Goal: Task Accomplishment & Management: Complete application form

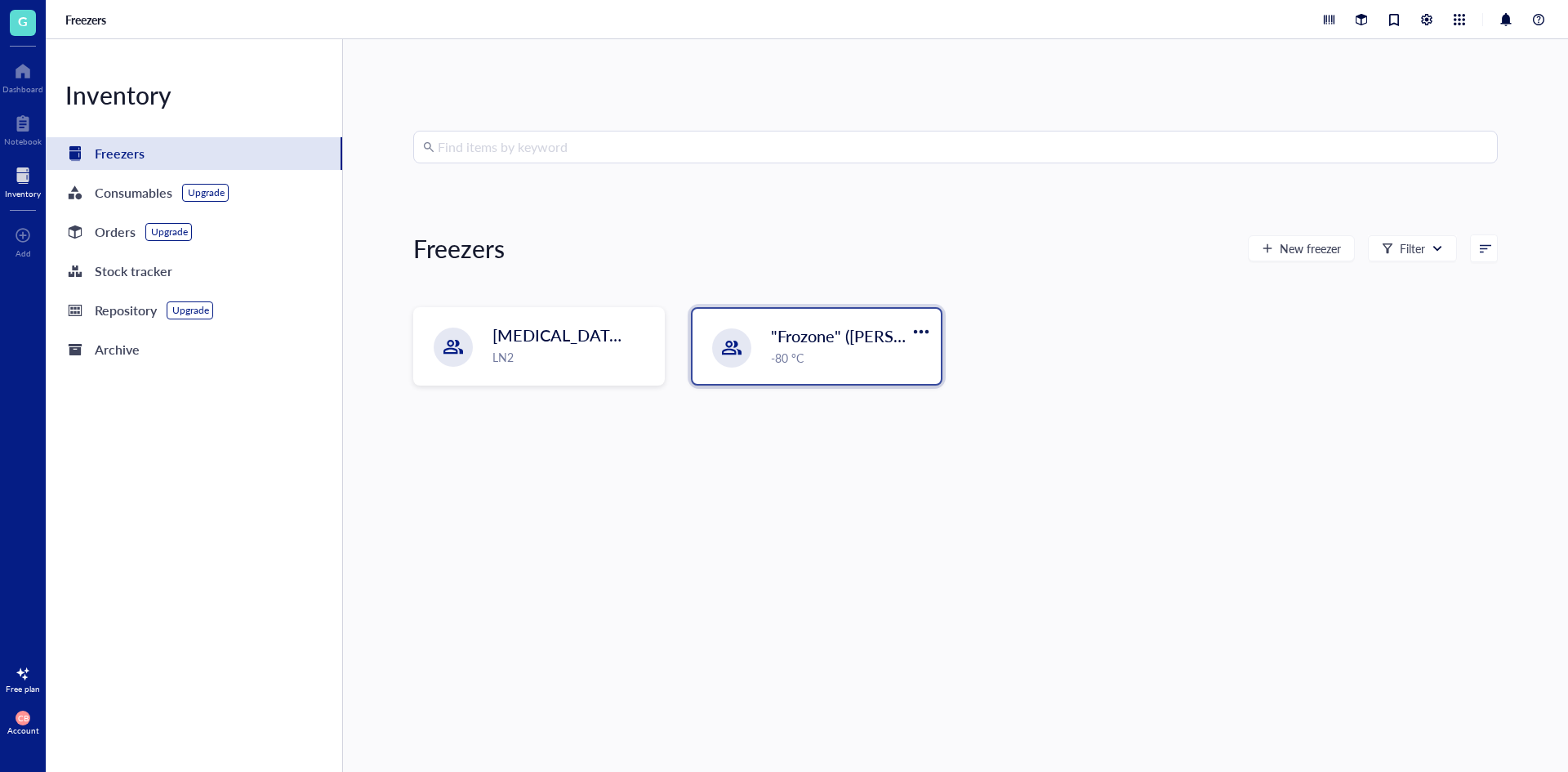
click at [889, 360] on div "-80 °C" at bounding box center [850, 358] width 160 height 18
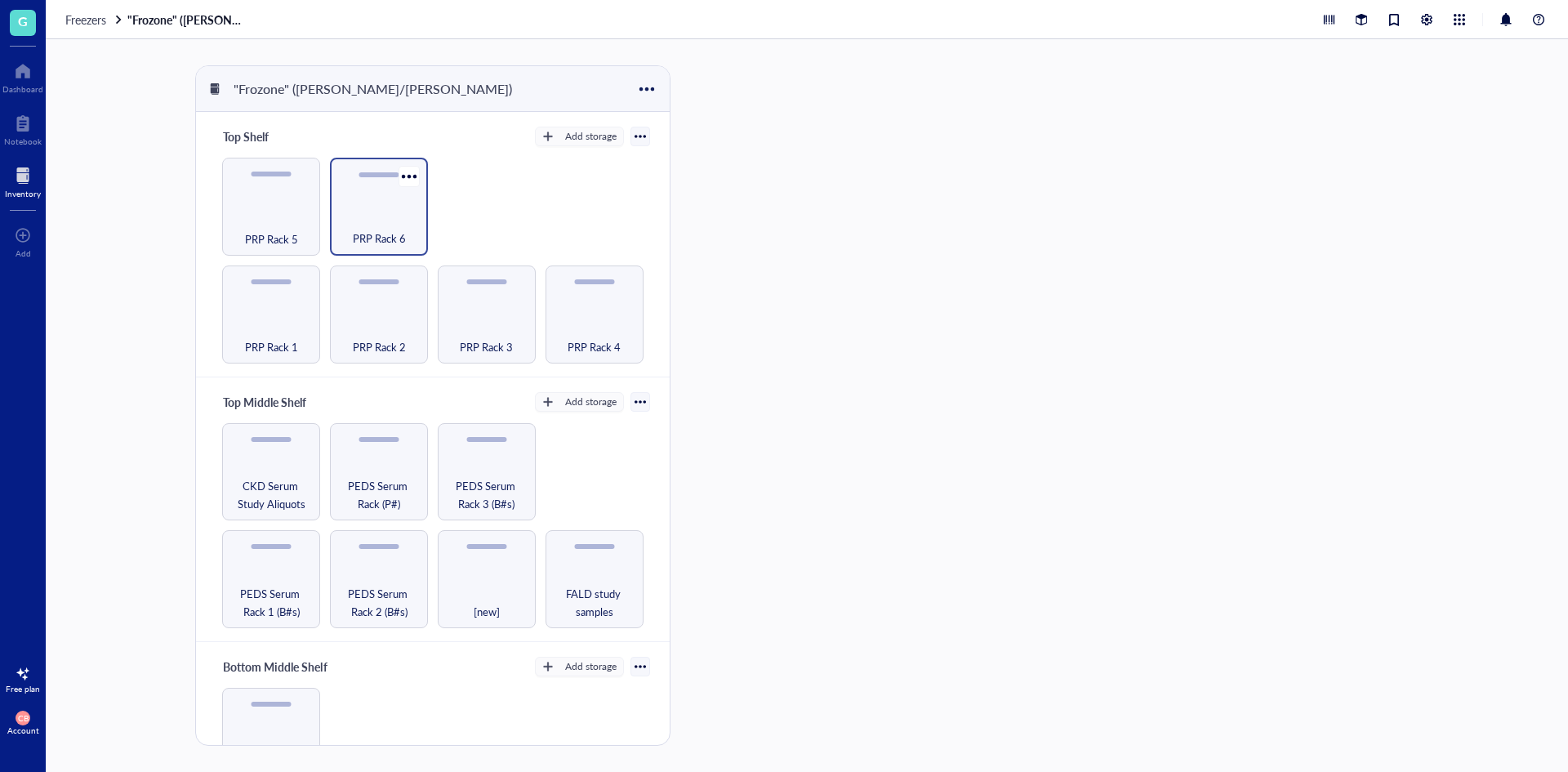
click at [373, 230] on span "PRP Rack 6" at bounding box center [379, 239] width 53 height 18
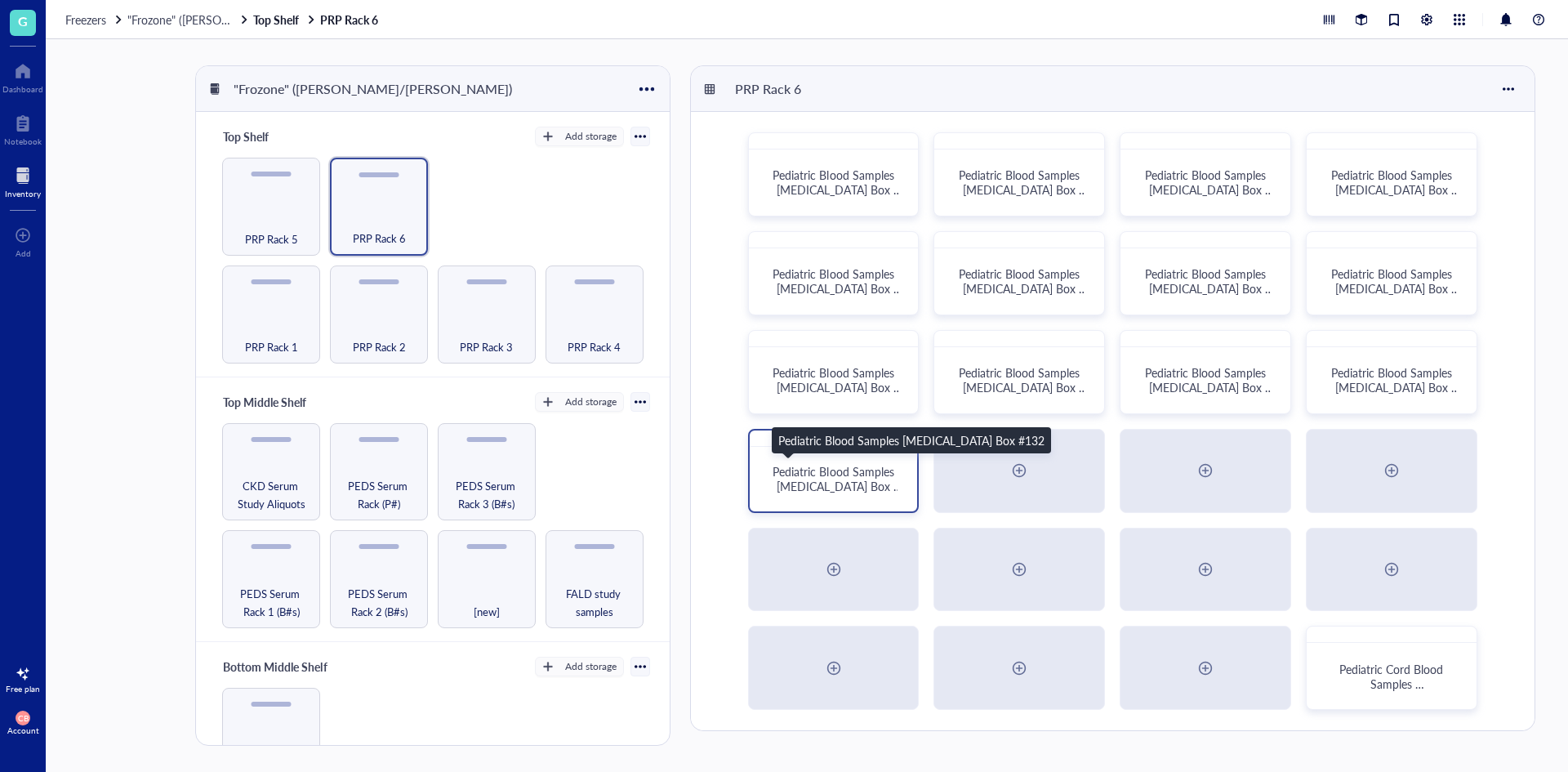
click at [888, 487] on span "Pediatric Blood Samples [MEDICAL_DATA] Box #132" at bounding box center [836, 486] width 129 height 46
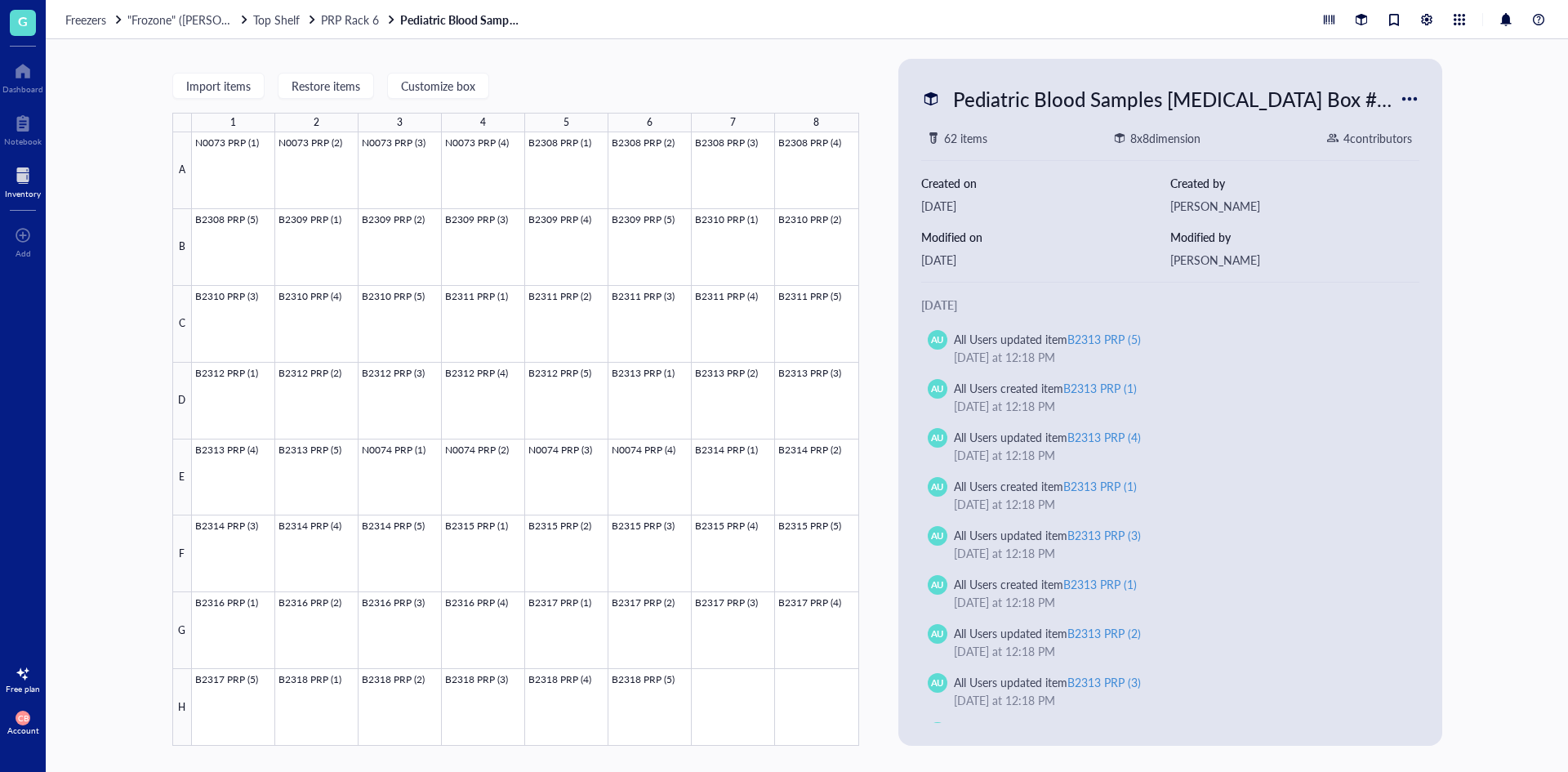
click at [371, 10] on div "Freezers "Frozone" ([PERSON_NAME]/[PERSON_NAME]) Top Shelf PRP Rack 6 Pediatric…" at bounding box center [806, 19] width 1522 height 39
click at [1212, 100] on div "Pediatric Blood Samples [MEDICAL_DATA] Box #132" at bounding box center [1173, 99] width 454 height 34
click at [725, 53] on div "Import items Restore items Customize box 1 2 3 4 5 6 7 8 A B C D E F G H N0073 …" at bounding box center [806, 405] width 1522 height 733
click at [366, 13] on span "PRP Rack 6" at bounding box center [350, 19] width 58 height 16
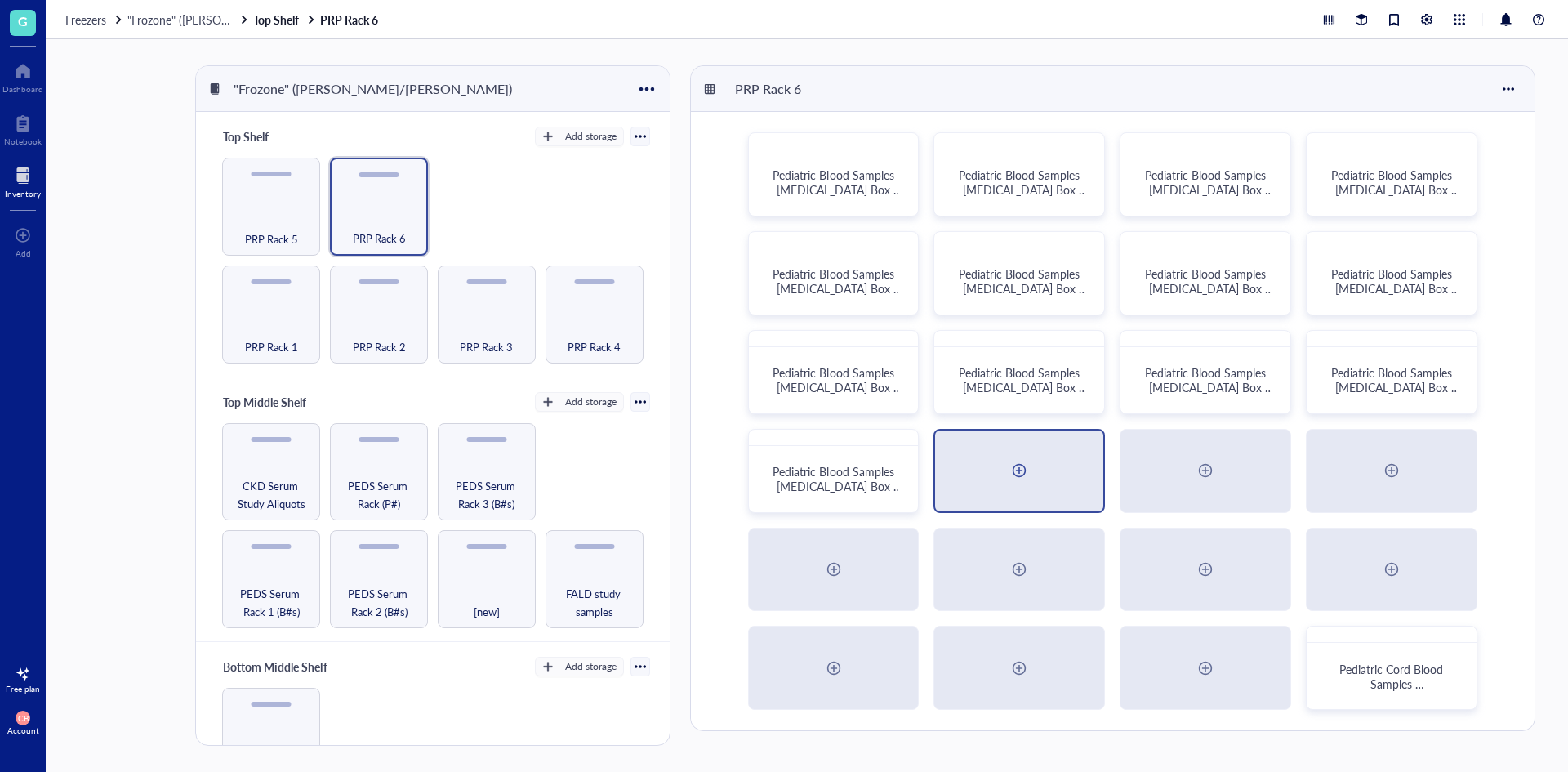
click at [982, 463] on div at bounding box center [1019, 470] width 169 height 81
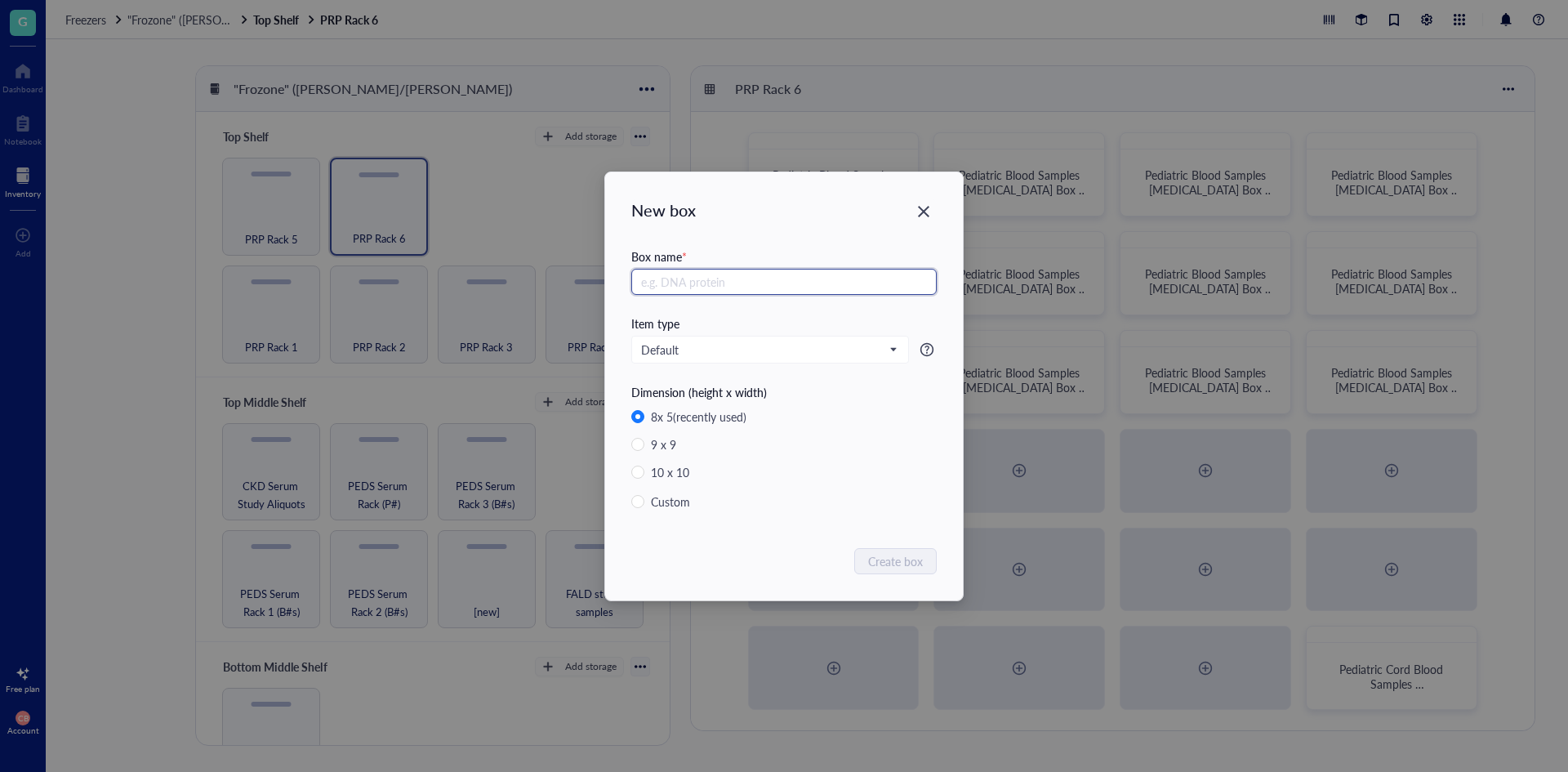
radio input "false"
paste input "Pediatric Blood Samples [MEDICAL_DATA] Box #132"
type input "Pediatric Blood Samples [MEDICAL_DATA] Box #13"
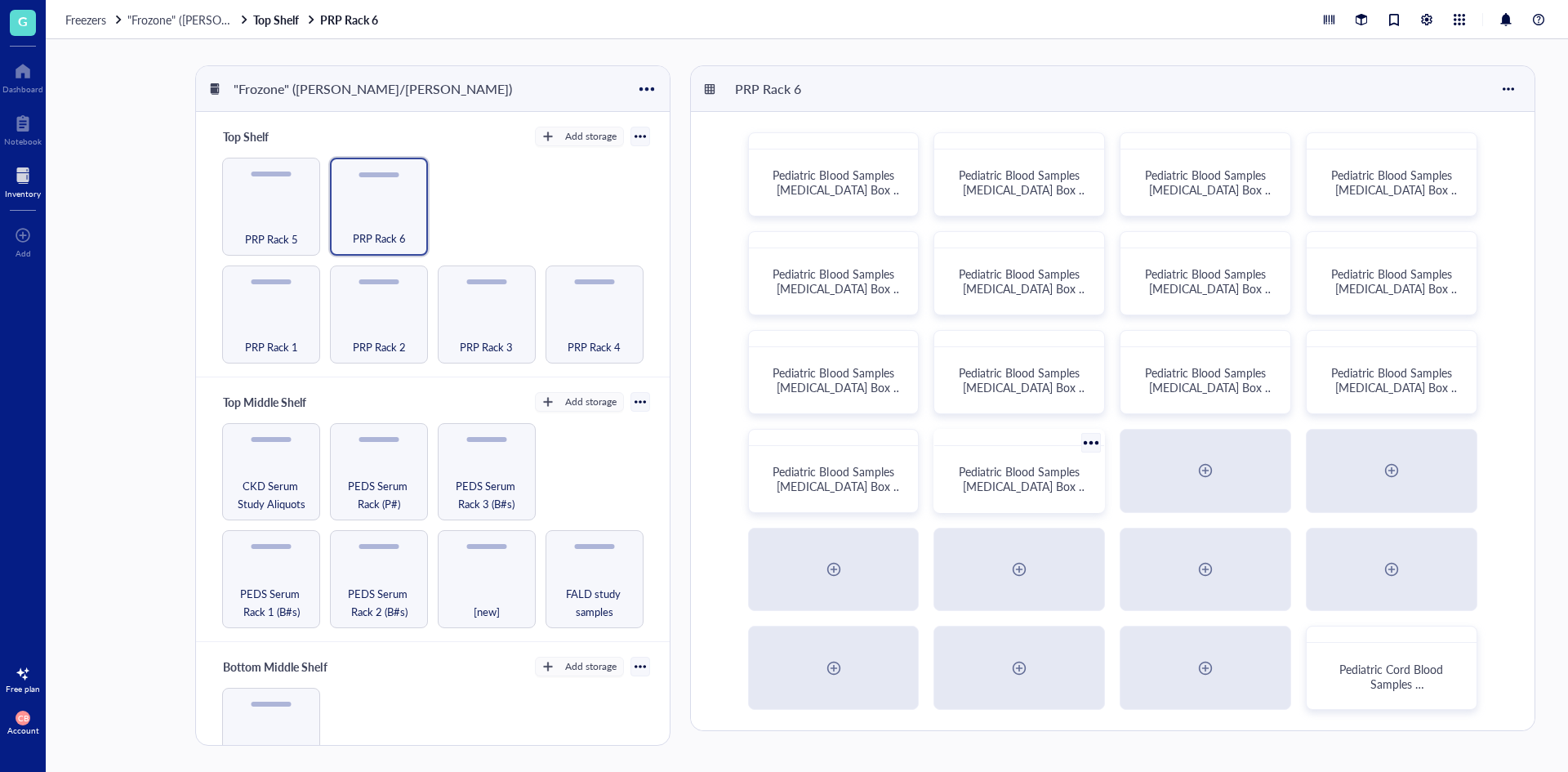
click at [1095, 443] on div at bounding box center [1091, 442] width 24 height 24
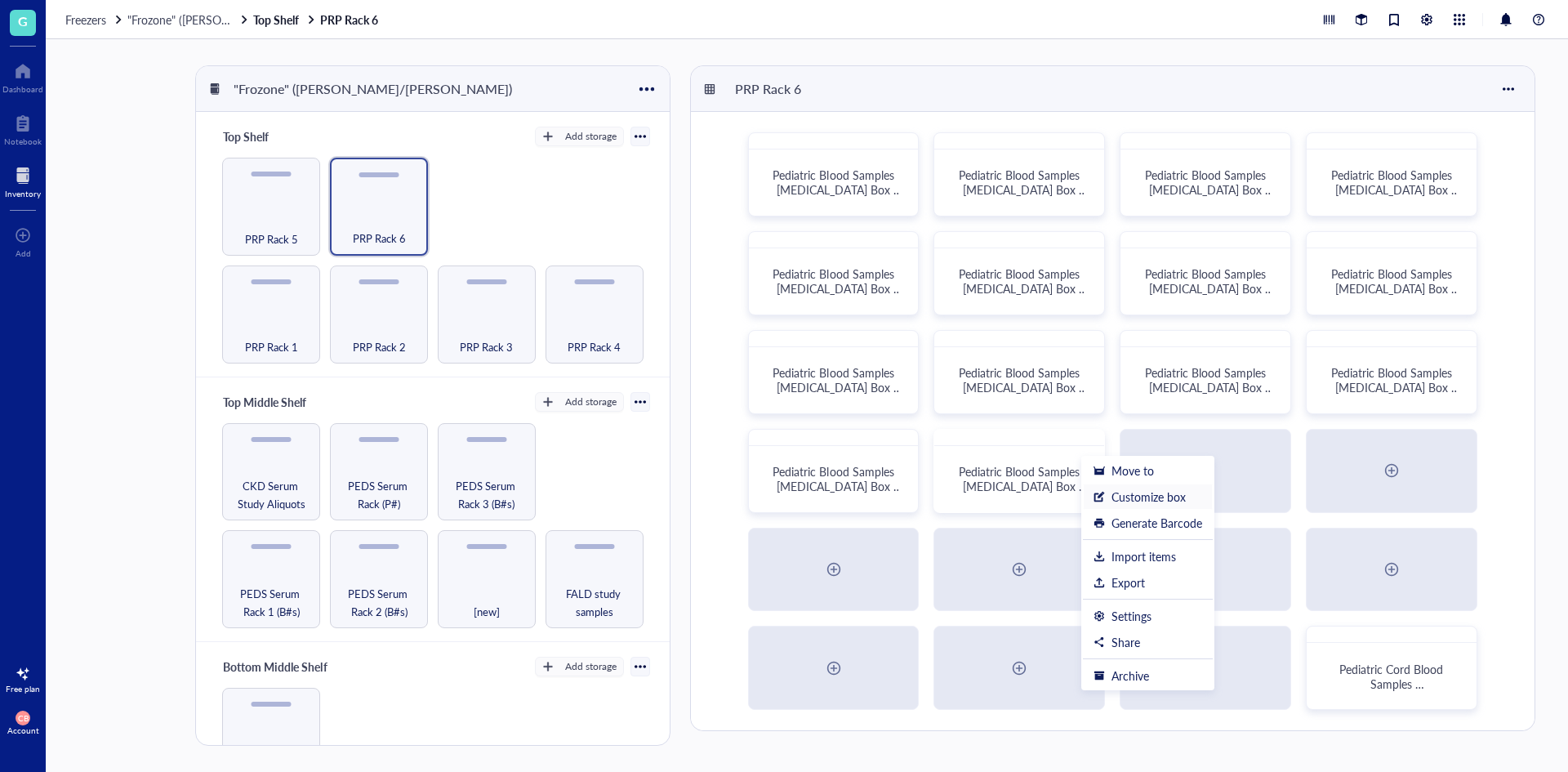
click at [1148, 501] on div "Customize box" at bounding box center [1149, 496] width 74 height 15
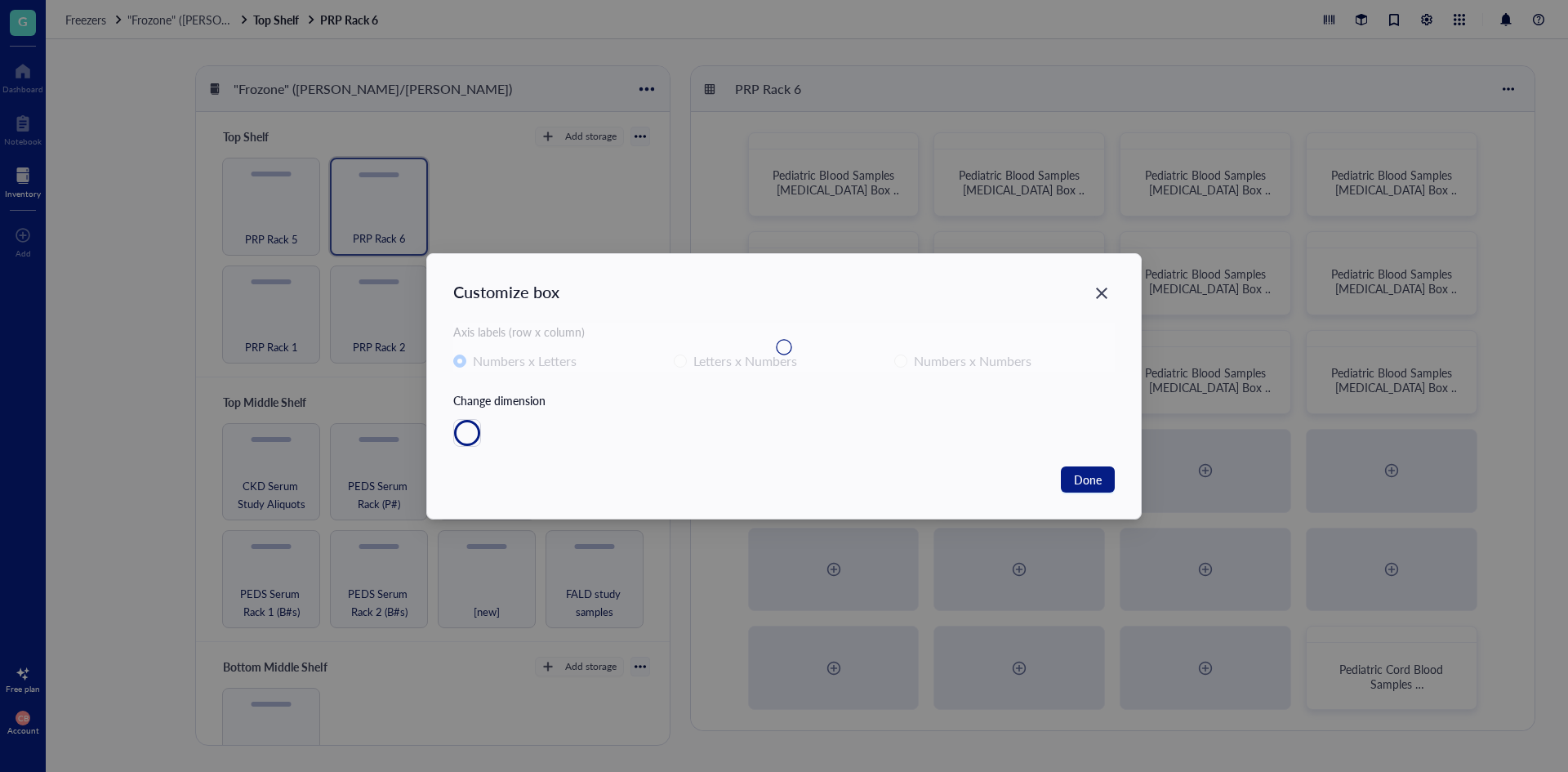
radio input "false"
radio input "true"
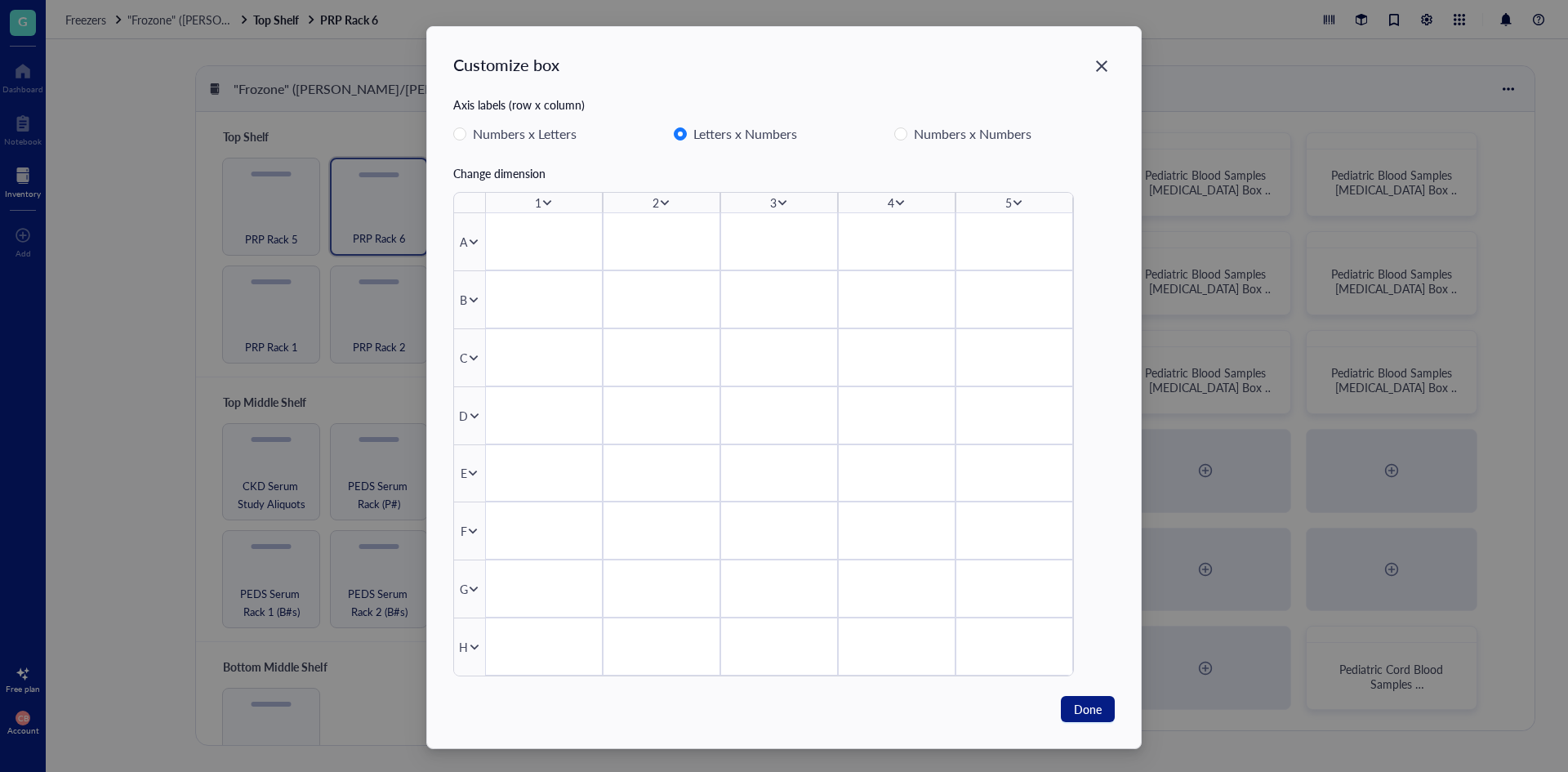
drag, startPoint x: 1027, startPoint y: 208, endPoint x: 993, endPoint y: 169, distance: 51.7
click at [993, 169] on div "Change dimension" at bounding box center [784, 173] width 662 height 18
click at [1012, 204] on icon at bounding box center [1017, 202] width 11 height 11
click at [1047, 250] on span "Insert 1 right" at bounding box center [1067, 253] width 93 height 18
click at [1015, 202] on div "6" at bounding box center [1018, 203] width 7 height 18
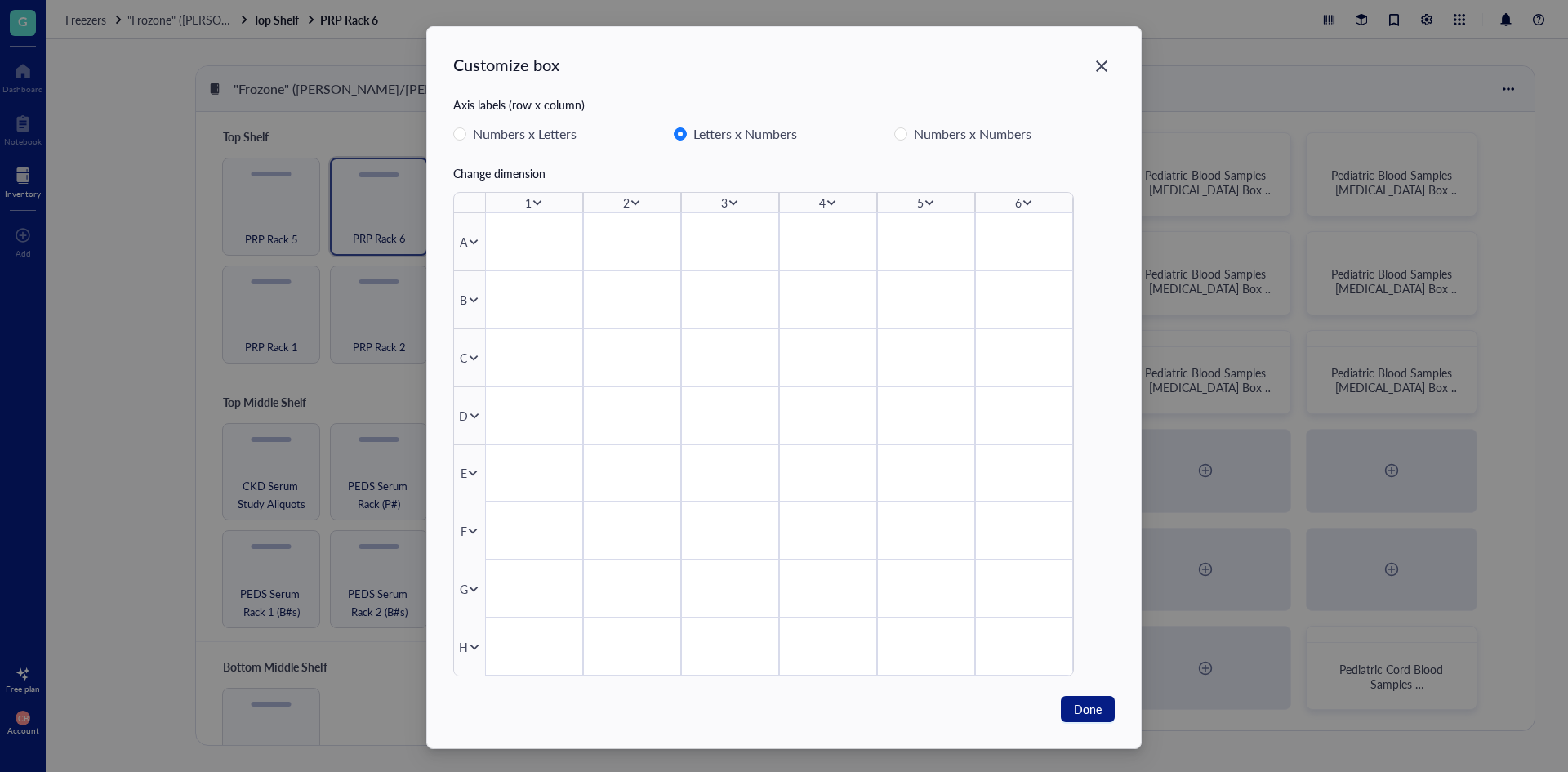
click at [1017, 196] on div "6" at bounding box center [1018, 203] width 7 height 18
click at [1027, 200] on icon at bounding box center [1027, 202] width 11 height 11
click at [1050, 242] on li "Insert 1 right" at bounding box center [1077, 253] width 115 height 26
click at [1030, 202] on icon at bounding box center [1034, 203] width 9 height 6
click at [1063, 250] on span "Insert 1 right" at bounding box center [1084, 253] width 93 height 18
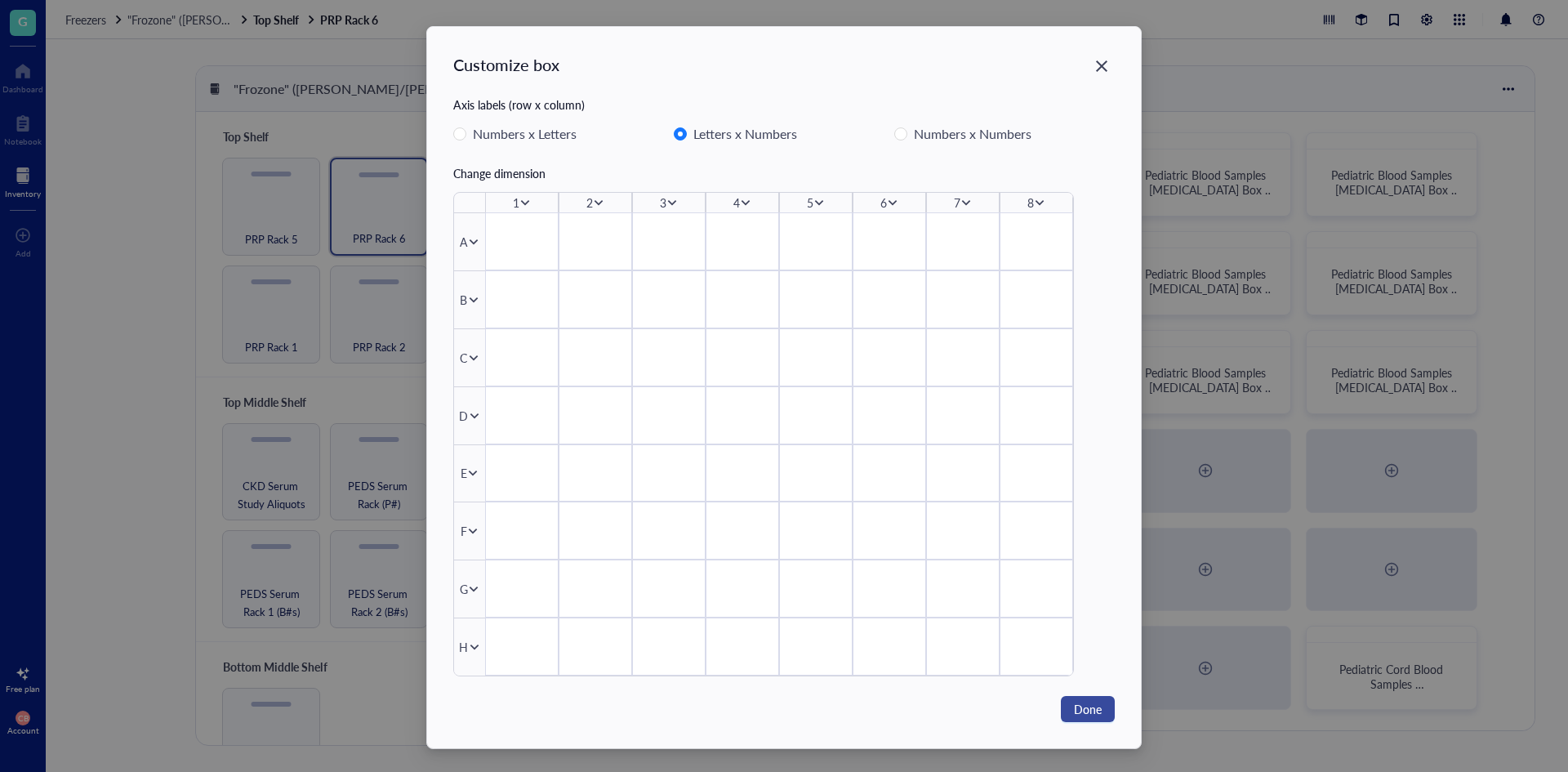
click at [1097, 705] on span "Done" at bounding box center [1088, 709] width 28 height 18
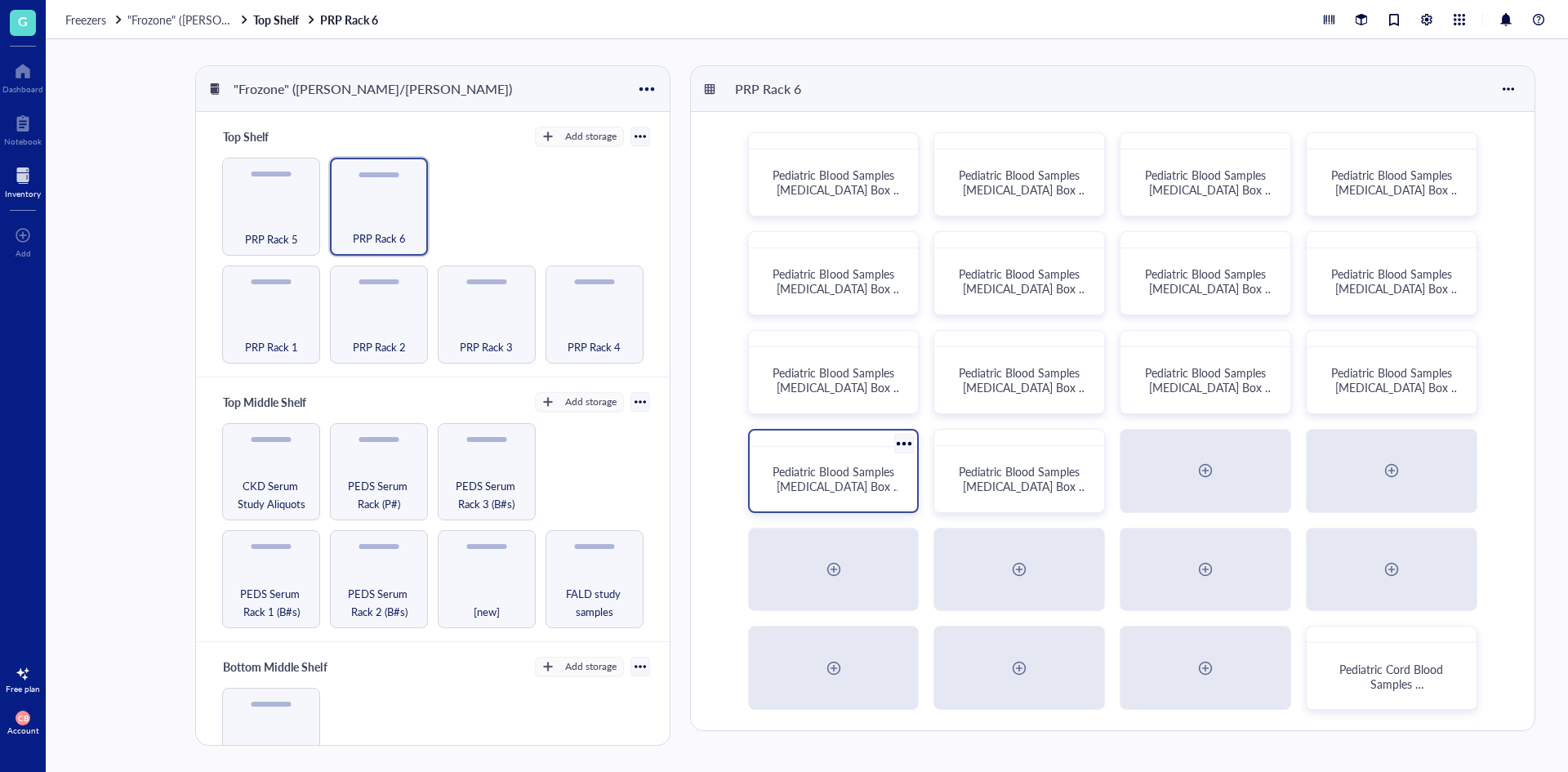
click at [843, 492] on span "Pediatric Blood Samples [MEDICAL_DATA] Box #132" at bounding box center [836, 486] width 129 height 46
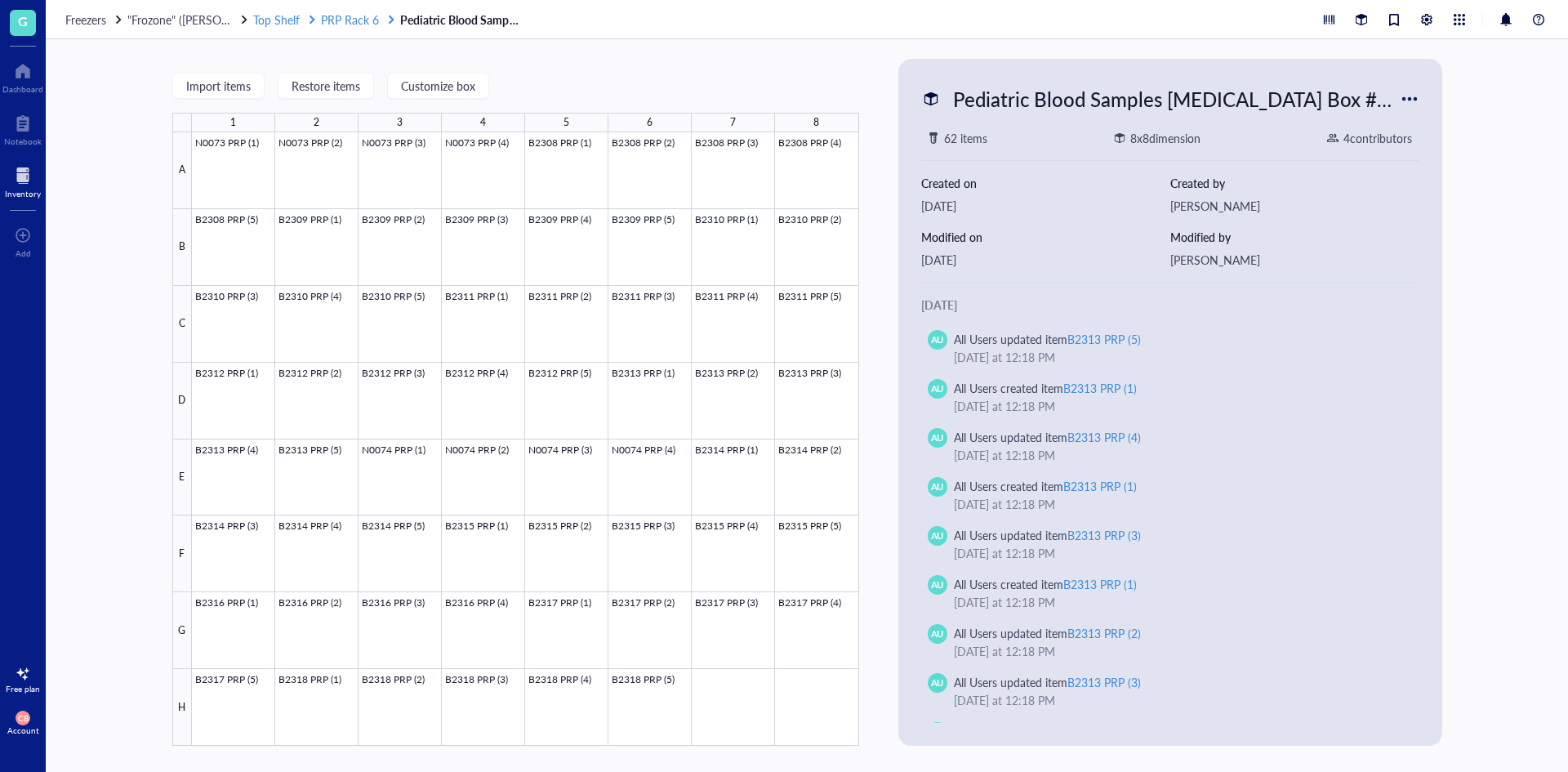
click at [371, 19] on span "PRP Rack 6" at bounding box center [350, 19] width 58 height 16
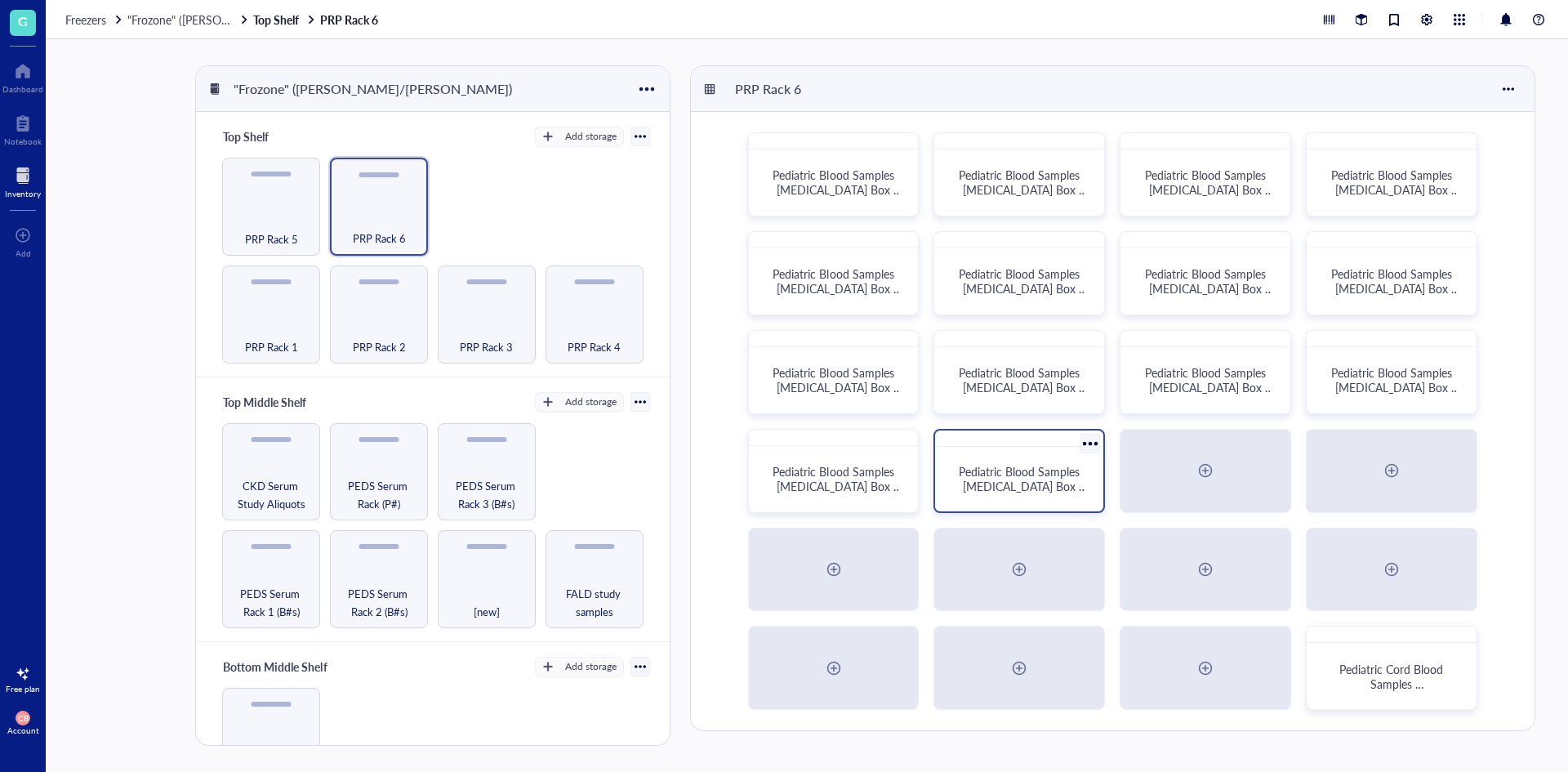
click at [1059, 461] on div "Pediatric Blood Samples [MEDICAL_DATA] Box #13" at bounding box center [1019, 479] width 155 height 52
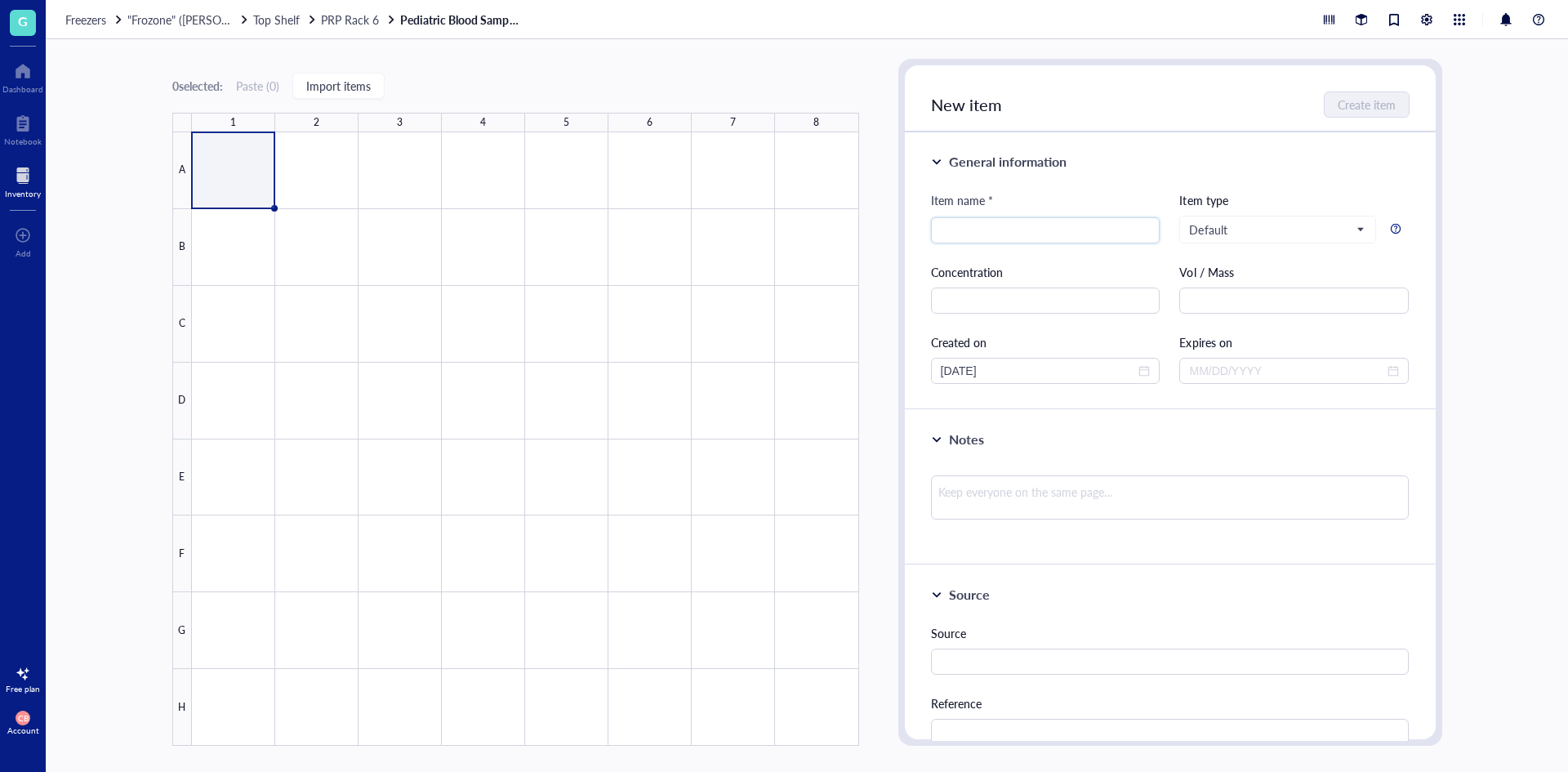
click at [254, 165] on div at bounding box center [525, 439] width 668 height 614
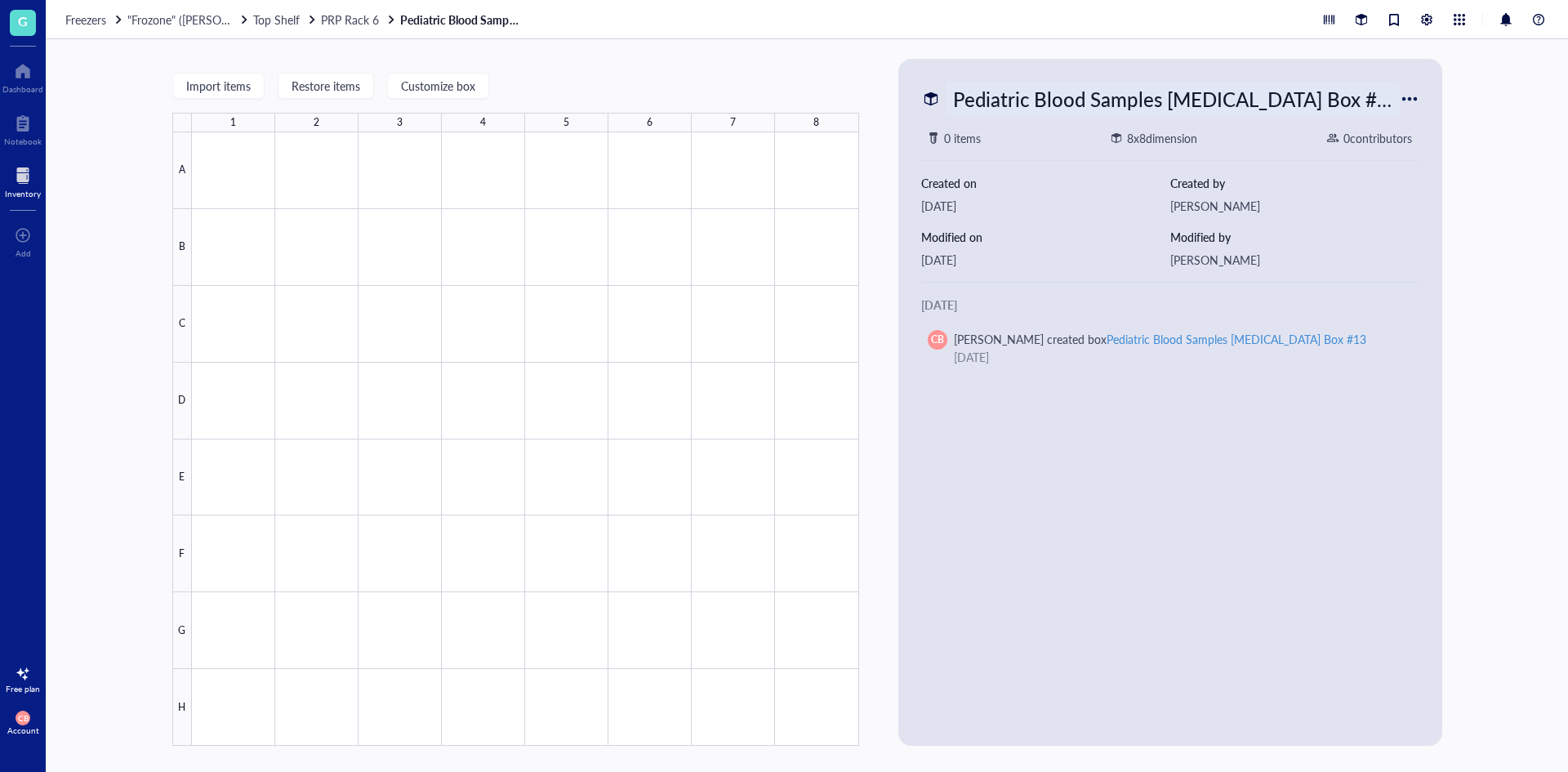
click at [1322, 101] on div "Pediatric Blood Samples [MEDICAL_DATA] Box #13" at bounding box center [1173, 99] width 454 height 34
type input "Pediatric Blood Samples [MEDICAL_DATA] Box #133"
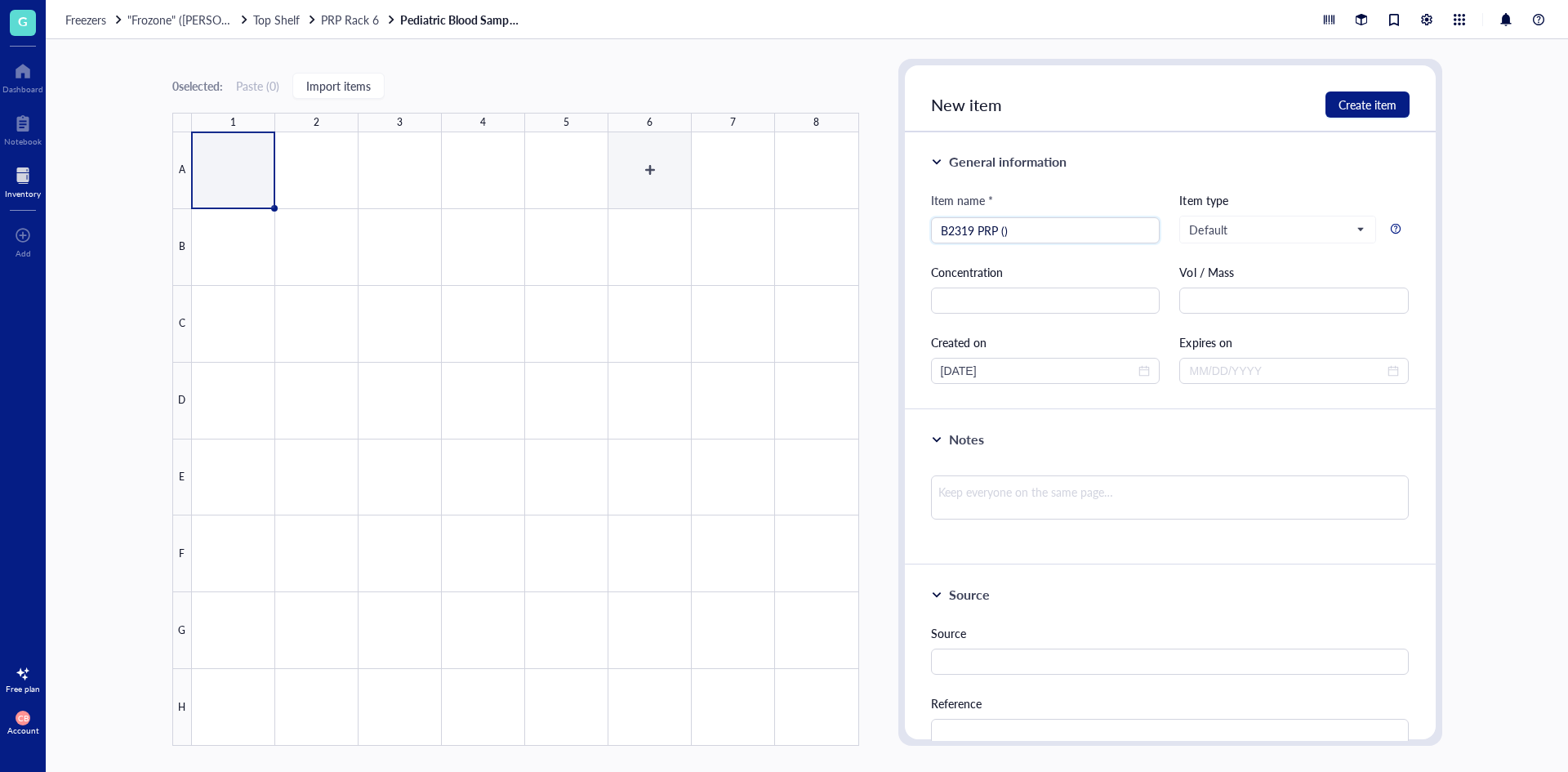
type input "B2319 PRP ()"
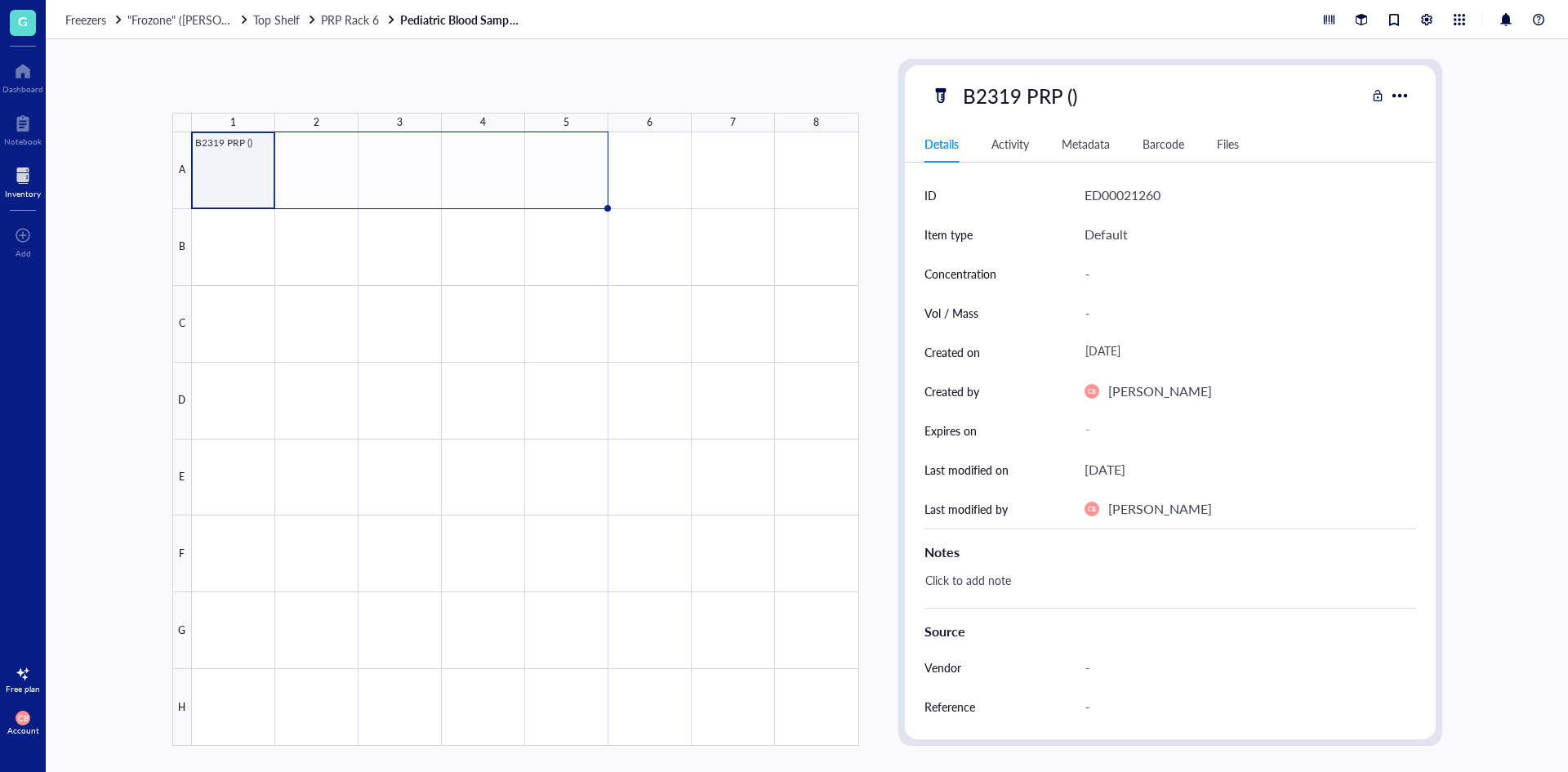
drag, startPoint x: 272, startPoint y: 208, endPoint x: 537, endPoint y: 202, distance: 265.1
click at [0, 0] on div "B2319 PRP ()" at bounding box center [0, 0] width 0 height 0
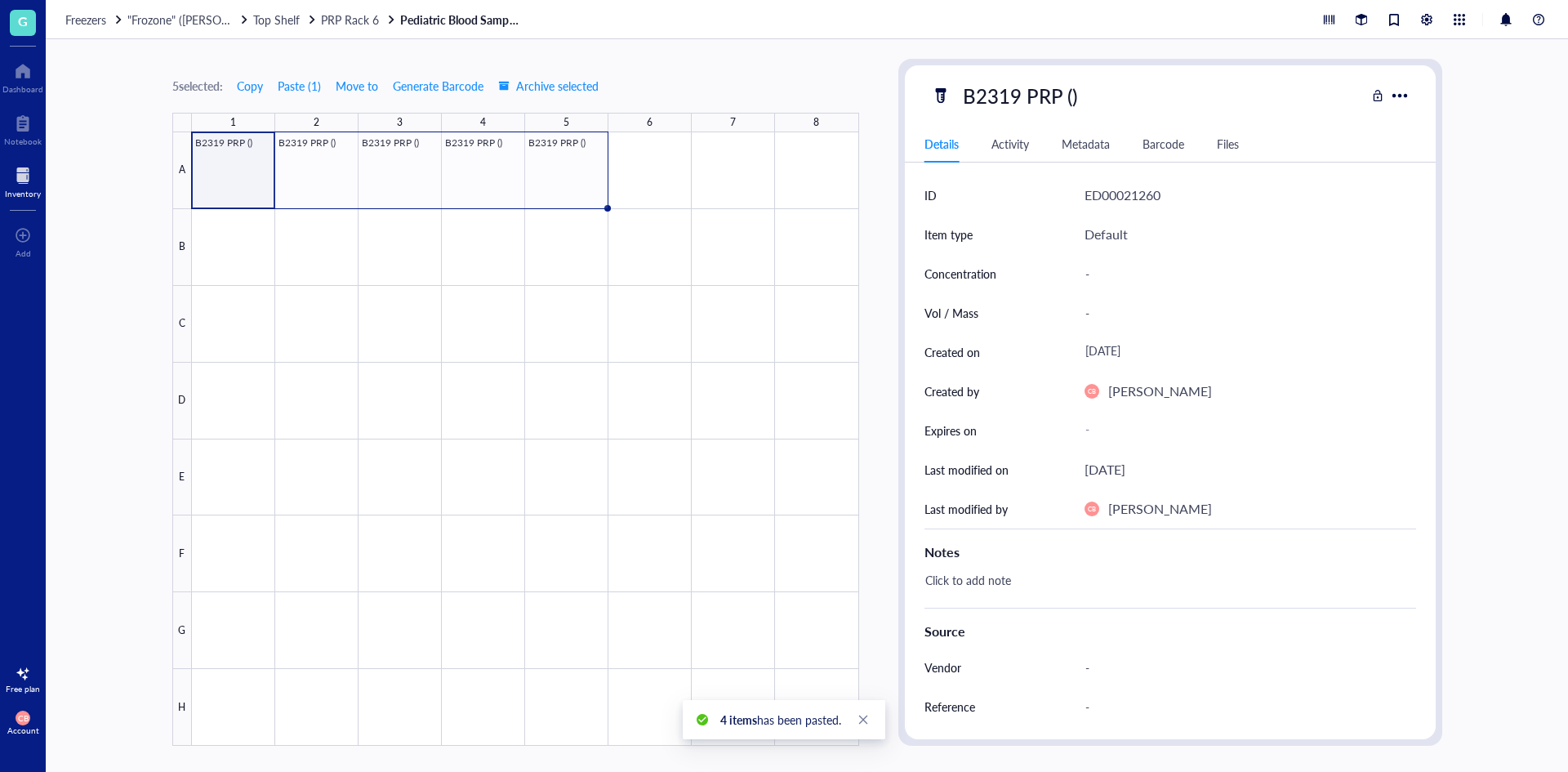
click at [254, 168] on div at bounding box center [525, 439] width 668 height 614
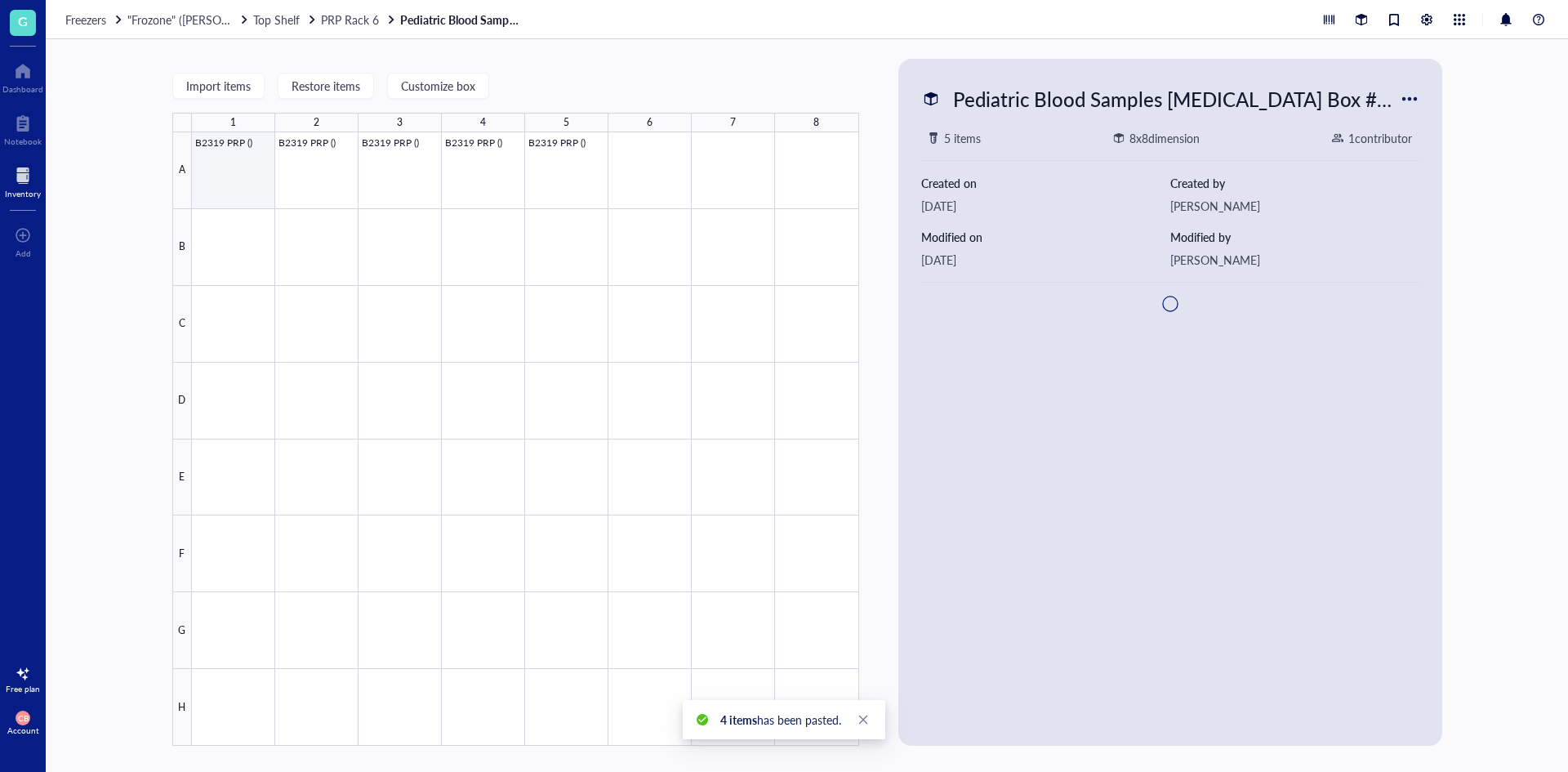
click at [254, 168] on div at bounding box center [525, 439] width 668 height 614
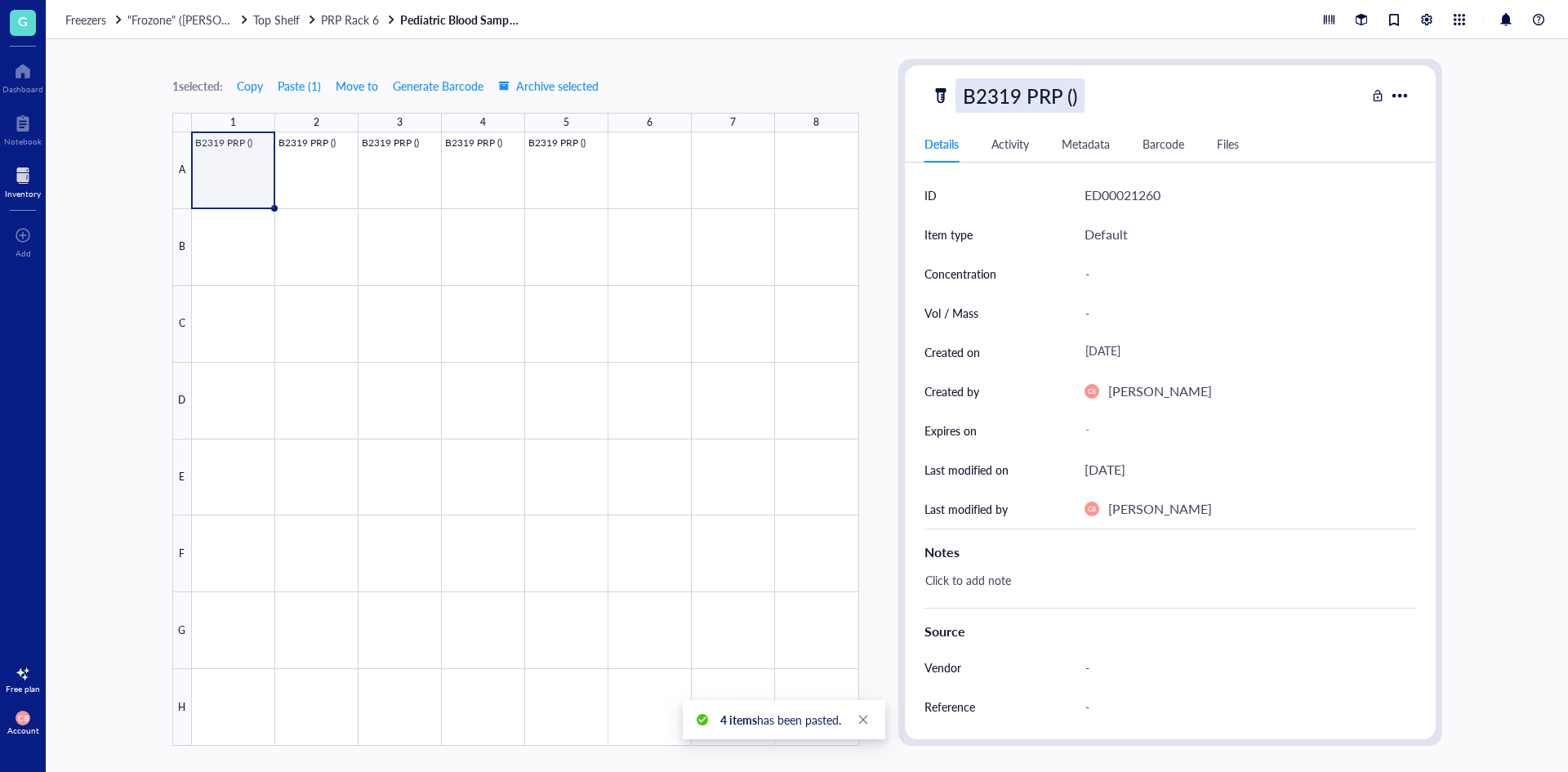
click at [1063, 92] on div "B2319 PRP ()" at bounding box center [1019, 96] width 129 height 34
click at [1071, 93] on input "B2319 PRP ()" at bounding box center [1036, 95] width 160 height 33
type input "B2319 PRP (1)"
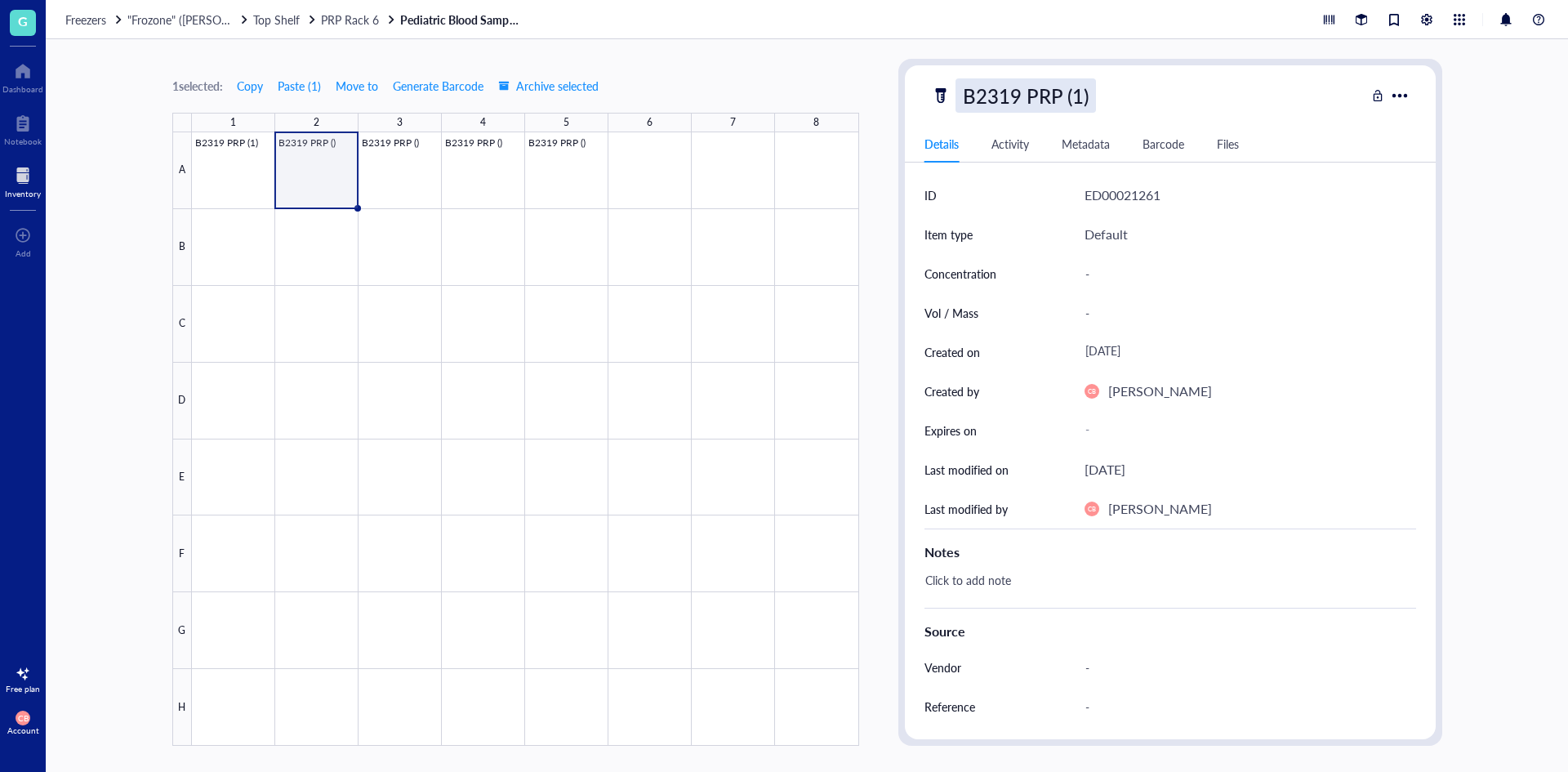
click at [1080, 97] on div "B2319 PRP (1)" at bounding box center [1025, 96] width 141 height 34
click at [1075, 97] on input "B2319 PRP (1)" at bounding box center [1042, 95] width 172 height 33
type input "B2319 PRP (2)"
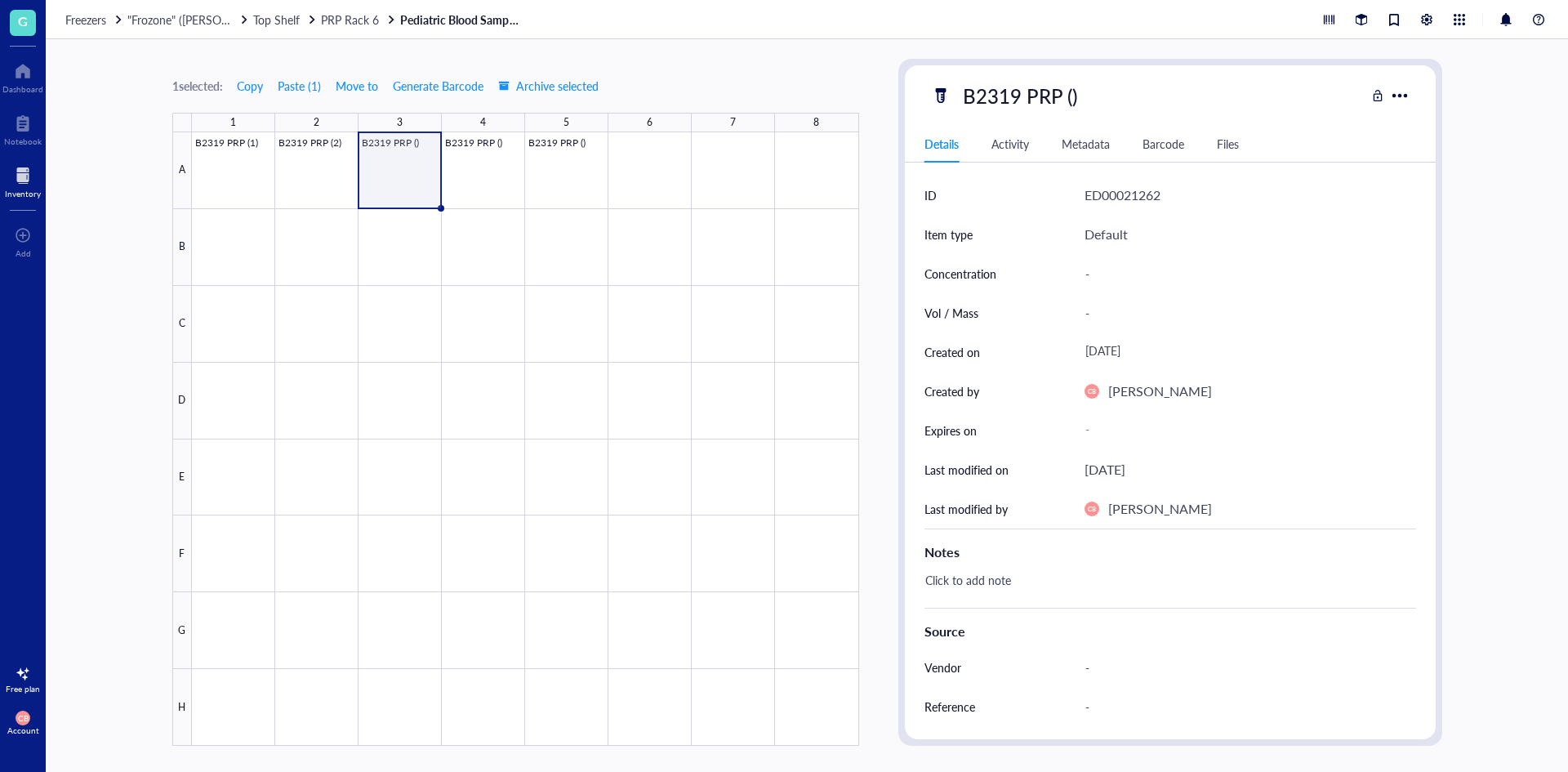
click at [1075, 97] on div "B2319 PRP ()" at bounding box center [1019, 96] width 129 height 34
click at [1071, 94] on input "B2319 PRP ()" at bounding box center [1036, 95] width 160 height 33
type input "B2319 PRP (3)"
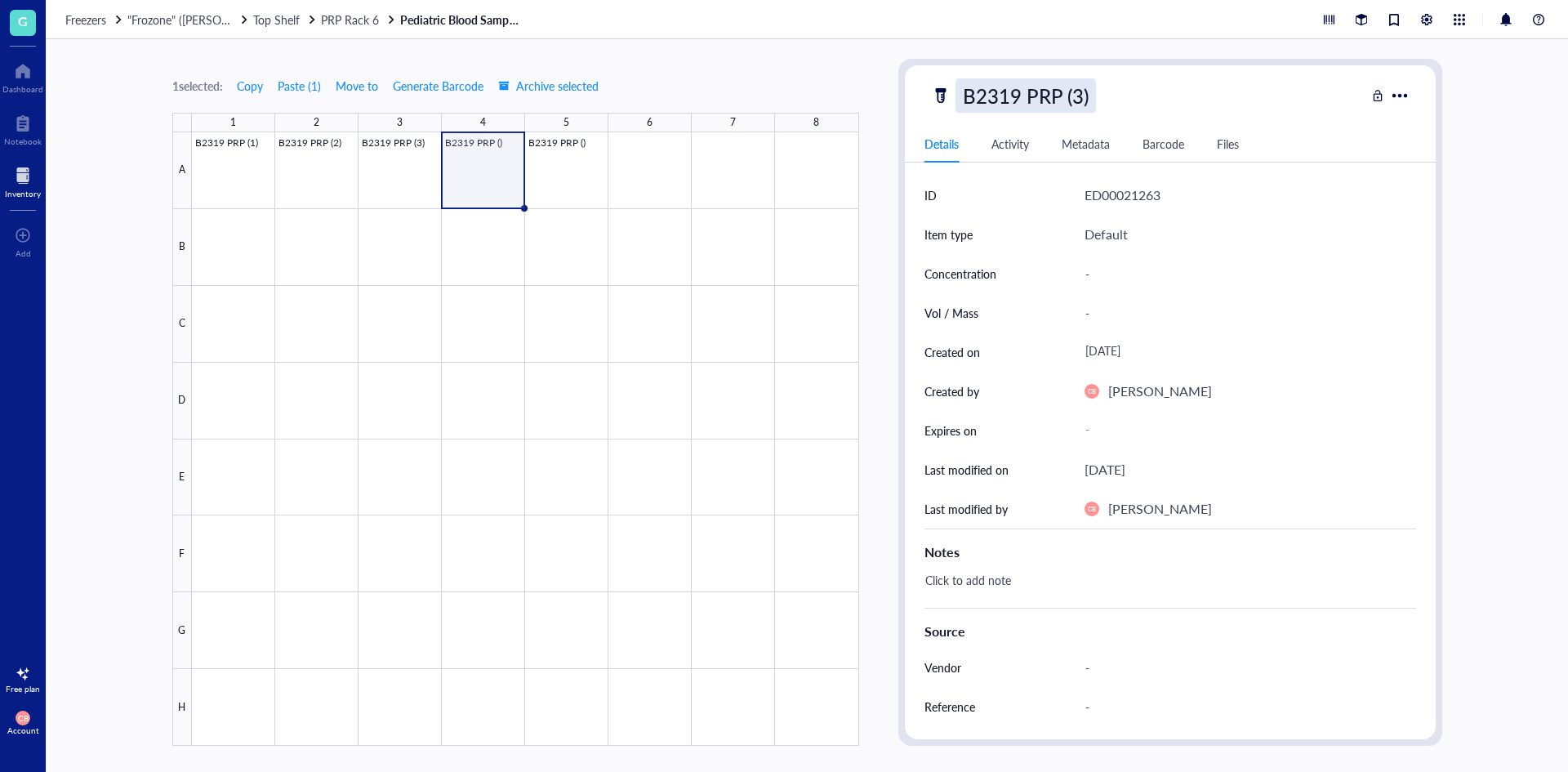
click at [1073, 94] on div "B2319 PRP (3)" at bounding box center [1025, 96] width 141 height 34
click at [1075, 94] on input "B2319 PRP (3)" at bounding box center [1042, 95] width 172 height 33
type input "B2319 PRP (4)"
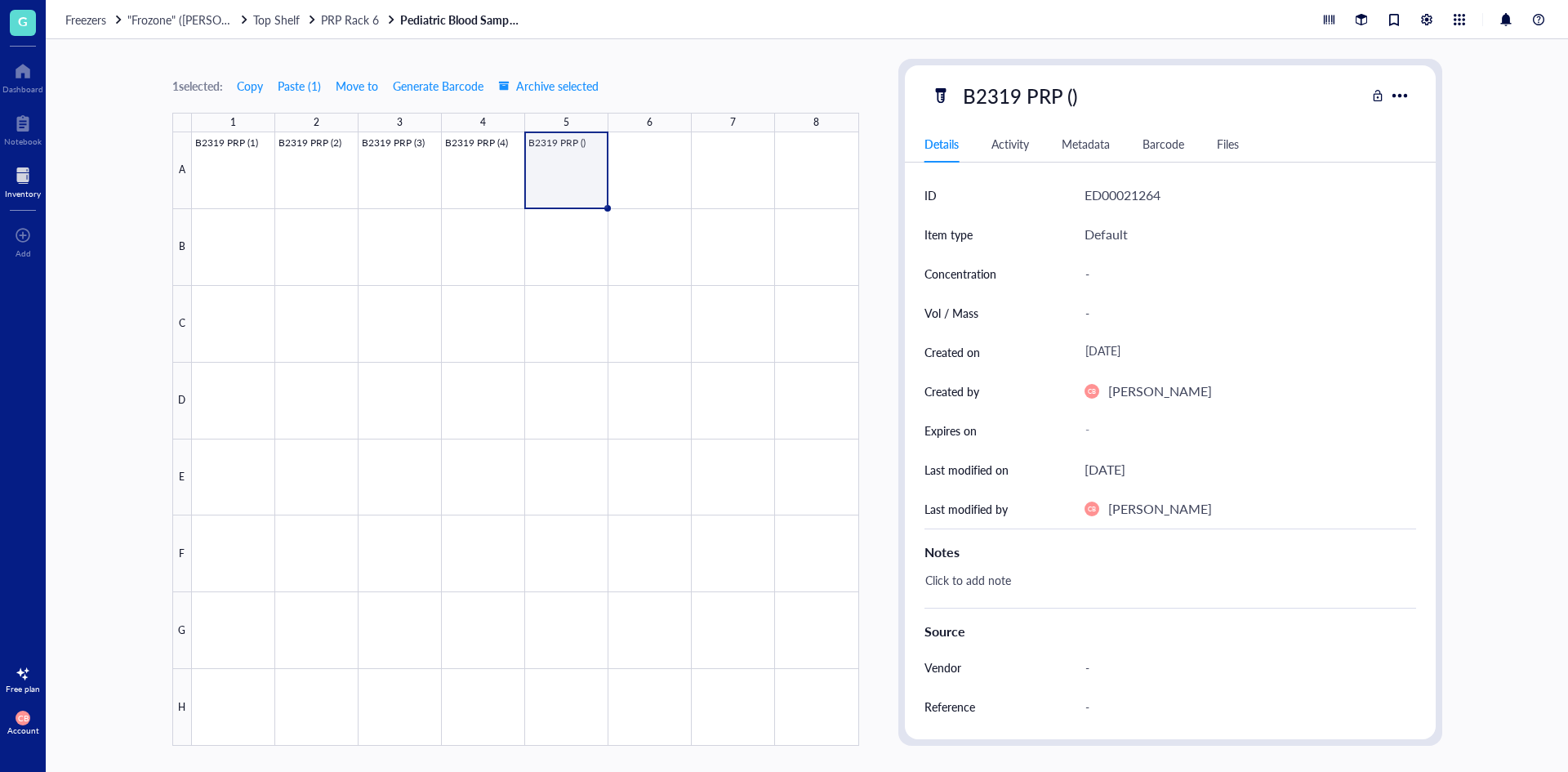
click at [1075, 94] on div "B2319 PRP ()" at bounding box center [1019, 96] width 129 height 34
click at [1072, 94] on input "B2319 PRP ()" at bounding box center [1036, 95] width 160 height 33
type input "B2319 PRP (5)"
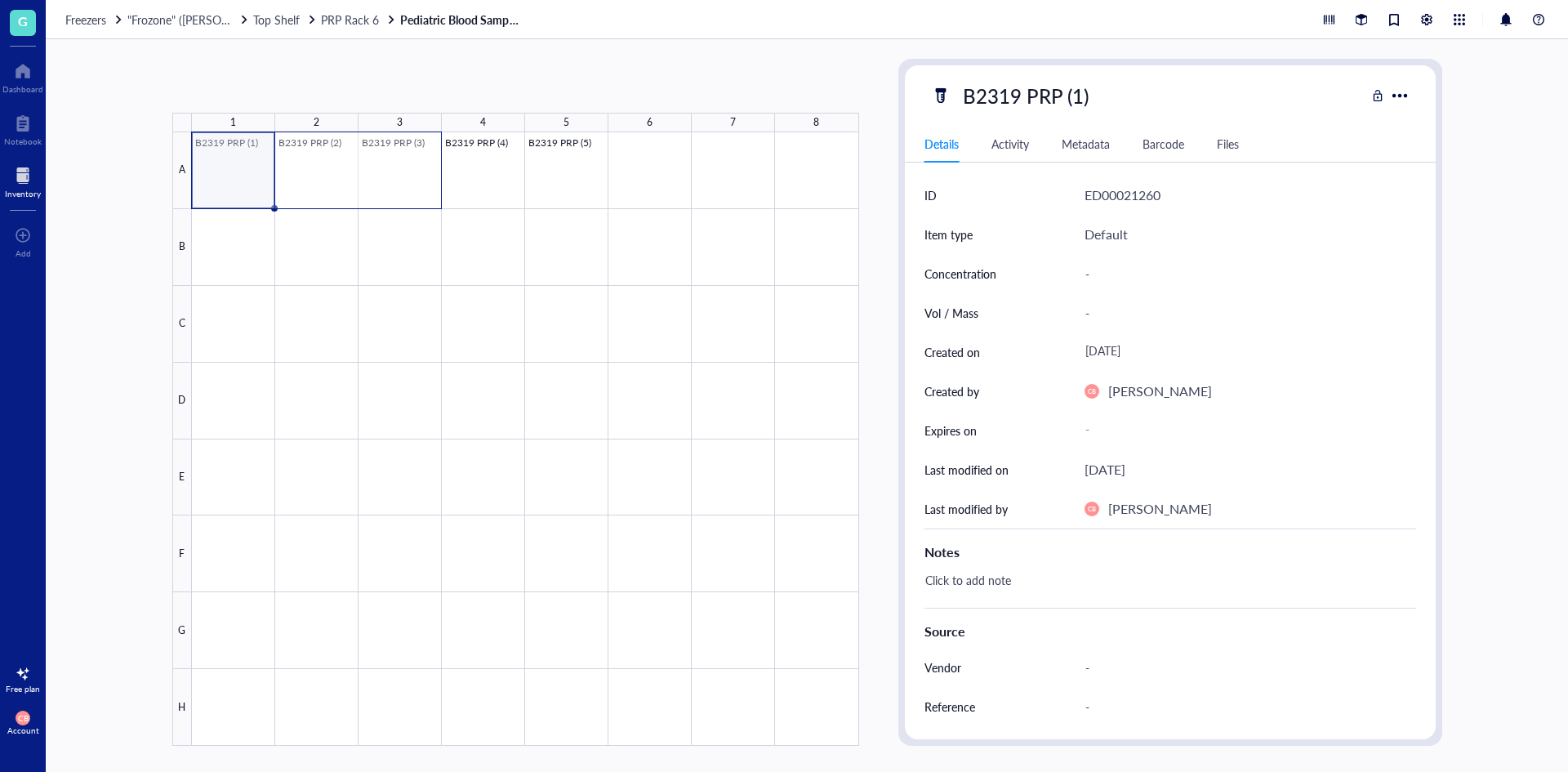
drag, startPoint x: 266, startPoint y: 191, endPoint x: 385, endPoint y: 178, distance: 119.7
click at [385, 178] on div at bounding box center [525, 439] width 668 height 614
click at [658, 158] on div at bounding box center [525, 439] width 668 height 614
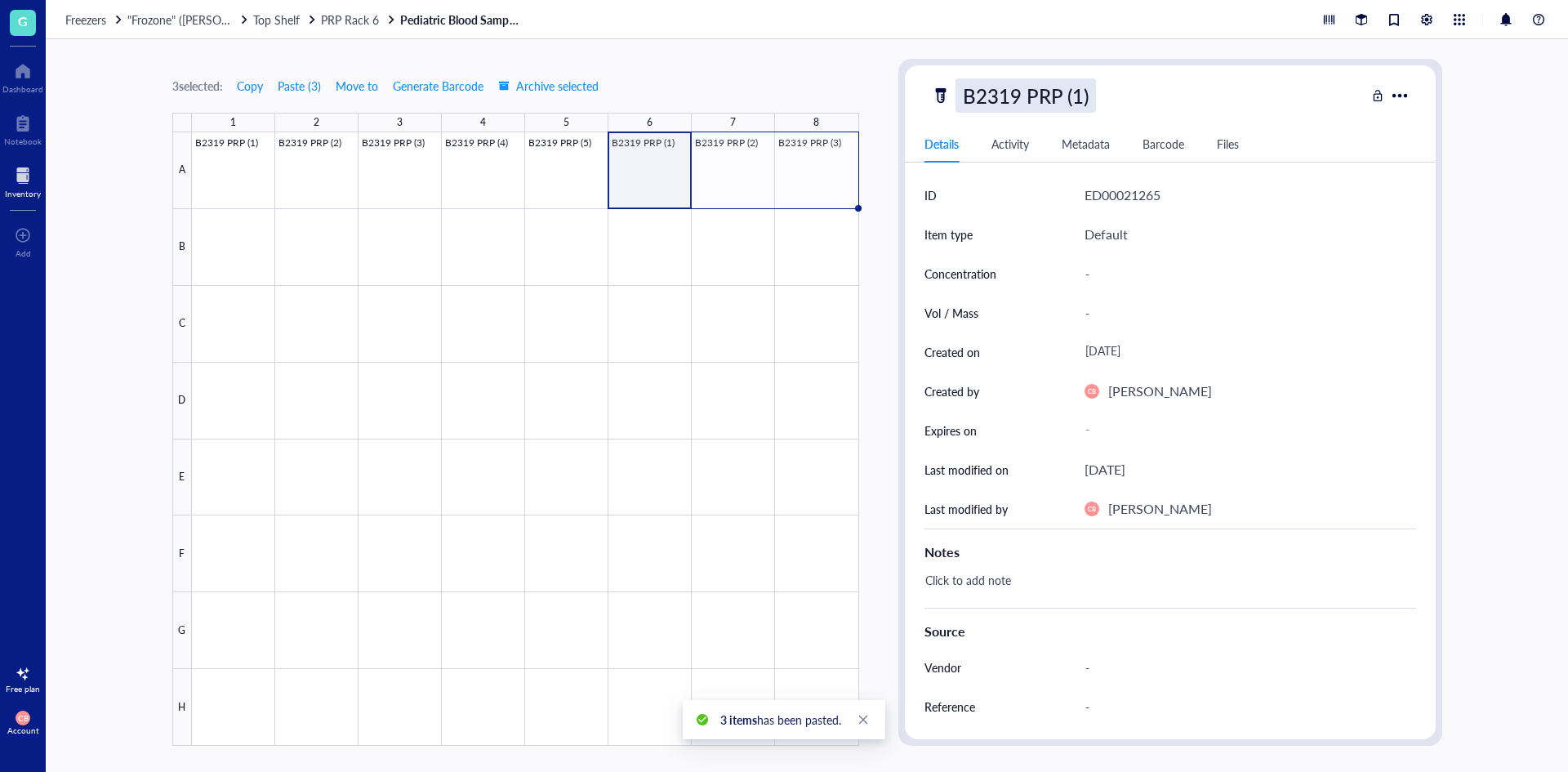
click at [1007, 94] on div "B2319 PRP (1)" at bounding box center [1025, 96] width 141 height 34
drag, startPoint x: 1015, startPoint y: 92, endPoint x: 1002, endPoint y: 94, distance: 13.2
click at [1002, 94] on input "B2319 PRP (1)" at bounding box center [1042, 95] width 172 height 33
type input "B2320 PRP (1)"
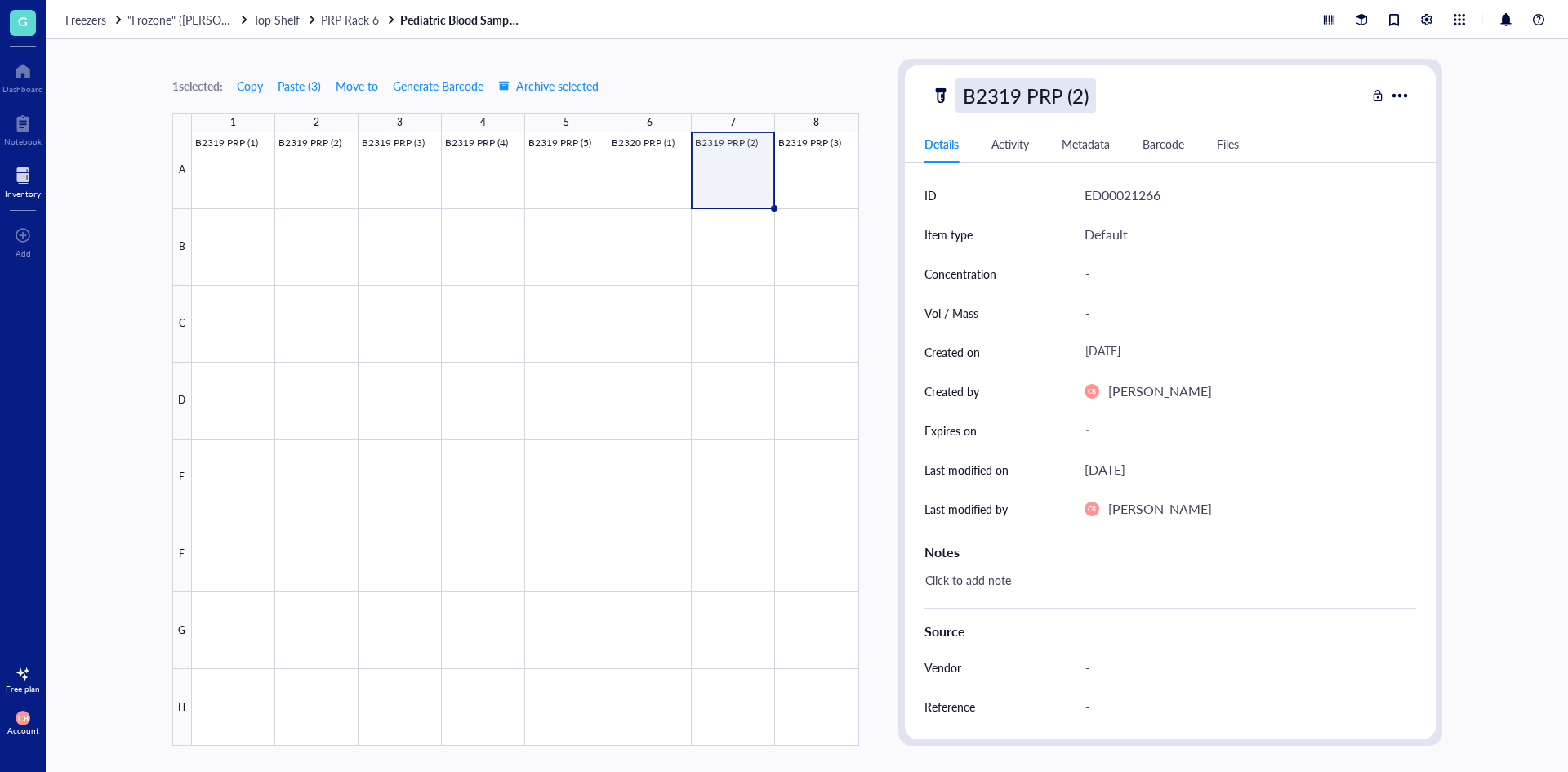
click at [1020, 97] on div "B2319 PRP (2)" at bounding box center [1025, 96] width 141 height 34
drag, startPoint x: 1018, startPoint y: 97, endPoint x: 1003, endPoint y: 100, distance: 15.3
click at [1003, 100] on input "B2319 PRP (2)" at bounding box center [1042, 95] width 172 height 33
type input "B232 PRP (2)"
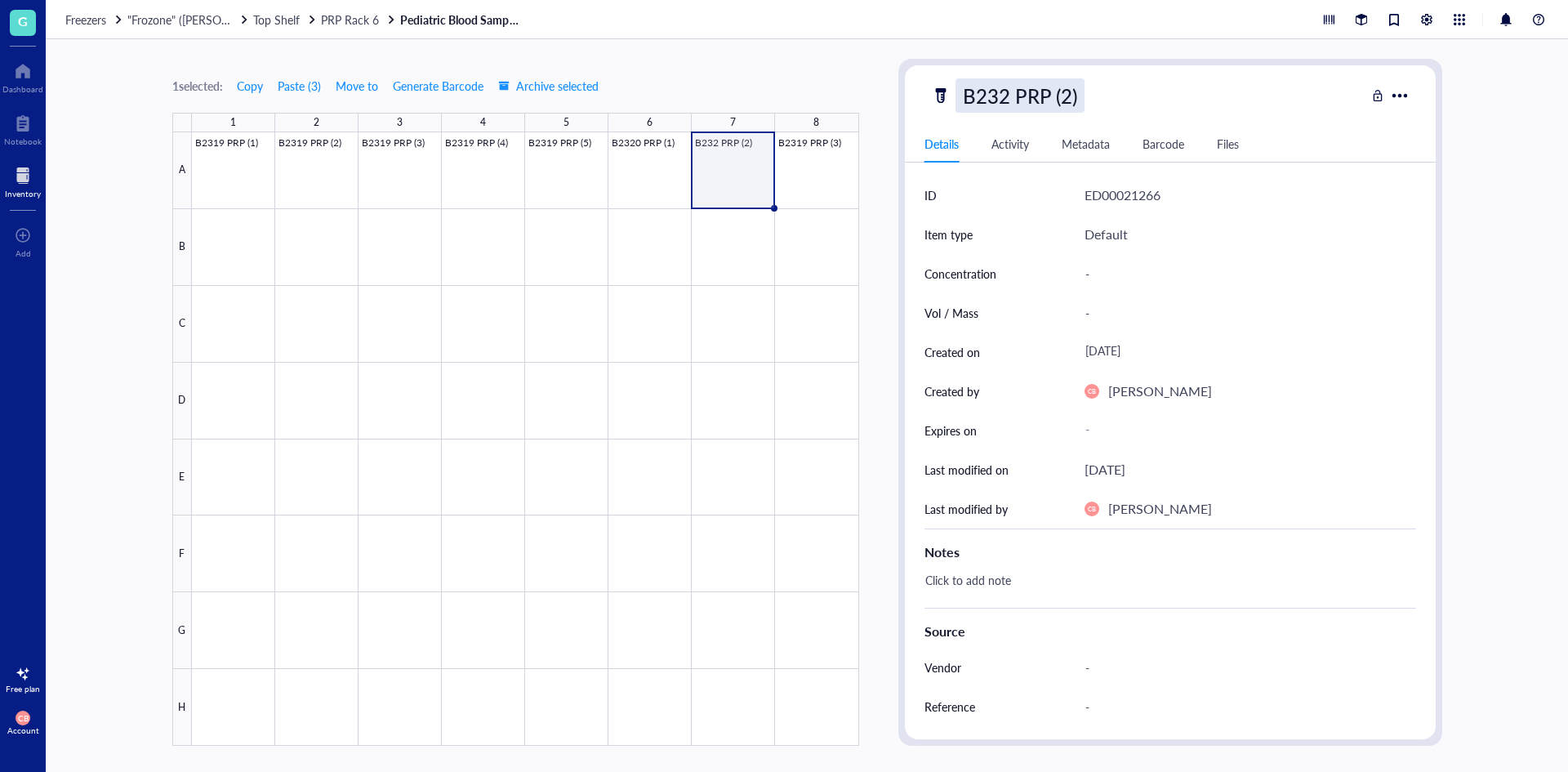
click at [1013, 93] on div "B232 PRP (2)" at bounding box center [1019, 96] width 129 height 34
click at [1006, 93] on input "B232 PRP (2)" at bounding box center [1036, 95] width 160 height 33
type input "B2320 PRP (2)"
click at [1011, 98] on div "B2319 PRP (3)" at bounding box center [1025, 96] width 141 height 34
drag, startPoint x: 1018, startPoint y: 95, endPoint x: 1002, endPoint y: 95, distance: 16.0
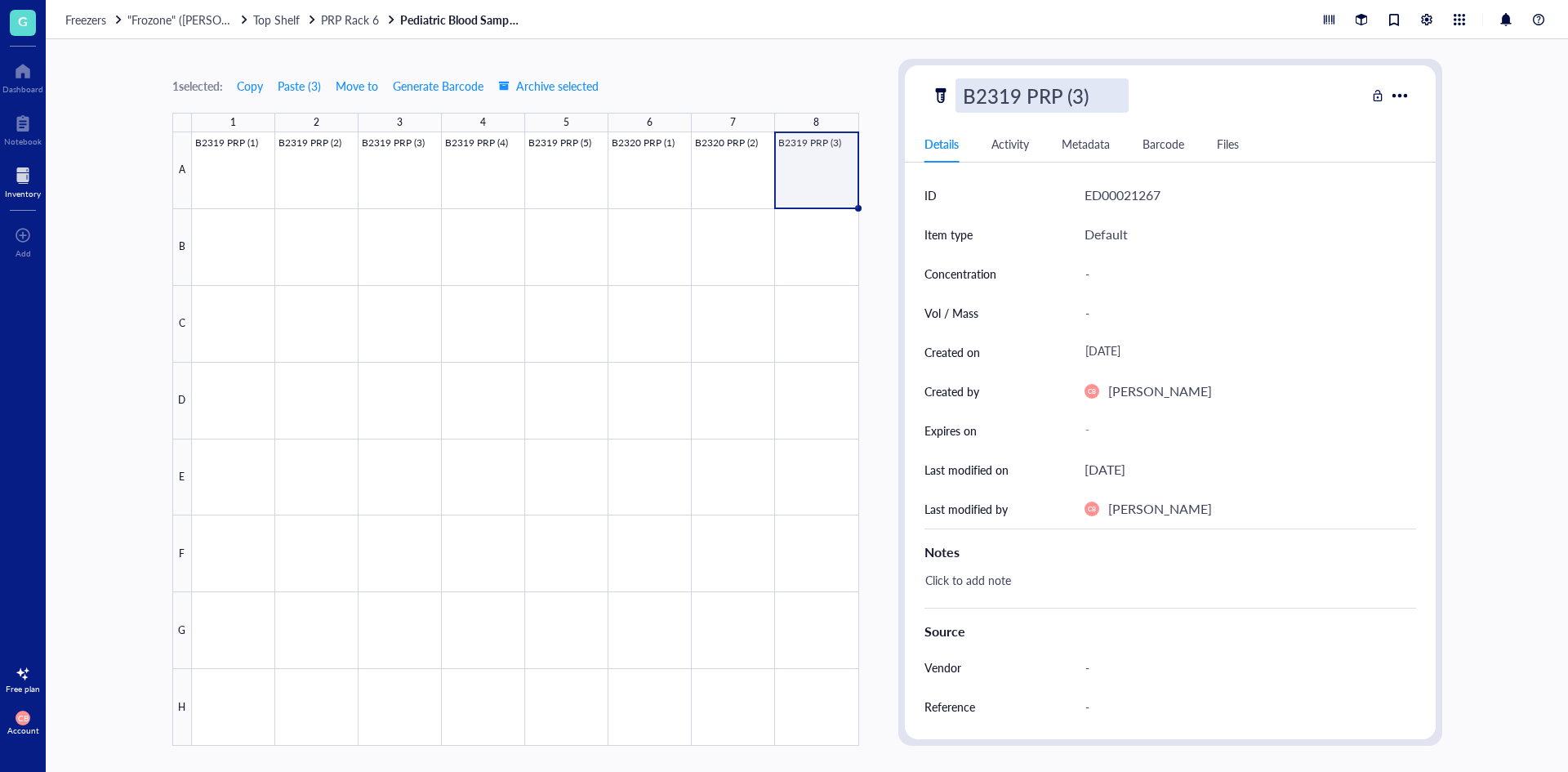
click at [1002, 95] on input "B2319 PRP (3)" at bounding box center [1042, 95] width 172 height 33
type input "B2320 PRP (3)"
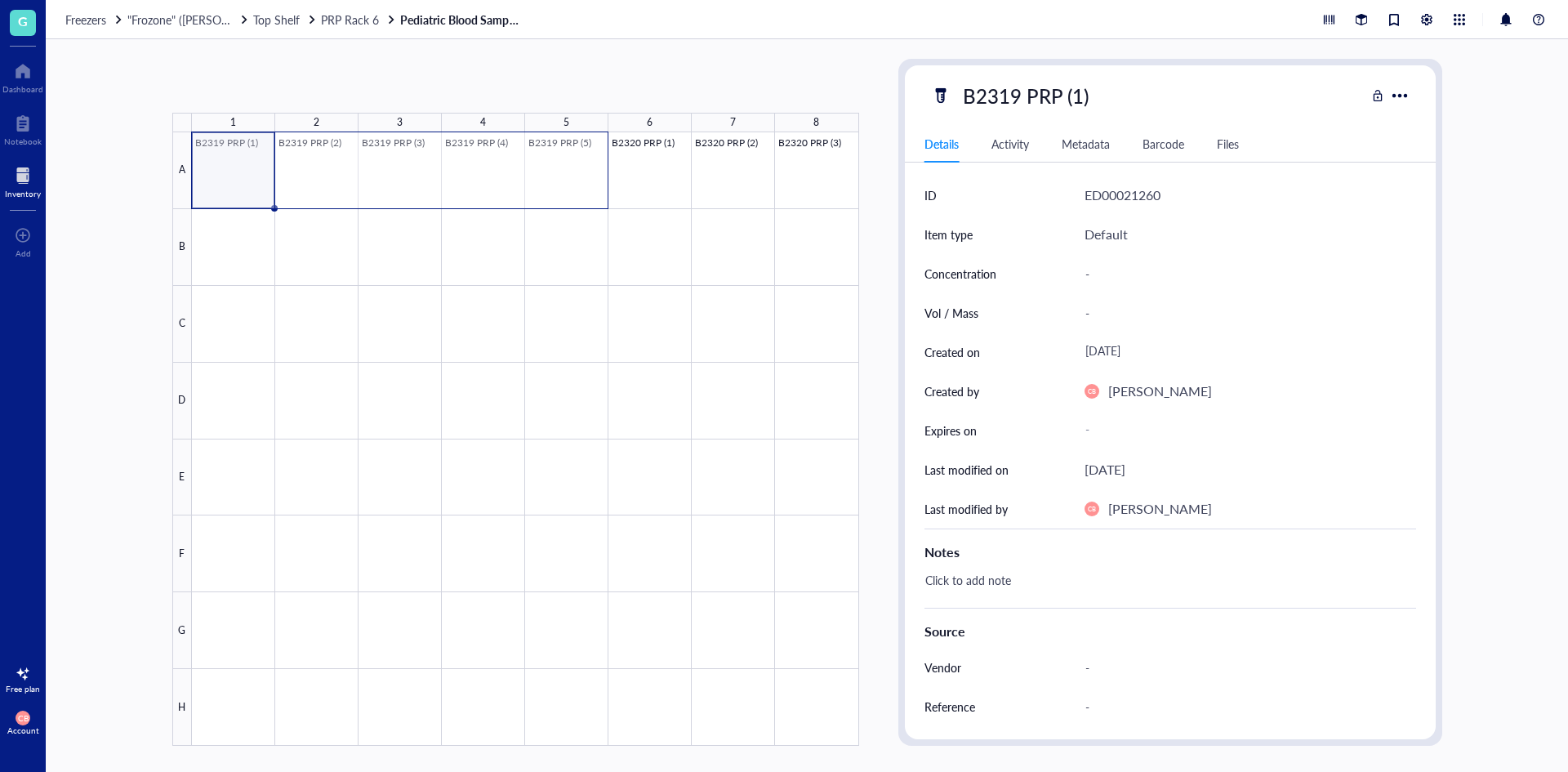
drag, startPoint x: 238, startPoint y: 163, endPoint x: 550, endPoint y: 178, distance: 312.4
click at [550, 178] on div at bounding box center [525, 439] width 668 height 614
click at [269, 245] on div at bounding box center [525, 439] width 668 height 614
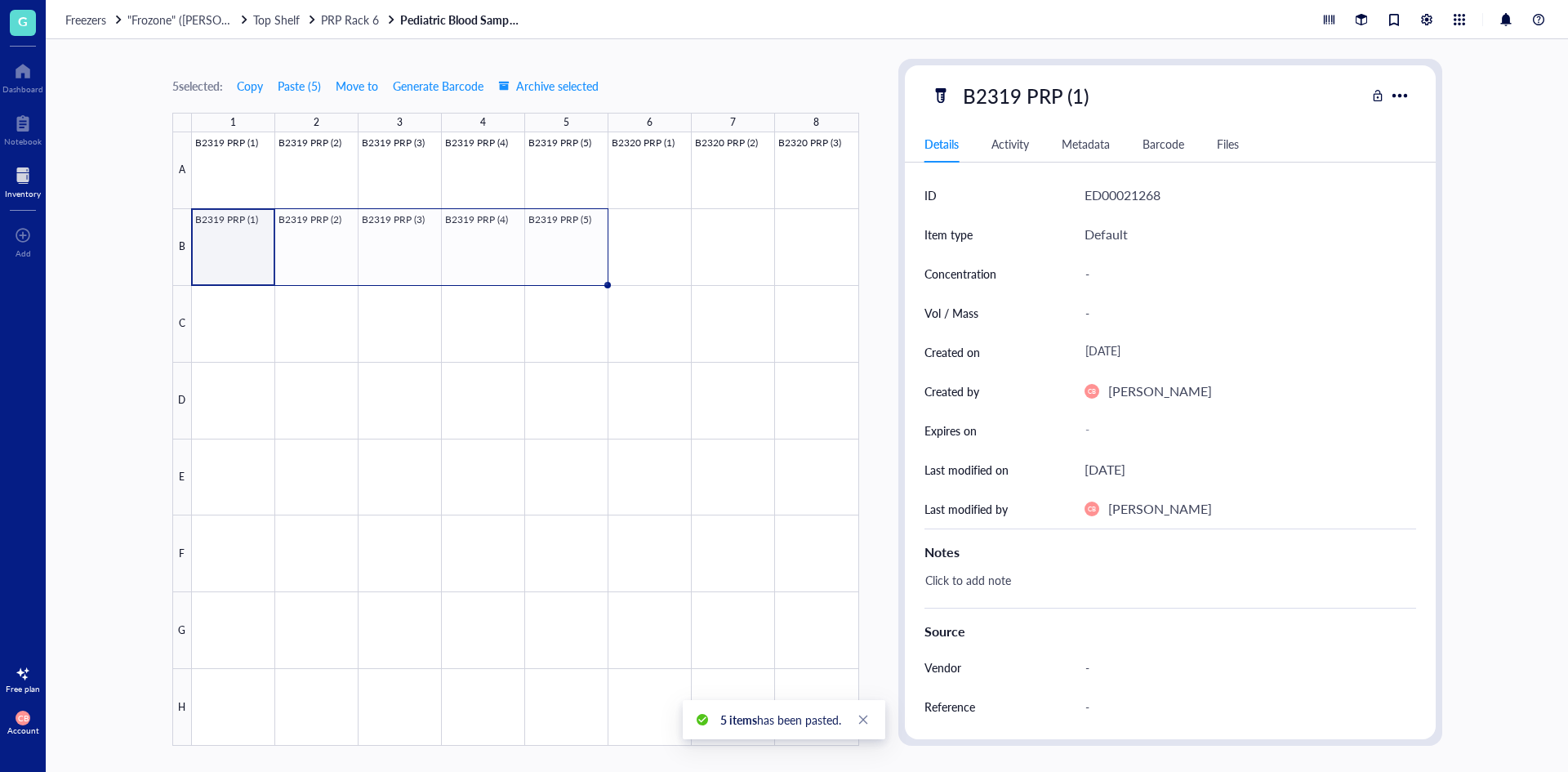
click at [253, 245] on div at bounding box center [525, 439] width 668 height 614
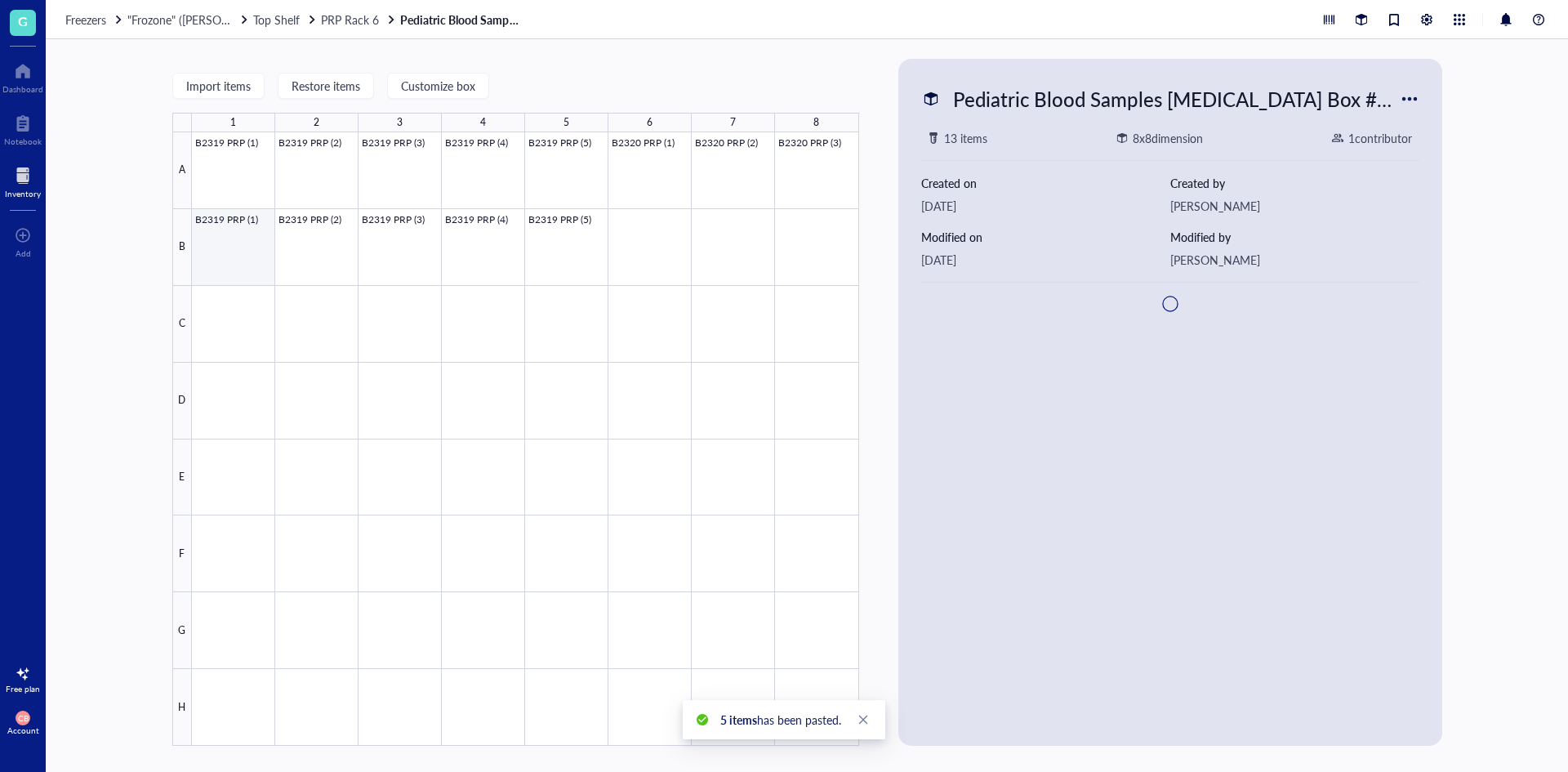
click at [253, 245] on div at bounding box center [525, 439] width 668 height 614
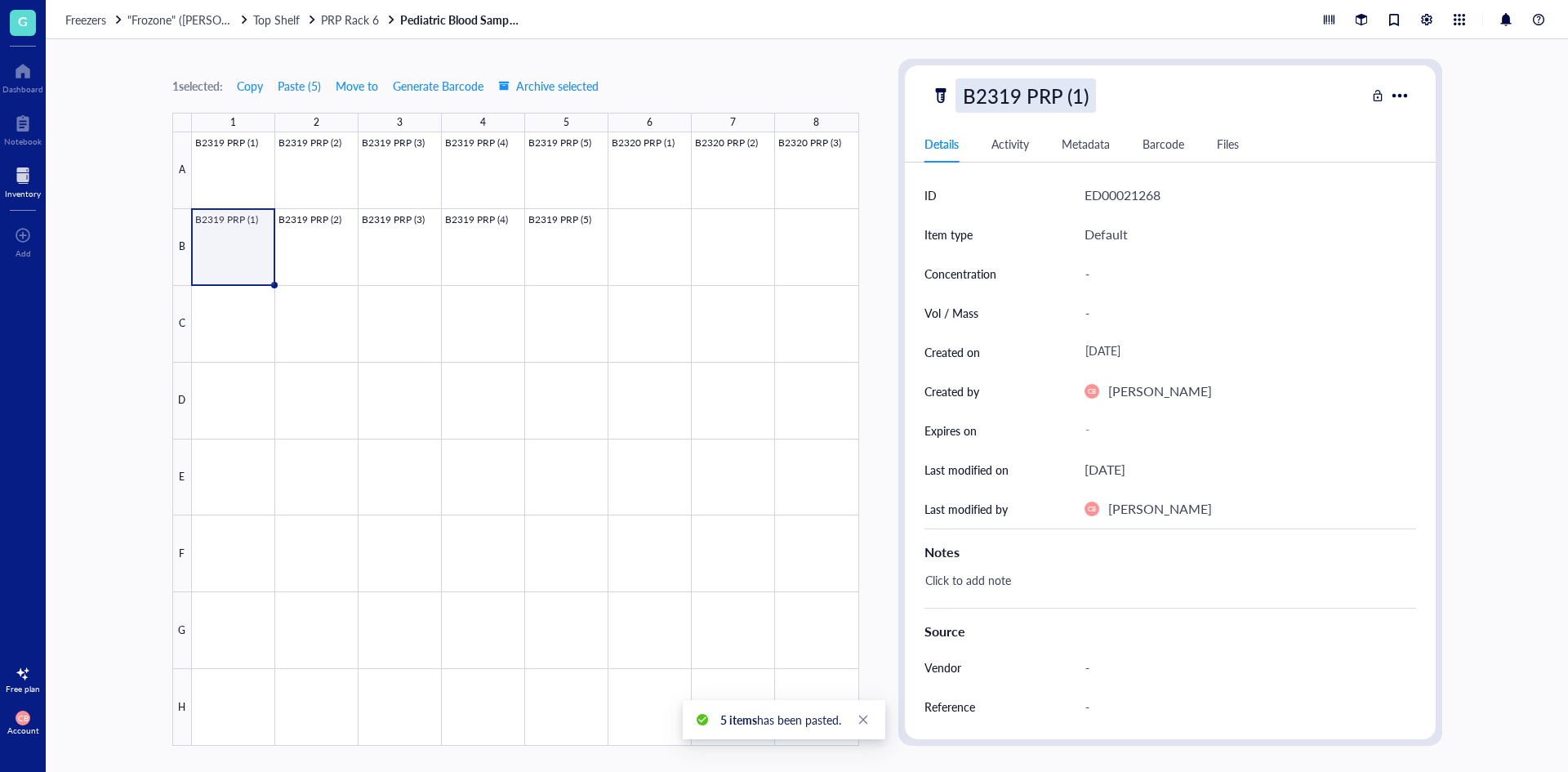
click at [1021, 101] on div "B2319 PRP (1)" at bounding box center [1025, 96] width 141 height 34
drag, startPoint x: 1017, startPoint y: 97, endPoint x: 1001, endPoint y: 99, distance: 16.1
click at [1001, 99] on input "B2319 PRP (1)" at bounding box center [1042, 95] width 172 height 33
type input "B2320_C PRP (1)"
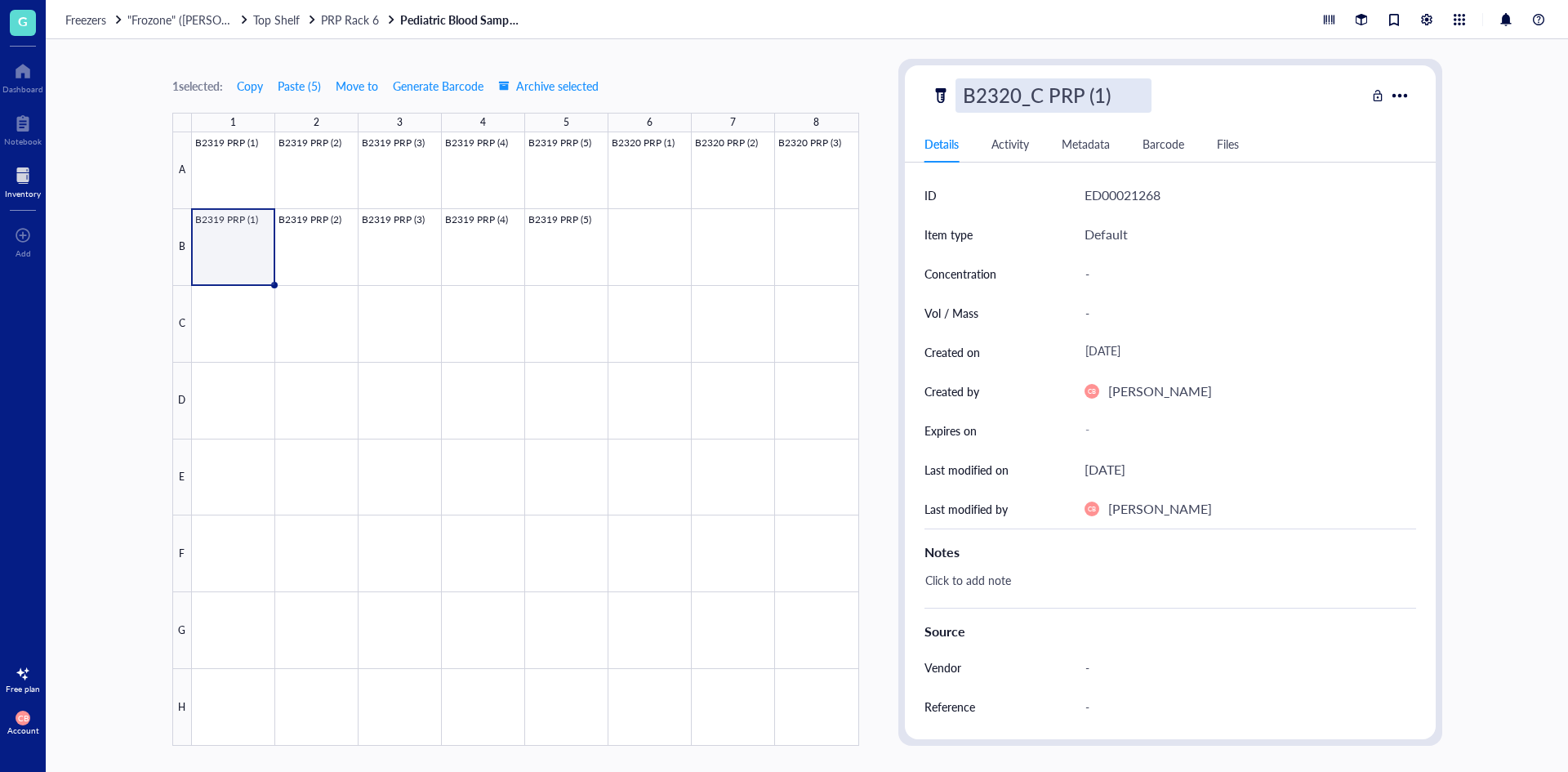
scroll to position [0, 0]
drag, startPoint x: 1001, startPoint y: 99, endPoint x: 1038, endPoint y: 97, distance: 37.1
click at [1038, 97] on input "B2320_C PRP (1)" at bounding box center [1053, 95] width 195 height 33
click at [353, 229] on div at bounding box center [525, 439] width 668 height 614
click at [1014, 83] on div "B2320_C PRP (1)" at bounding box center [1036, 96] width 163 height 34
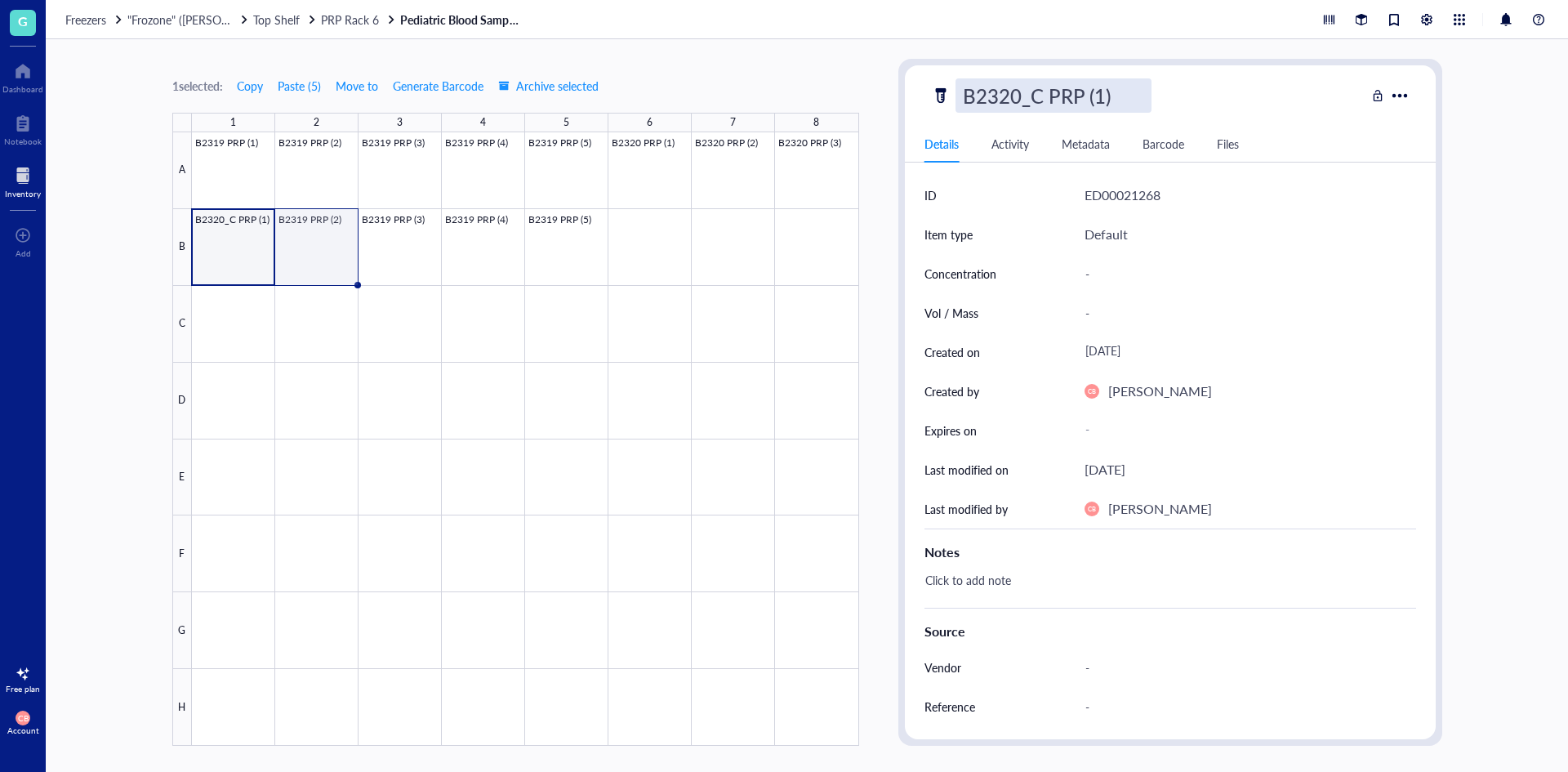
click at [332, 260] on div at bounding box center [525, 439] width 668 height 614
click at [990, 90] on div "B2319 PRP (2)" at bounding box center [1025, 96] width 141 height 34
click at [1097, 100] on input "B2320_C PRP (1)" at bounding box center [1053, 95] width 195 height 33
type input "B2320_C PRP (2)"
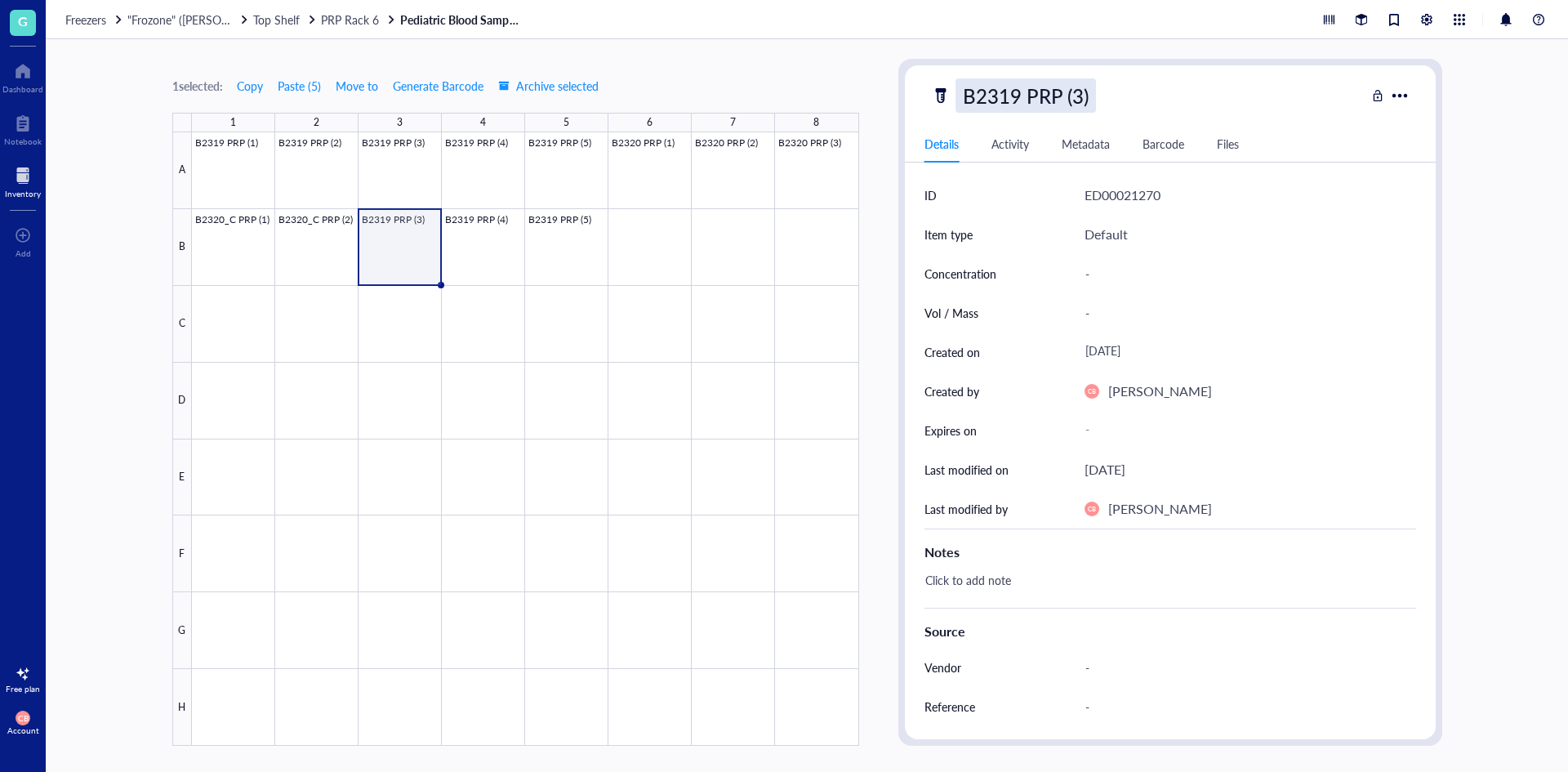
click at [1032, 101] on div "B2319 PRP (3)" at bounding box center [1025, 96] width 141 height 34
drag, startPoint x: 1018, startPoint y: 96, endPoint x: 1003, endPoint y: 100, distance: 15.5
click at [1003, 100] on input "B2319 PRP (3)" at bounding box center [1042, 95] width 172 height 33
type input "B2320_C PRP (3)"
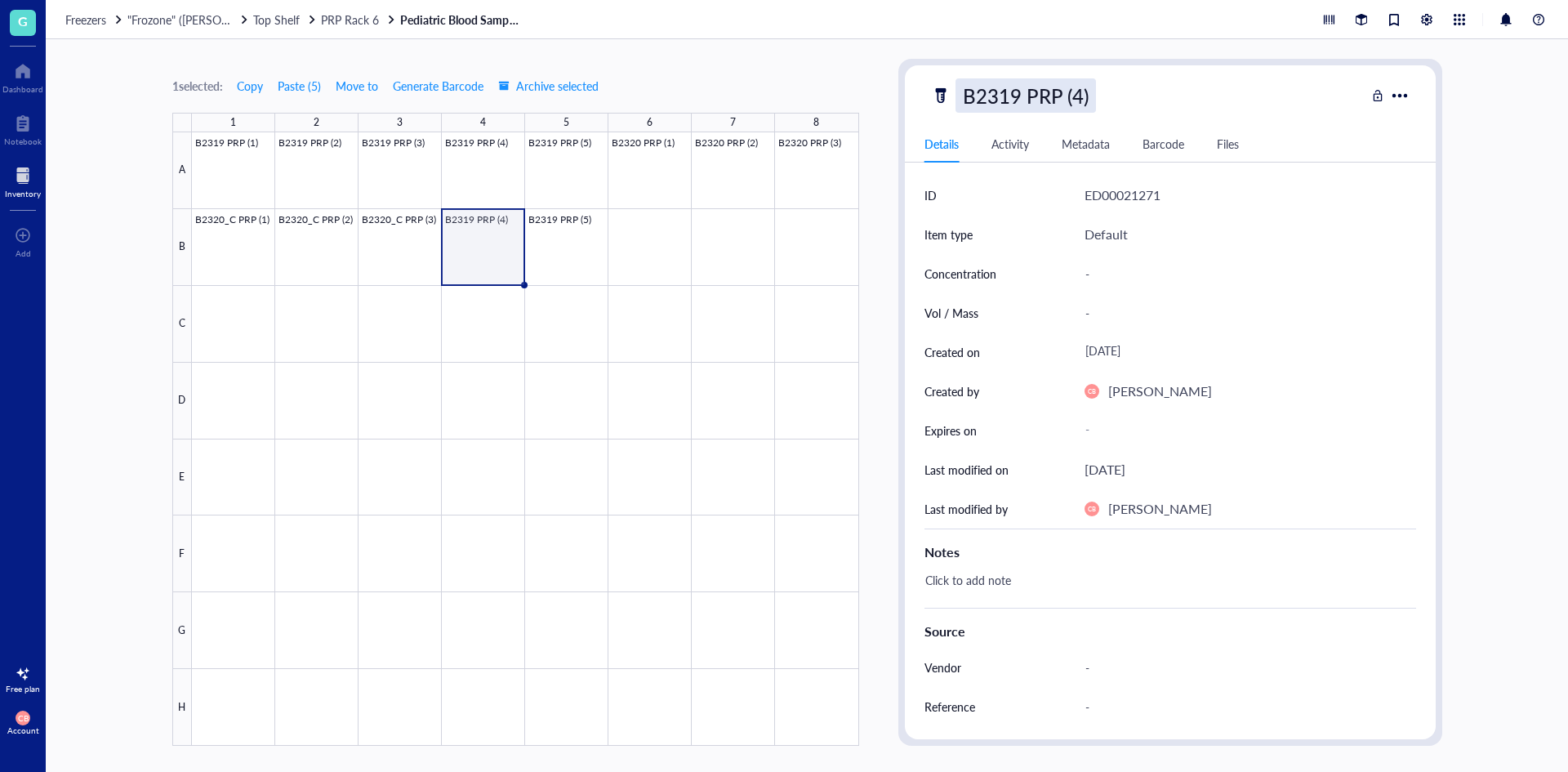
click at [1010, 93] on div "B2319 PRP (4)" at bounding box center [1025, 96] width 141 height 34
drag, startPoint x: 1005, startPoint y: 94, endPoint x: 1015, endPoint y: 93, distance: 10.0
click at [1015, 93] on input "B2319 PRP (4)" at bounding box center [1042, 95] width 172 height 33
drag, startPoint x: 1000, startPoint y: 95, endPoint x: 1018, endPoint y: 95, distance: 18.0
click at [1018, 95] on input "B2319 PRP (4)" at bounding box center [1042, 95] width 172 height 33
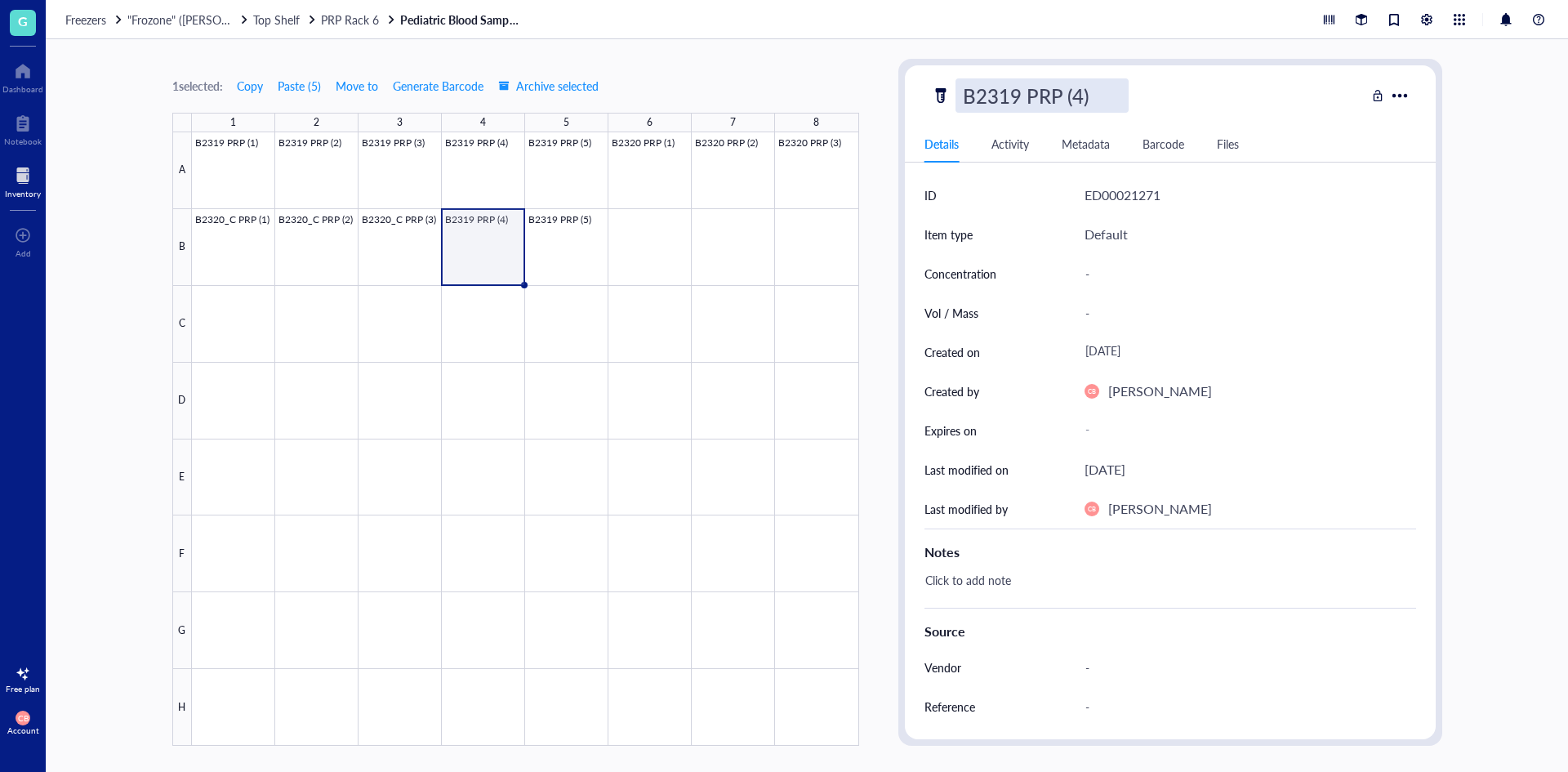
type input "B2320_C PRP (4)"
click at [1009, 89] on div "B2319 PRP (5)" at bounding box center [1025, 96] width 141 height 34
drag, startPoint x: 1000, startPoint y: 93, endPoint x: 1015, endPoint y: 93, distance: 15.0
click at [1015, 93] on input "B2319 PRP (5)" at bounding box center [1042, 95] width 172 height 33
type input "B2320_C PRP (5)"
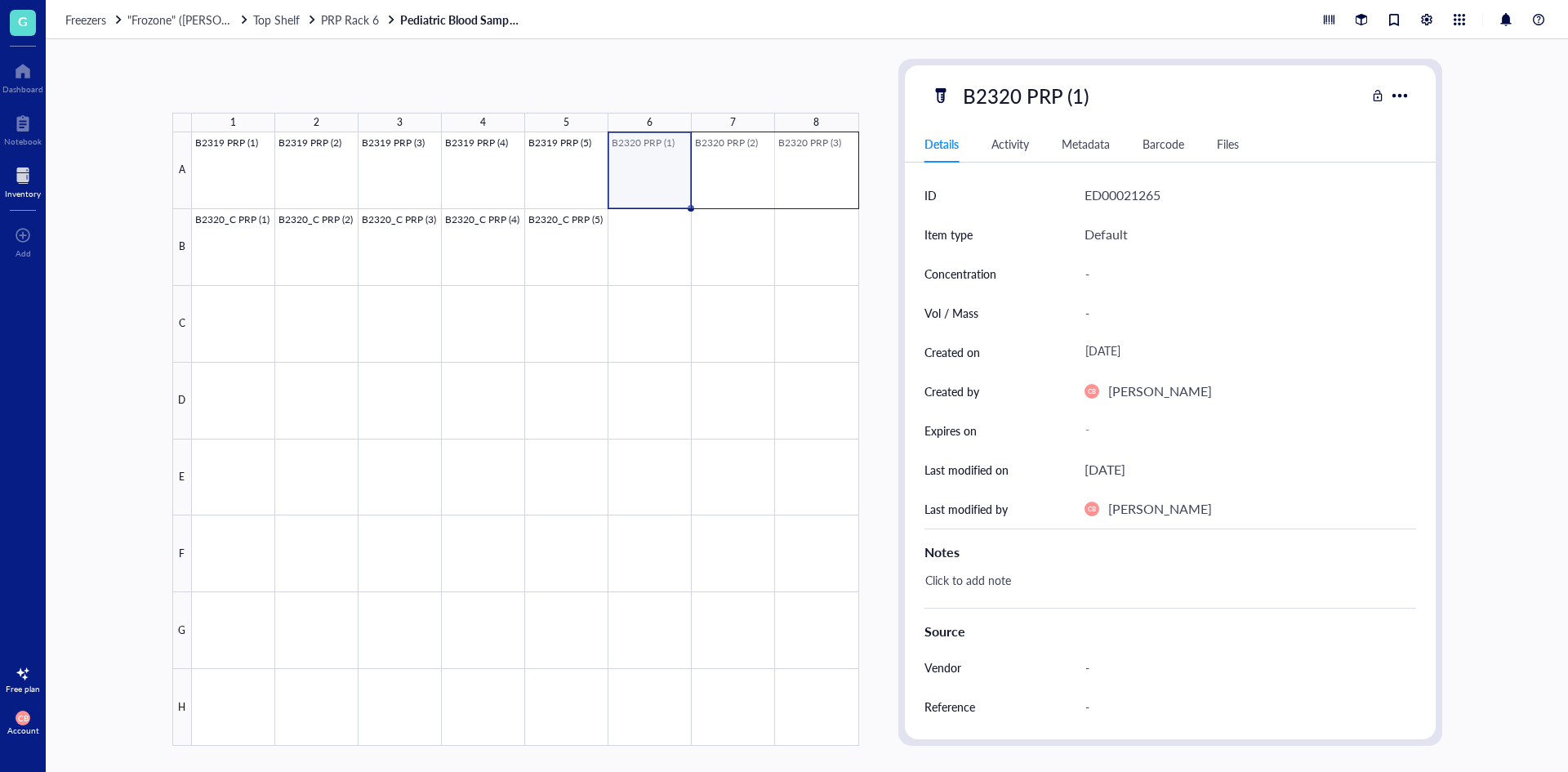
drag, startPoint x: 670, startPoint y: 166, endPoint x: 793, endPoint y: 167, distance: 123.0
click at [793, 167] on div at bounding box center [525, 439] width 668 height 614
click at [665, 245] on div at bounding box center [525, 439] width 668 height 614
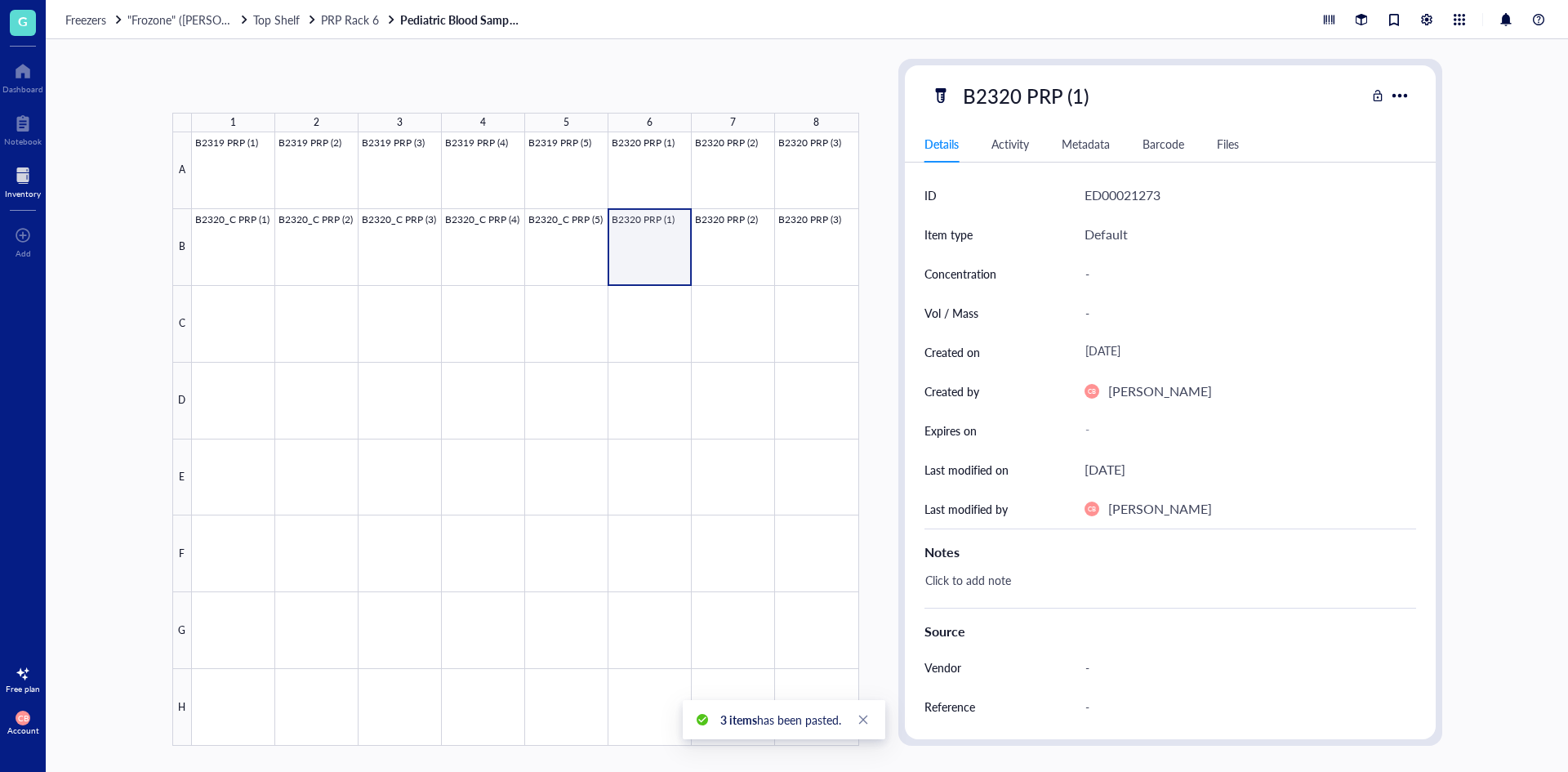
click at [620, 233] on div at bounding box center [525, 439] width 668 height 614
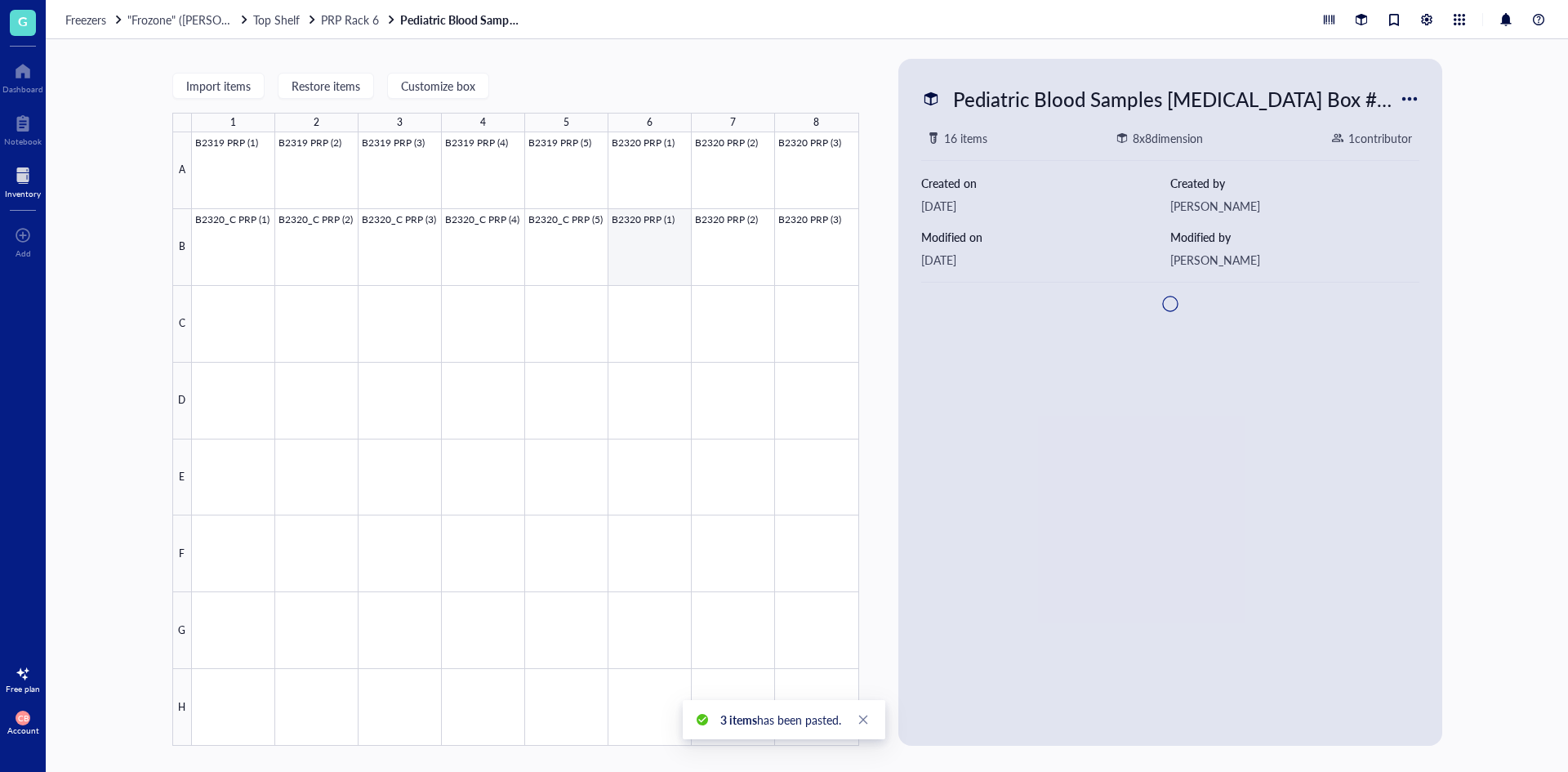
click at [660, 248] on div at bounding box center [525, 439] width 668 height 614
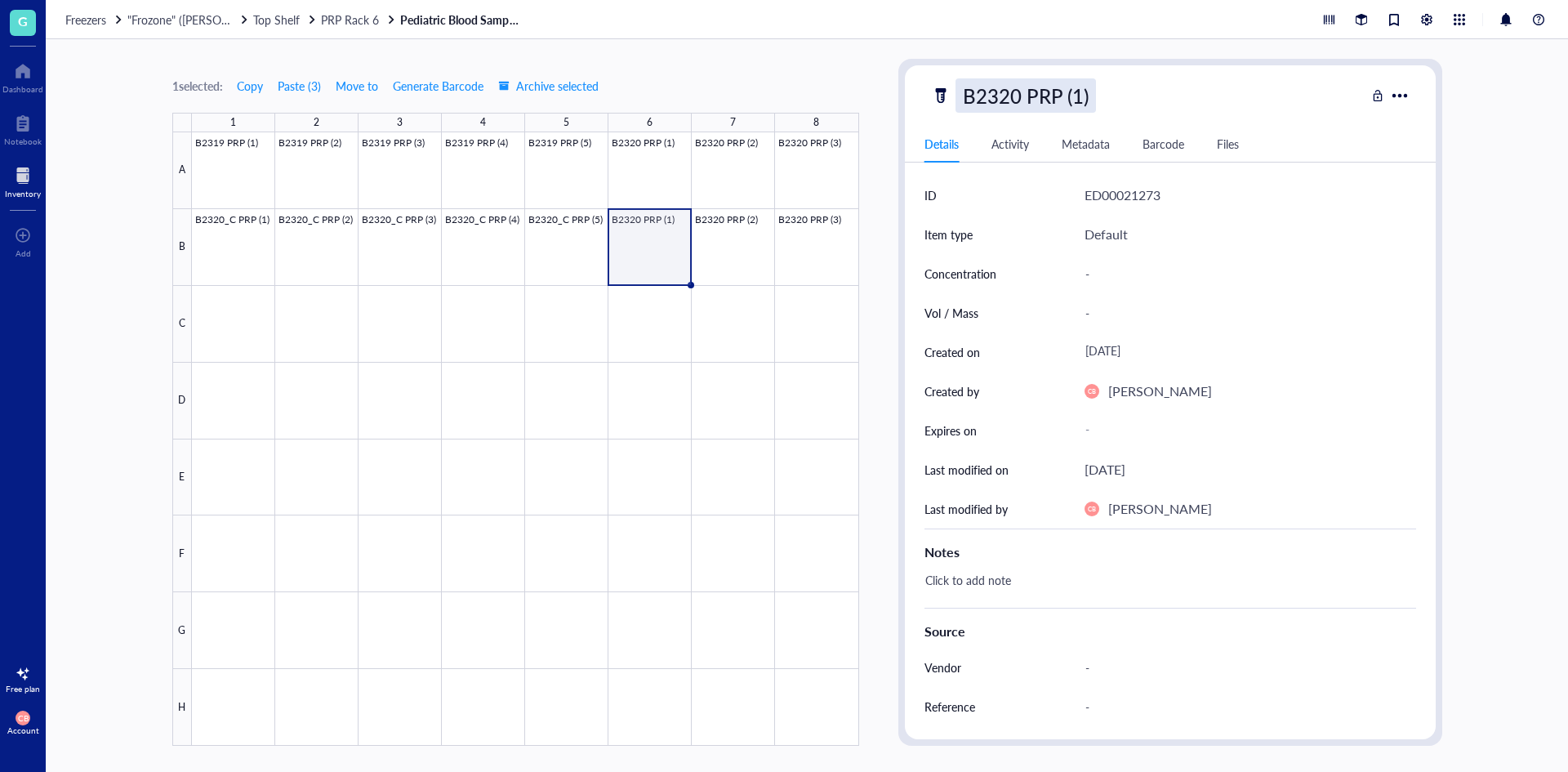
click at [1019, 93] on div "B2320 PRP (1)" at bounding box center [1025, 96] width 141 height 34
click at [1010, 93] on input "B2320 PRP (1)" at bounding box center [1042, 95] width 172 height 33
type input "B2321 PRP (1)"
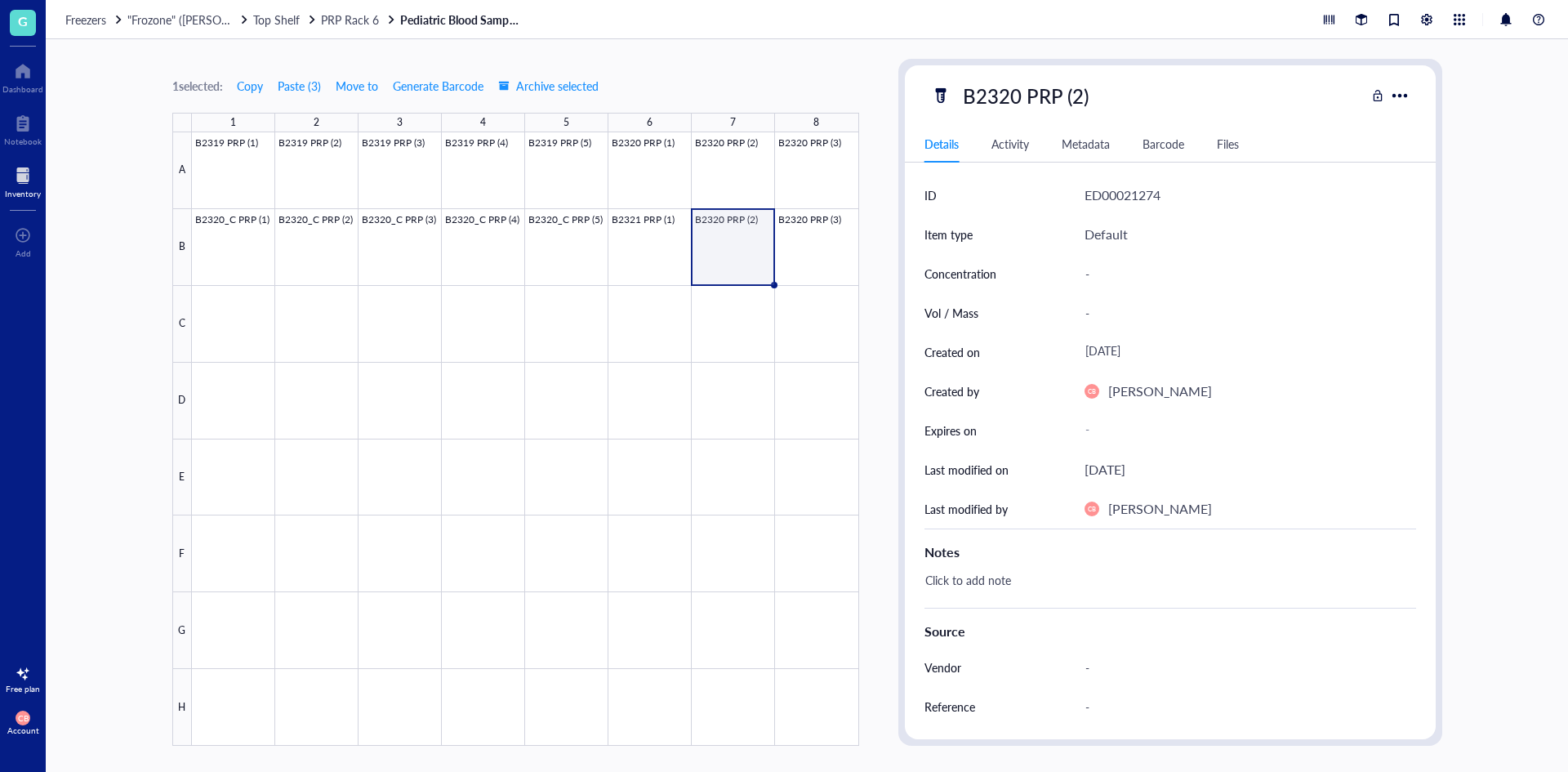
click at [1010, 93] on div "B2320 PRP (2)" at bounding box center [1025, 96] width 141 height 34
click at [1016, 92] on input "B2320 PRP (2)" at bounding box center [1042, 95] width 172 height 33
type input "B2321 PRP (2)"
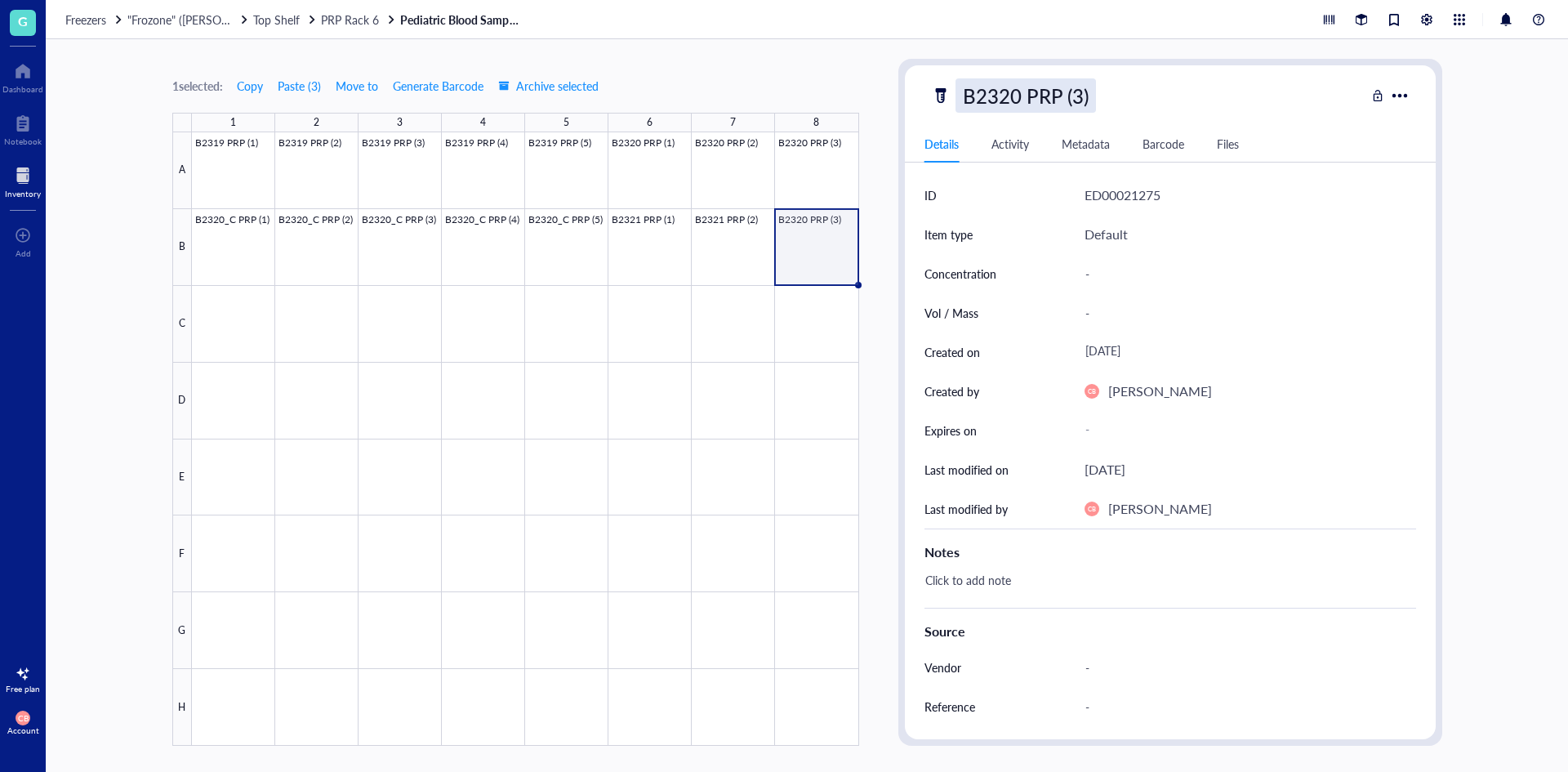
click at [1014, 92] on div "B2320 PRP (3)" at bounding box center [1025, 96] width 141 height 34
click at [1020, 93] on input "B2320 PRP (3)" at bounding box center [1042, 95] width 172 height 33
type input "B2321 PRP (3)"
click at [203, 23] on span ""Frozone" ([PERSON_NAME]/[PERSON_NAME])" at bounding box center [249, 19] width 243 height 16
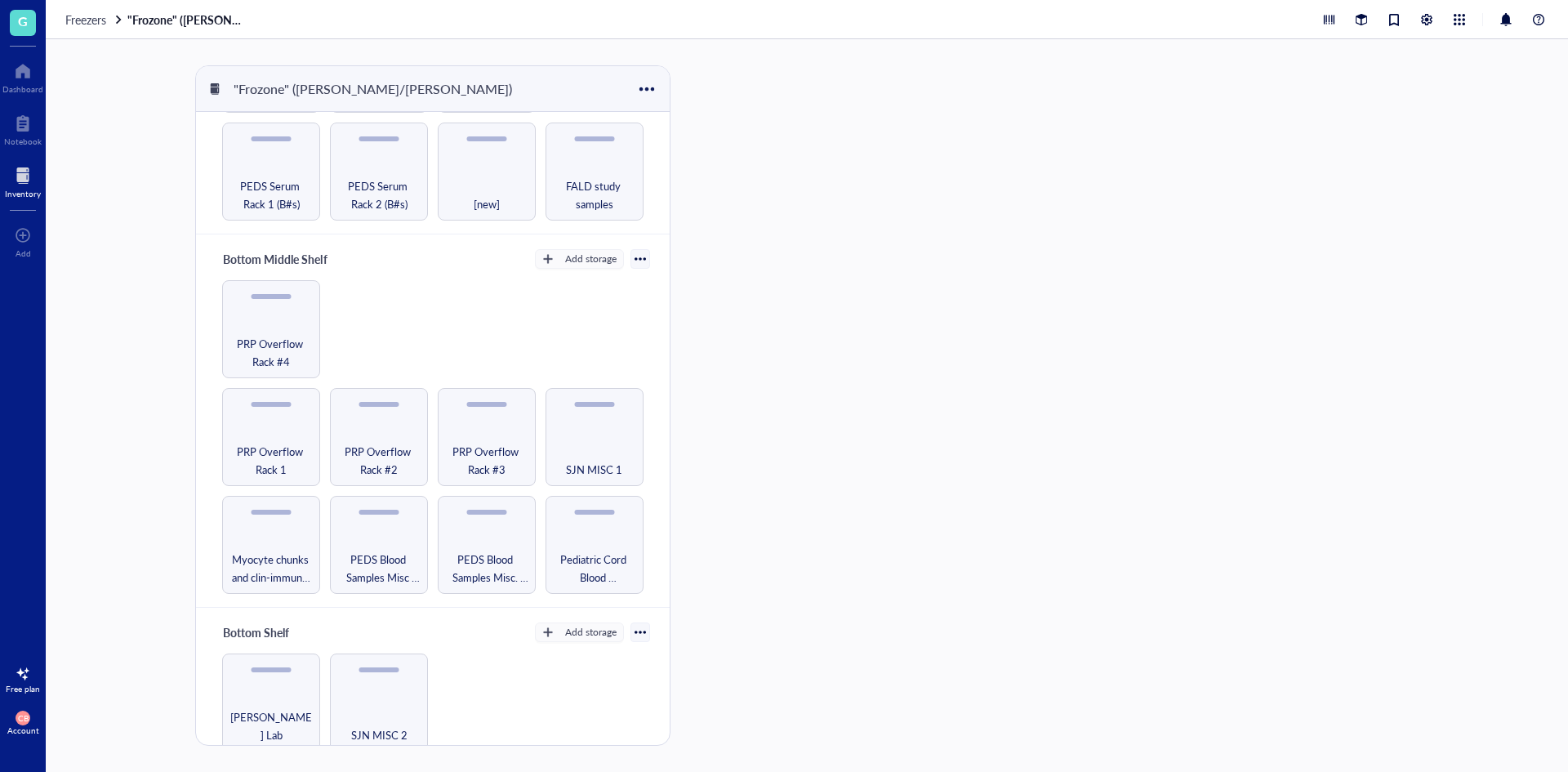
scroll to position [408, 0]
click at [294, 347] on span "PRP Overflow Rack #4" at bounding box center [271, 352] width 82 height 36
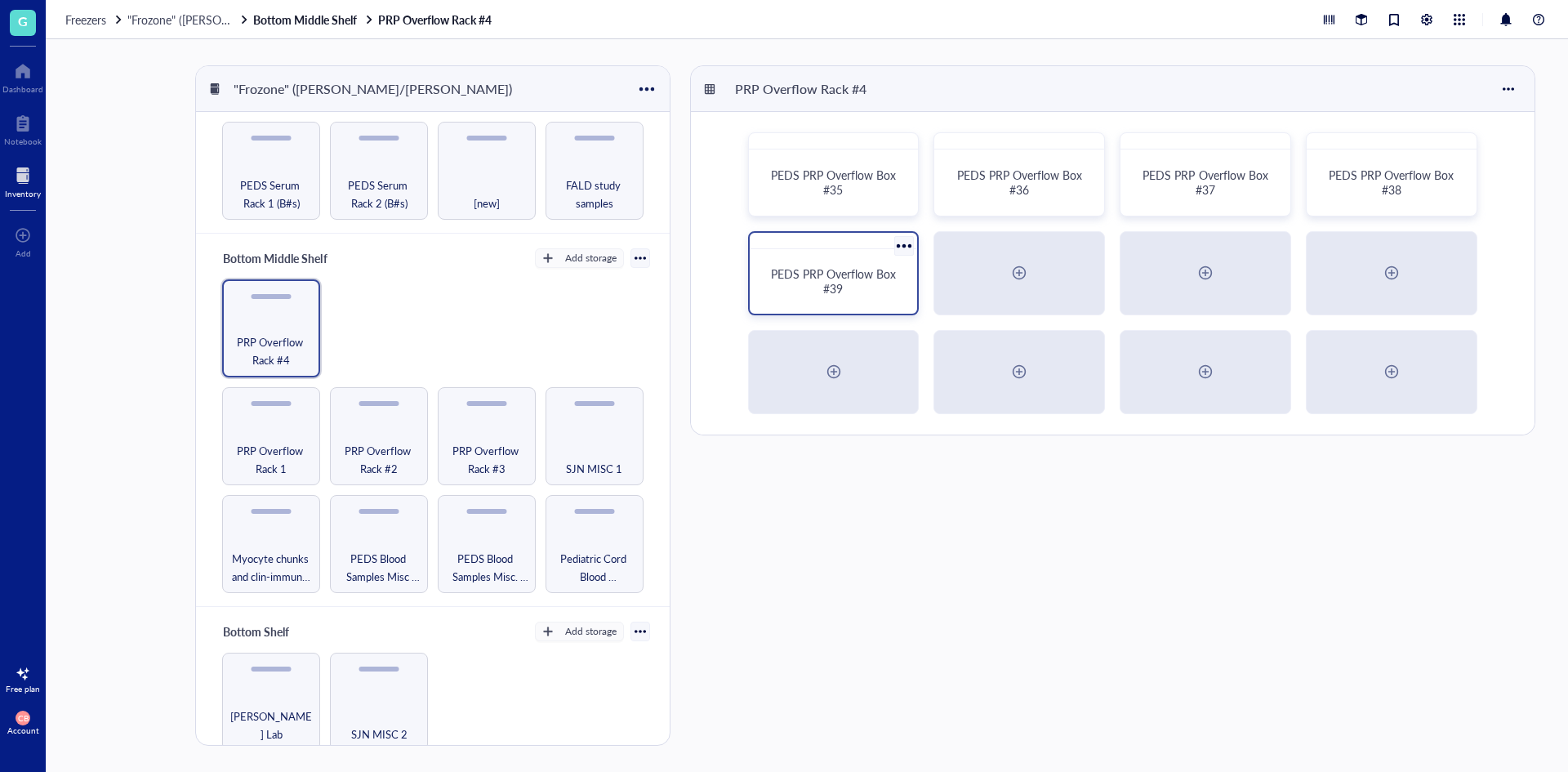
click at [828, 267] on span "PEDS PRP Overflow Box #39" at bounding box center [834, 281] width 128 height 31
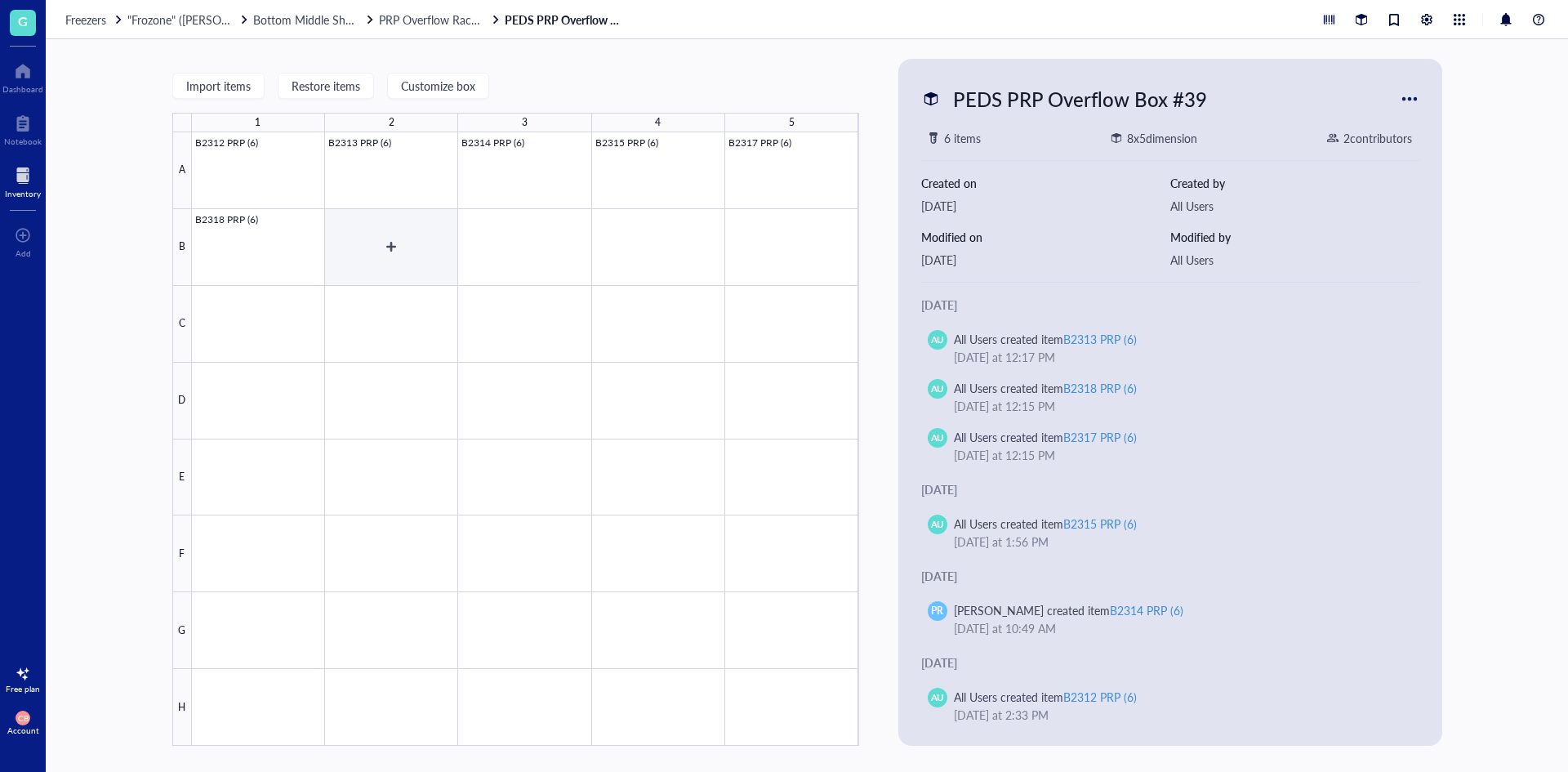
click at [429, 223] on div at bounding box center [525, 439] width 668 height 614
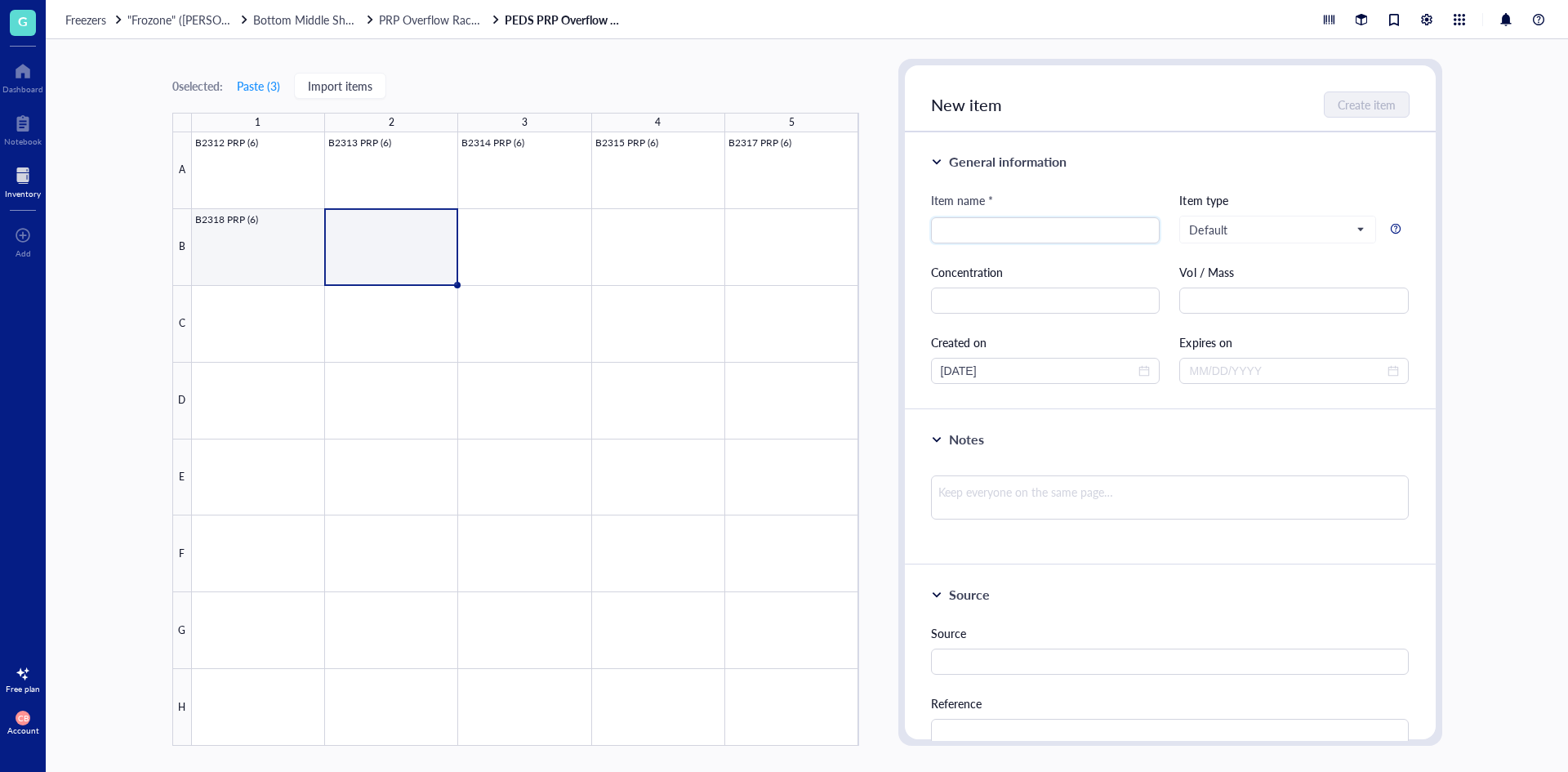
click at [227, 237] on div at bounding box center [525, 439] width 668 height 614
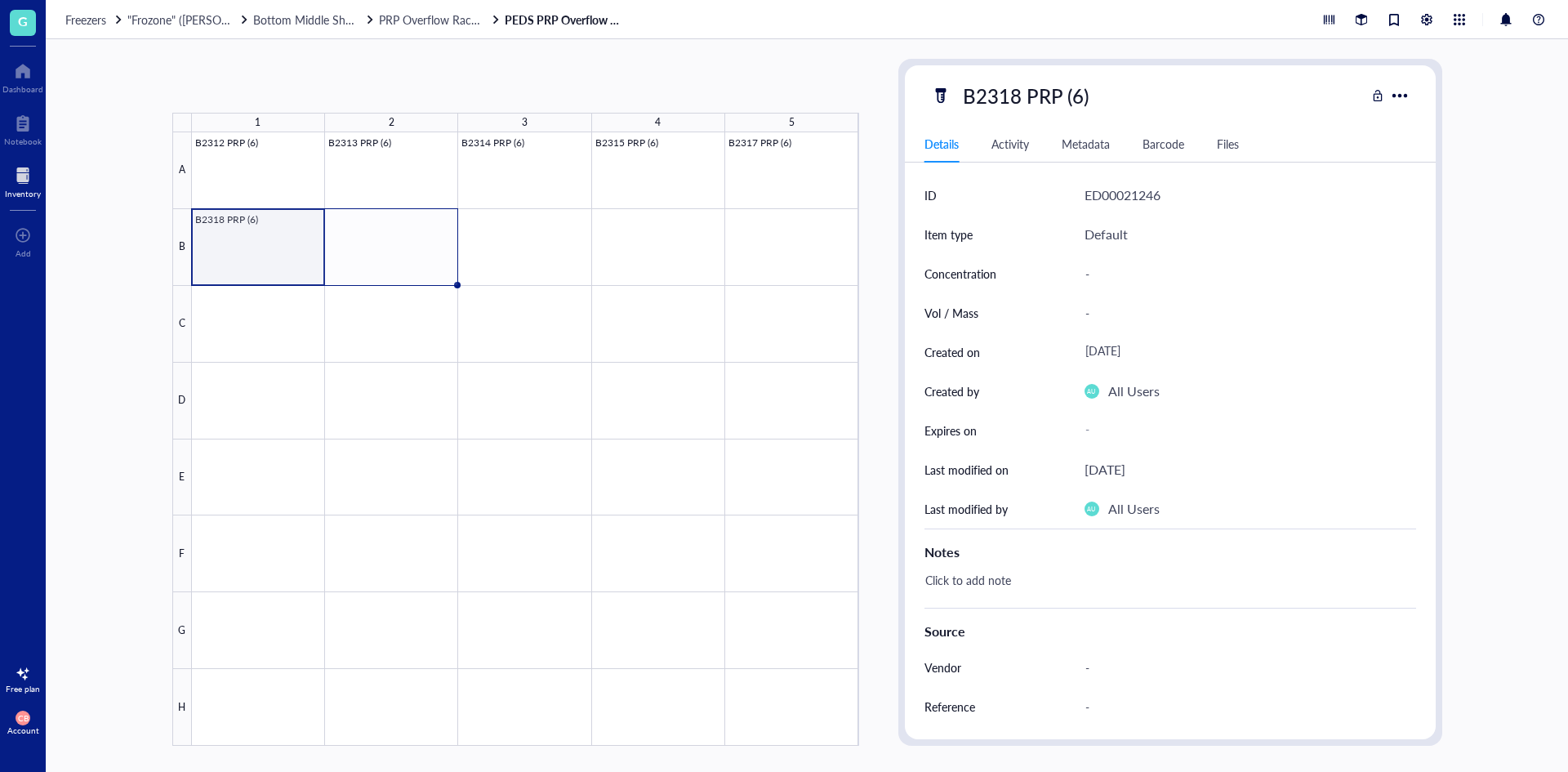
drag, startPoint x: 323, startPoint y: 283, endPoint x: 387, endPoint y: 282, distance: 64.0
click at [0, 0] on div "B2312 PRP (6) B2313 PRP (6) B2314 PRP (6) B2315 PRP (6) B2317 PRP (6) B2318 PRP…" at bounding box center [0, 0] width 0 height 0
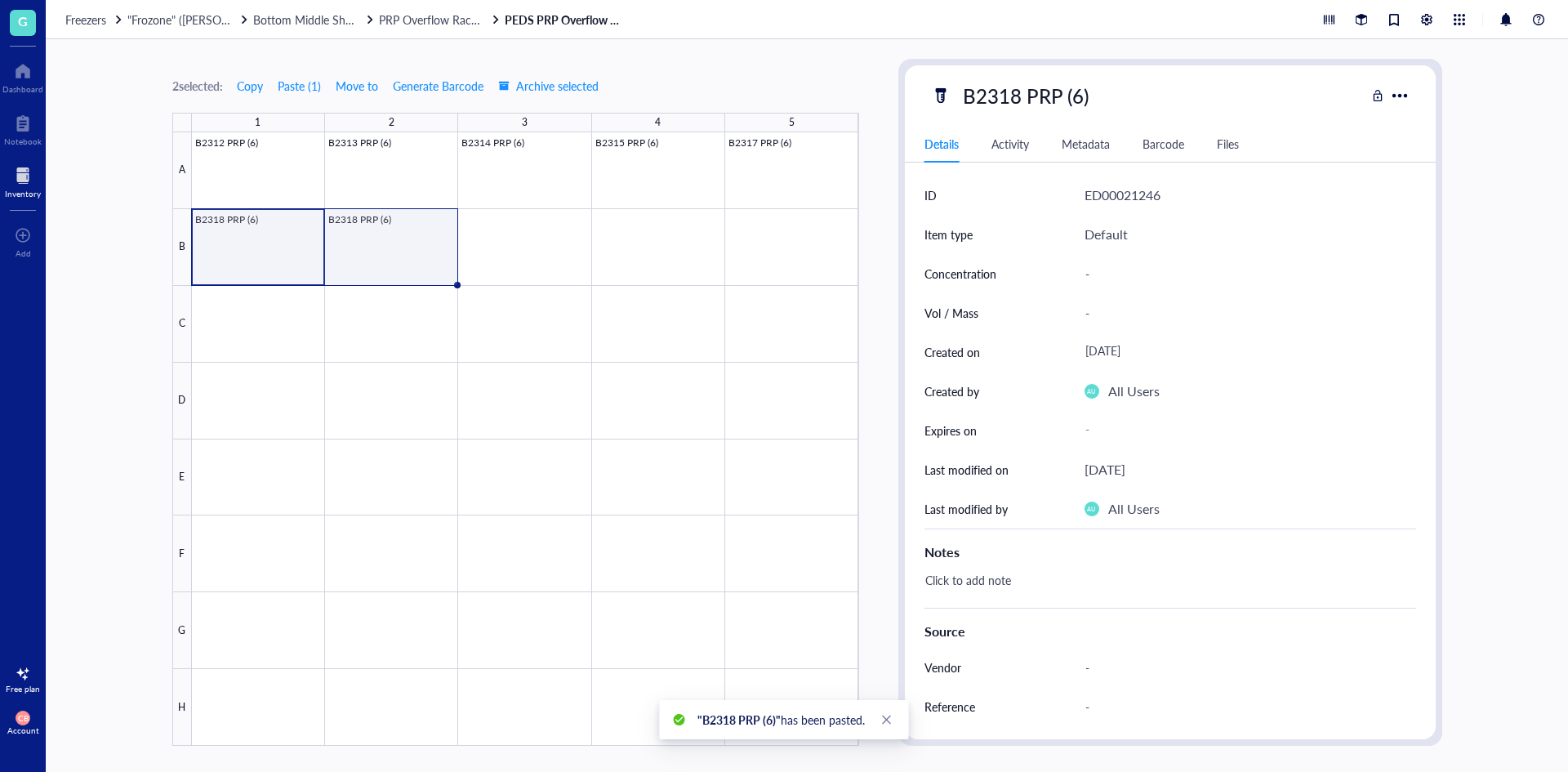
click at [422, 259] on div at bounding box center [525, 439] width 668 height 614
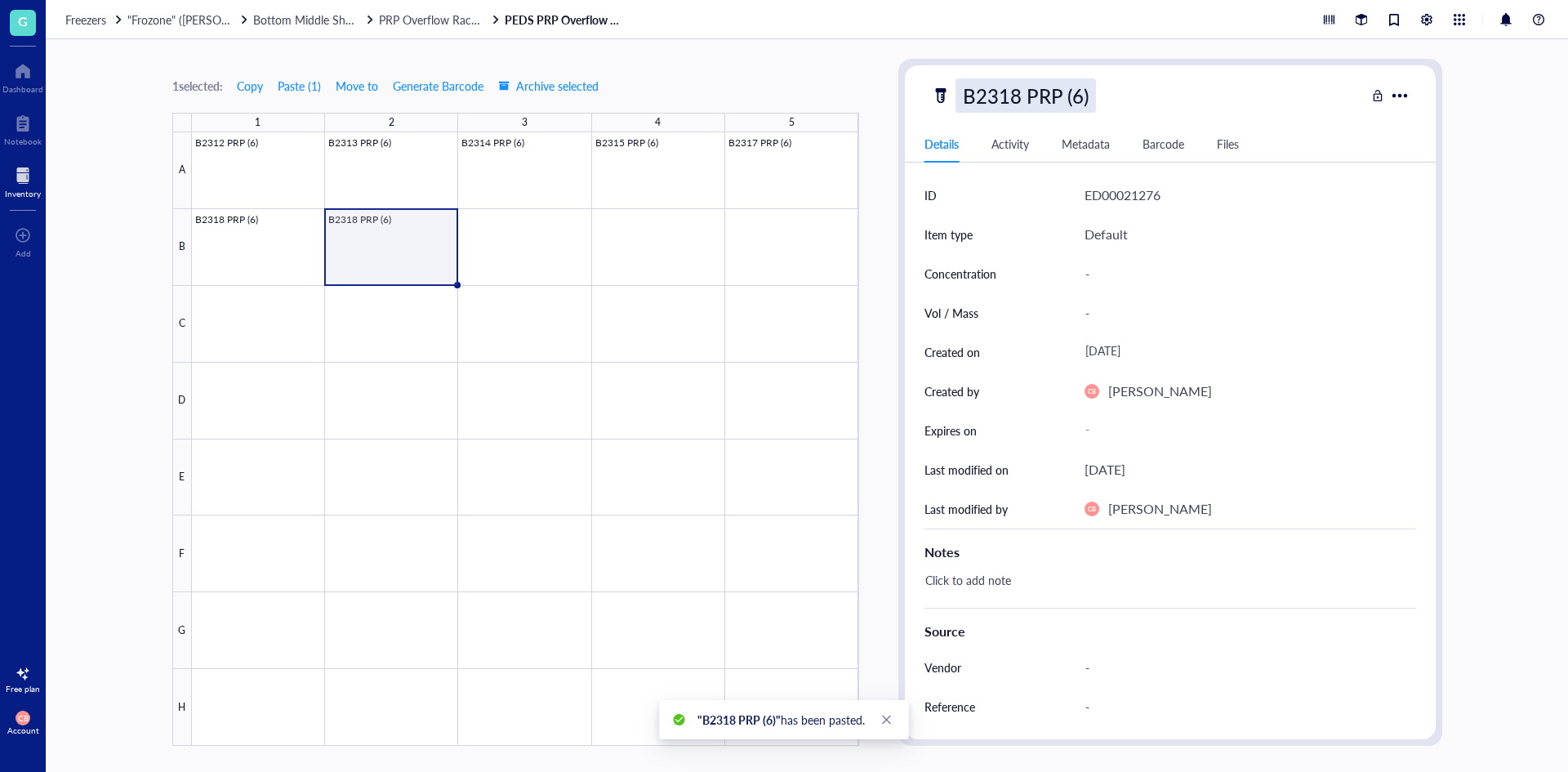
click at [1025, 99] on div "B2318 PRP (6)" at bounding box center [1025, 96] width 141 height 34
drag, startPoint x: 1021, startPoint y: 99, endPoint x: 1010, endPoint y: 99, distance: 11.0
click at [1010, 99] on input "B2318 PRP (6)" at bounding box center [1042, 95] width 172 height 33
type input "B2319 PRP (6)"
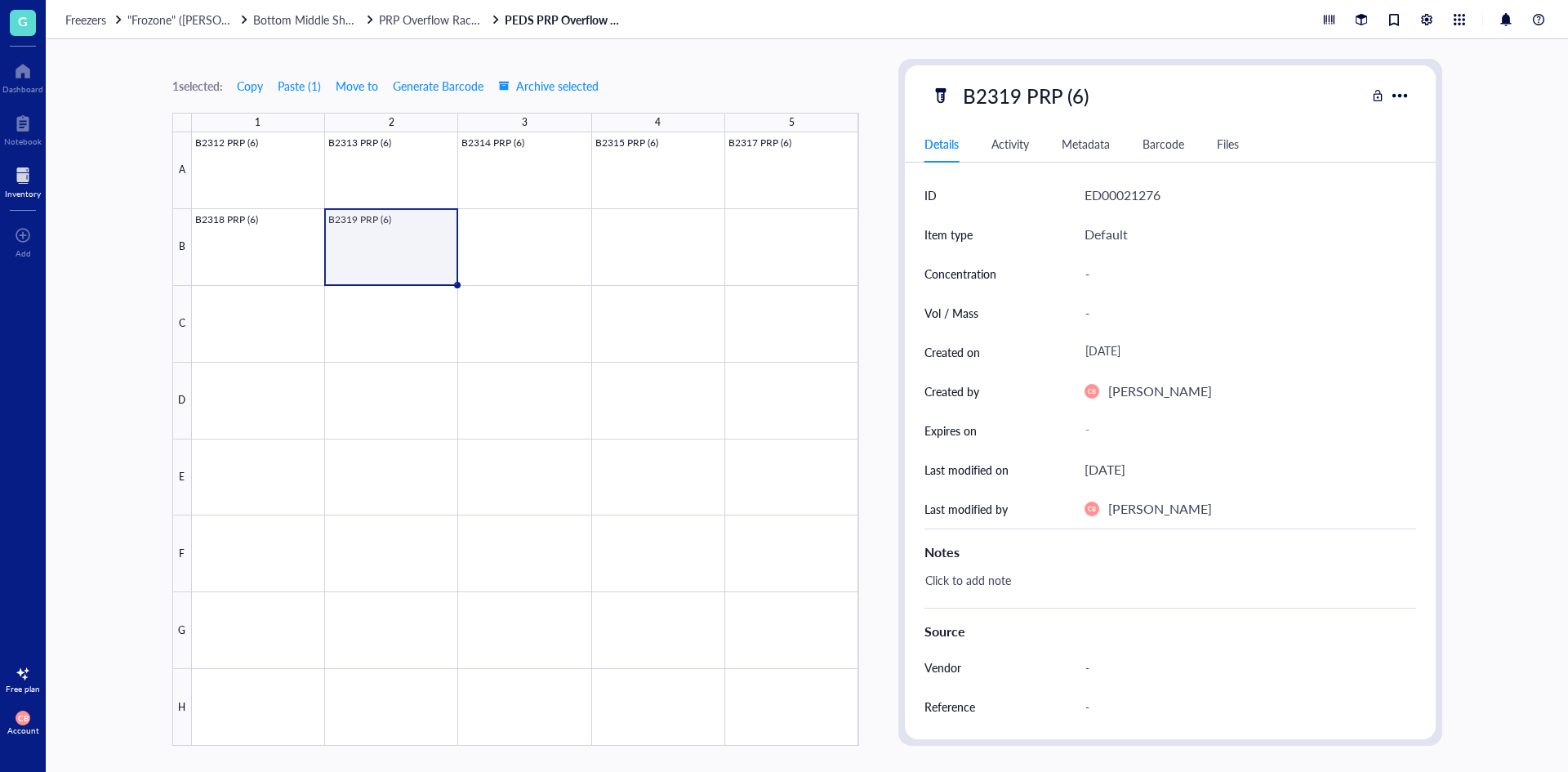
click at [382, 251] on div at bounding box center [525, 439] width 668 height 614
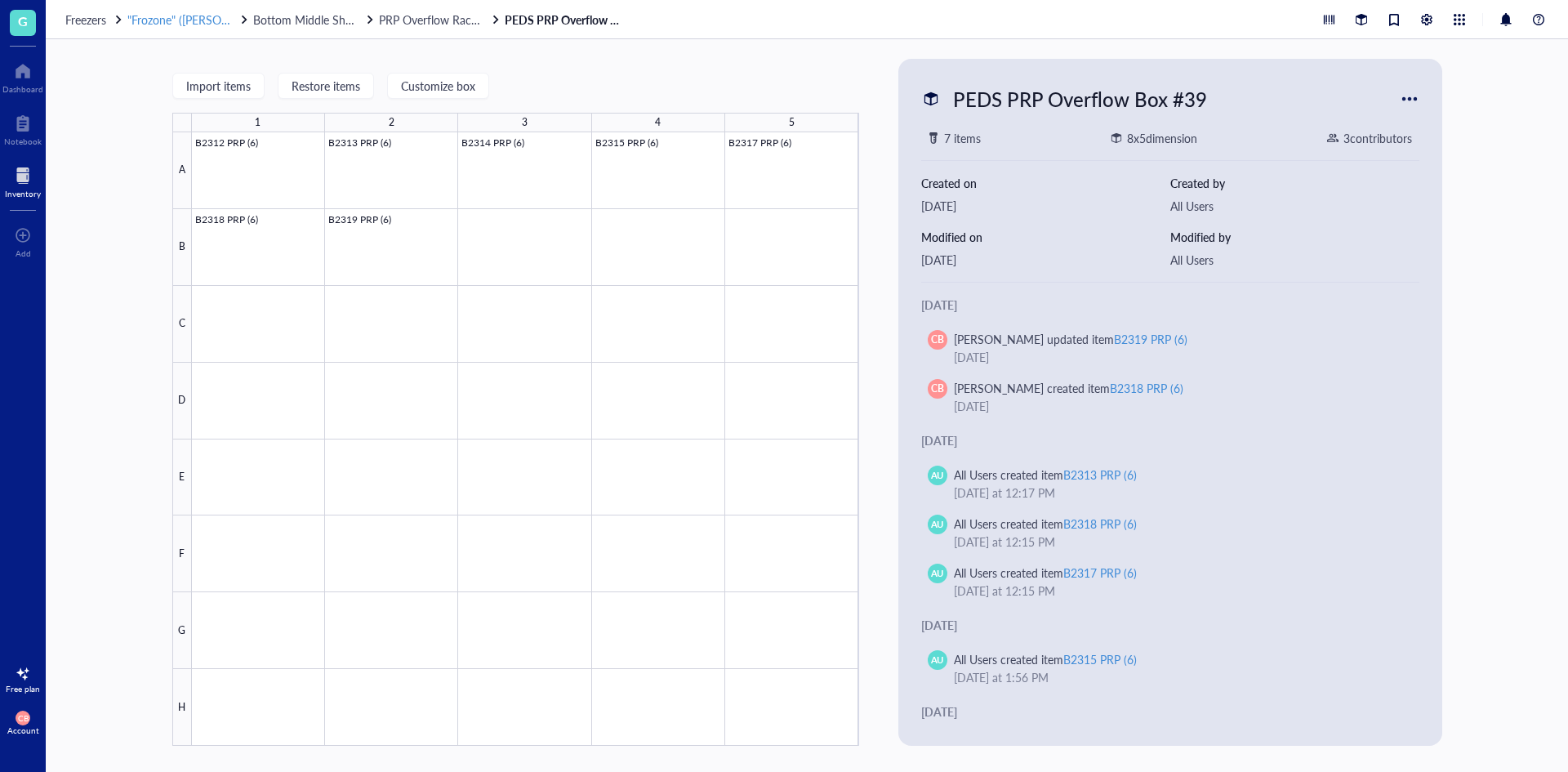
click at [182, 18] on span ""Frozone" ([PERSON_NAME]/[PERSON_NAME])" at bounding box center [249, 19] width 243 height 16
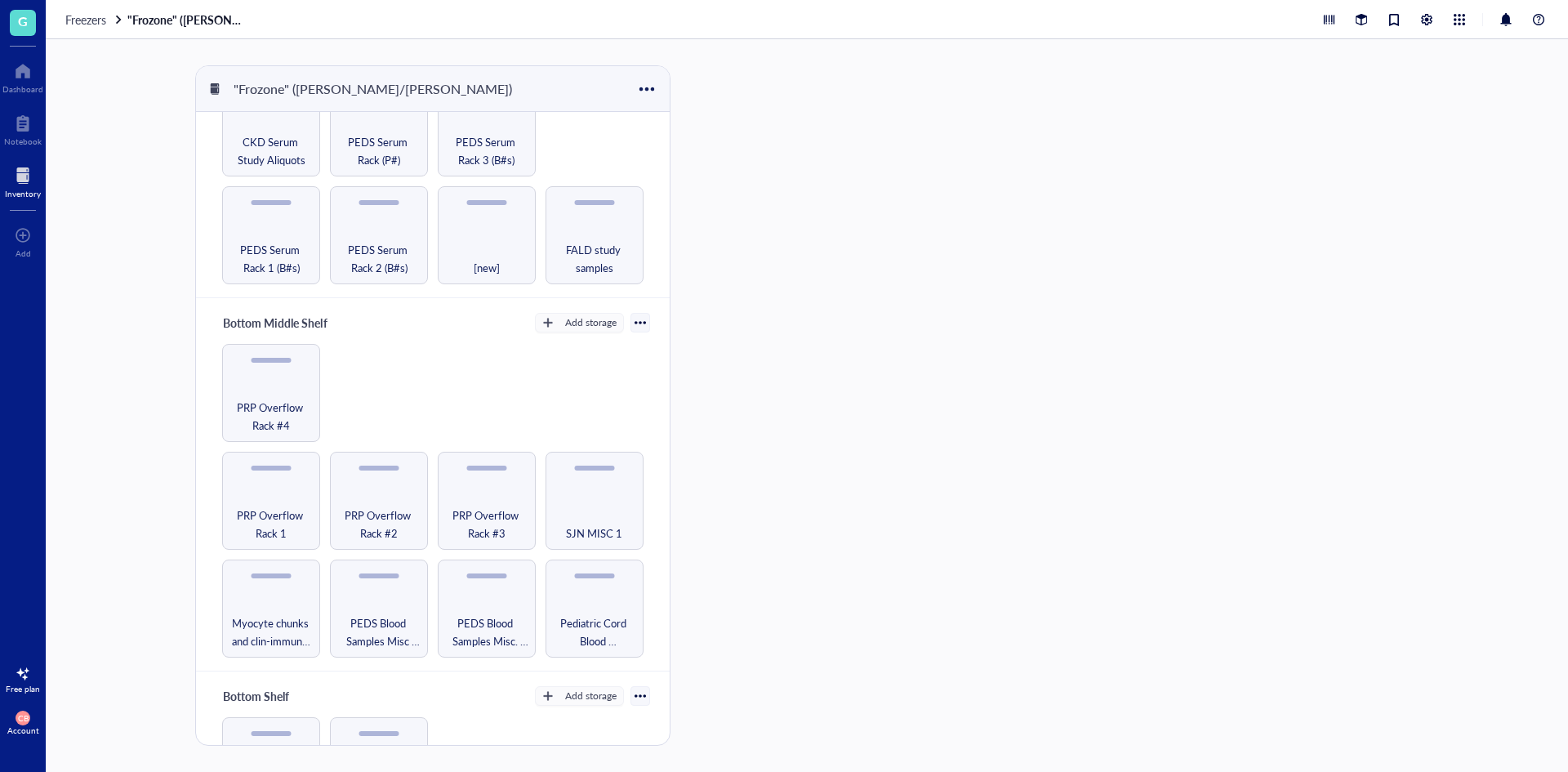
scroll to position [181, 0]
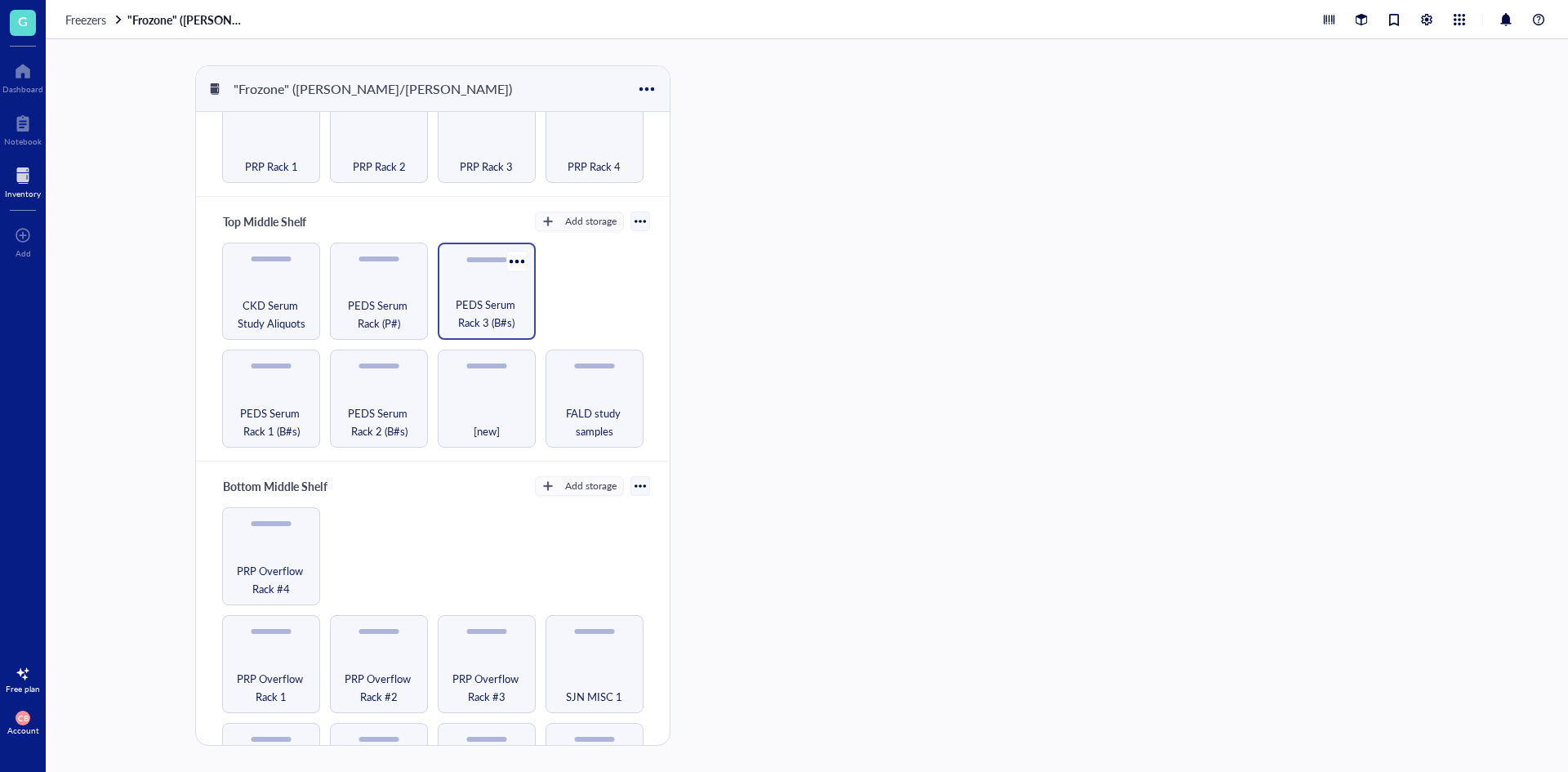
click at [480, 306] on span "PEDS Serum Rack 3 (B#s)" at bounding box center [487, 314] width 82 height 36
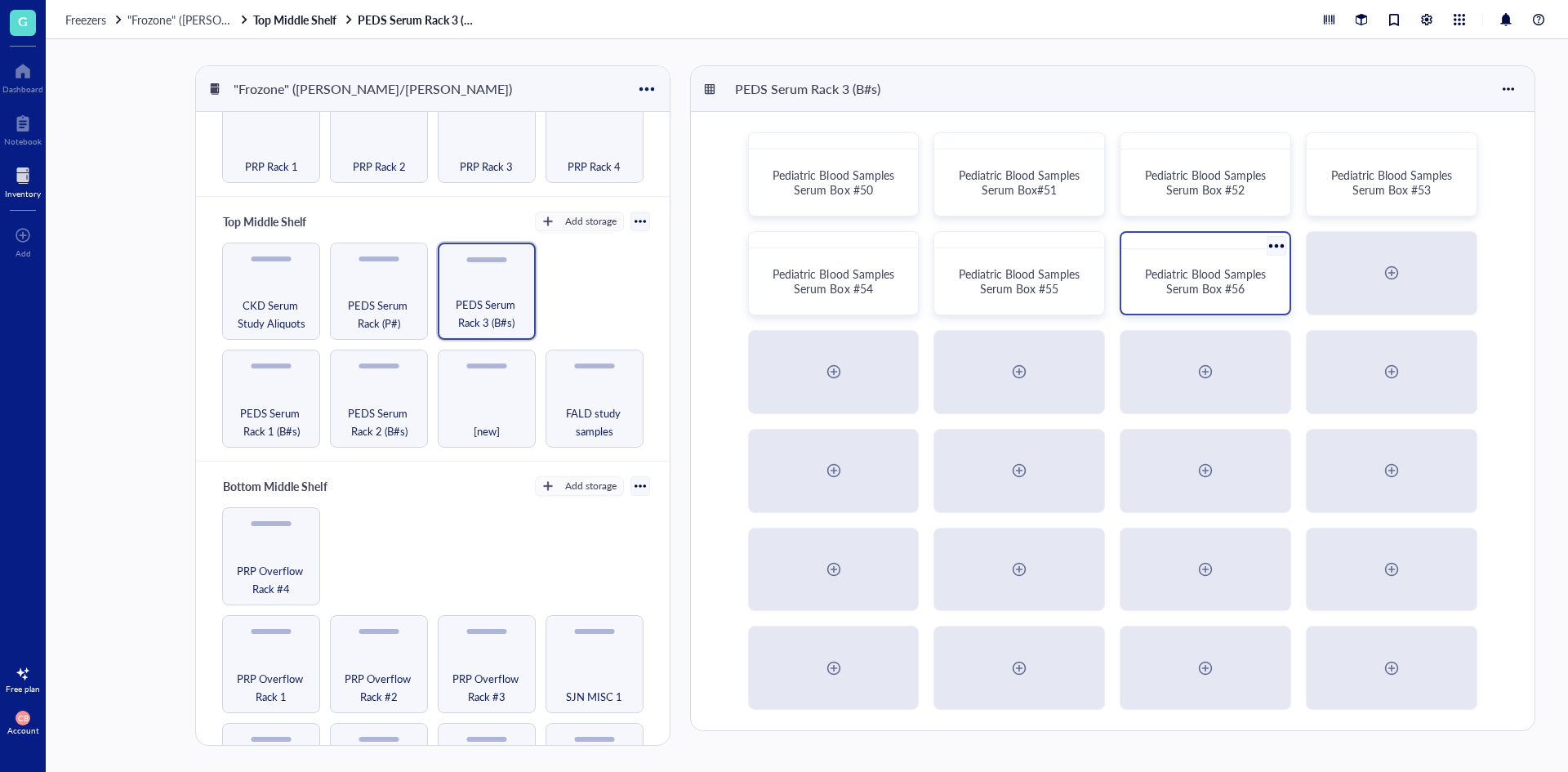
click at [1221, 291] on span "Pediatric Blood Samples Serum Box #56" at bounding box center [1207, 281] width 124 height 31
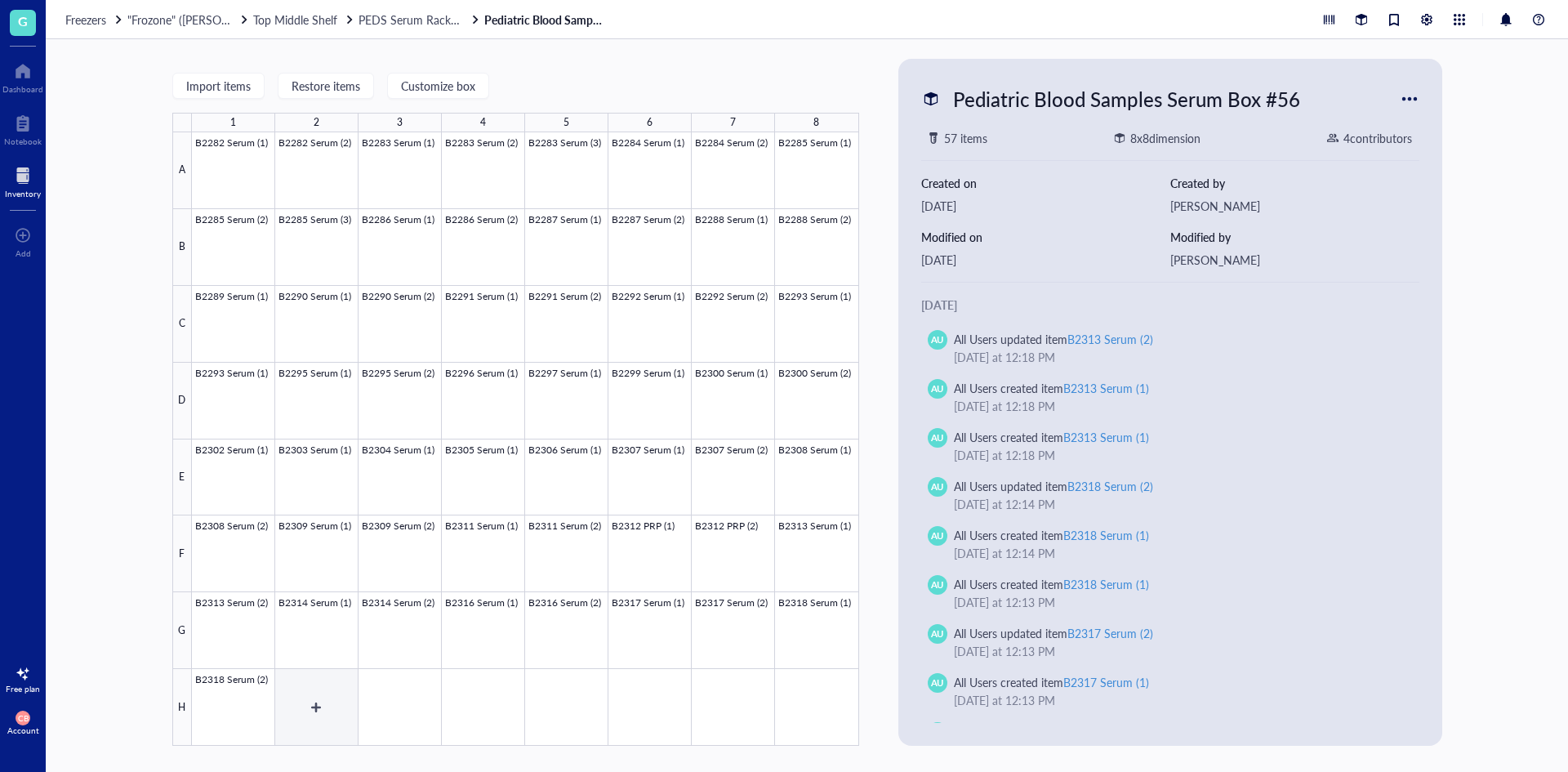
click at [339, 686] on div at bounding box center [525, 439] width 668 height 614
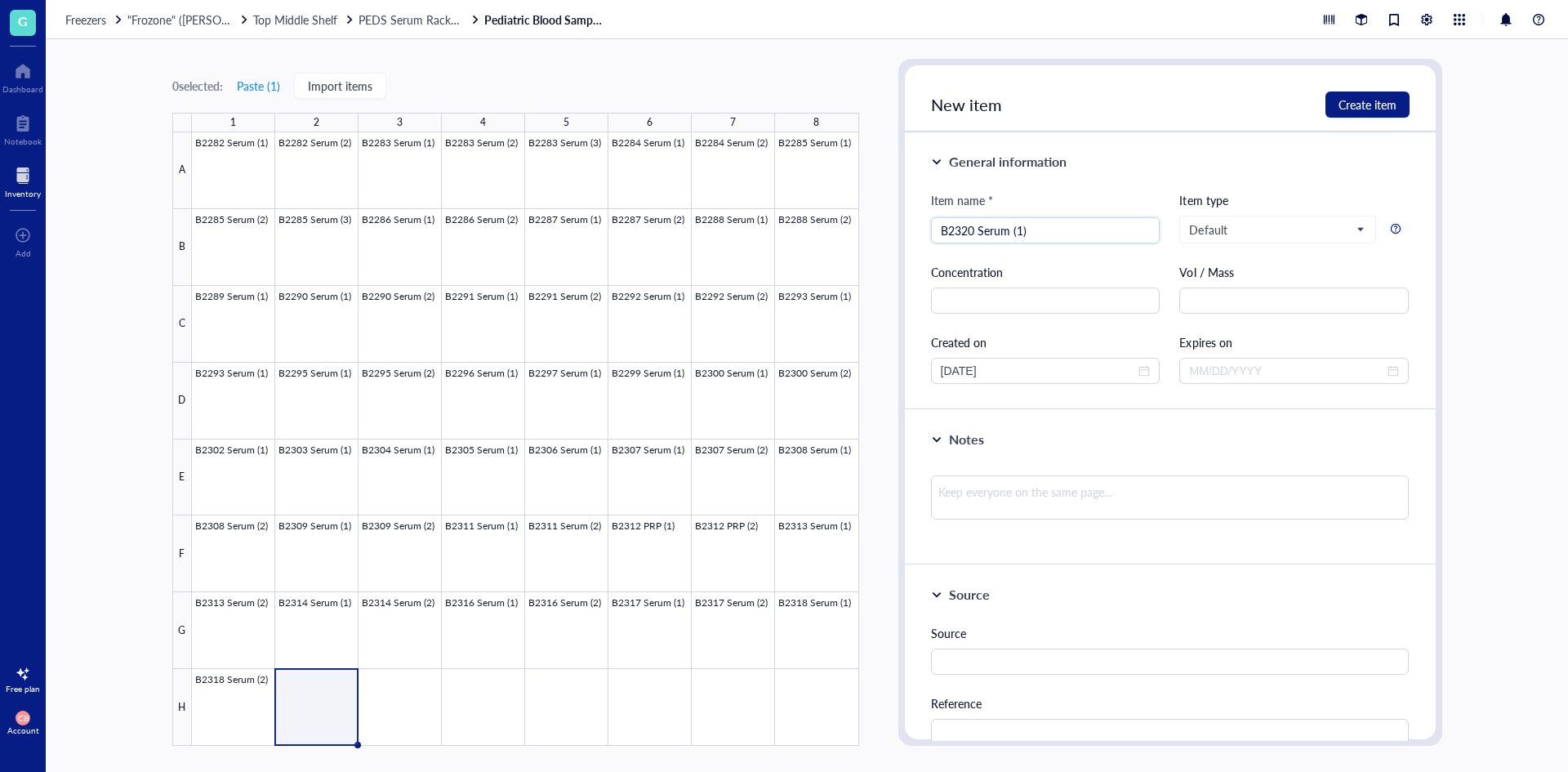
type input "B2320 Serum (1)"
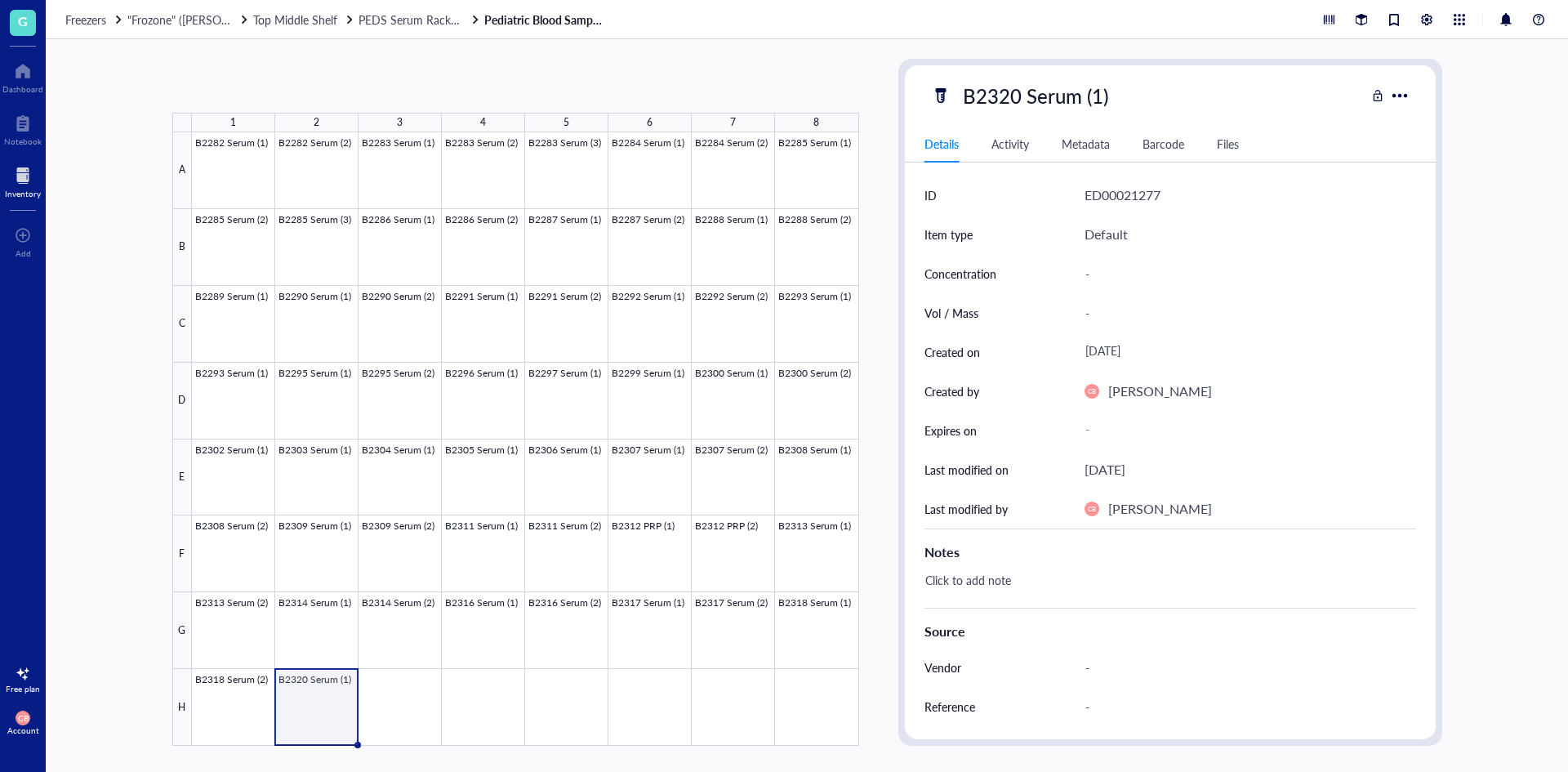
drag, startPoint x: 359, startPoint y: 744, endPoint x: 389, endPoint y: 740, distance: 30.3
click at [0, 0] on div "B2282 Serum (1) B2282 Serum (2) B2283 Serum (1) B2283 Serum (2) B2283 Serum (3)…" at bounding box center [0, 0] width 0 height 0
drag, startPoint x: 356, startPoint y: 744, endPoint x: 443, endPoint y: 727, distance: 88.6
click at [0, 0] on div "B2282 Serum (1) B2282 Serum (2) B2283 Serum (1) B2283 Serum (2) B2283 Serum (3)…" at bounding box center [0, 0] width 0 height 0
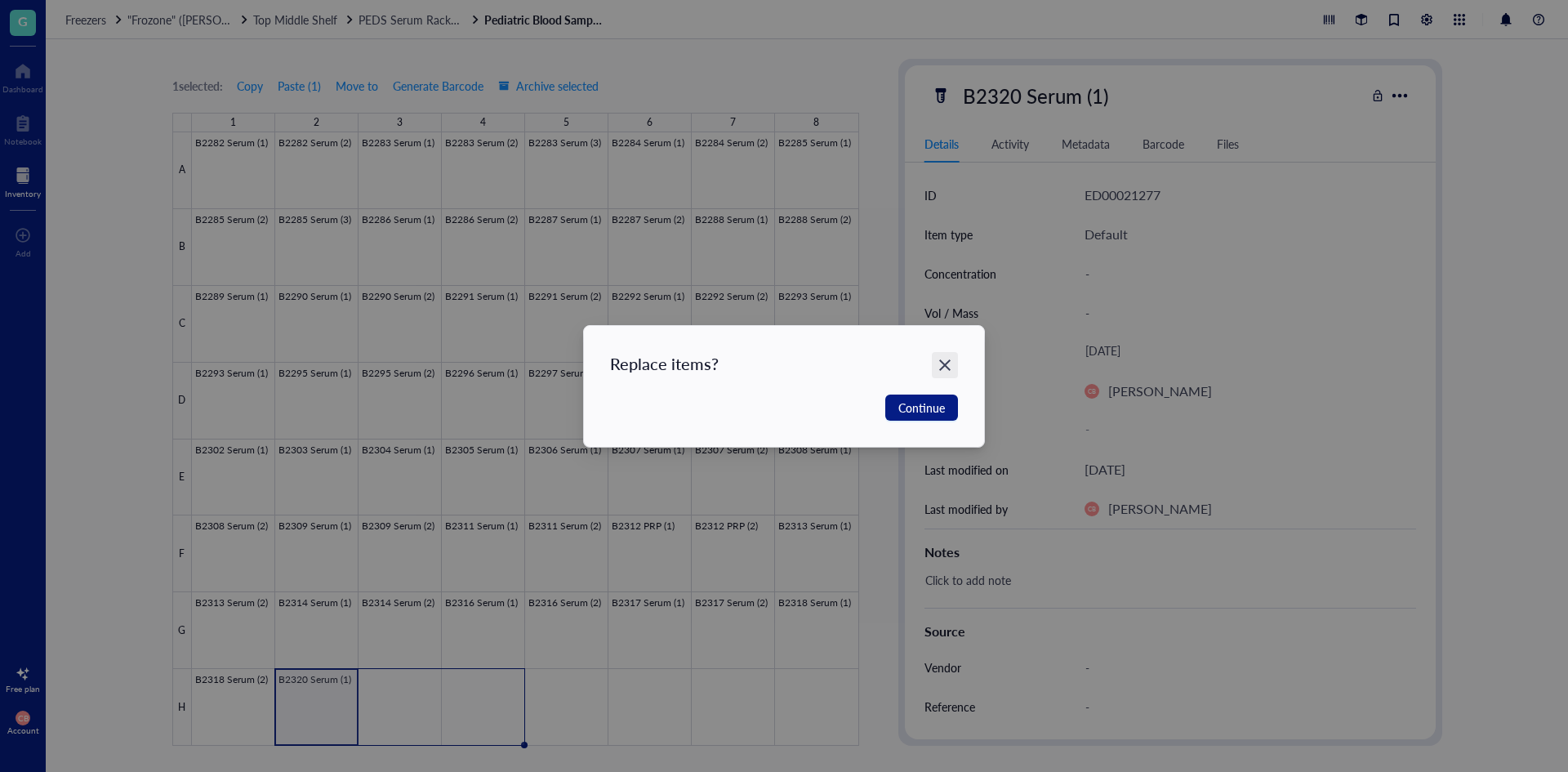
click at [951, 369] on icon "Close" at bounding box center [945, 366] width 16 height 16
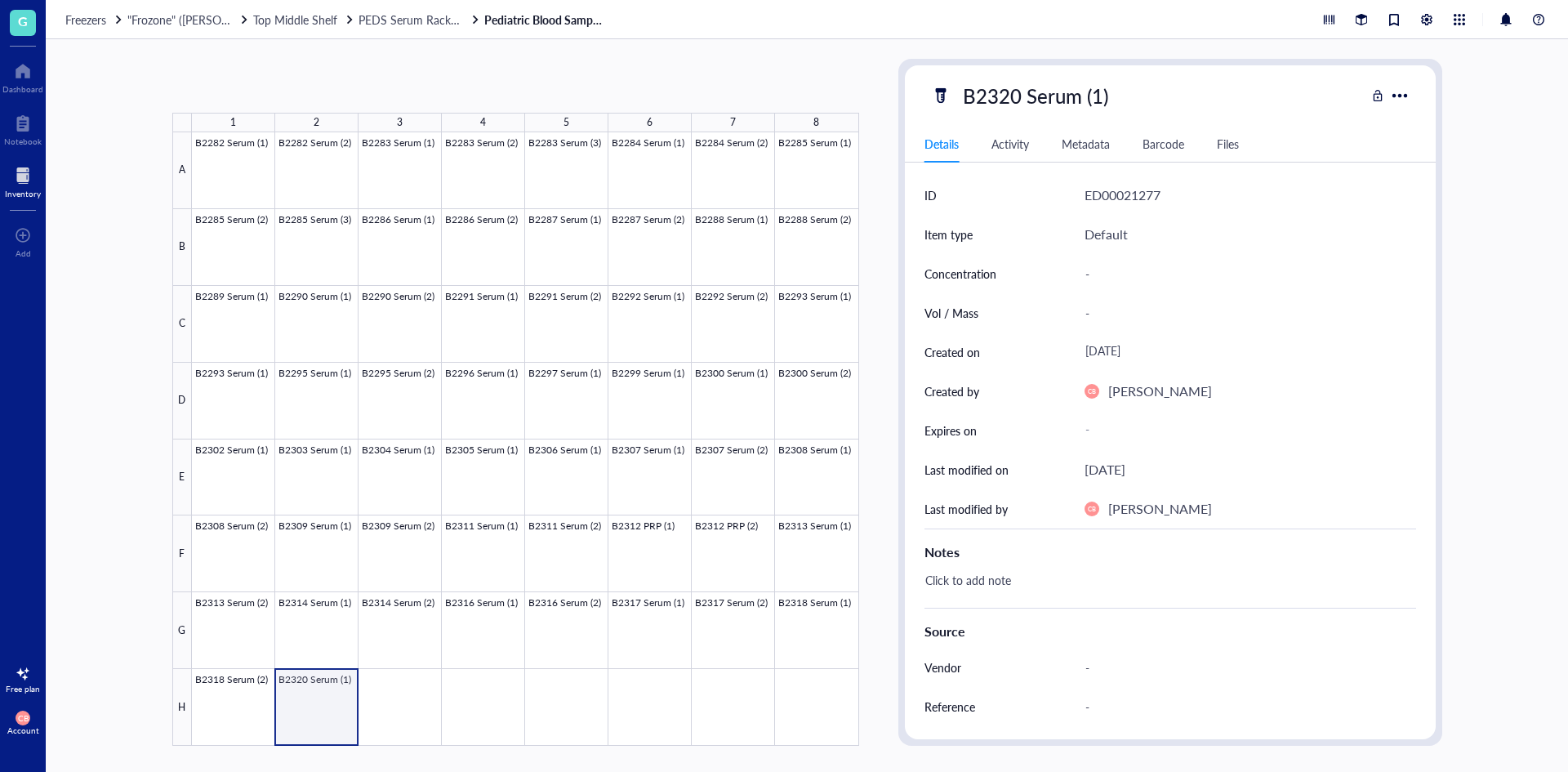
click at [327, 717] on div at bounding box center [525, 439] width 668 height 614
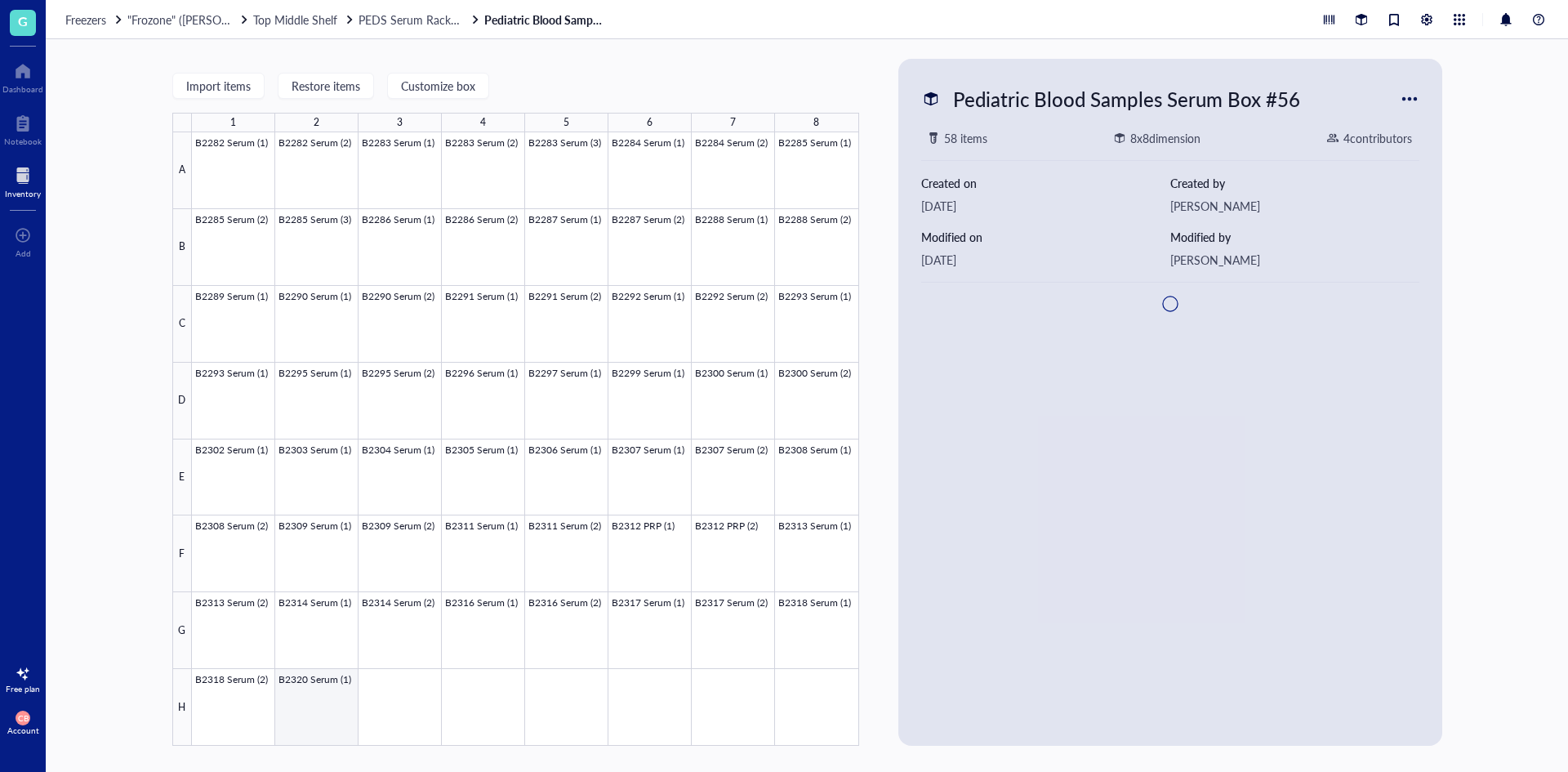
click at [330, 712] on div at bounding box center [525, 439] width 668 height 614
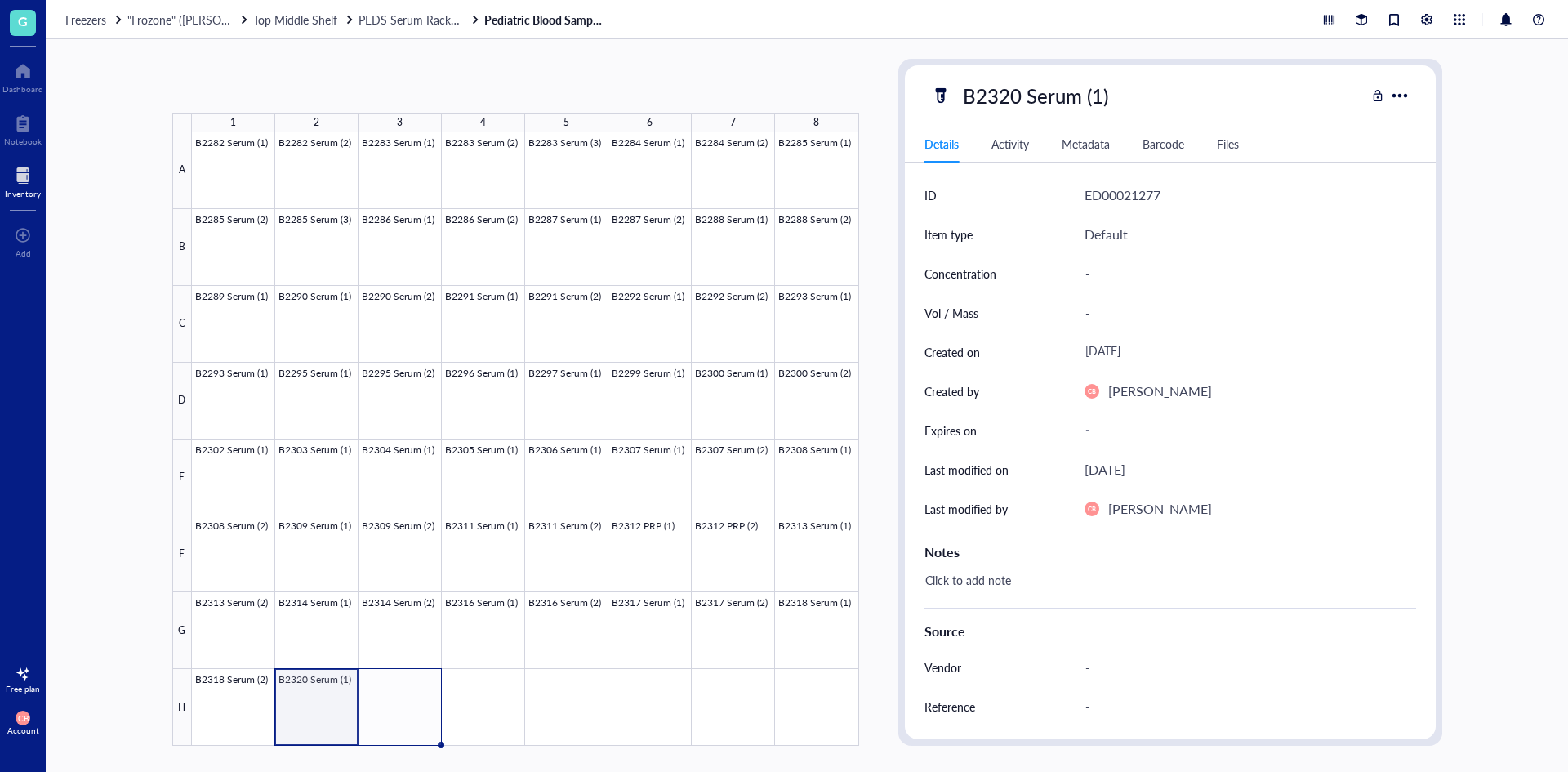
drag, startPoint x: 355, startPoint y: 744, endPoint x: 404, endPoint y: 726, distance: 52.2
click at [0, 0] on div "B2282 Serum (1) B2282 Serum (2) B2283 Serum (1) B2283 Serum (2) B2283 Serum (3)…" at bounding box center [0, 0] width 0 height 0
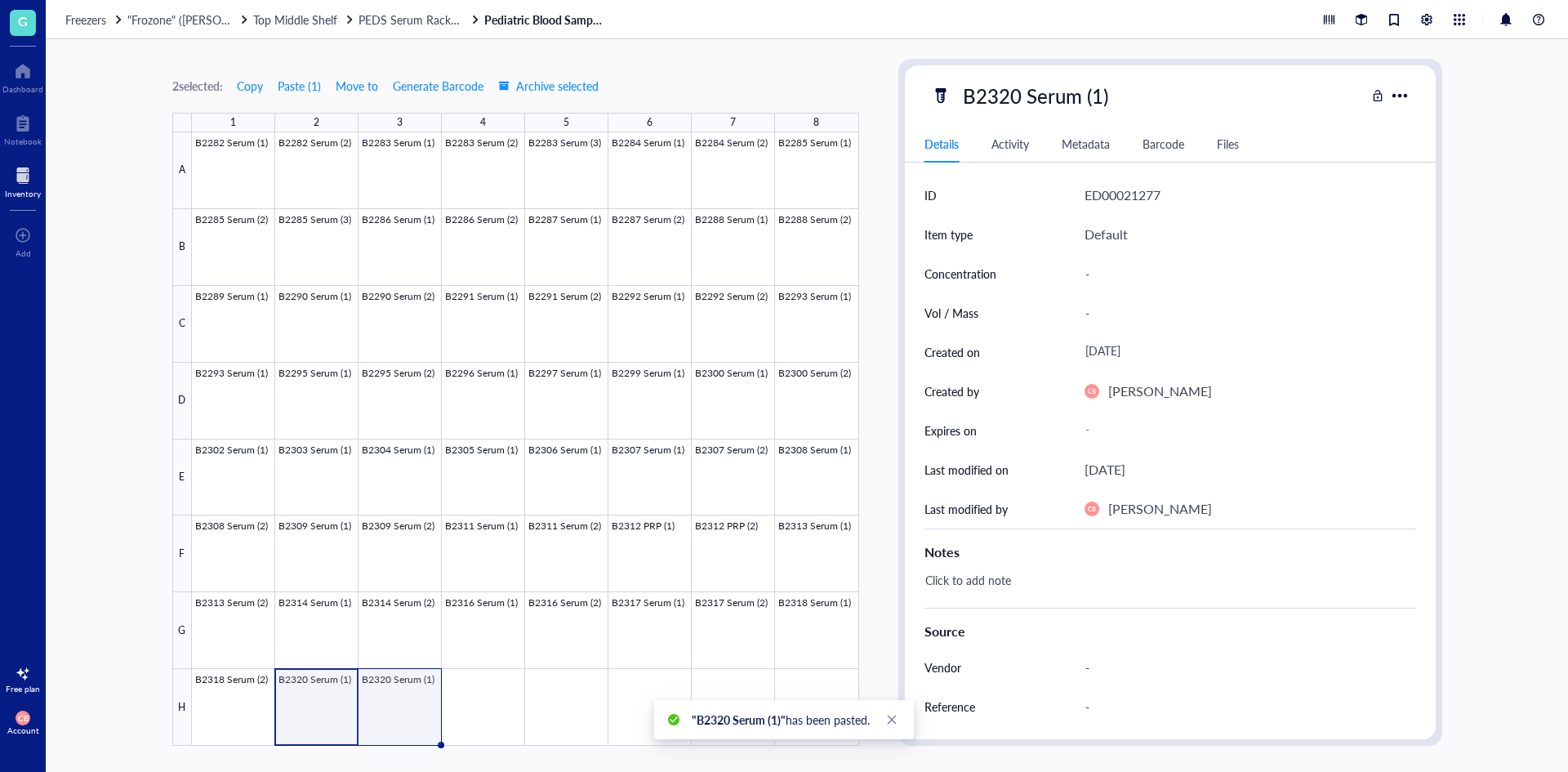
click at [414, 686] on div at bounding box center [525, 439] width 668 height 614
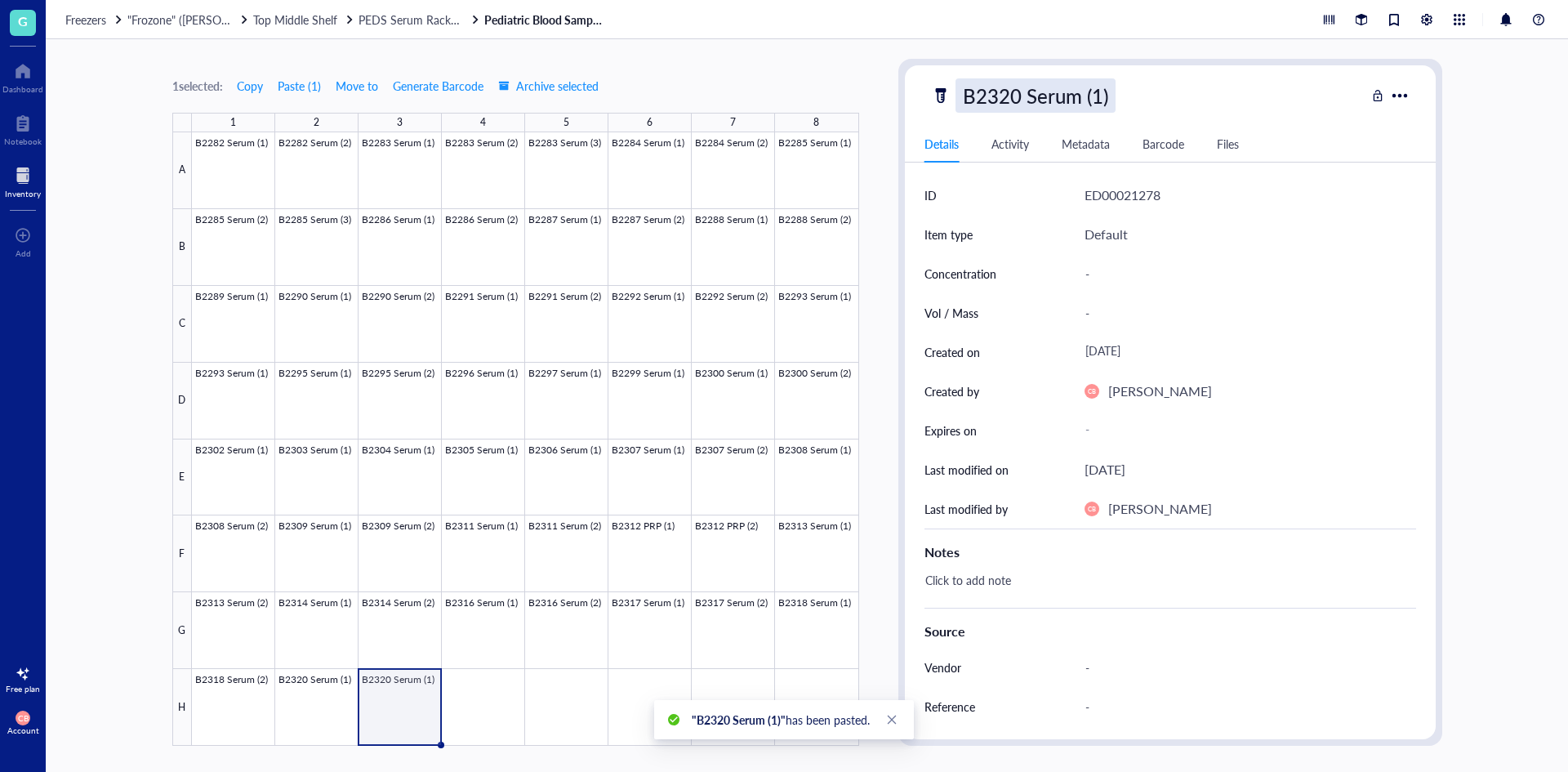
click at [1084, 101] on div "B2320 Serum (1)" at bounding box center [1035, 96] width 160 height 34
click at [1095, 101] on input "B2320 Serum (1)" at bounding box center [1053, 95] width 195 height 33
type input "B2320 Serum (2)"
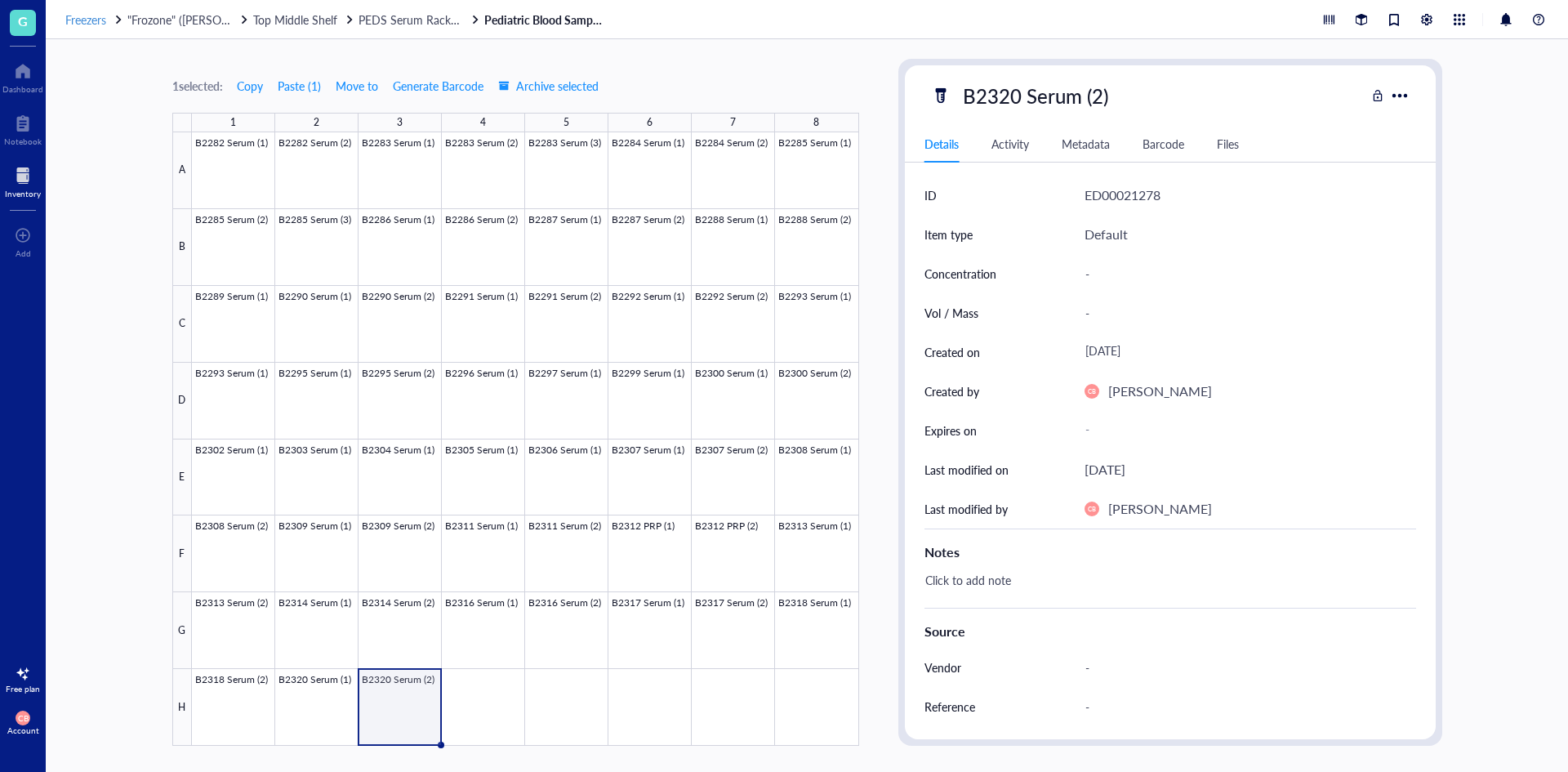
click at [111, 16] on div "Freezers" at bounding box center [94, 19] width 59 height 15
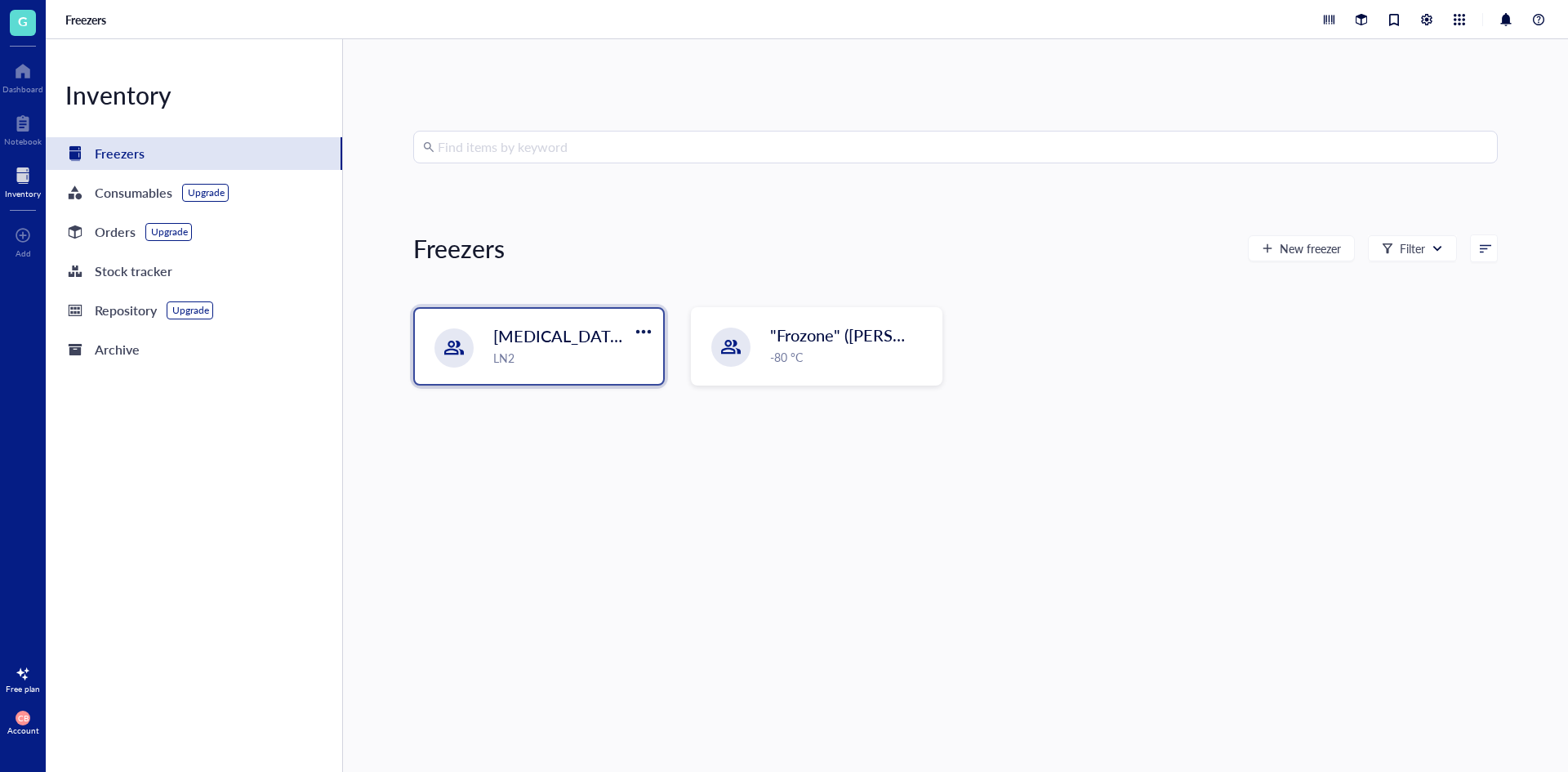
click at [560, 330] on span "[MEDICAL_DATA] Storage ([PERSON_NAME]/[PERSON_NAME])" at bounding box center [730, 336] width 473 height 23
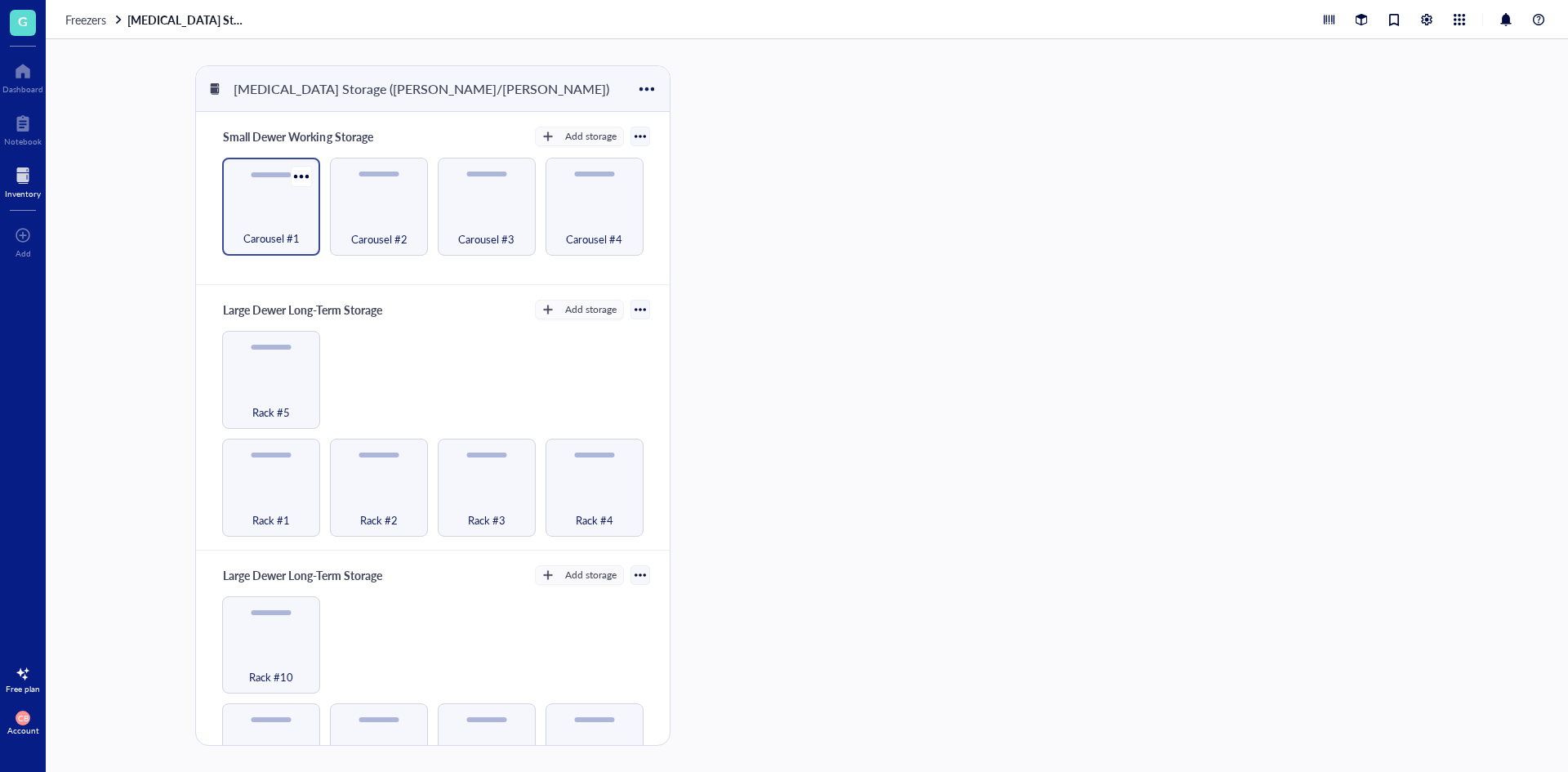
click at [277, 213] on div "Carousel #1" at bounding box center [271, 230] width 82 height 36
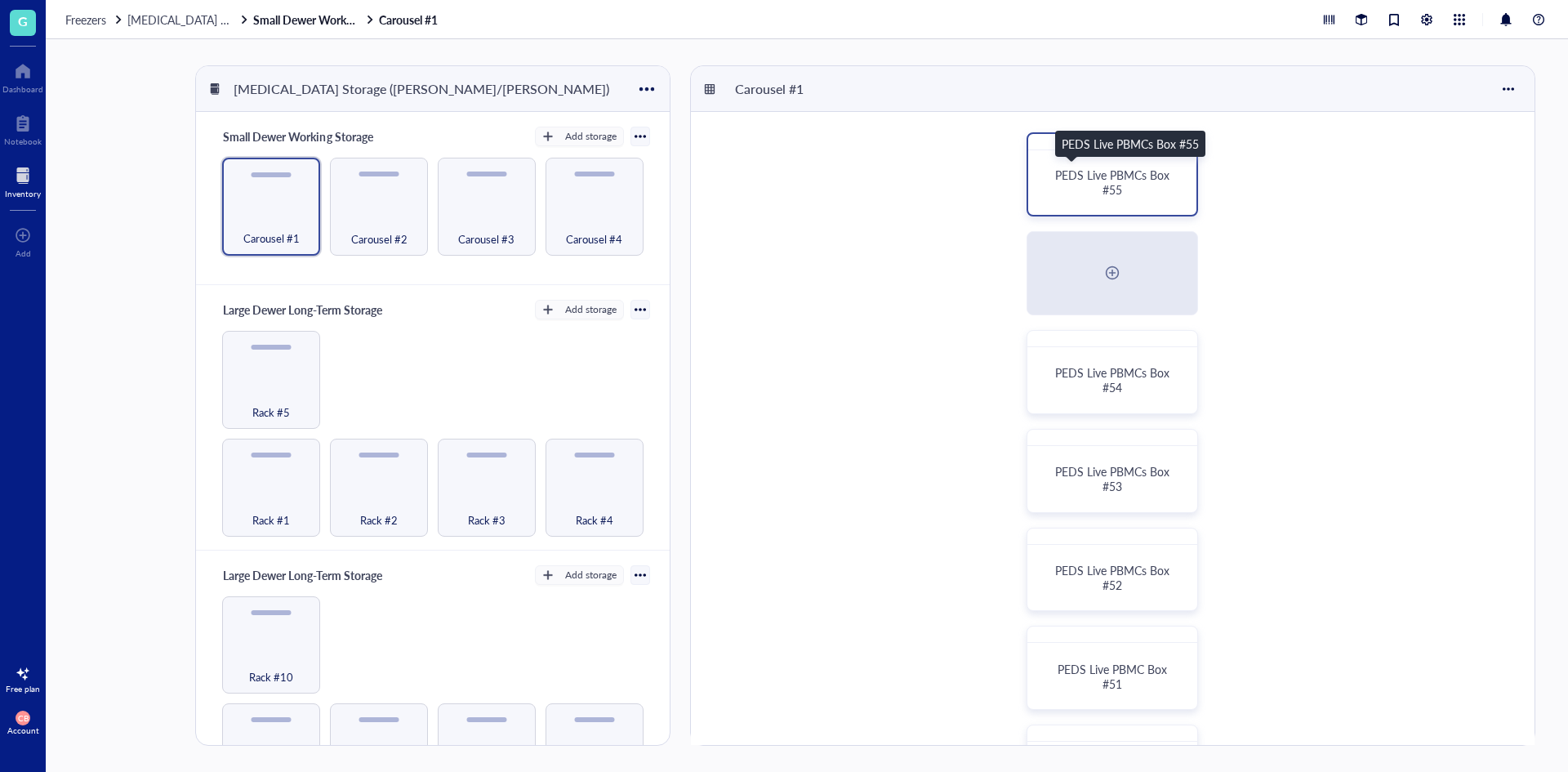
click at [1085, 191] on div "PEDS Live PBMCs Box #55" at bounding box center [1112, 182] width 129 height 29
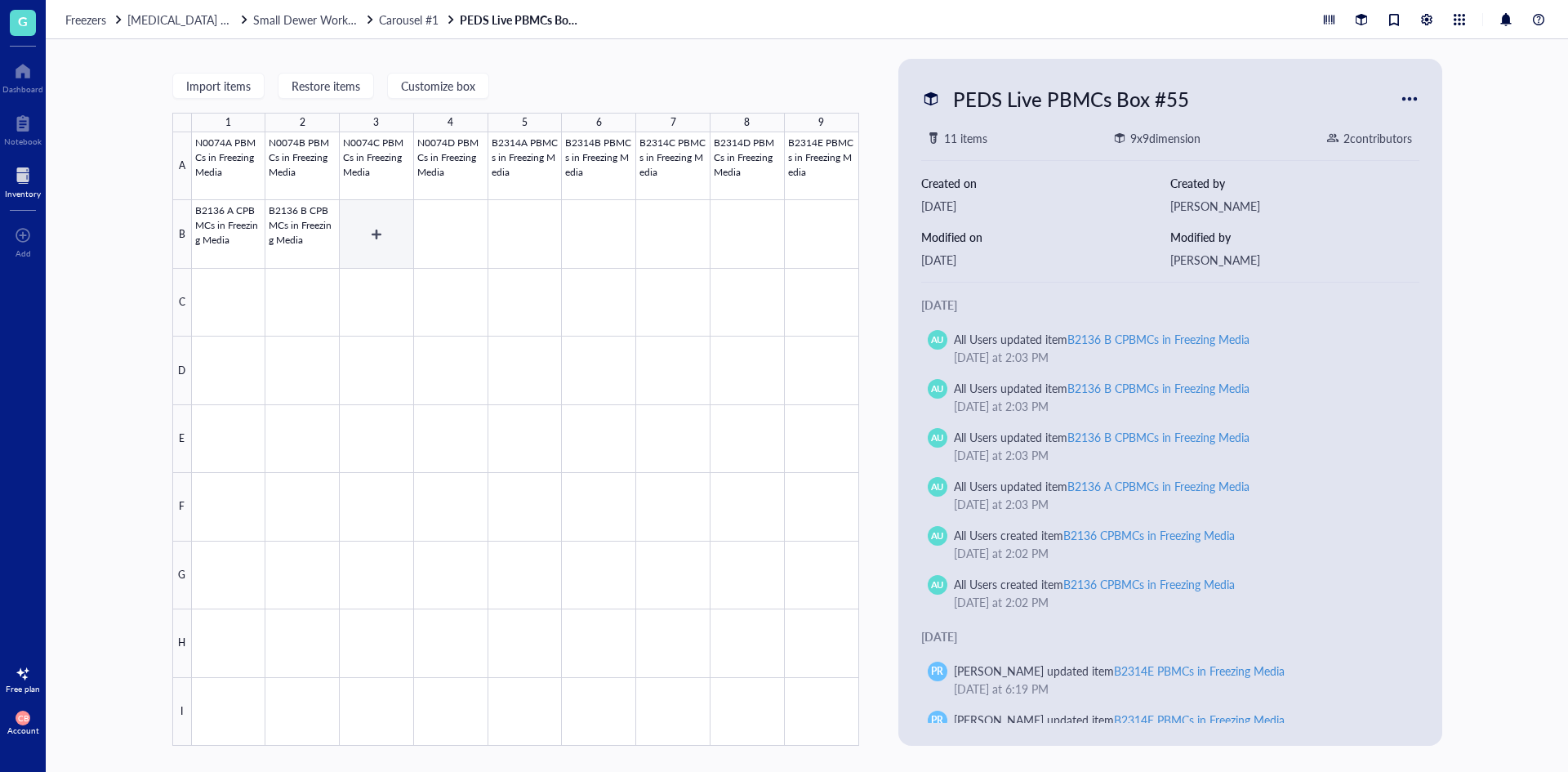
click at [387, 236] on div at bounding box center [525, 439] width 668 height 614
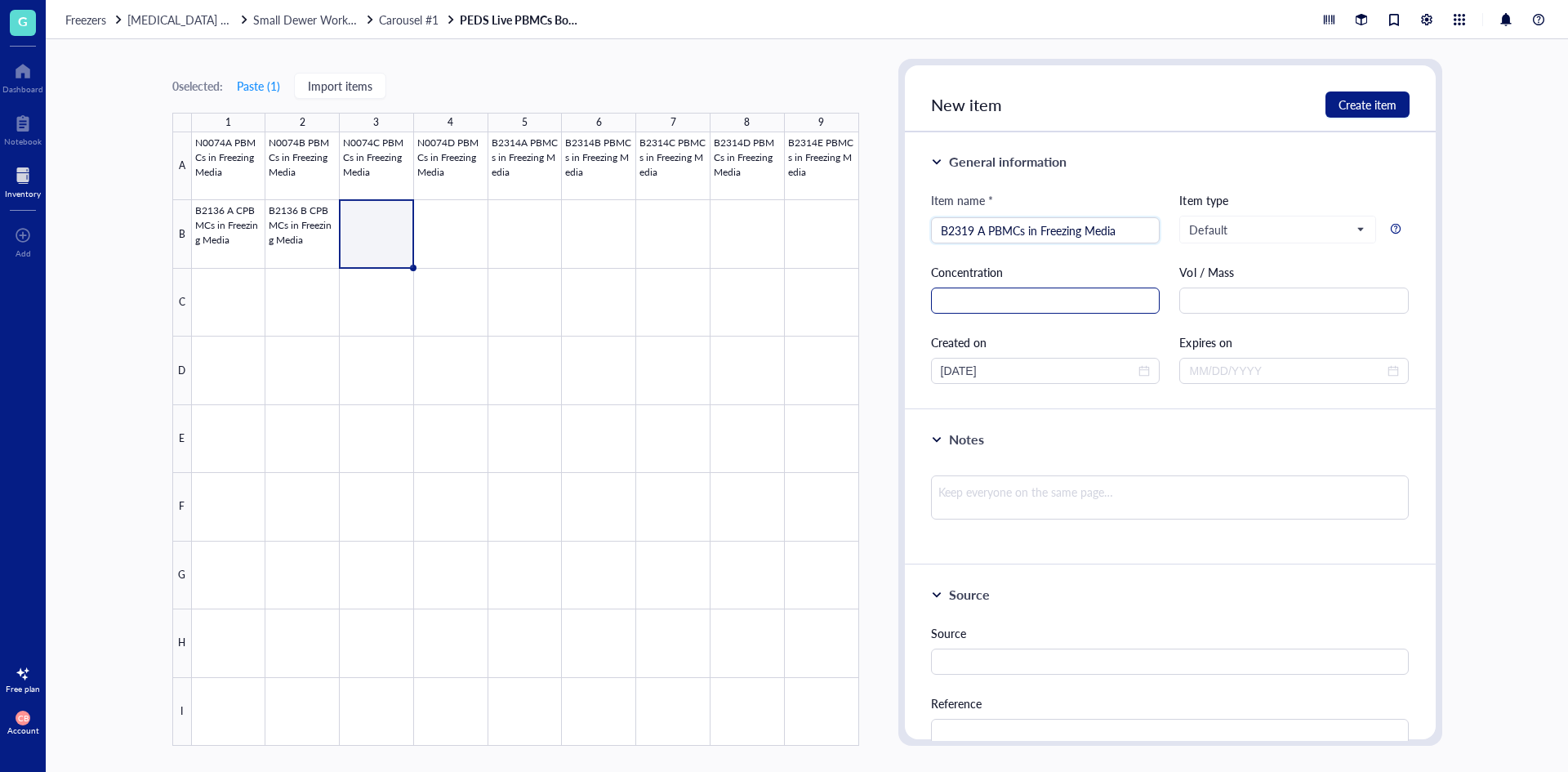
type input "B2319 A PBMCs in Freezing Media"
click at [1021, 304] on input "text" at bounding box center [1046, 301] width 230 height 26
type input "5.12e6"
click at [1304, 296] on input "text" at bounding box center [1295, 301] width 230 height 26
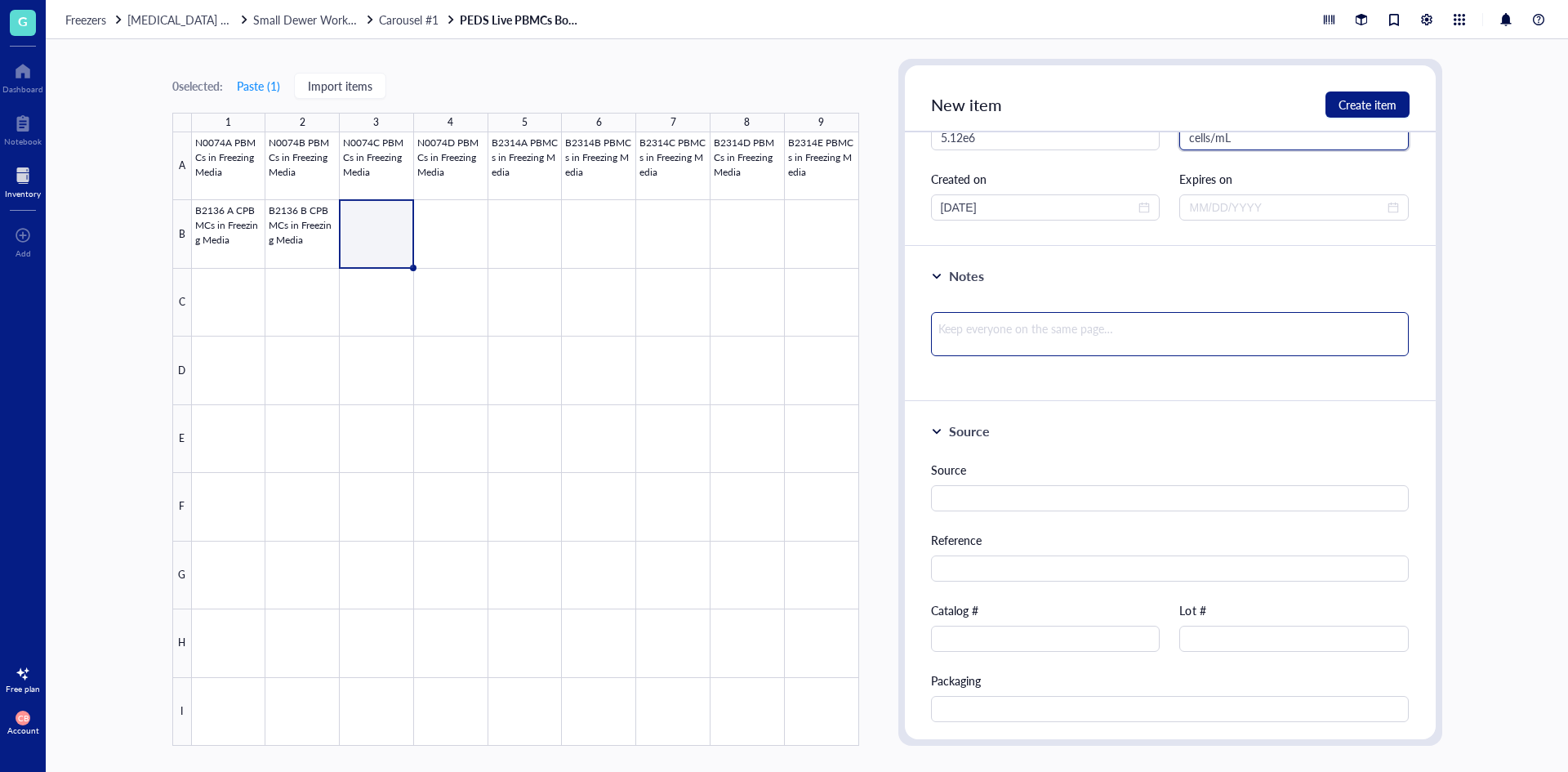
type input "cells/mL"
click at [1090, 340] on textarea at bounding box center [1171, 335] width 479 height 44
type textarea "S"
type textarea "Sl"
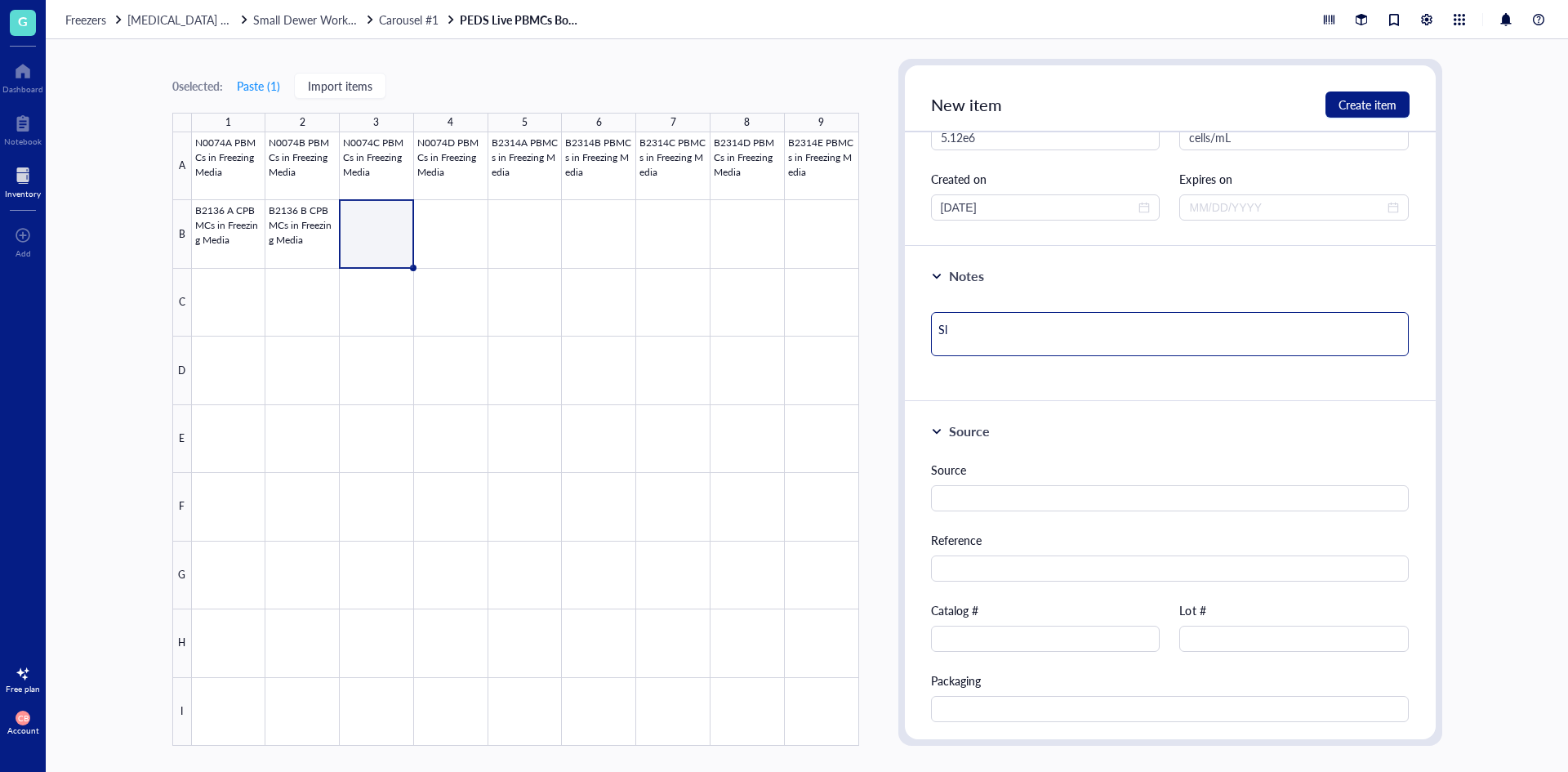
type textarea "Slo"
type textarea "Slot"
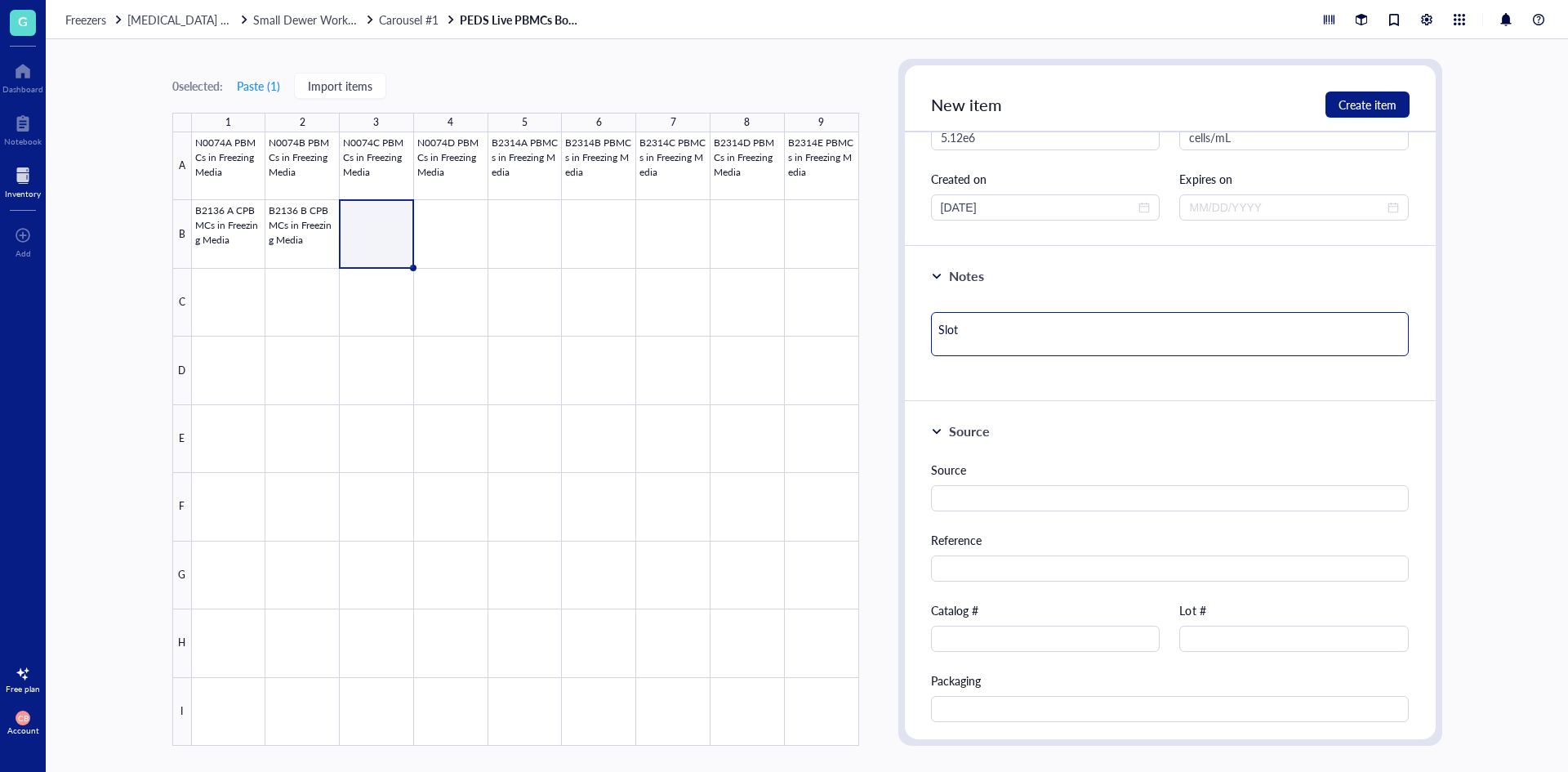
type textarea "Slot"
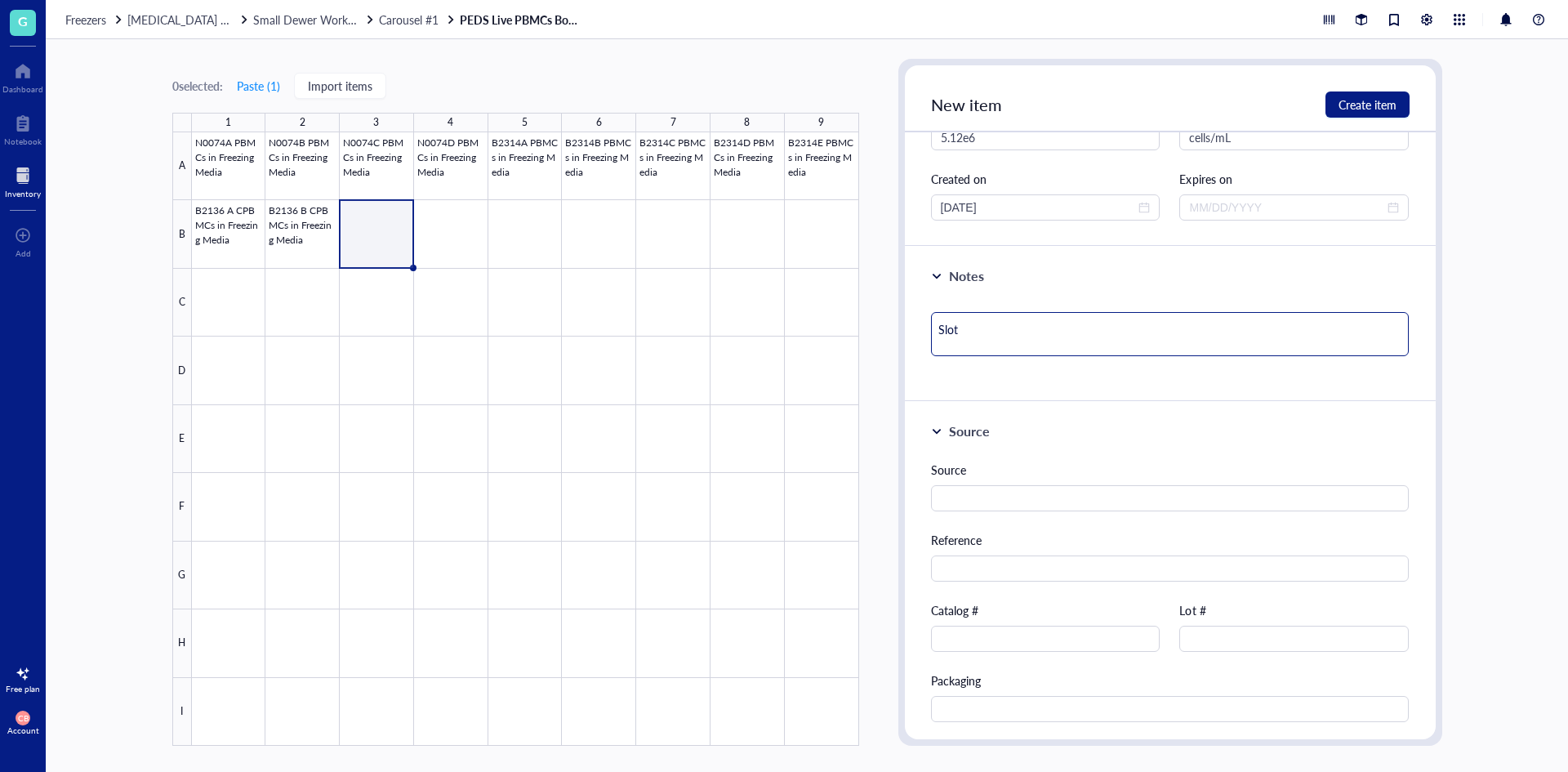
type textarea "Slot #"
type textarea "Slot #1"
type textarea "Slot #12"
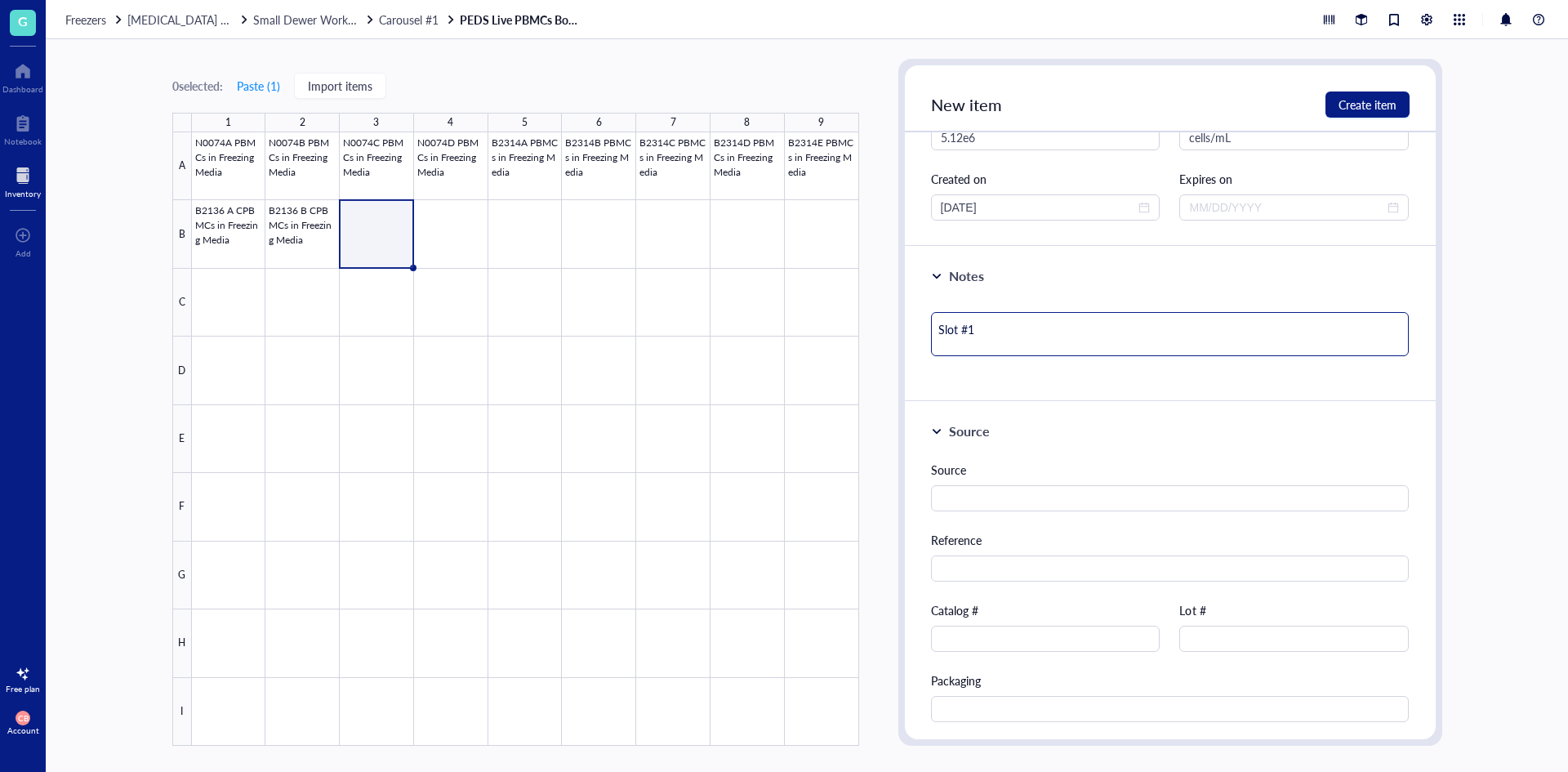
type textarea "Slot #12"
type textarea "Slot #12 V"
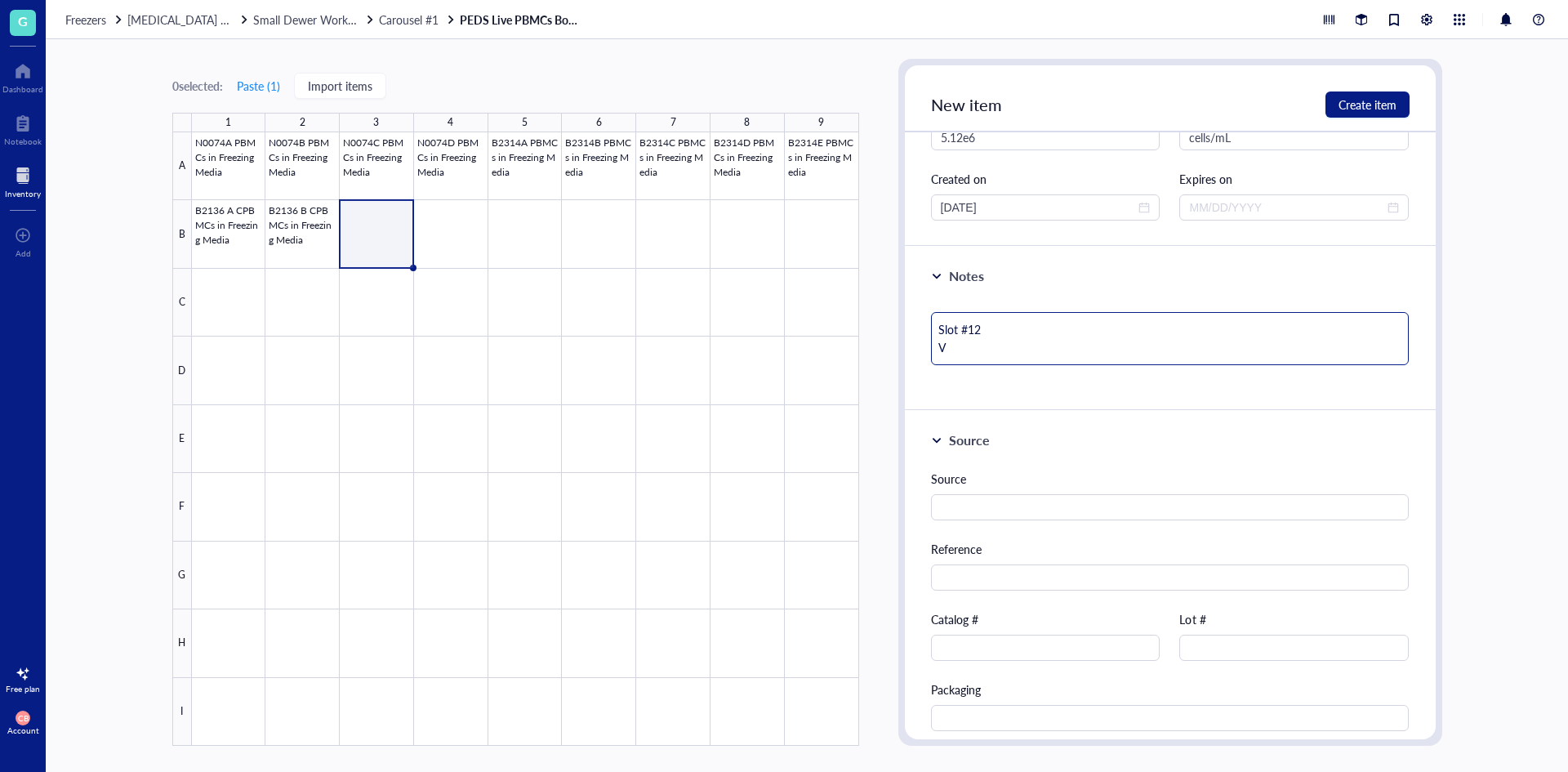
type textarea "Slot #12 Vi"
type textarea "Slot #12 Via"
type textarea "Slot #12 Viab"
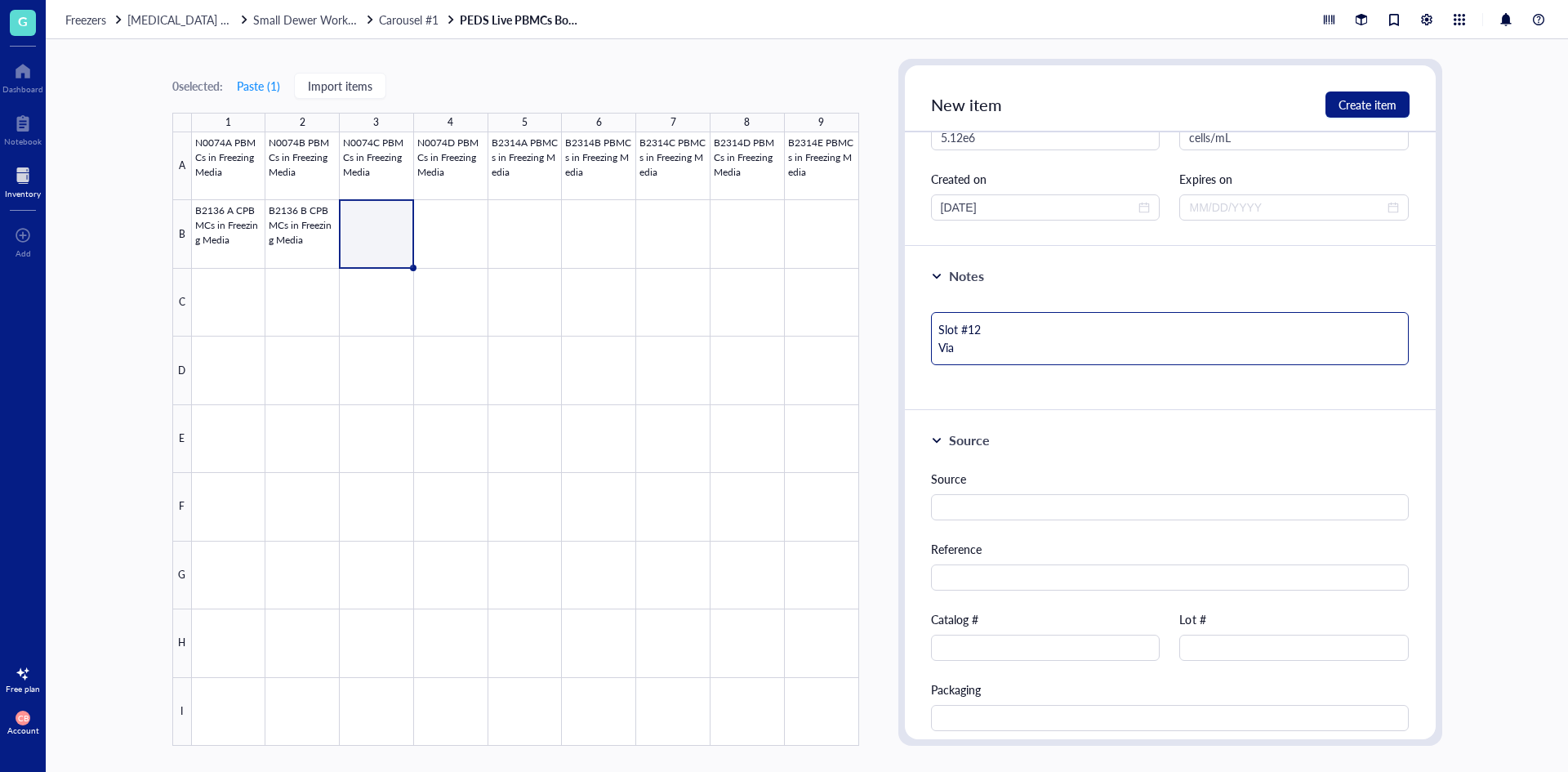
type textarea "Slot #12 Viab"
type textarea "Slot #12 Viabi"
type textarea "Slot #12 Viabil"
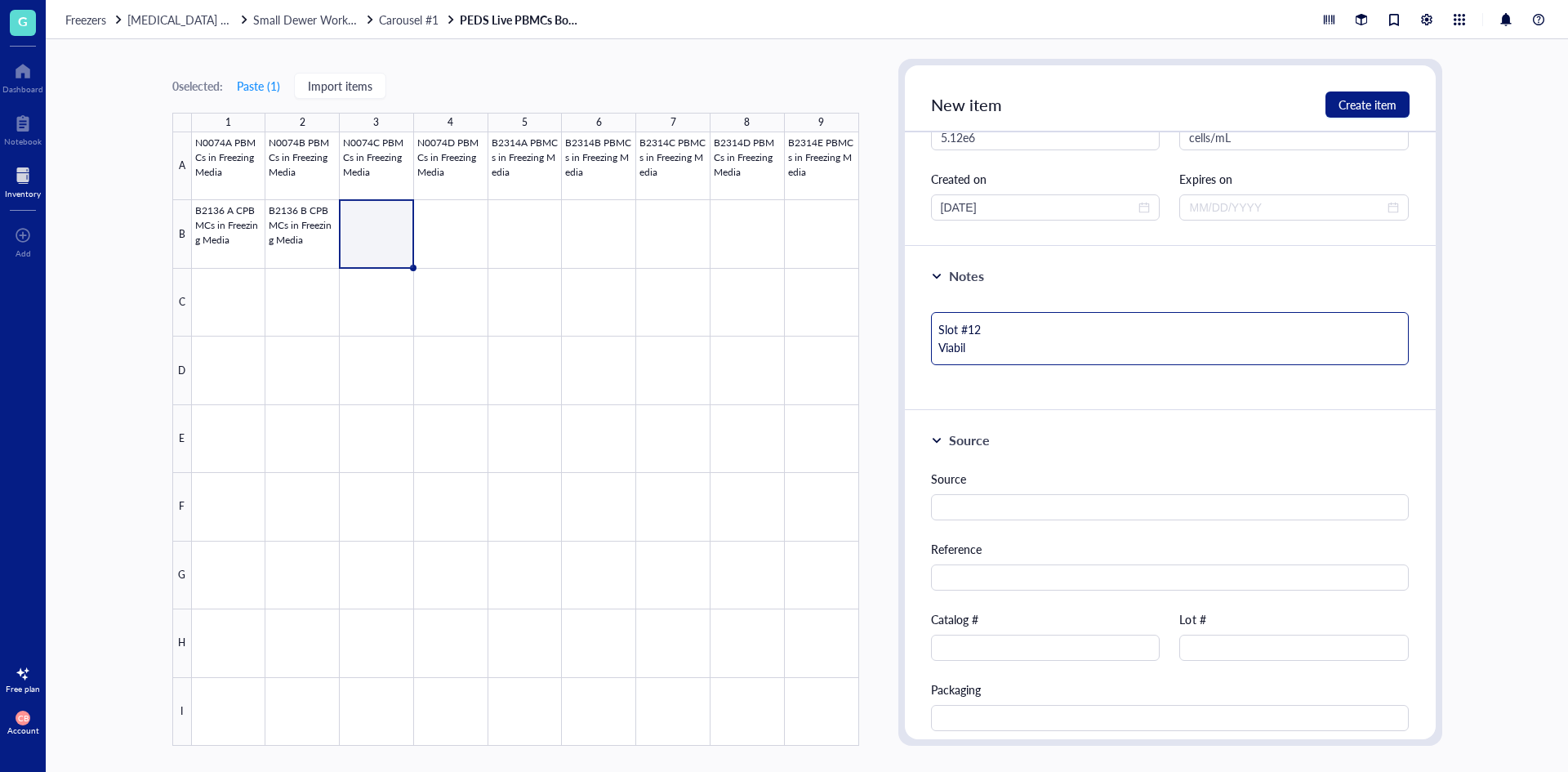
type textarea "Slot #12 Viabili"
type textarea "Slot #12 Viabilit"
type textarea "Slot #12 Viability"
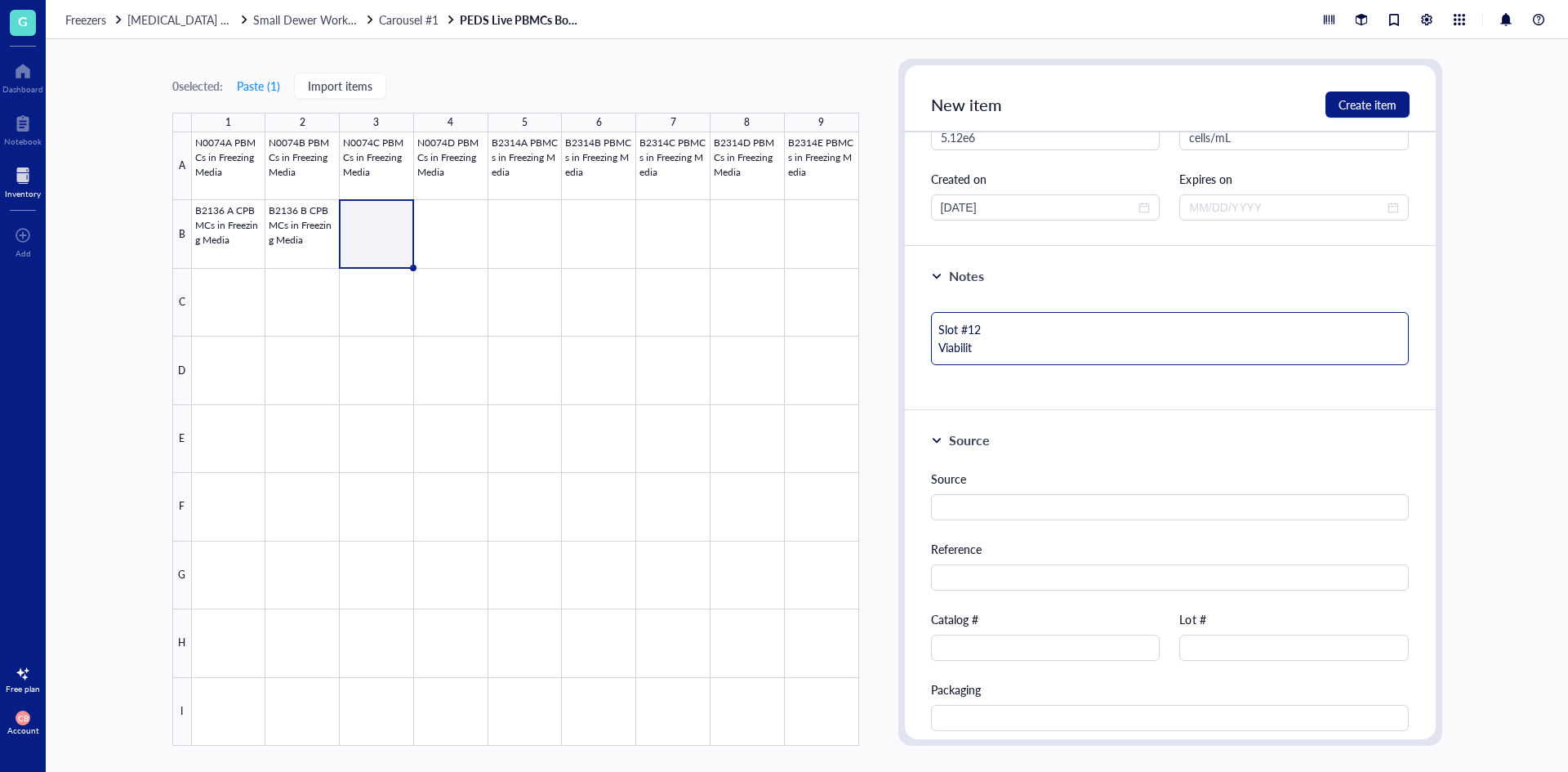
type textarea "Slot #12 Viability"
type textarea "Slot #12 Viability;"
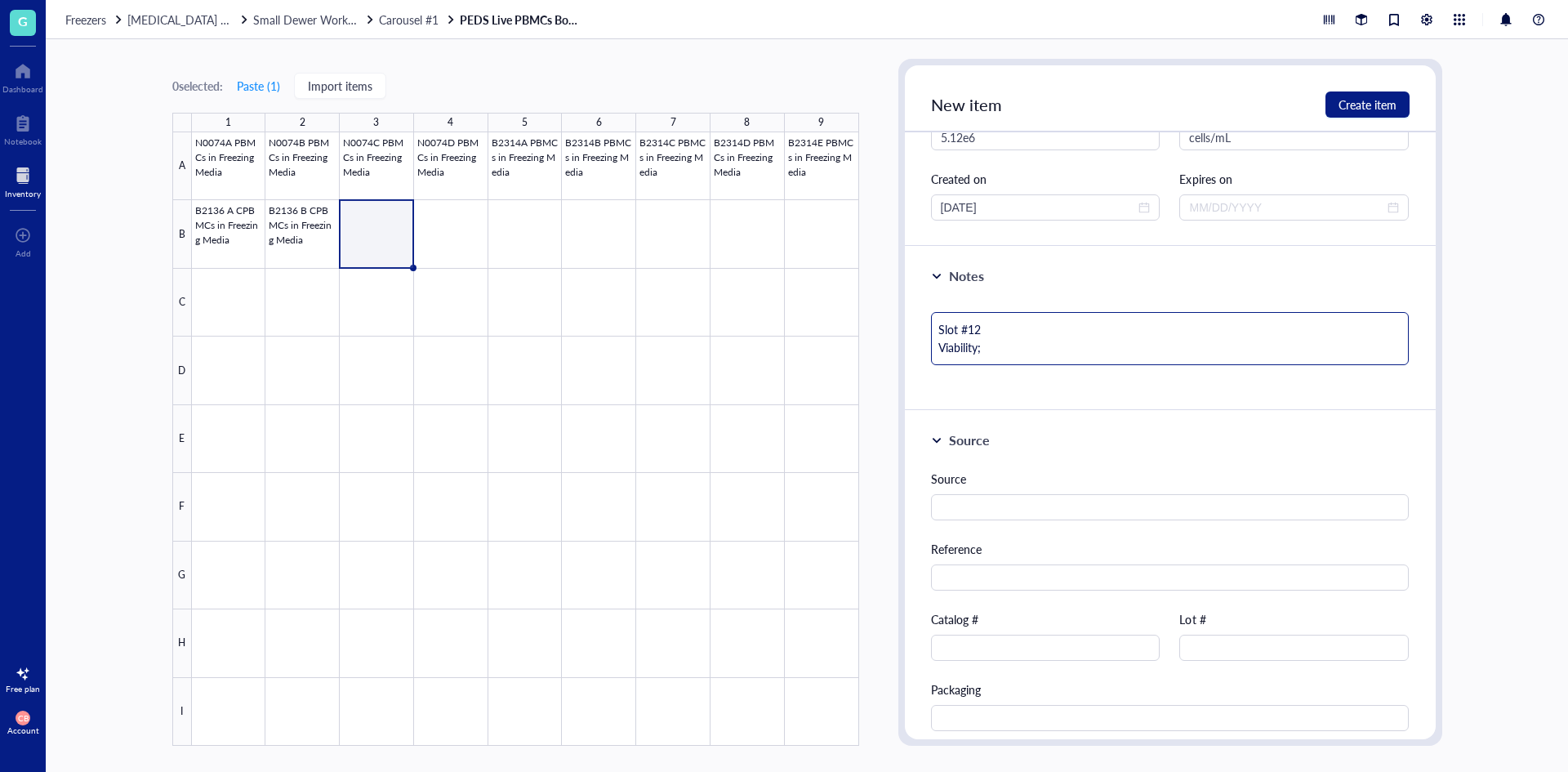
type textarea "Slot #12 Viability;"
type textarea "Slot #12 Viability"
type textarea "Slot #12 Viability:"
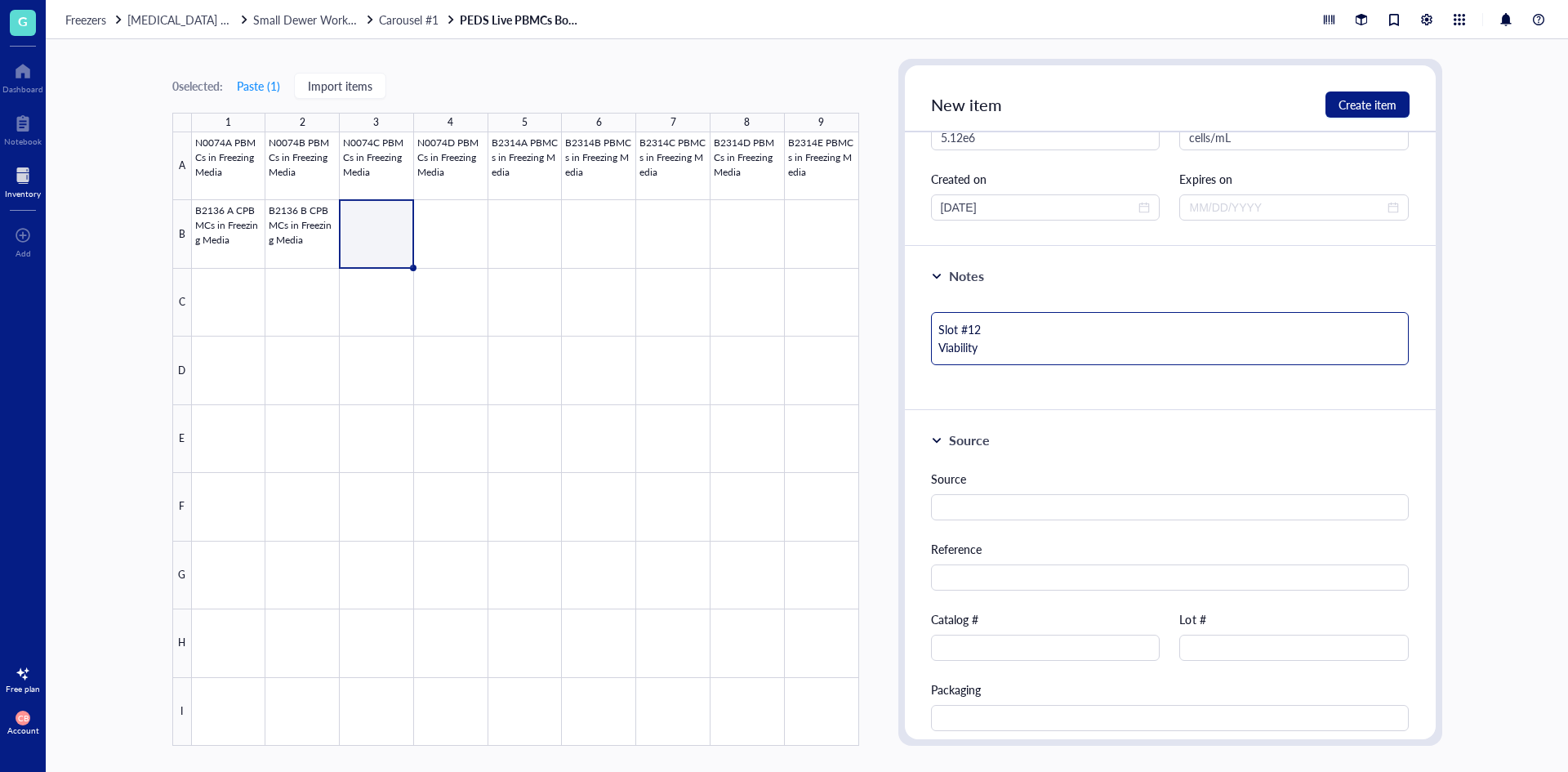
type textarea "Slot #12 Viability:"
type textarea "Slot #12 Viability: 9"
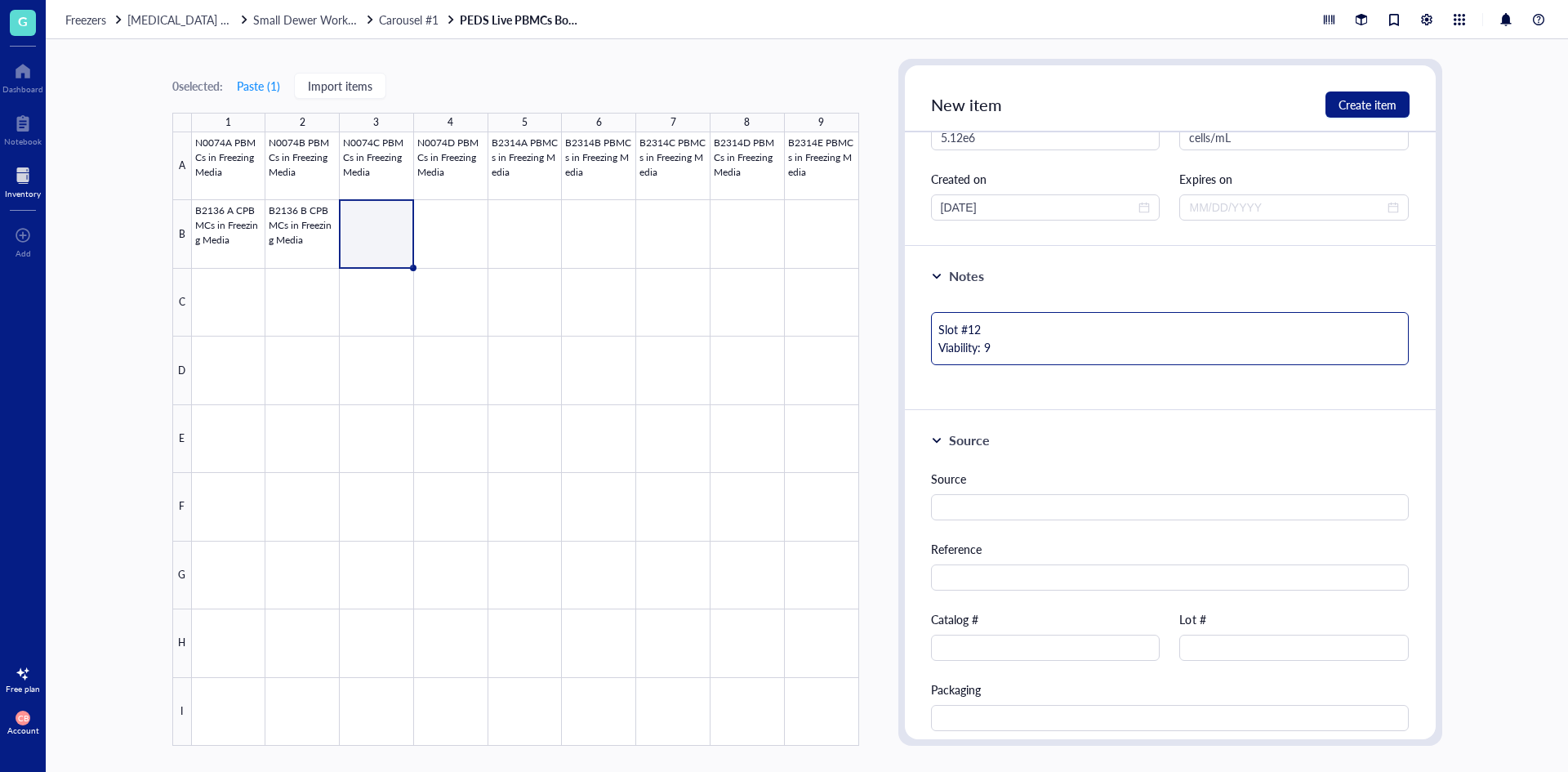
type textarea "Slot #12 Viability: 99"
type textarea "Slot #12 Viability: 99."
type textarea "Slot #12 Viability: 99.2"
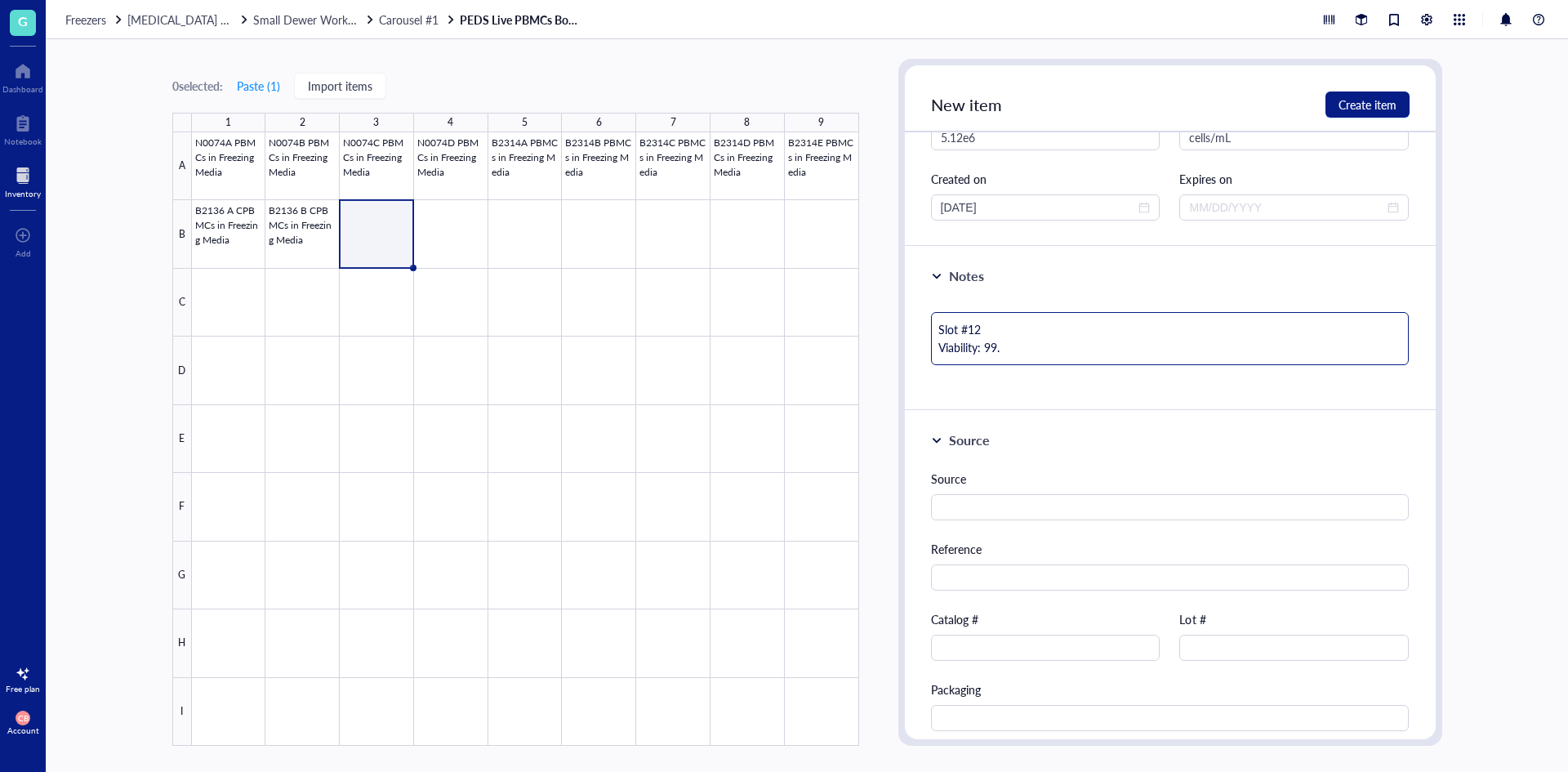
type textarea "Slot #12 Viability: 99.2"
type textarea "Slot #12 Viability: 99.2%"
type textarea "Slot #12 Viability: 99.2%)"
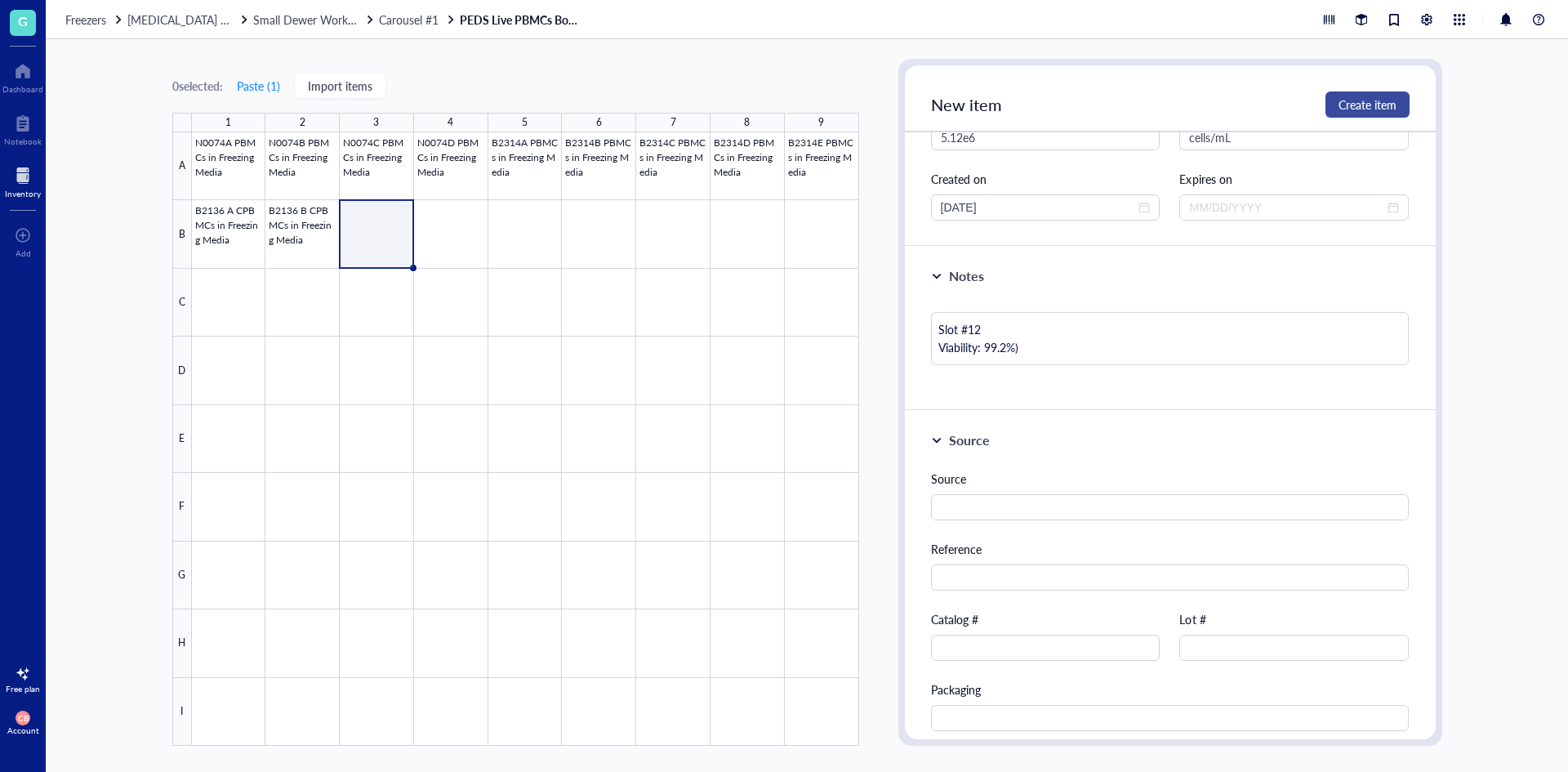
click at [1389, 106] on span "Create item" at bounding box center [1367, 104] width 58 height 13
type textarea "Keep everyone on the same page…"
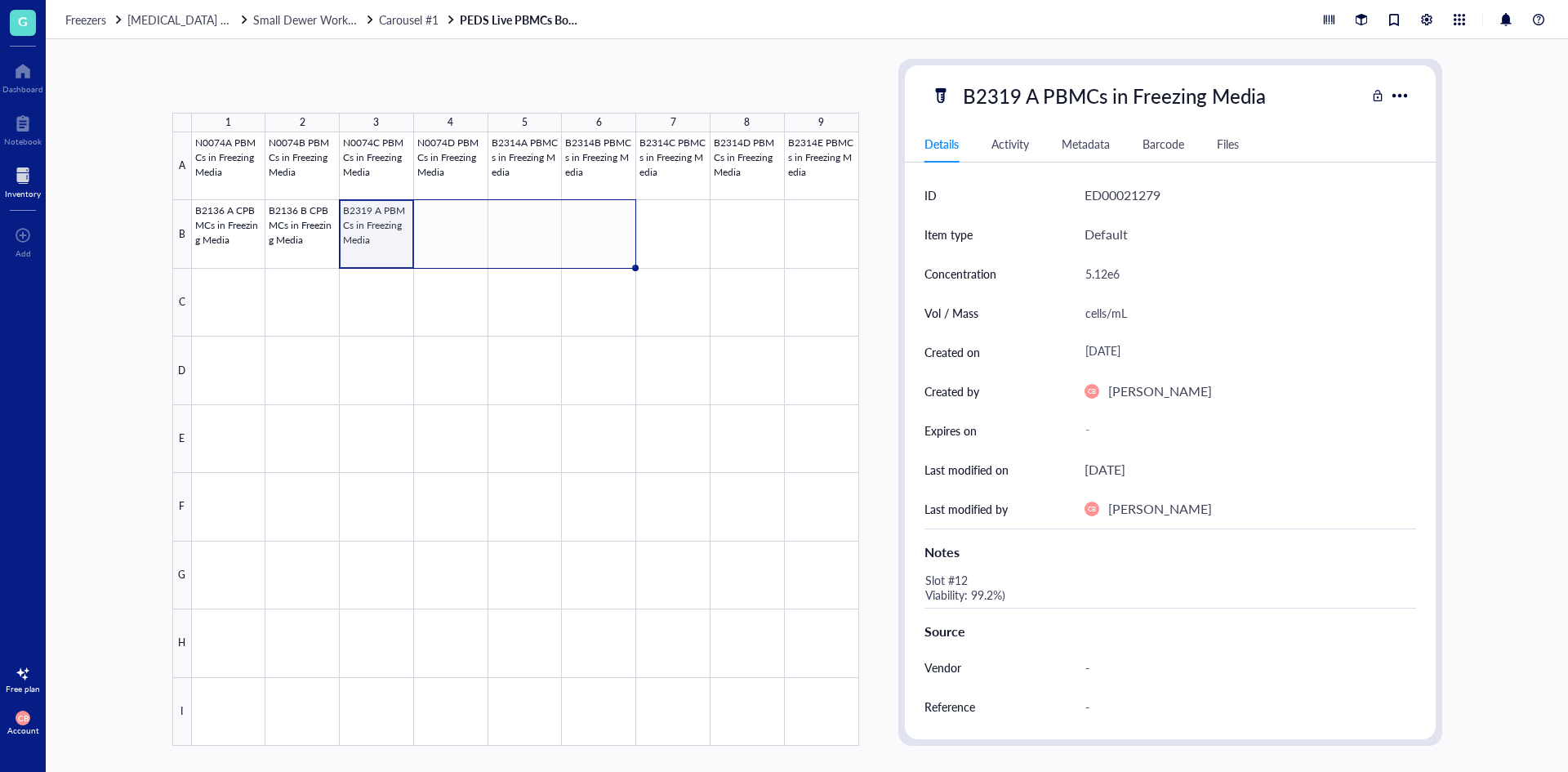
drag, startPoint x: 415, startPoint y: 266, endPoint x: 589, endPoint y: 250, distance: 174.7
click at [0, 0] on div "N0074A PBMCs in Freezing Media N0074B PBMCs in Freezing Media N0074C PBMCs in F…" at bounding box center [0, 0] width 0 height 0
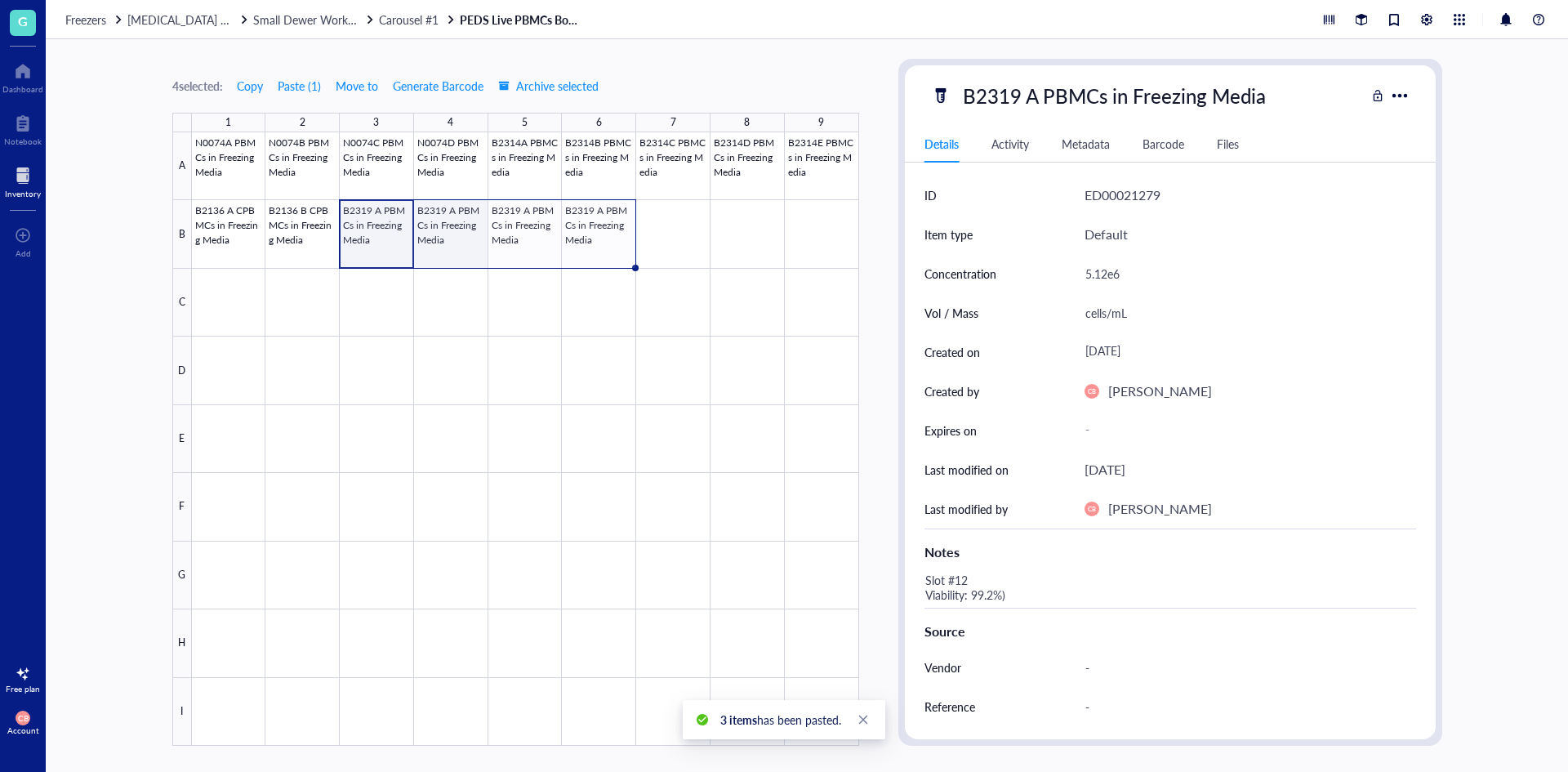
click at [450, 205] on div at bounding box center [525, 439] width 668 height 614
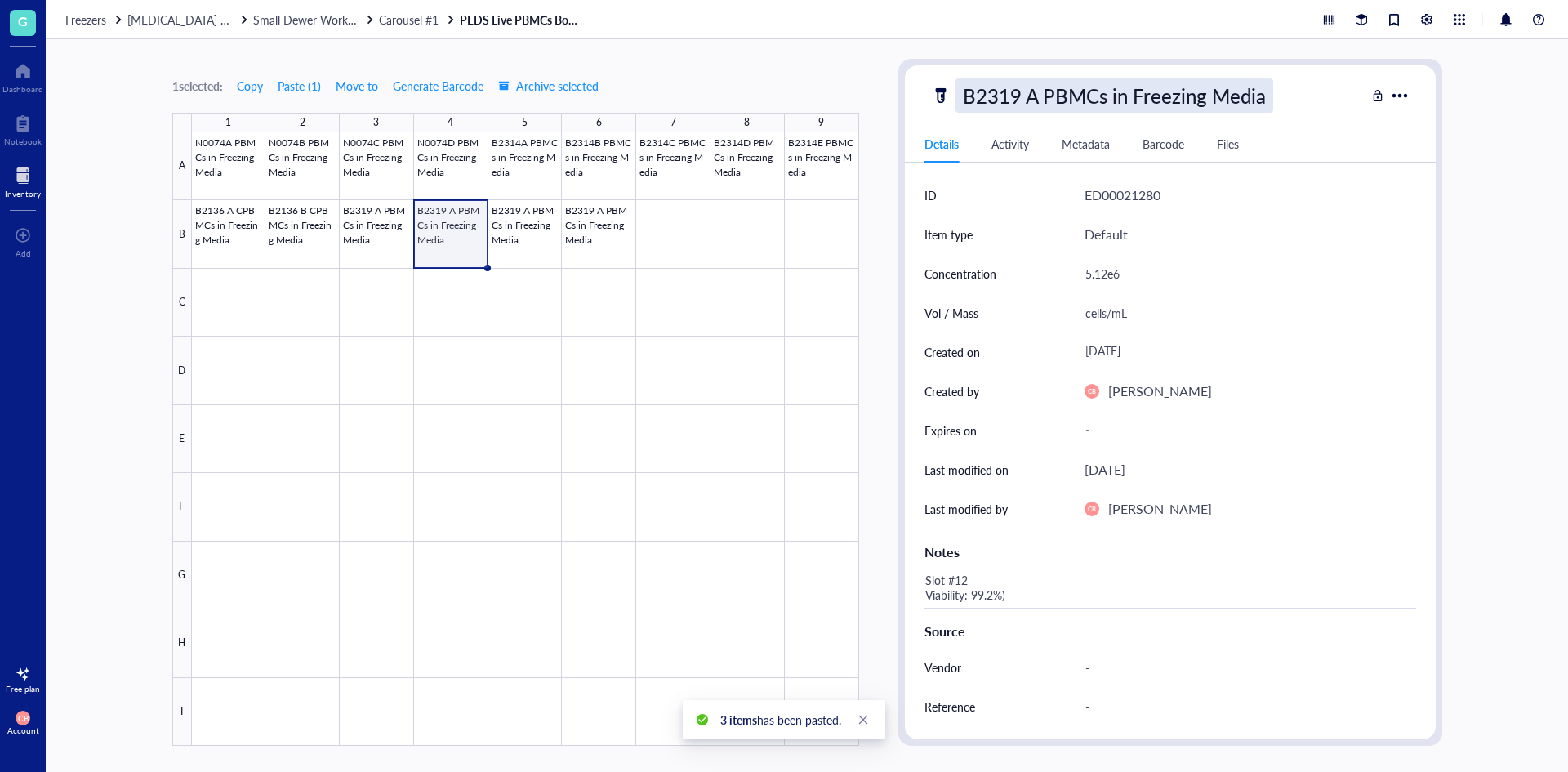
click at [1029, 96] on div "B2319 A PBMCs in Freezing Media" at bounding box center [1114, 96] width 317 height 34
click at [1031, 97] on input "B2319 A PBMCs in Freezing Media" at bounding box center [1145, 95] width 377 height 33
type input "B2319 B PBMCs in Freezing Media"
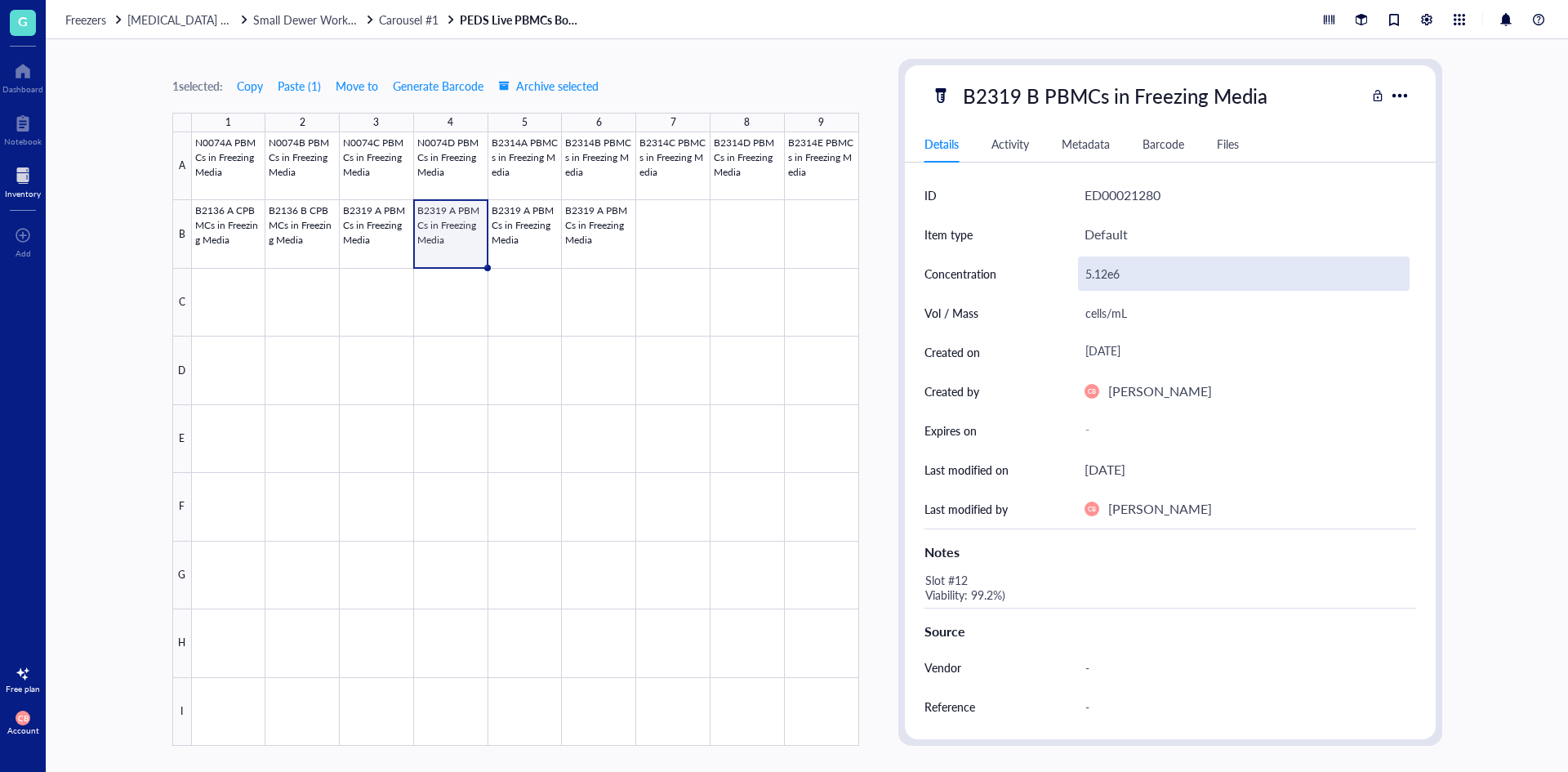
click at [1109, 268] on div "5.12e6" at bounding box center [1244, 274] width 331 height 34
click at [1109, 268] on input "5.12e6" at bounding box center [1244, 274] width 330 height 33
type input "5.26e6"
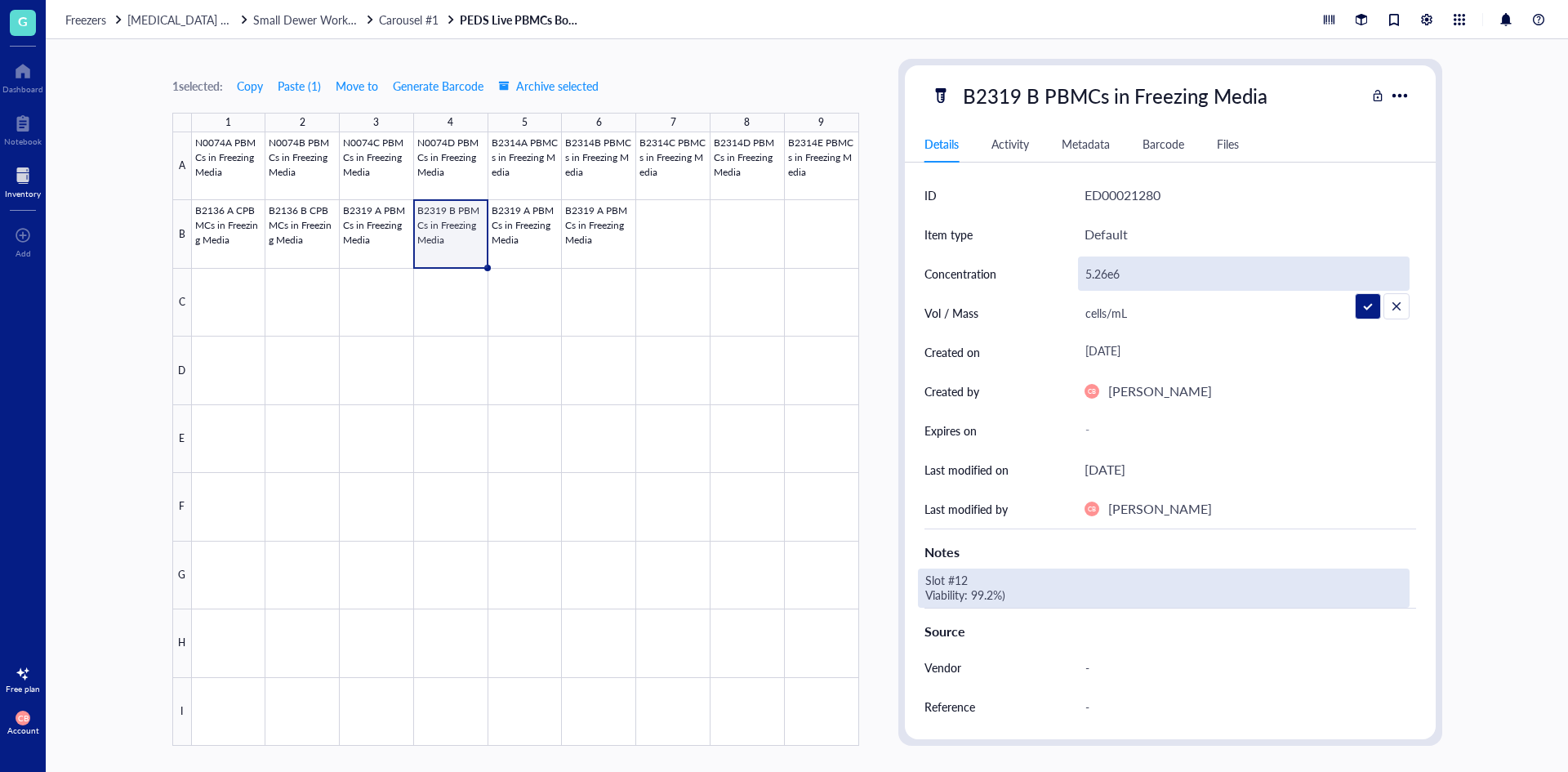
click at [978, 587] on div "Slot #12 Viability: 99.2%)" at bounding box center [1164, 588] width 492 height 39
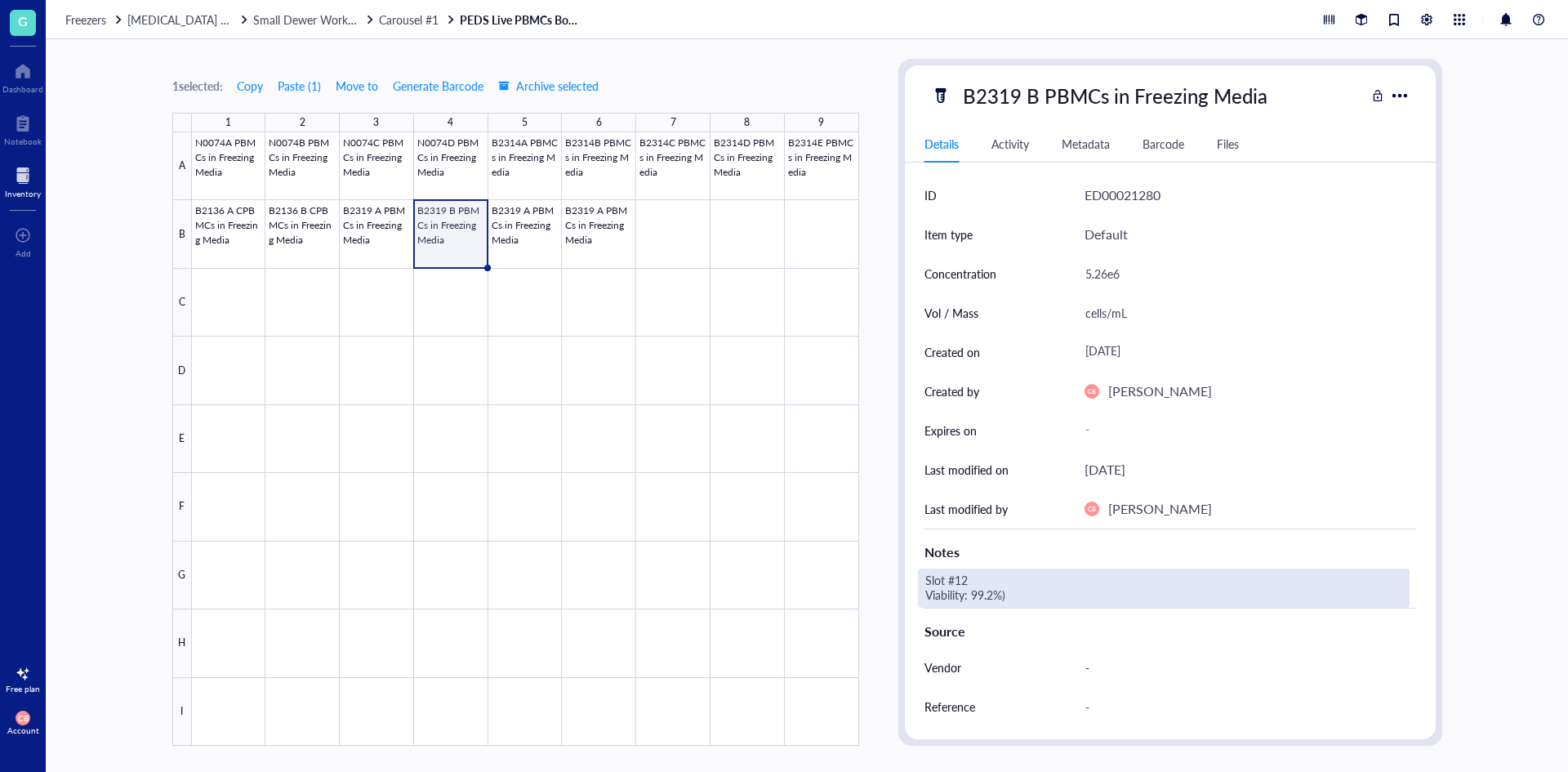
click at [967, 580] on div "Slot #12 Viability: 99.2%)" at bounding box center [1164, 588] width 492 height 39
click at [961, 579] on textarea "Slot #12 Viability: 99.2%)" at bounding box center [1050, 588] width 261 height 36
click at [1006, 594] on textarea "Slot #13 Viability: 99.2%)" at bounding box center [1050, 588] width 261 height 36
click at [973, 597] on textarea "Slot #13 Viability: 99.2%" at bounding box center [1046, 588] width 255 height 36
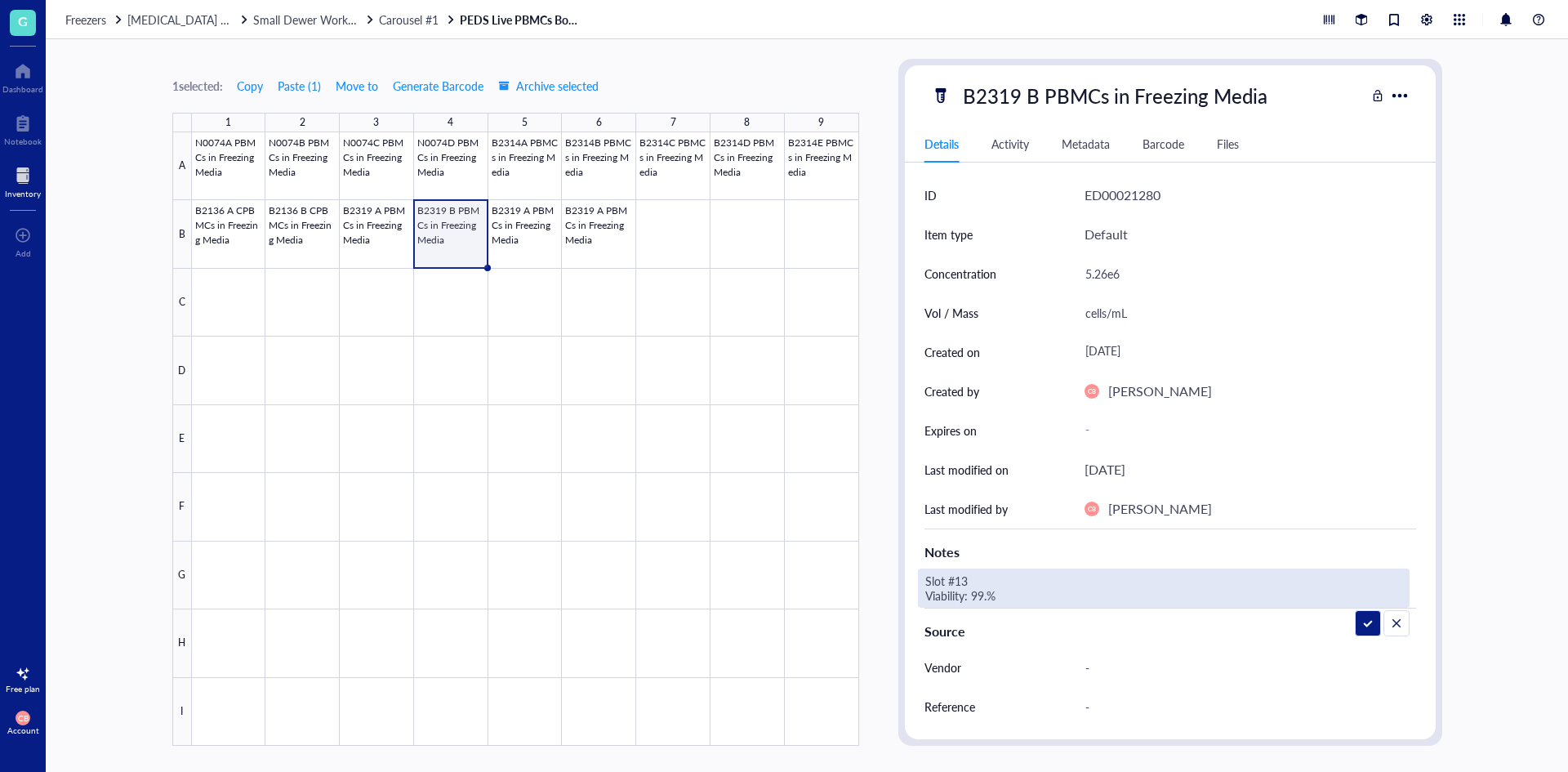
type textarea "Slot #13 Viability: 99.3%"
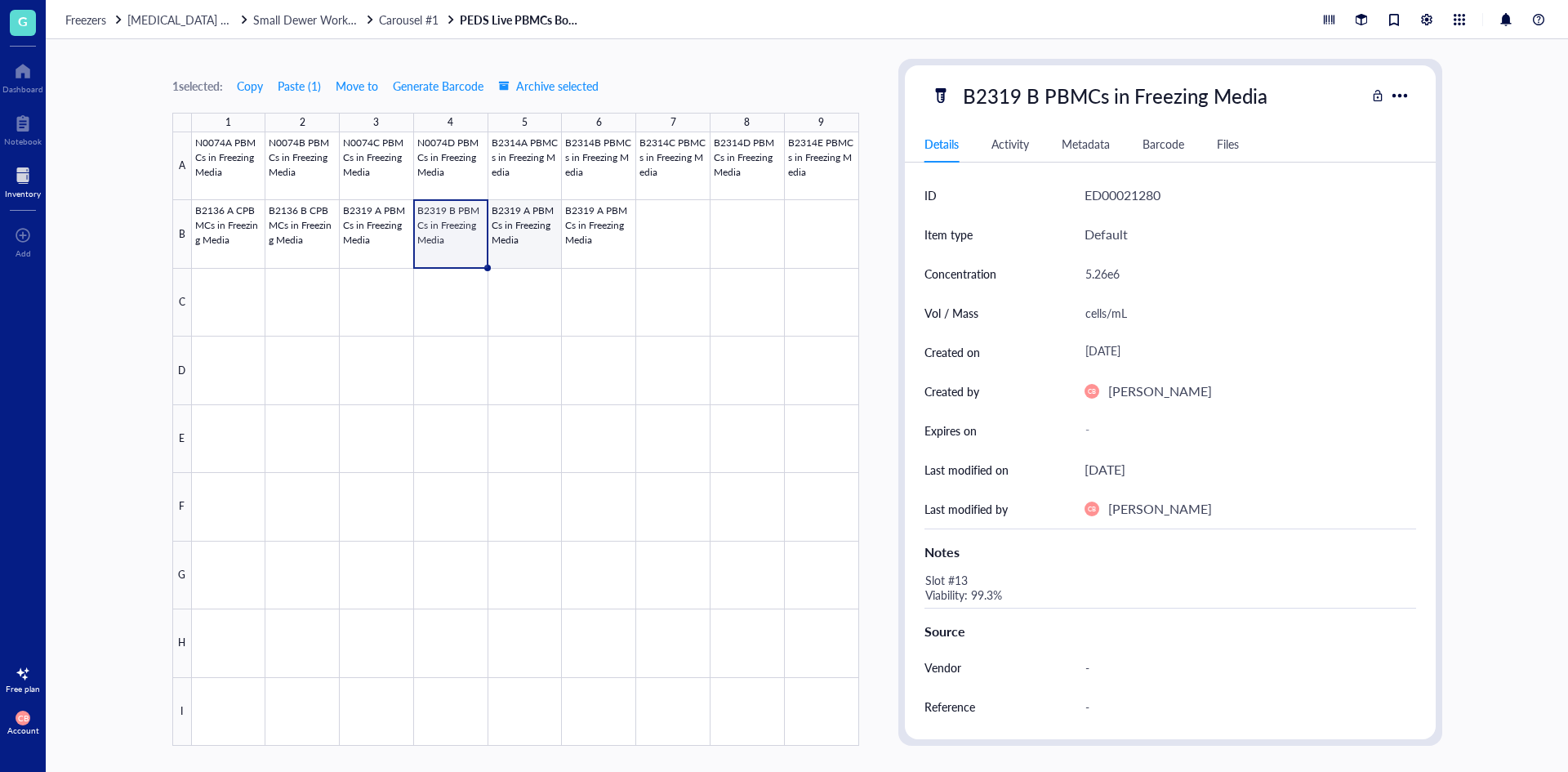
click at [536, 222] on div at bounding box center [525, 439] width 668 height 614
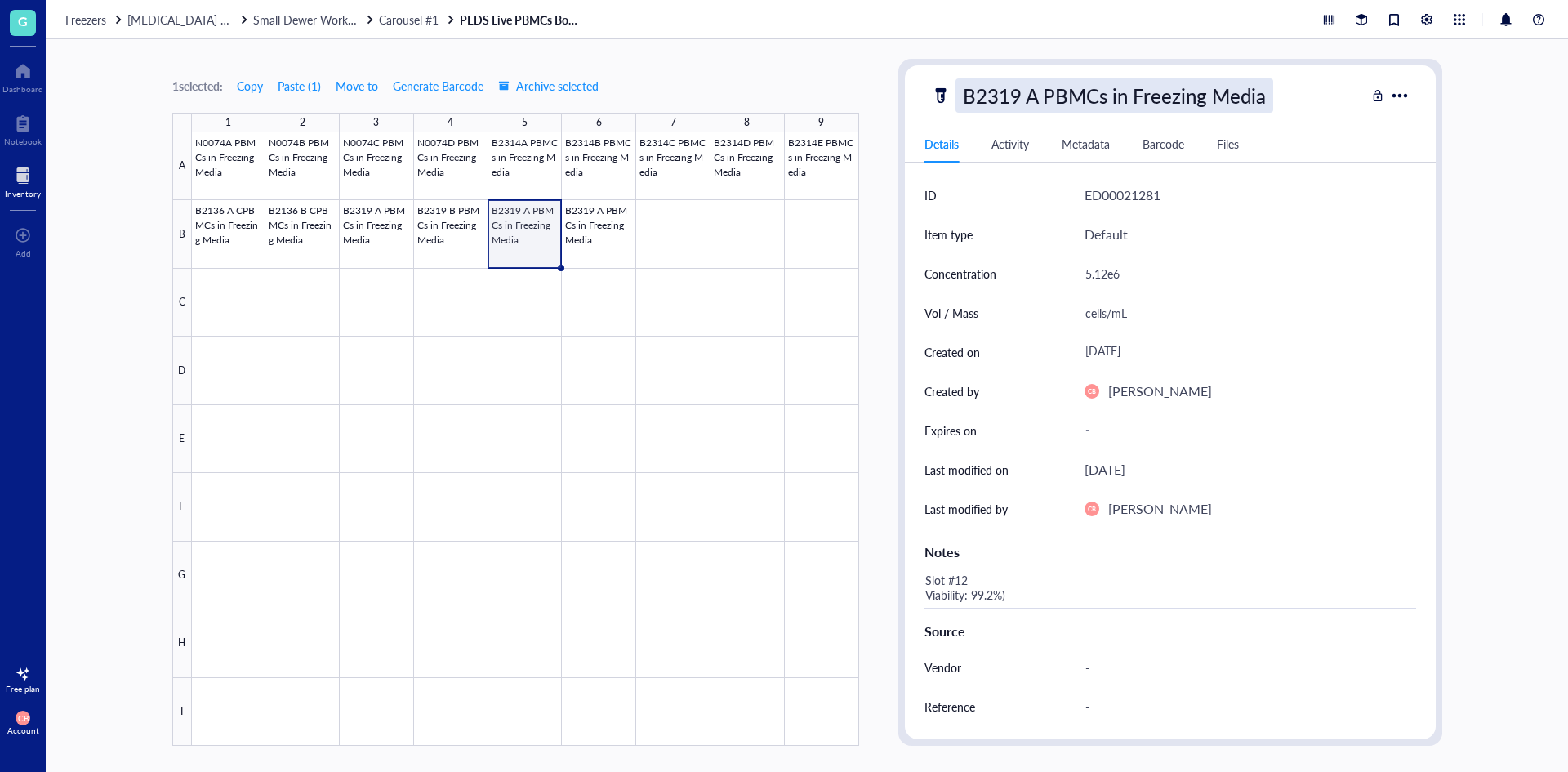
click at [1025, 98] on div "B2319 A PBMCs in Freezing Media" at bounding box center [1114, 96] width 317 height 34
drag, startPoint x: 1041, startPoint y: 94, endPoint x: 1031, endPoint y: 98, distance: 10.8
click at [1031, 98] on input "B2319 A PBMCs in Freezing Media" at bounding box center [1145, 95] width 377 height 33
click at [1034, 97] on input "B2319 A PBMCs in Freezing Media" at bounding box center [1145, 95] width 377 height 33
type input "B2319 C PBMCs in Freezing Media"
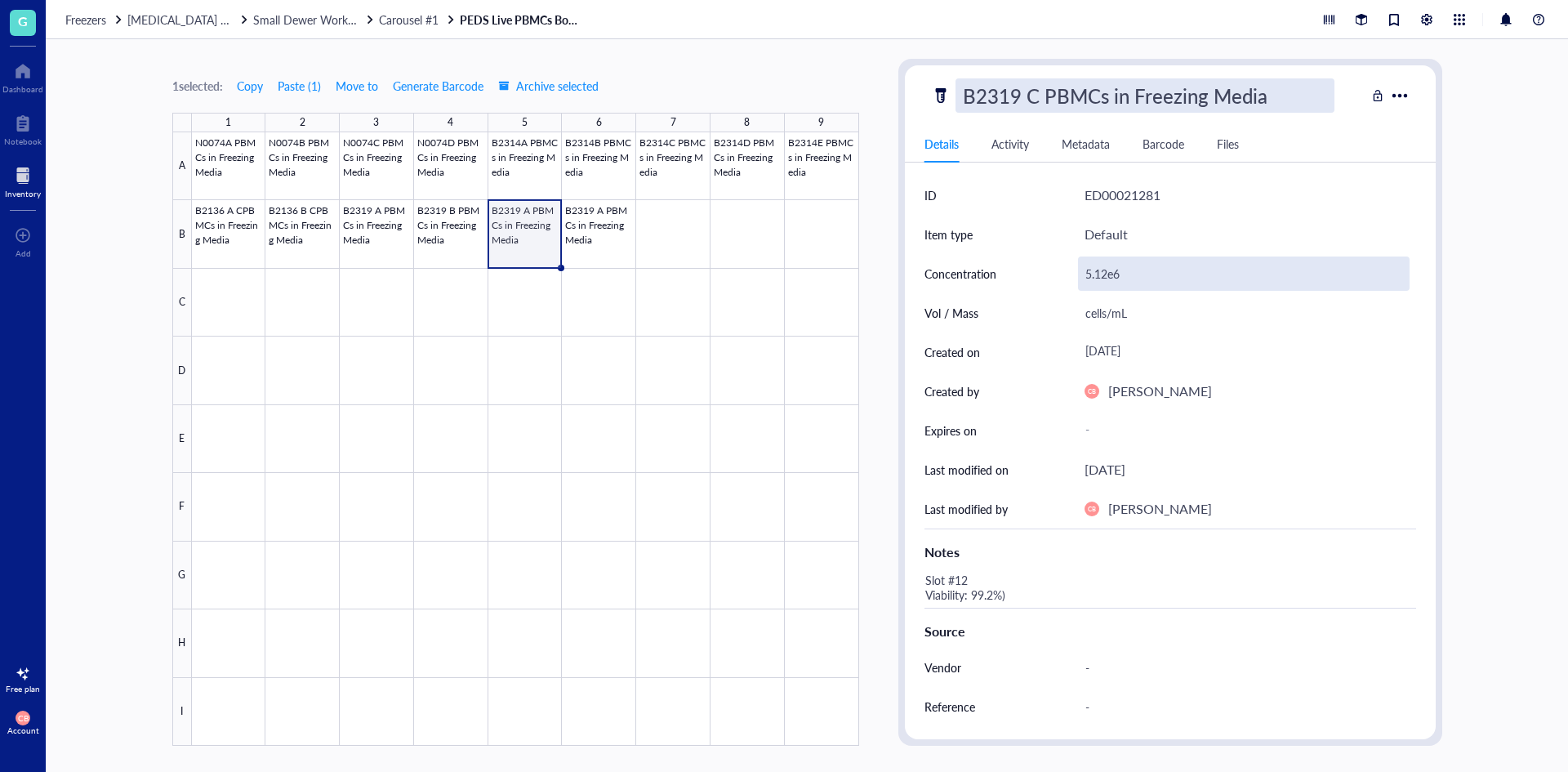
click at [1113, 269] on div "5.12e6" at bounding box center [1244, 274] width 331 height 34
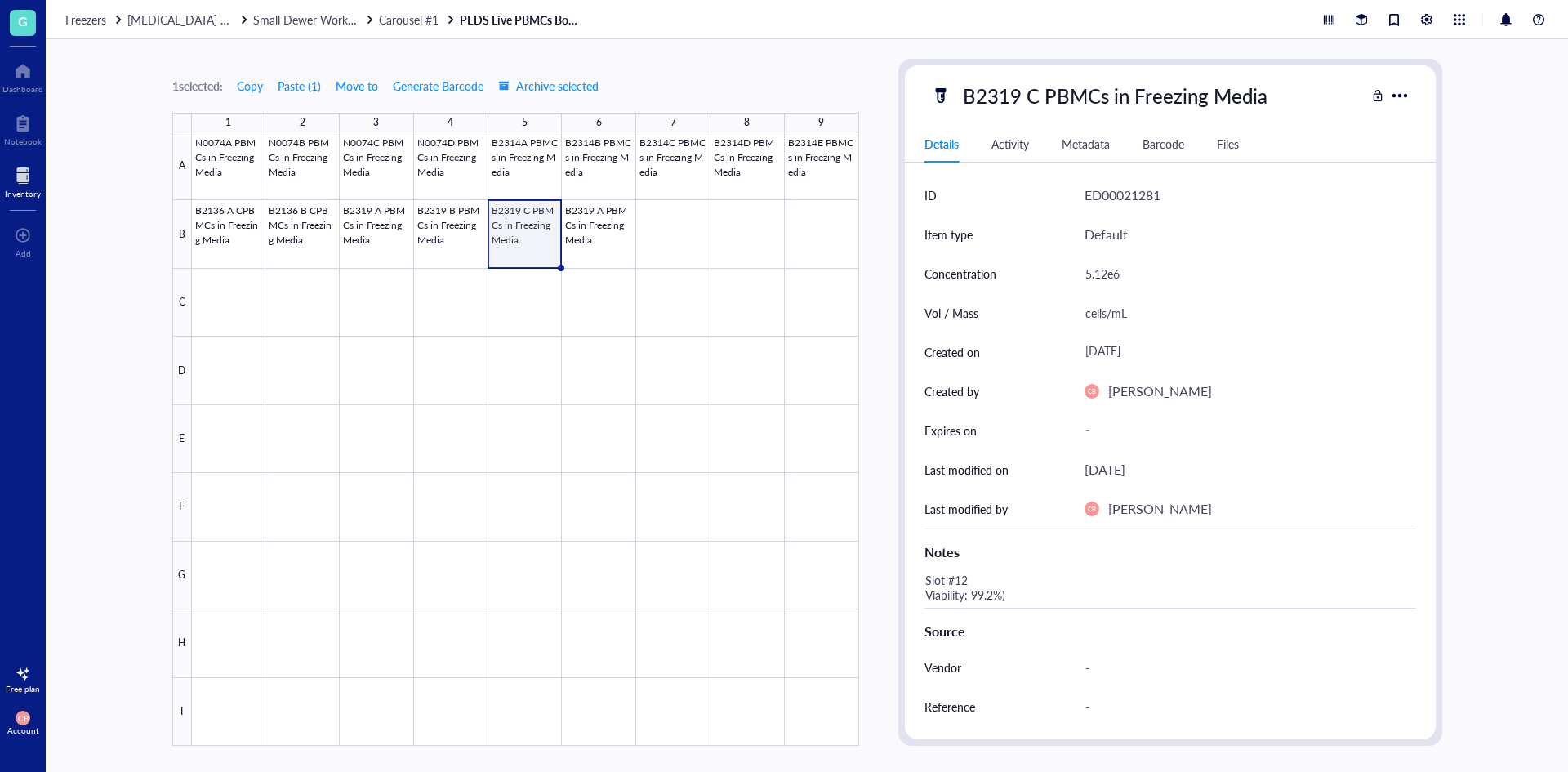
click at [1113, 269] on div "5.12e6" at bounding box center [1244, 274] width 331 height 34
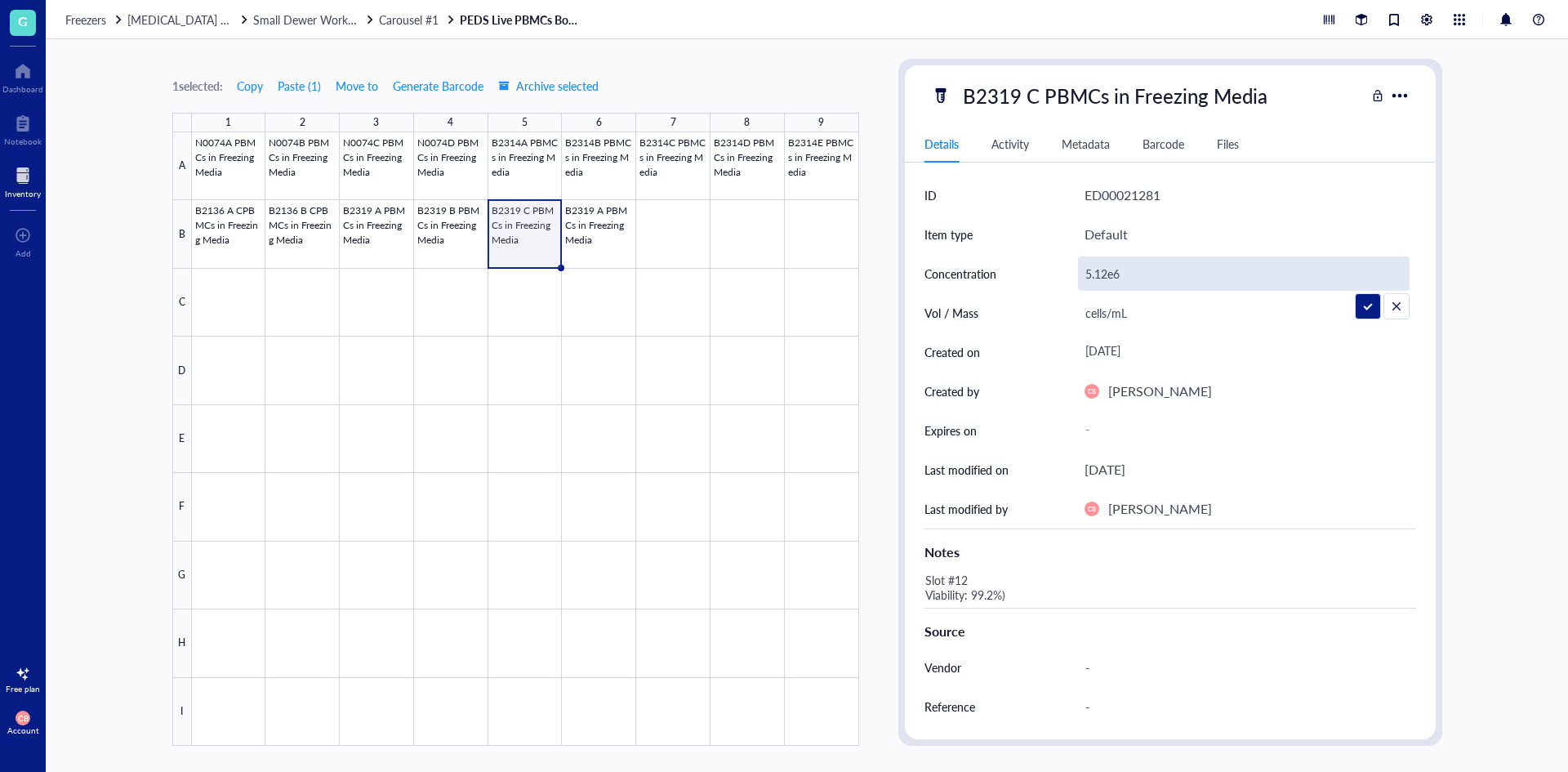
click at [1113, 269] on input "5.12e6" at bounding box center [1244, 274] width 330 height 33
type input "5.55e6"
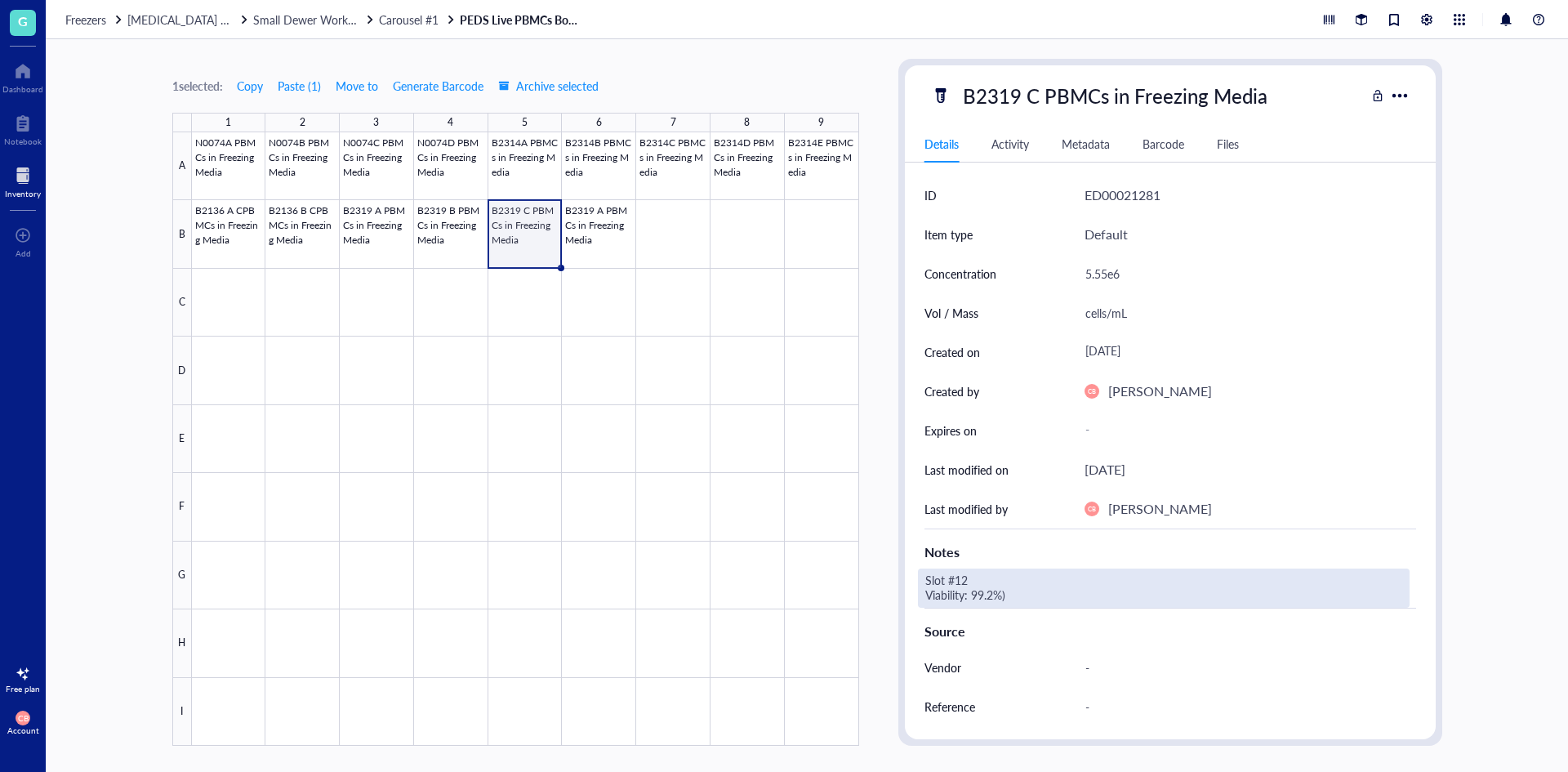
click at [957, 586] on div "Slot #12 Viability: 99.2%)" at bounding box center [1164, 588] width 492 height 39
click at [967, 577] on div "Slot #12 Viability: 99.2%)" at bounding box center [1164, 588] width 492 height 39
drag, startPoint x: 967, startPoint y: 577, endPoint x: 958, endPoint y: 578, distance: 9.1
click at [958, 578] on textarea "Slot #12 Viability: 99.2%)" at bounding box center [1050, 588] width 261 height 36
click at [1005, 597] on textarea "Slot #14 Viability: 99.2%)" at bounding box center [1050, 588] width 261 height 36
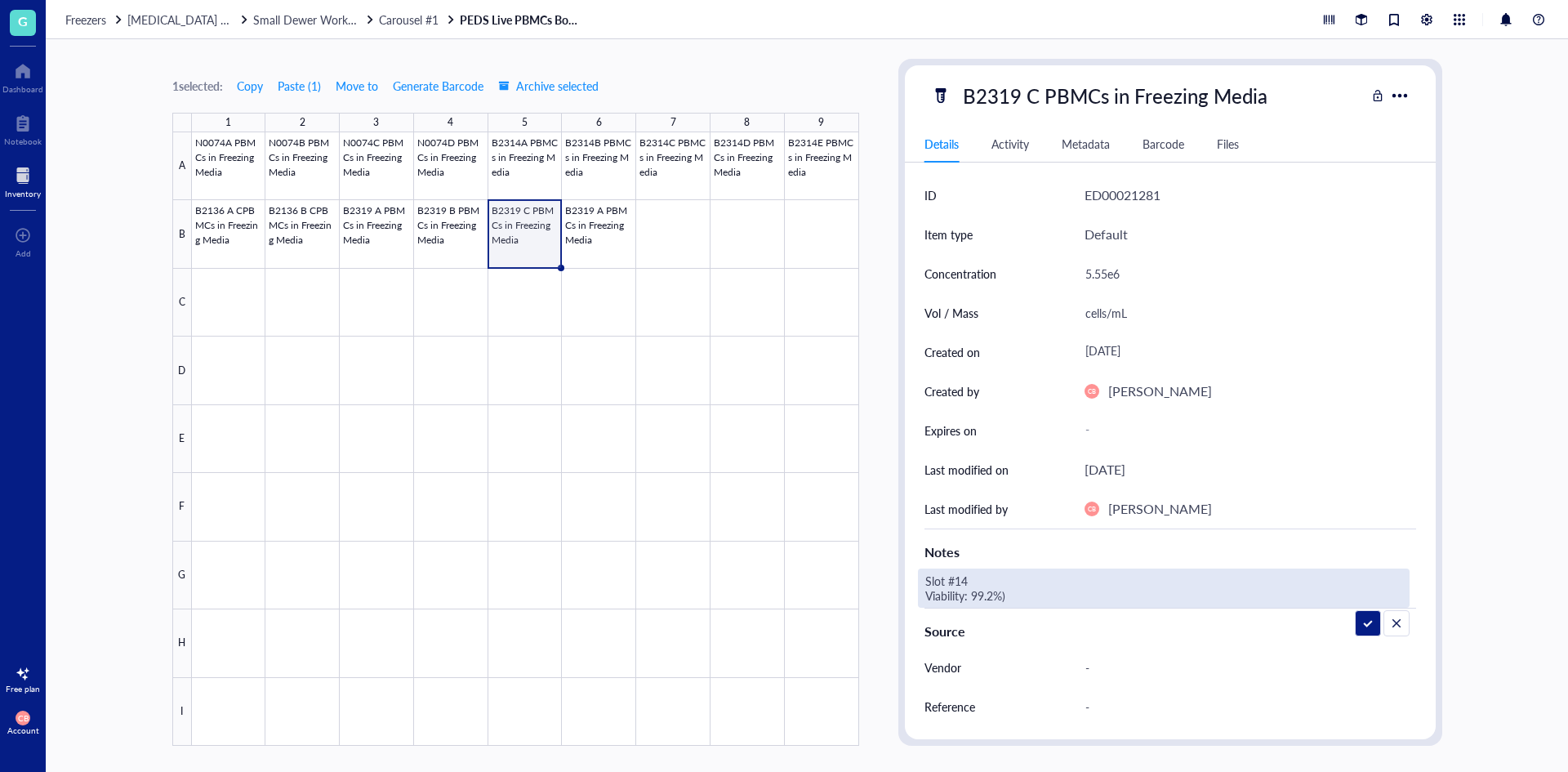
click at [1009, 596] on textarea "Slot #14 Viability: 99.2%)" at bounding box center [1050, 588] width 261 height 36
click at [987, 594] on textarea "Slot #14 Viability: 99.2%" at bounding box center [1046, 588] width 255 height 36
type textarea "Slot #14 Viability: 99.1%"
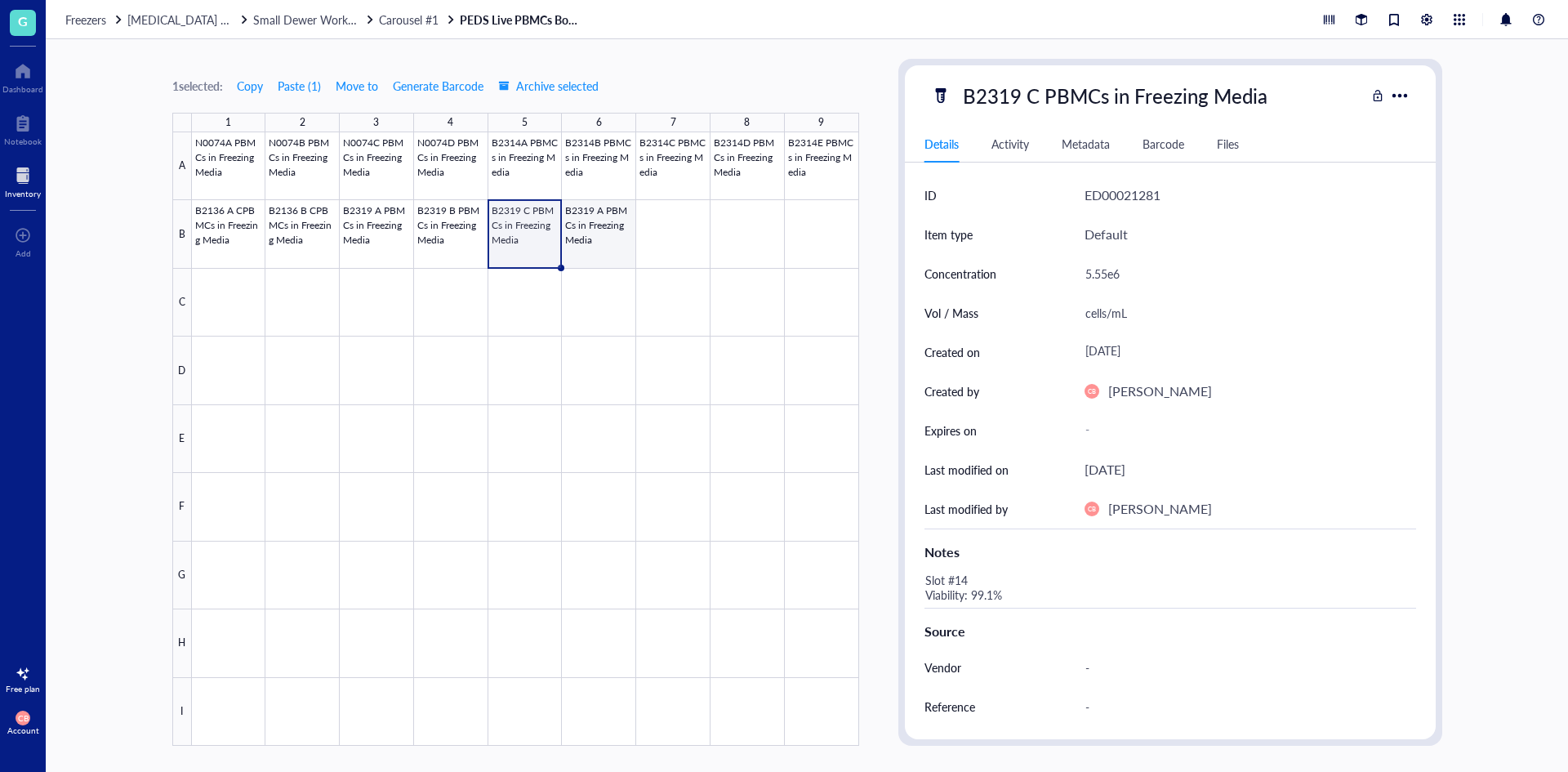
click at [578, 209] on div at bounding box center [525, 439] width 668 height 614
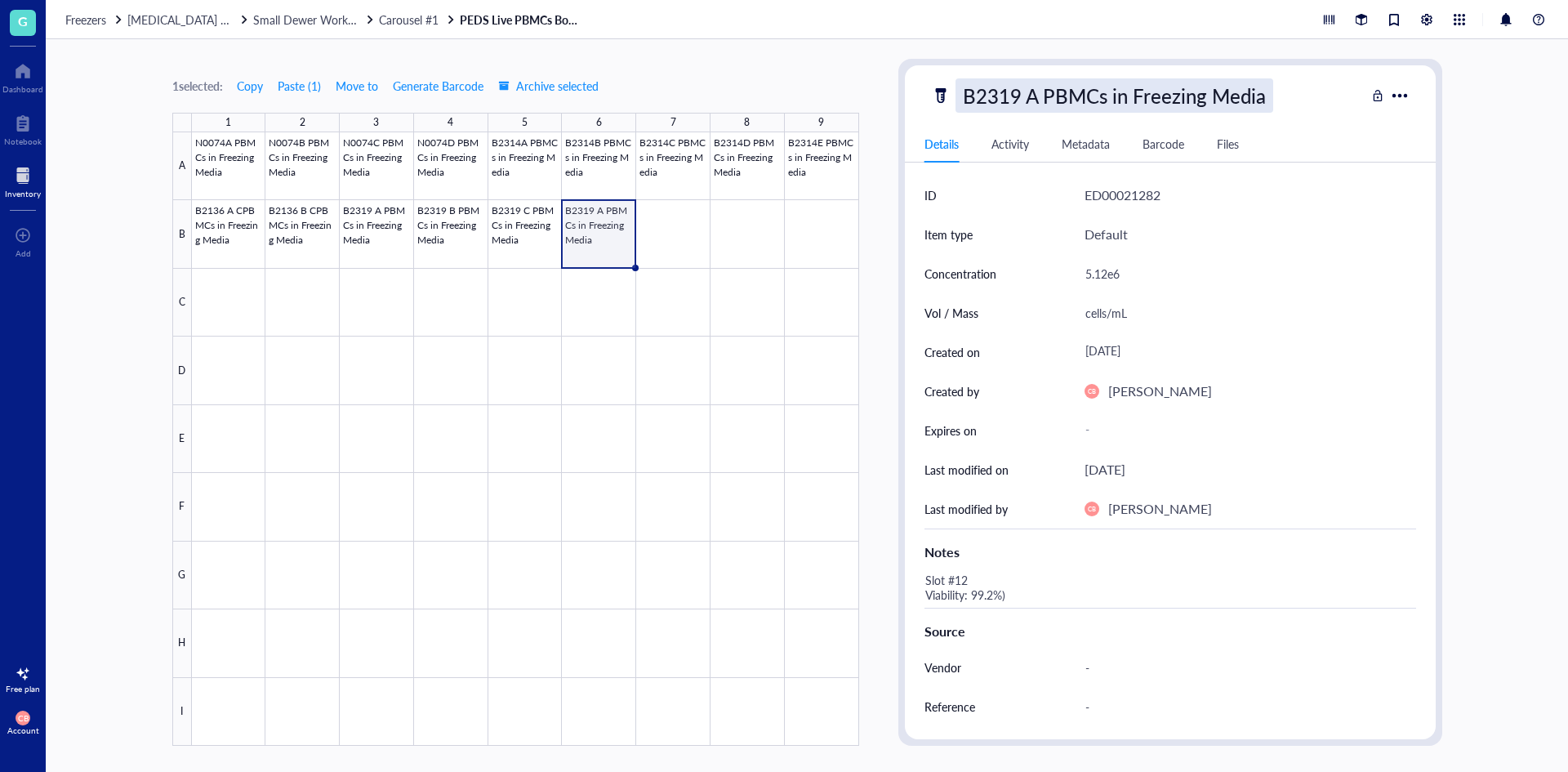
click at [1041, 96] on div "B2319 A PBMCs in Freezing Media" at bounding box center [1114, 96] width 317 height 34
click at [1031, 97] on input "B2319 A PBMCs in Freezing Media" at bounding box center [1145, 95] width 377 height 33
type input "B2319 D PBMCs in Freezing Media"
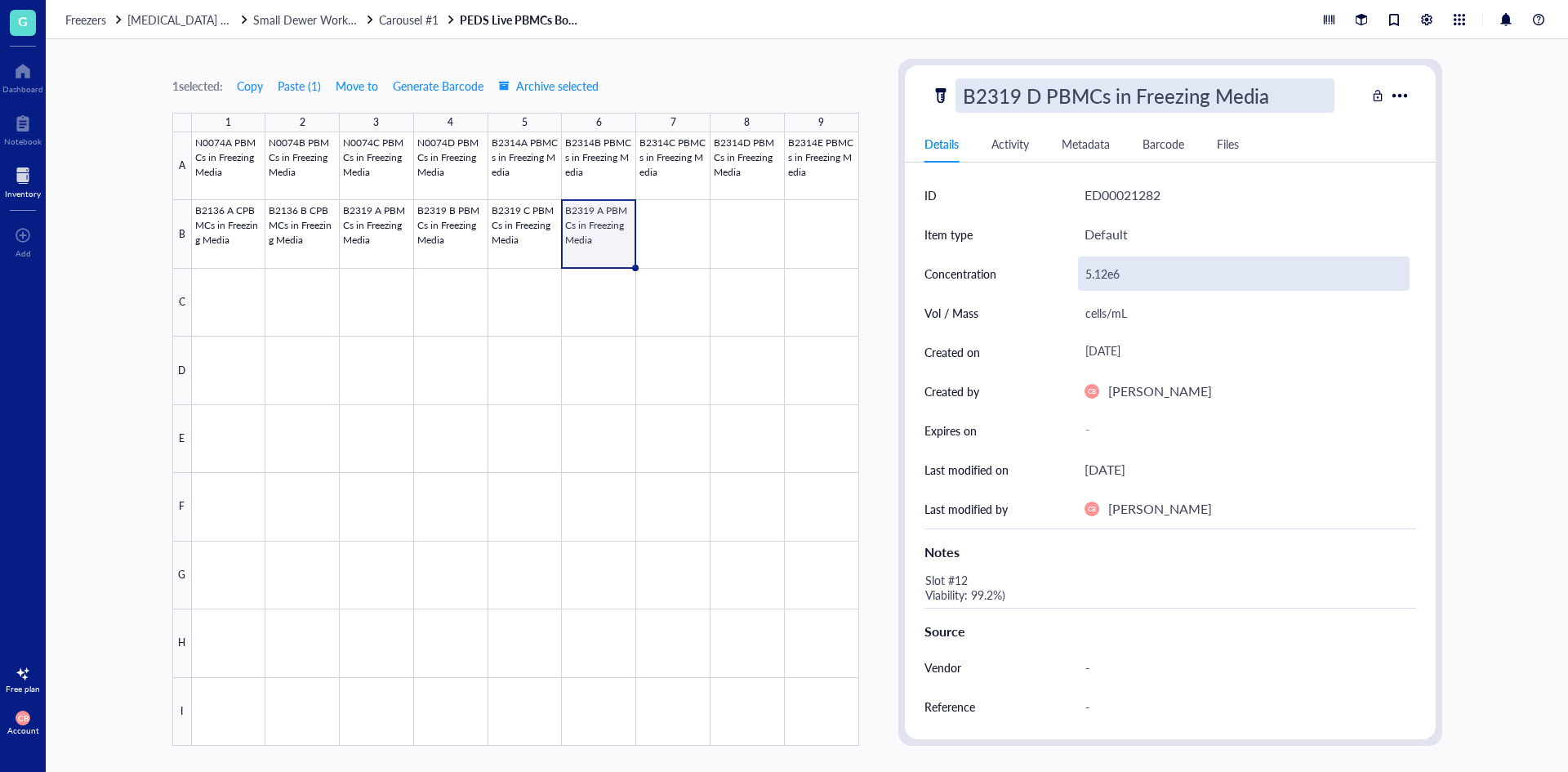
click at [1124, 286] on div "5.12e6" at bounding box center [1244, 274] width 331 height 34
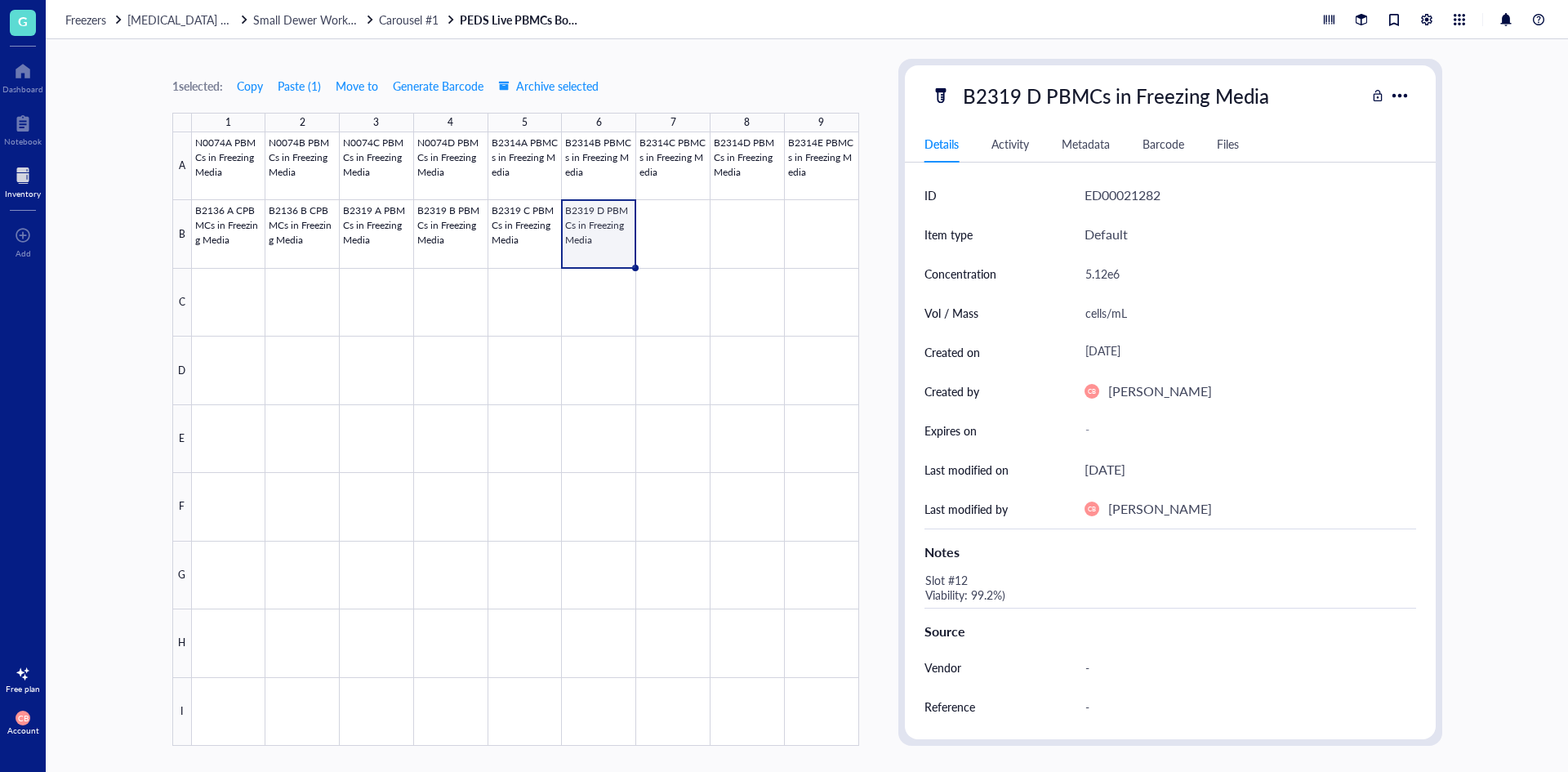
click at [1126, 280] on div "5.12e6" at bounding box center [1244, 274] width 331 height 34
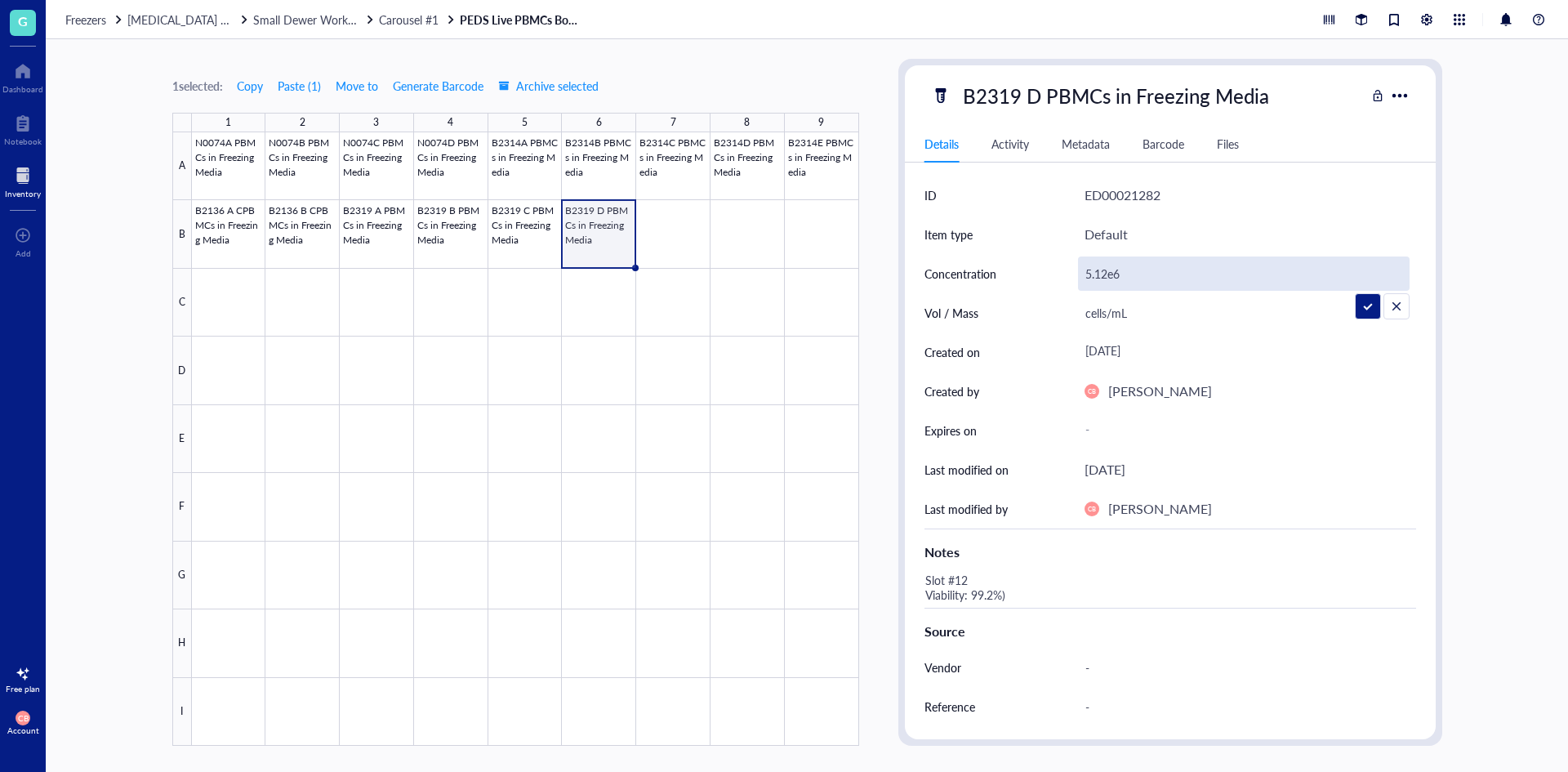
click at [1126, 280] on input "5.12e6" at bounding box center [1244, 274] width 330 height 33
type input "5.48e6"
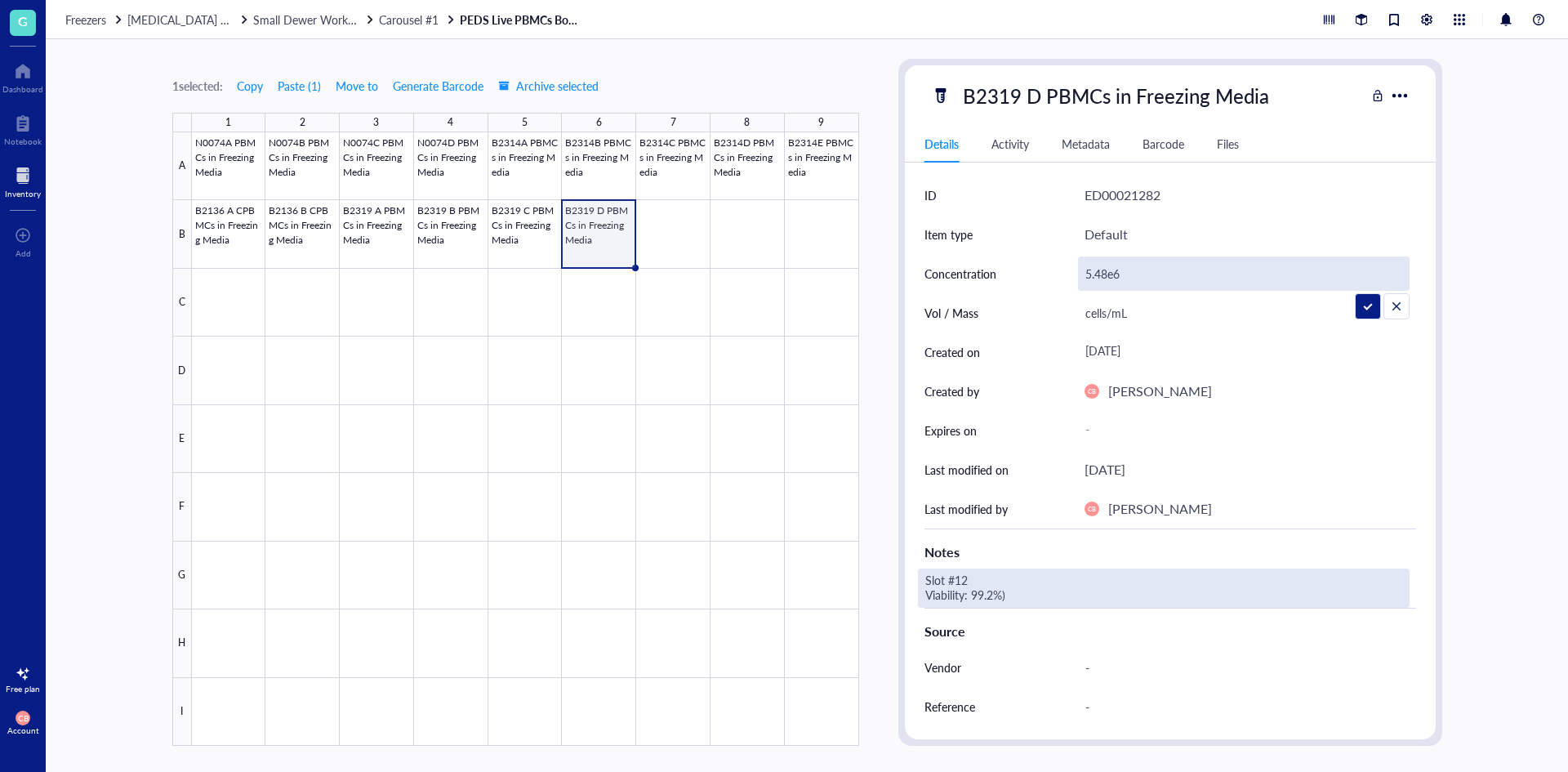
click at [973, 583] on div "Slot #12 Viability: 99.2%)" at bounding box center [1164, 588] width 492 height 39
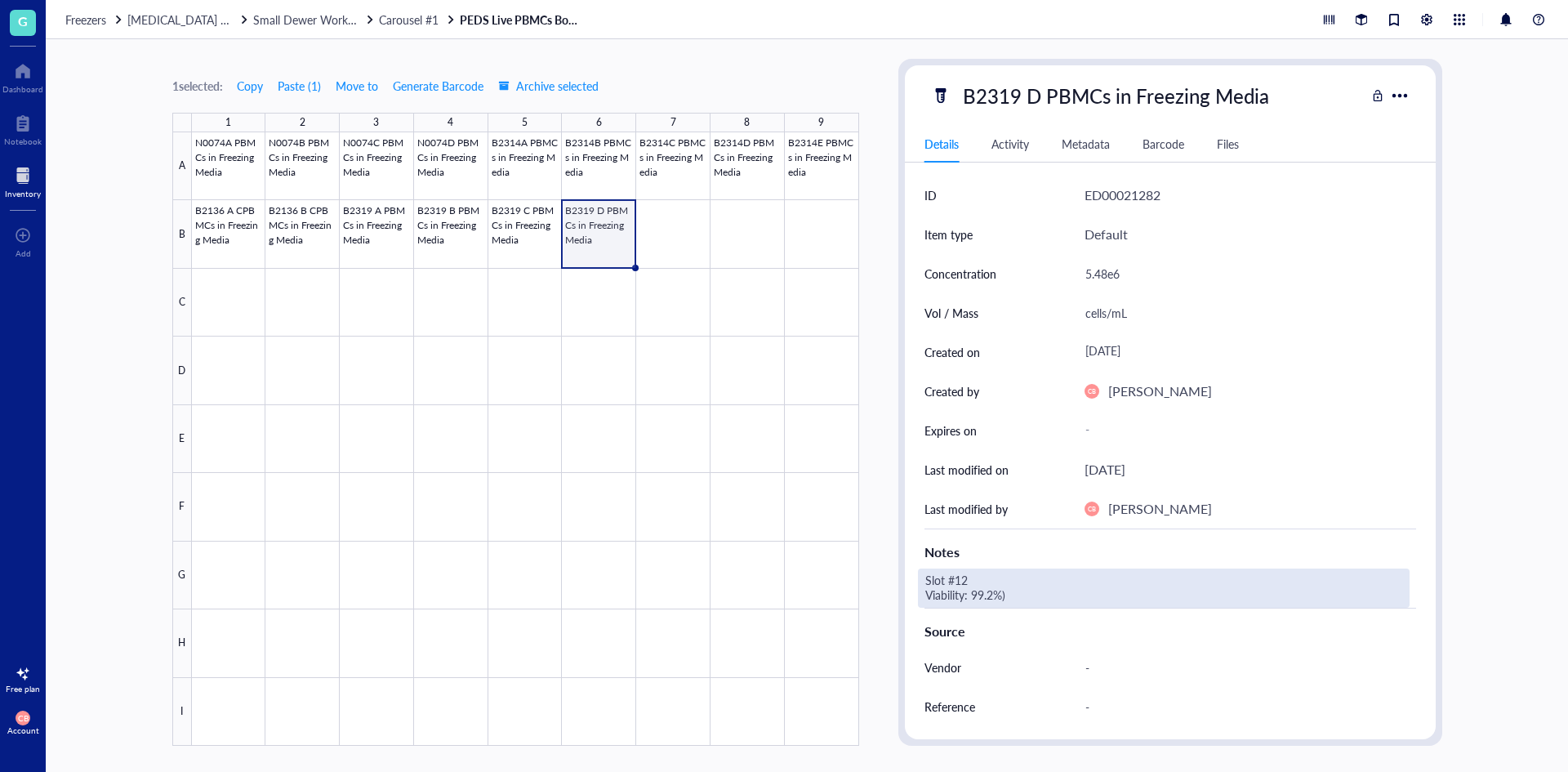
click at [965, 580] on div "Slot #12 Viability: 99.2%)" at bounding box center [1164, 588] width 492 height 39
click at [962, 577] on textarea "Slot #12 Viability: 99.2%)" at bounding box center [1050, 588] width 261 height 36
click at [1006, 588] on textarea "Slot #15 Viability: 99.2%)" at bounding box center [1050, 588] width 261 height 36
click at [994, 597] on textarea "Slot #15 Viability: 99.2%" at bounding box center [1046, 588] width 255 height 36
type textarea "Slot #15 Viability: 99.1%"
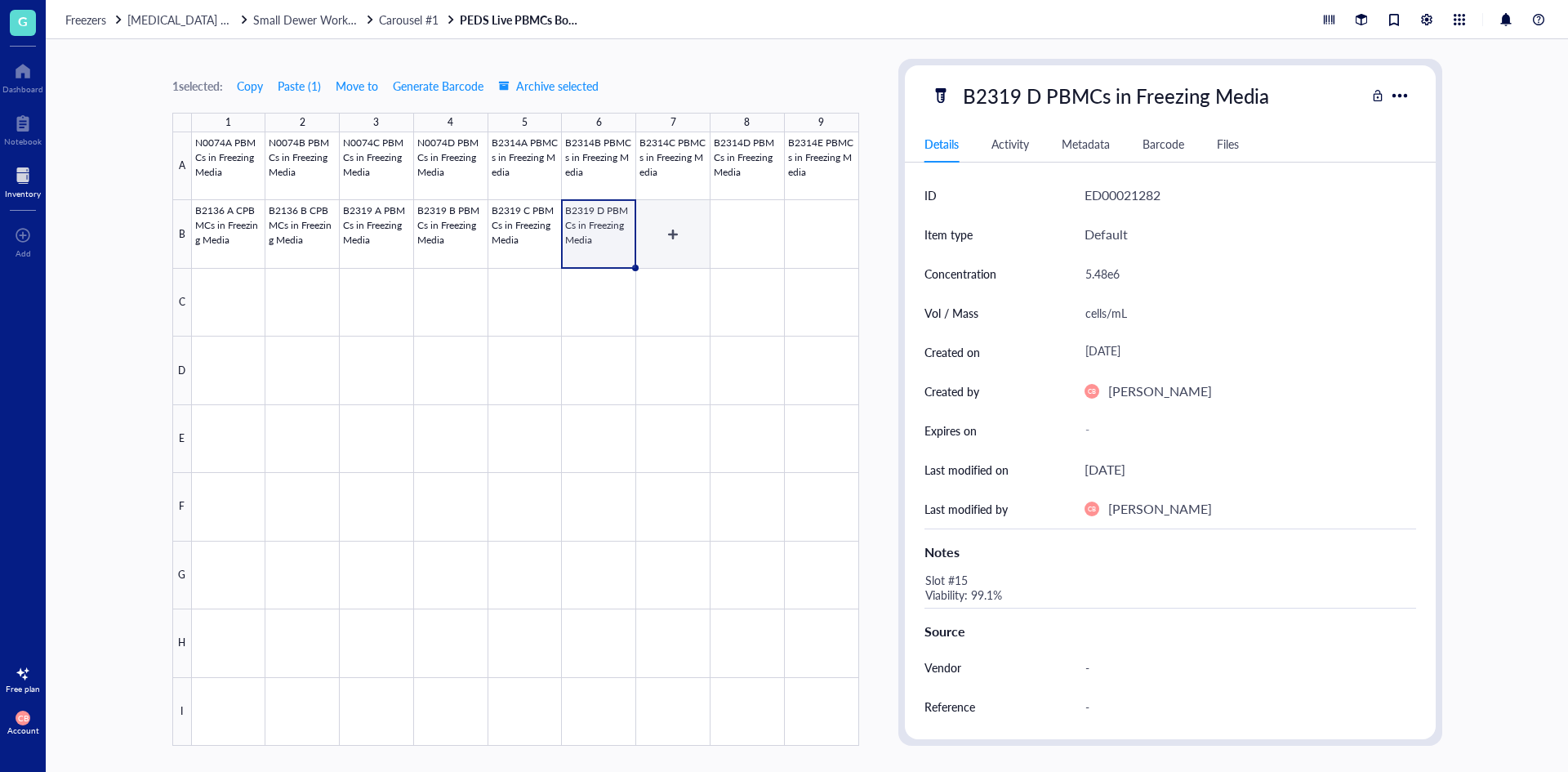
click at [669, 222] on div at bounding box center [525, 439] width 668 height 614
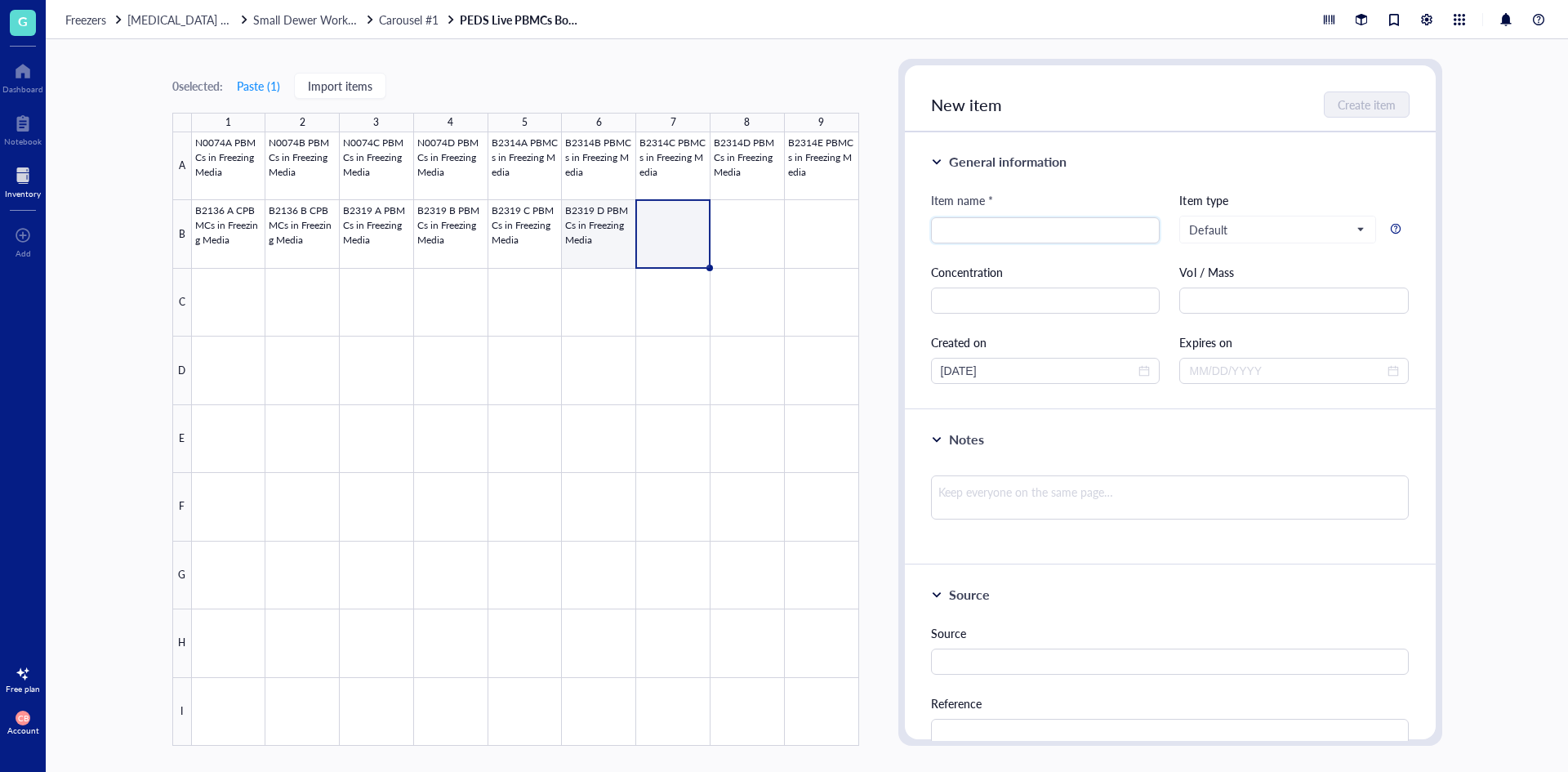
click at [622, 218] on div at bounding box center [525, 439] width 668 height 614
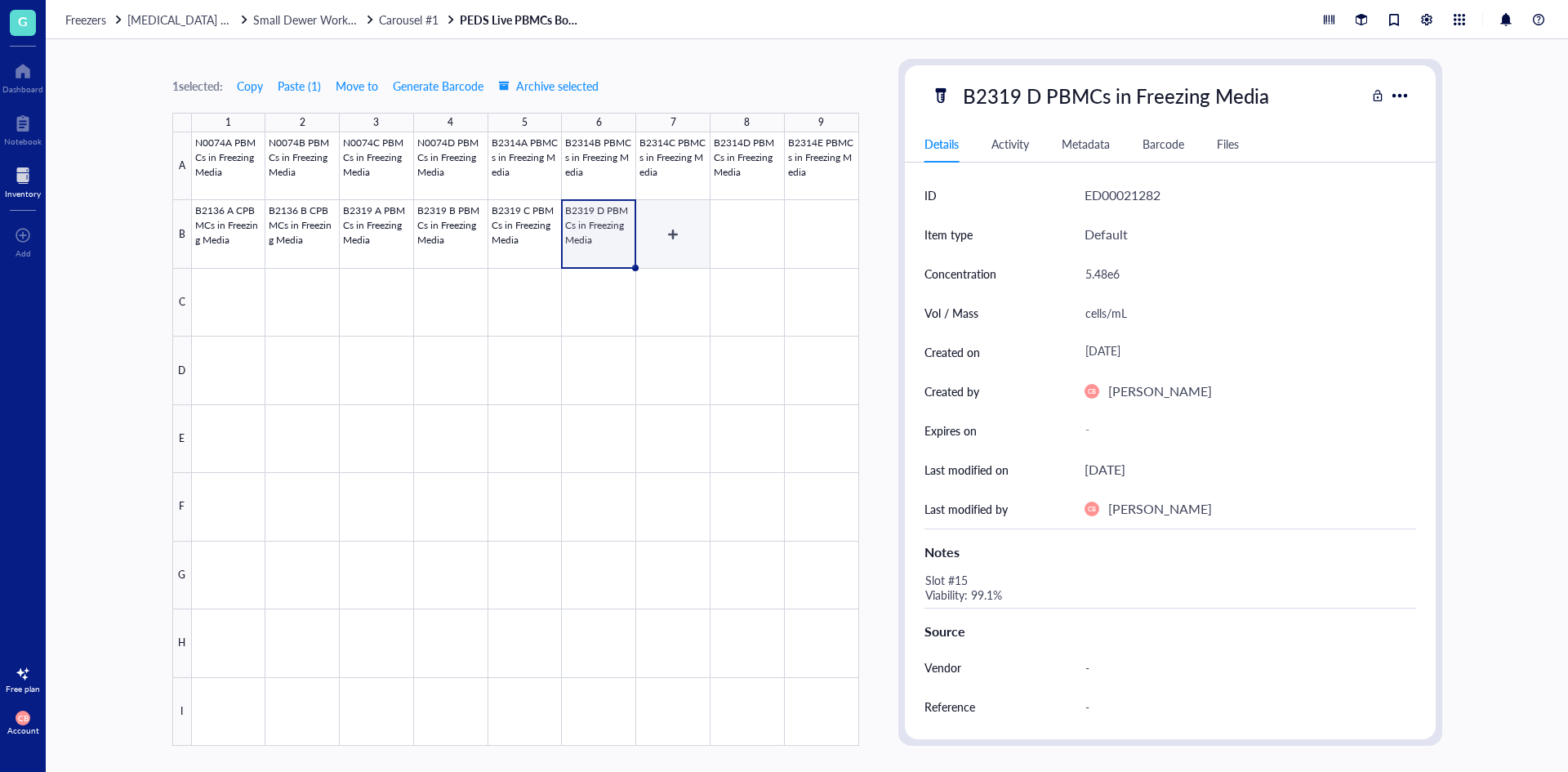
click at [662, 220] on div at bounding box center [525, 439] width 668 height 614
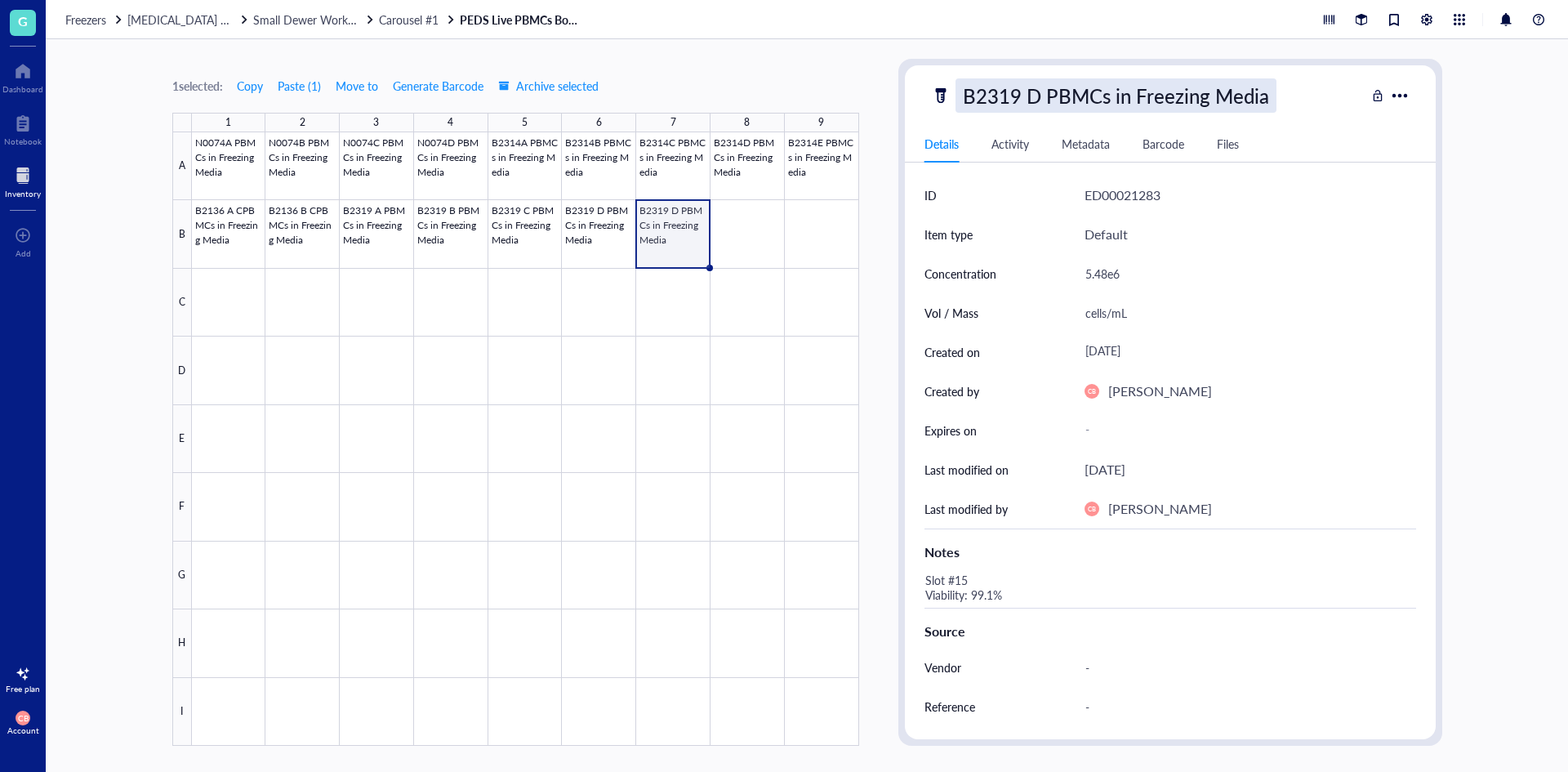
click at [1035, 83] on div "B2319 D PBMCs in Freezing Media" at bounding box center [1116, 96] width 321 height 34
drag, startPoint x: 1039, startPoint y: 97, endPoint x: 1002, endPoint y: 100, distance: 37.1
click at [1002, 100] on input "B2319 D PBMCs in Freezing Media" at bounding box center [1145, 95] width 377 height 33
type input "B2320A PBMCs in Freezing Media"
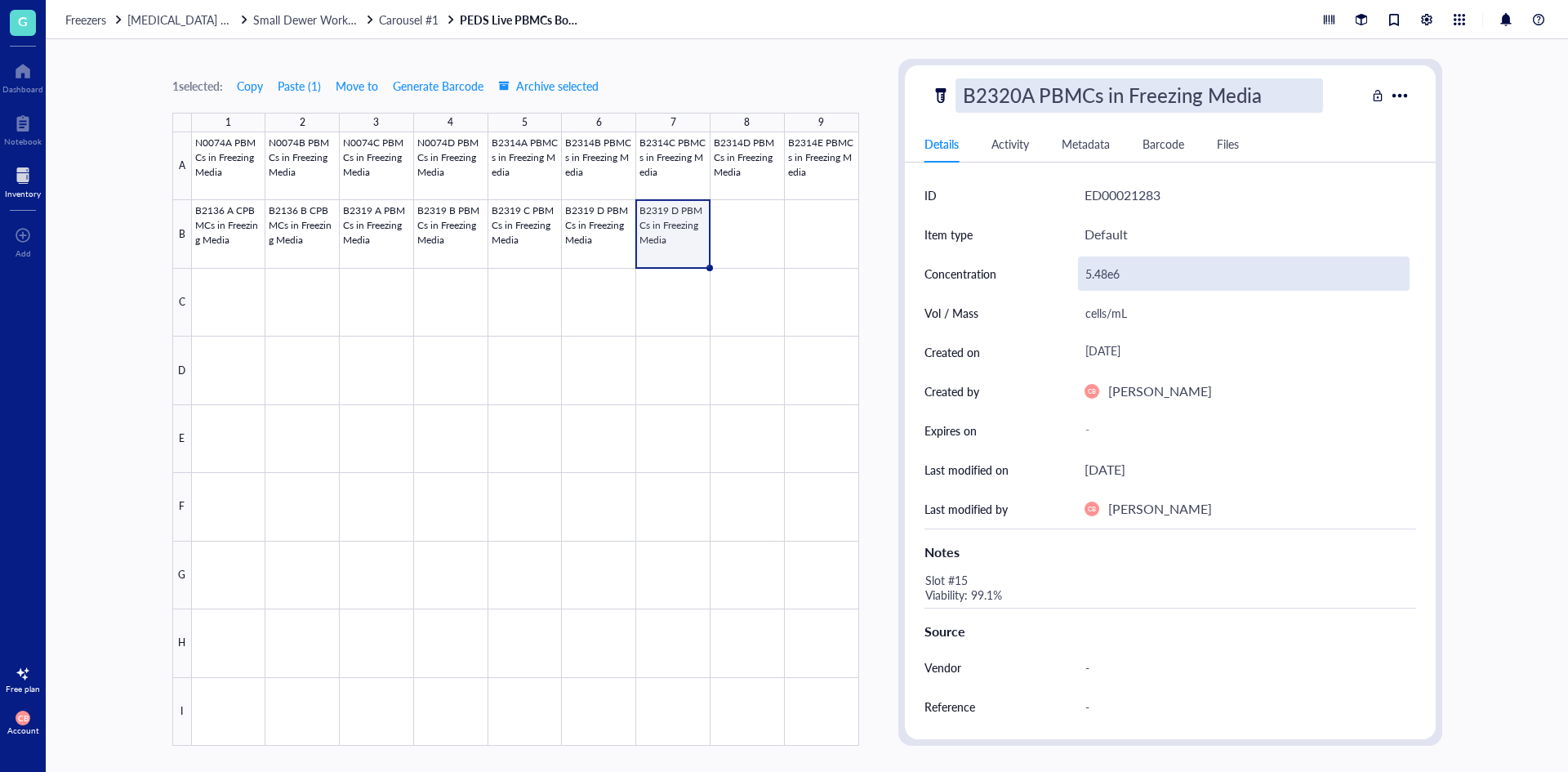
click at [1134, 268] on div "5.48e6" at bounding box center [1244, 274] width 331 height 34
click at [1129, 266] on div "5.48e6" at bounding box center [1244, 274] width 331 height 34
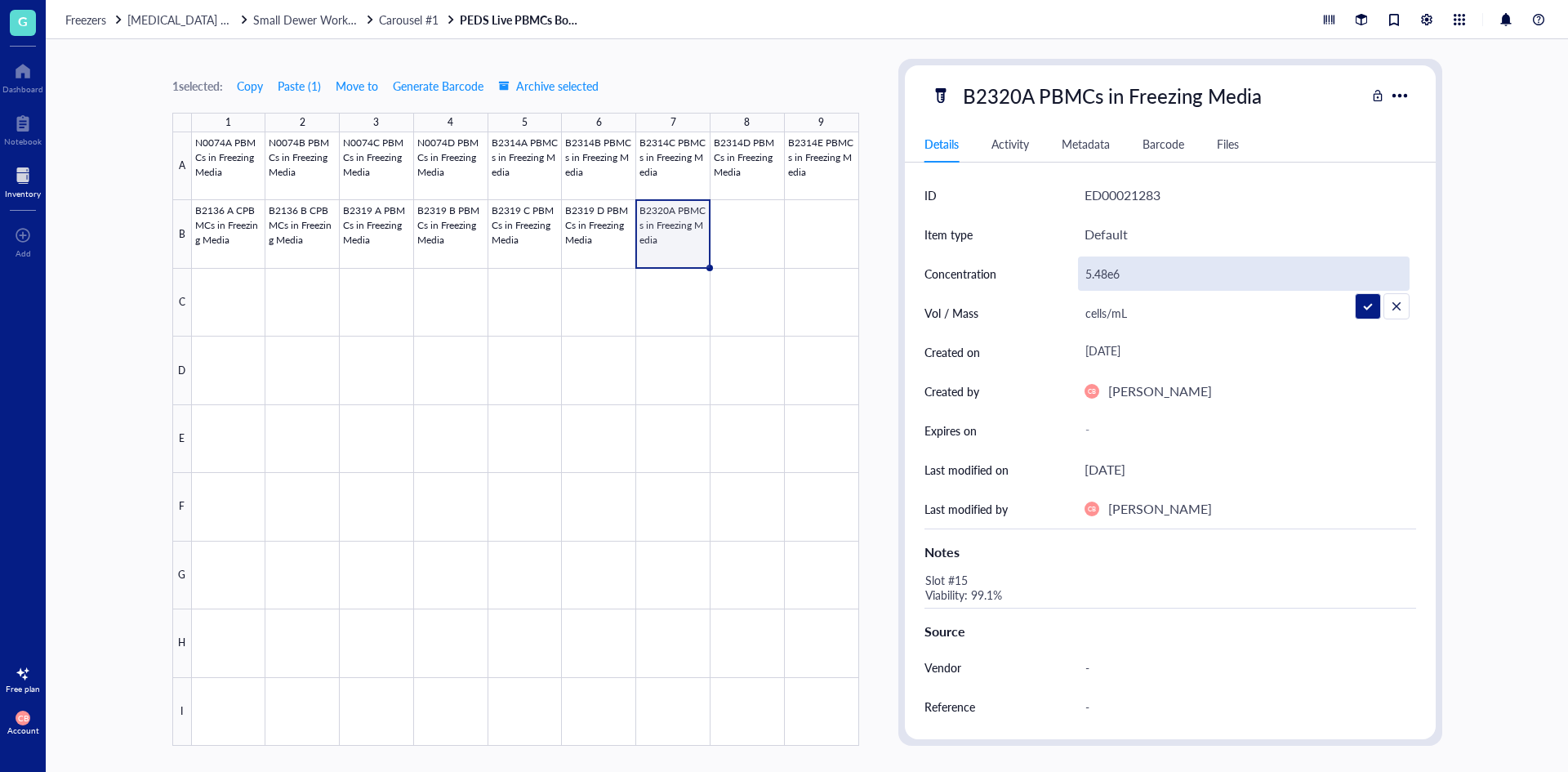
click at [1129, 266] on input "5.48e6" at bounding box center [1244, 274] width 330 height 33
type input "4.49e6"
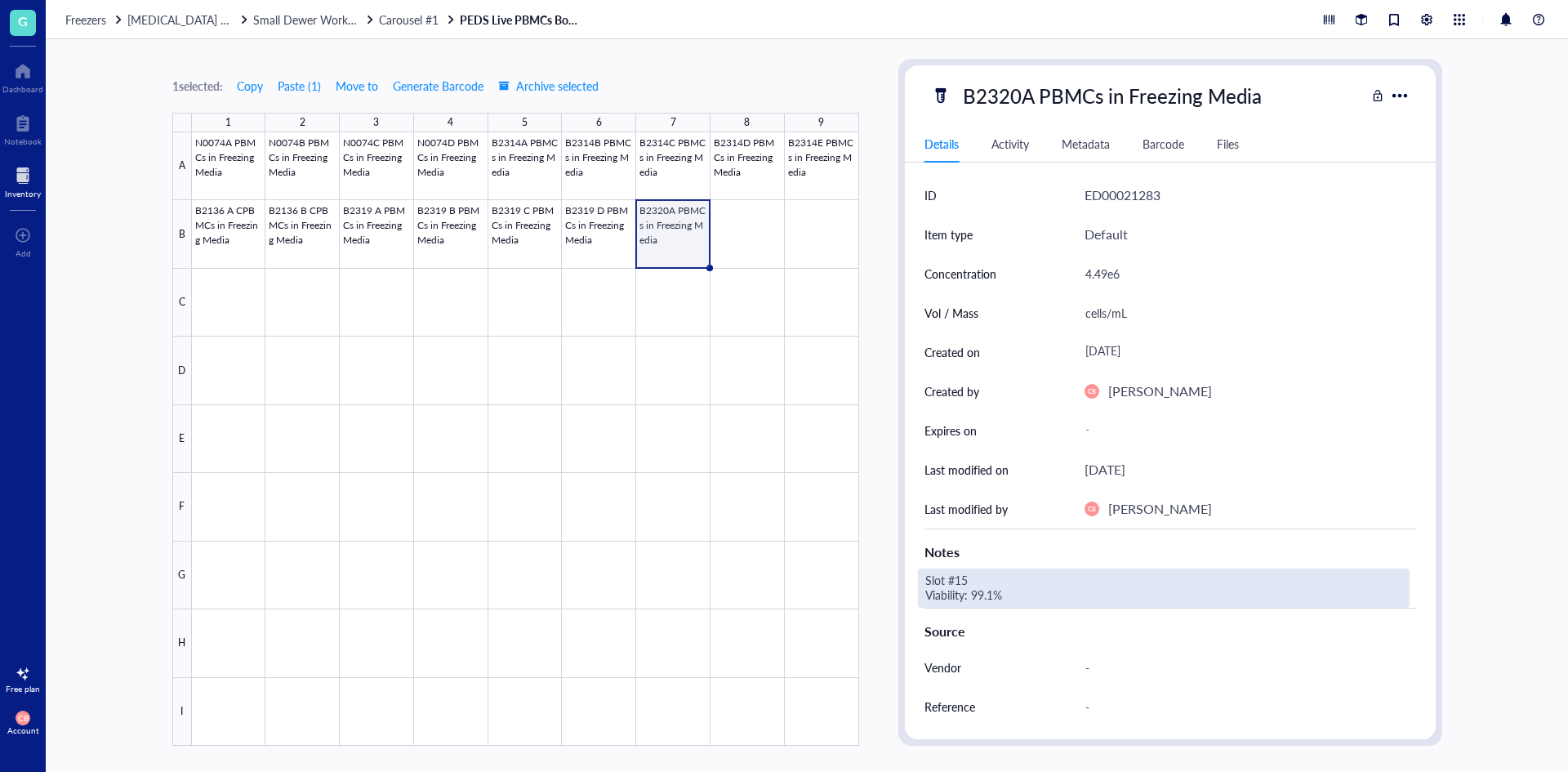
click at [971, 577] on div "Slot #15 Viability: 99.1%" at bounding box center [1164, 588] width 492 height 39
click at [963, 578] on div "Slot #15 Viability: 99.1%" at bounding box center [1164, 588] width 492 height 39
click at [960, 578] on textarea "Slot #15 Viability: 99.1%" at bounding box center [1046, 588] width 255 height 36
click at [975, 588] on textarea "Slot #16 Viability: 99.1%" at bounding box center [1046, 588] width 255 height 36
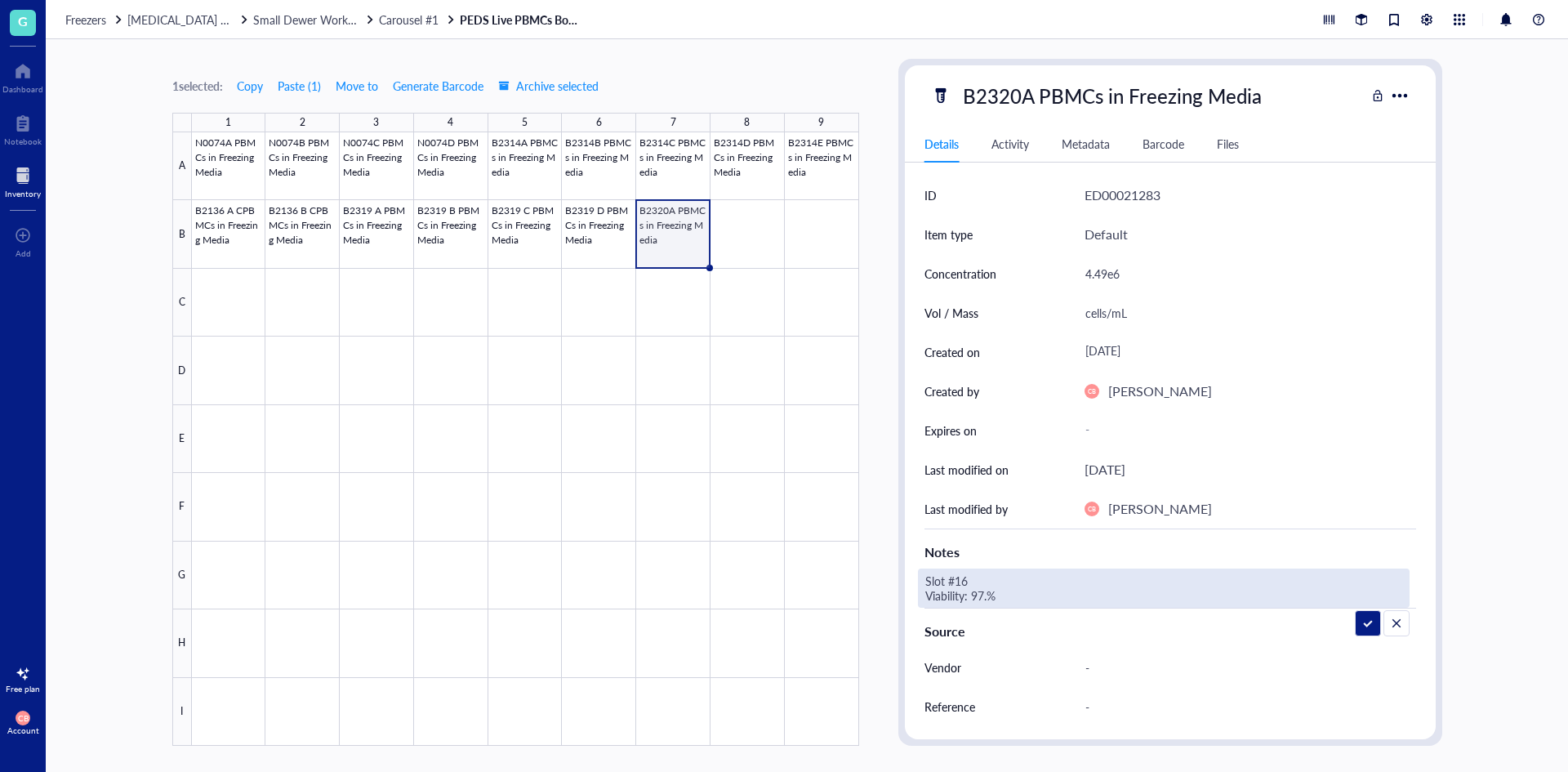
type textarea "Slot #16 Viability: 97.8%"
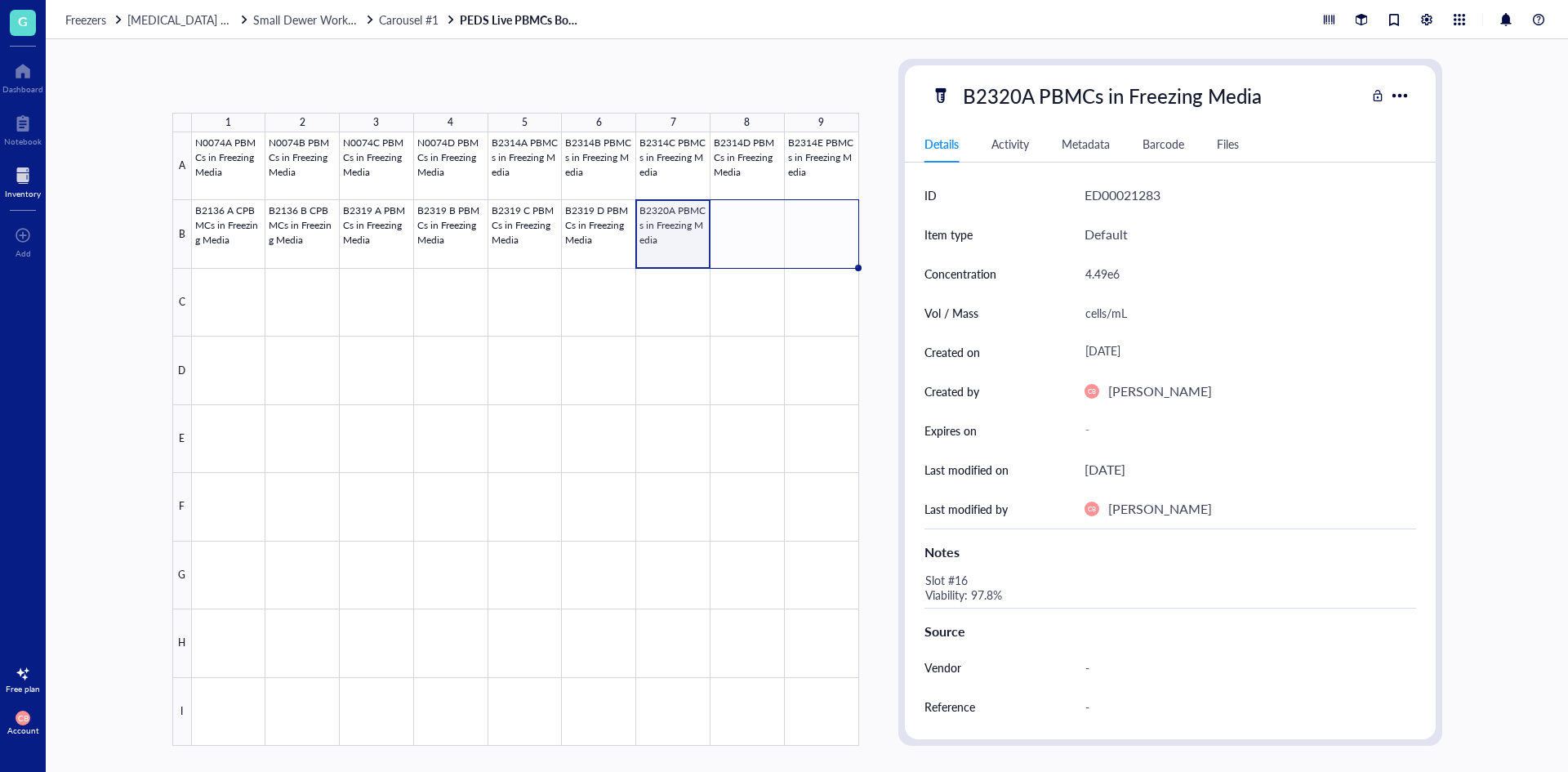
drag, startPoint x: 710, startPoint y: 267, endPoint x: 814, endPoint y: 252, distance: 105.1
click at [0, 0] on div "N0074A PBMCs in Freezing Media N0074B PBMCs in Freezing Media N0074C PBMCs in F…" at bounding box center [0, 0] width 0 height 0
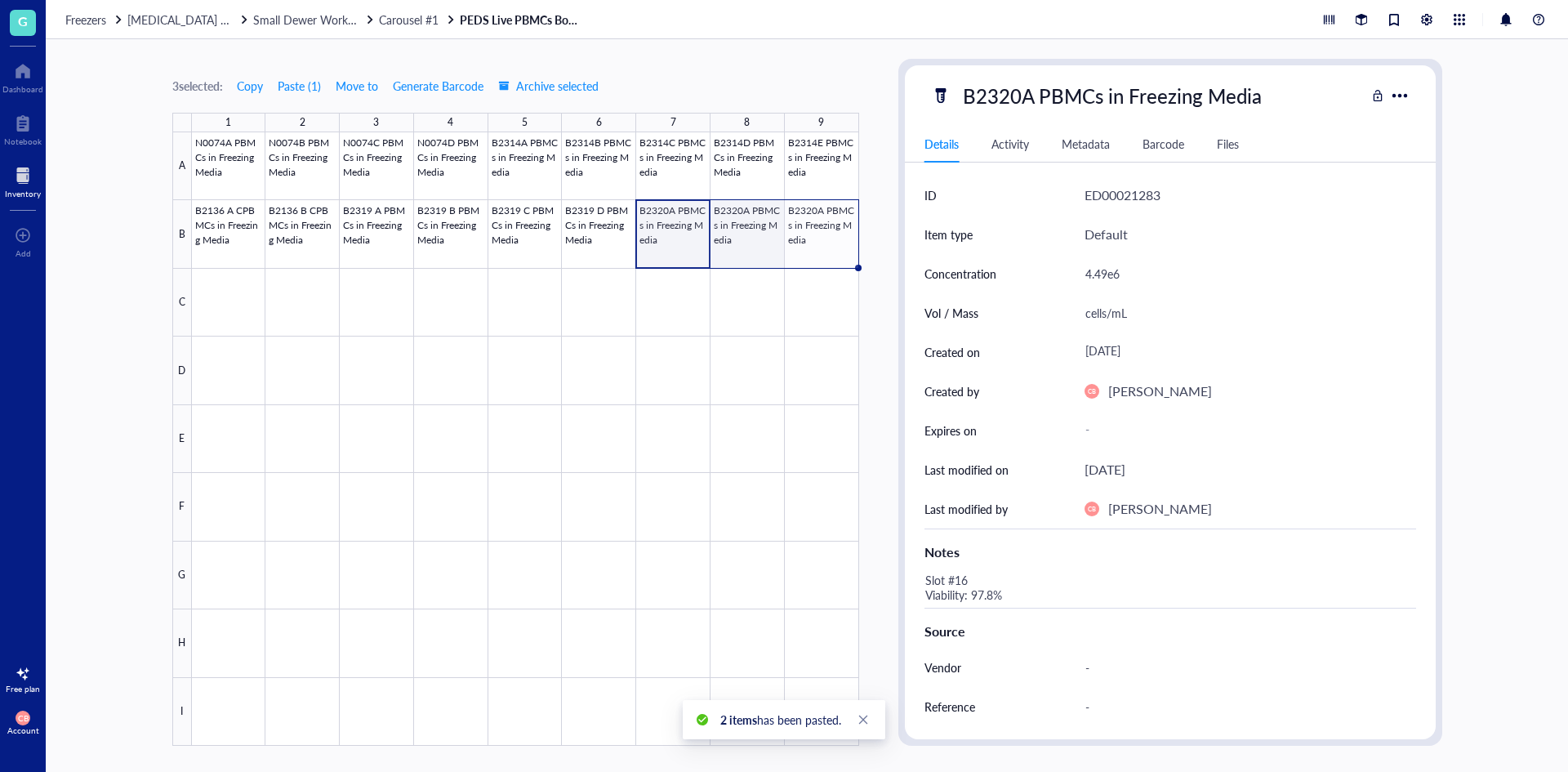
click at [742, 239] on div at bounding box center [525, 439] width 668 height 614
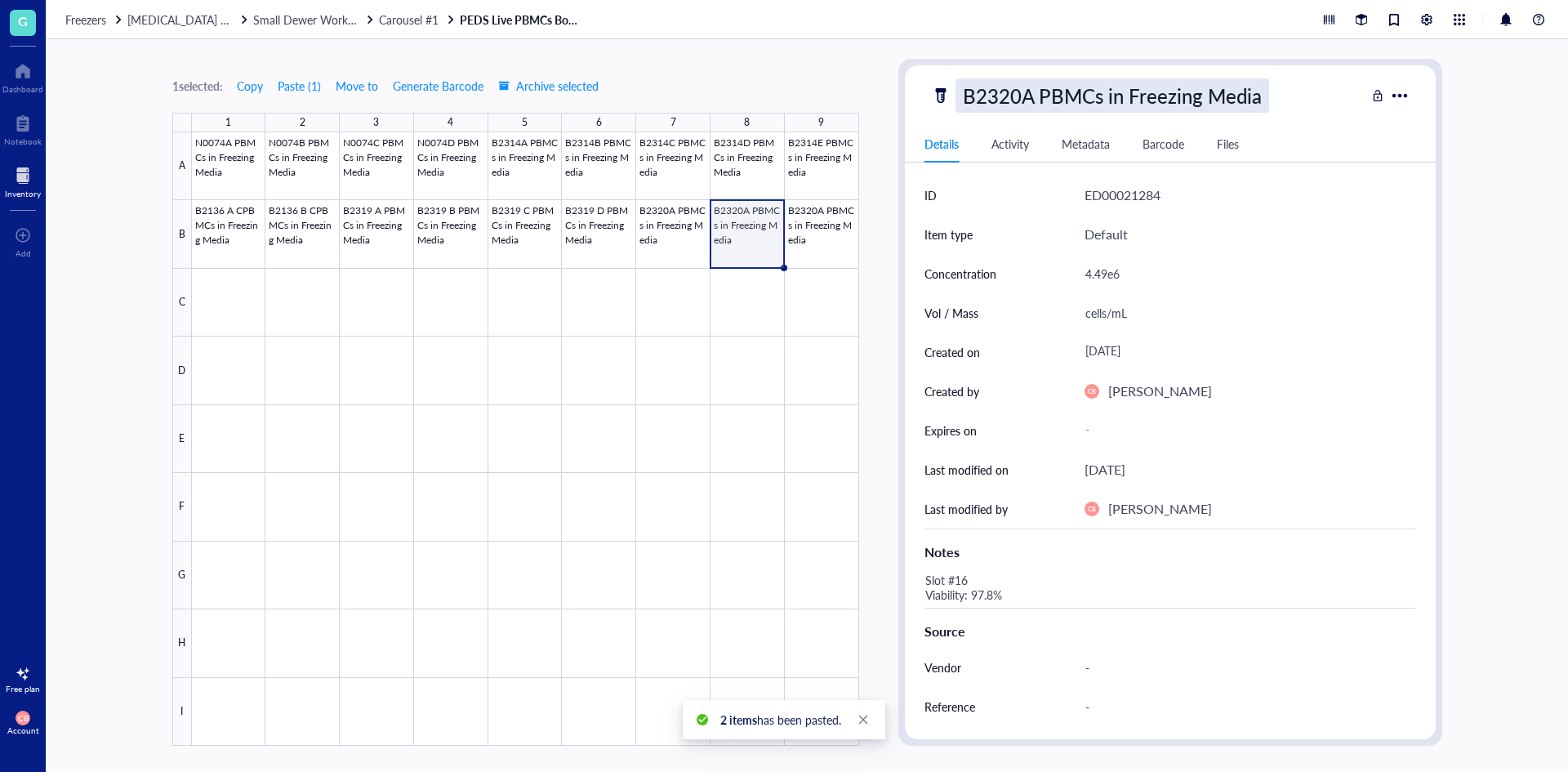
click at [1038, 101] on div "B2320A PBMCs in Freezing Media" at bounding box center [1112, 96] width 313 height 34
click at [1041, 97] on input "B2320A PBMCs in Freezing Media" at bounding box center [1139, 95] width 366 height 33
type input "B2320A C_PBMCs in Freezing Media"
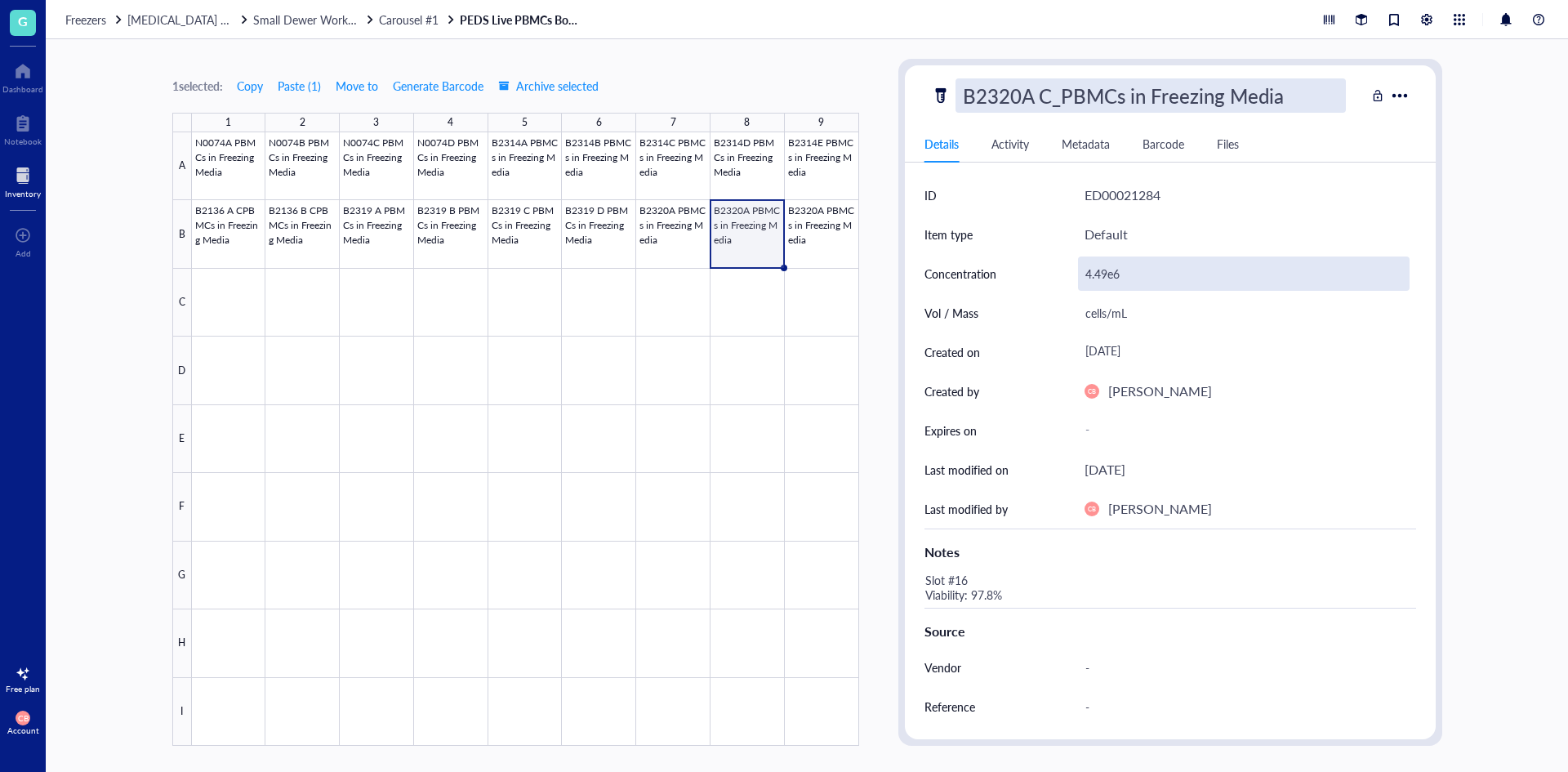
click at [1126, 283] on div "4.49e6" at bounding box center [1244, 274] width 331 height 34
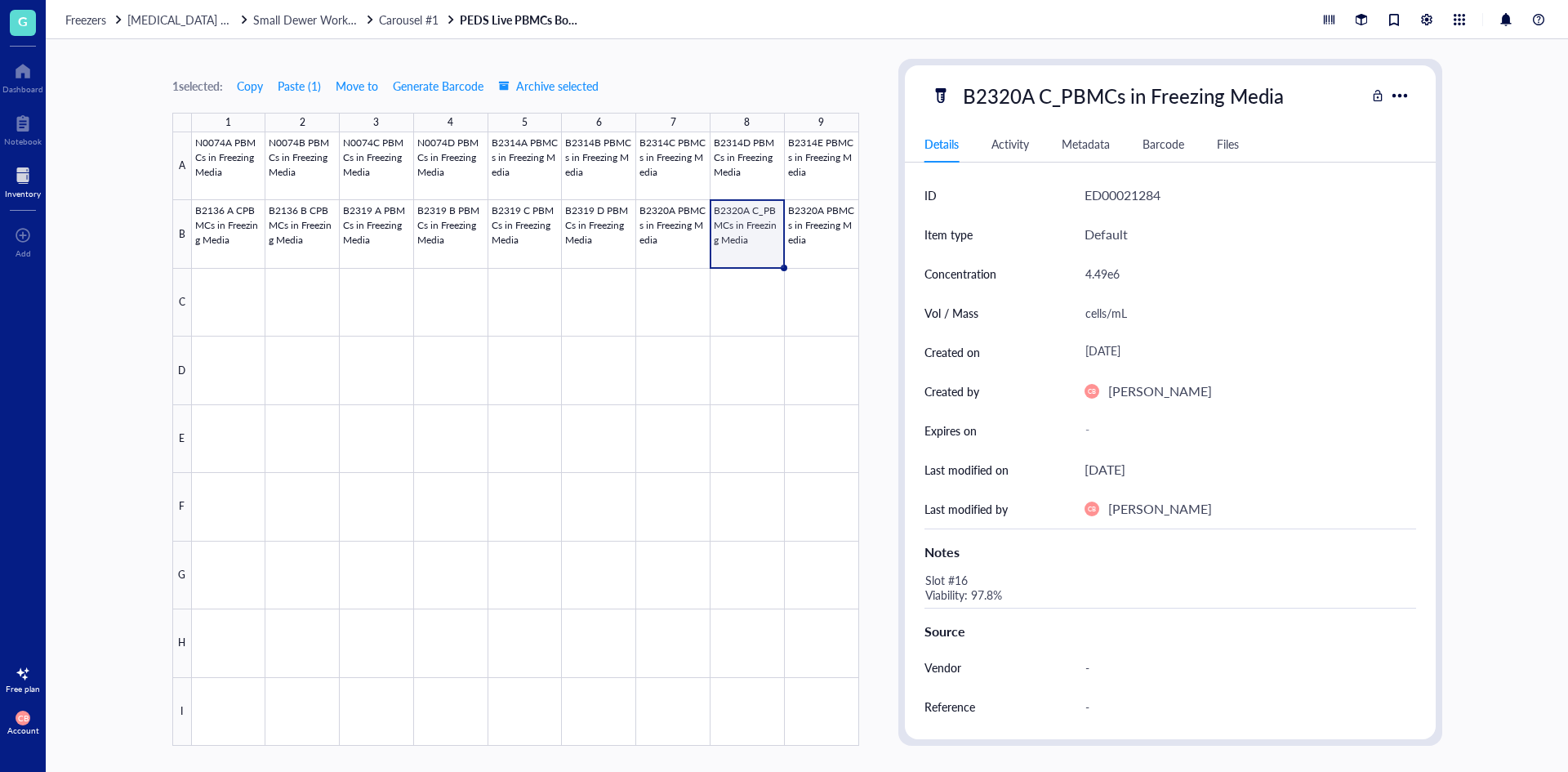
click at [1125, 282] on div "4.49e6" at bounding box center [1244, 274] width 331 height 34
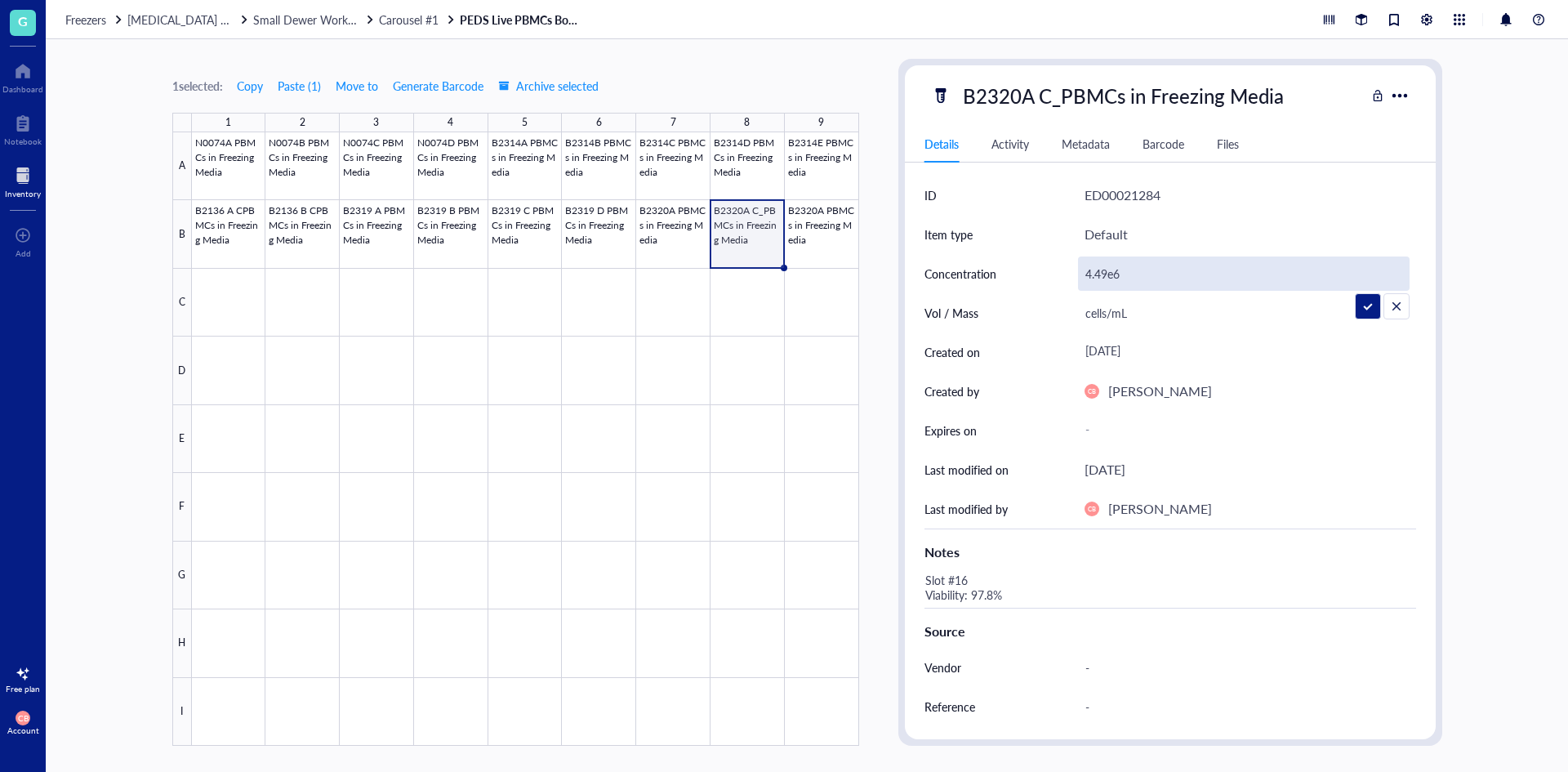
click at [1125, 282] on input "4.49e6" at bounding box center [1244, 274] width 330 height 33
type input "2.84e6"
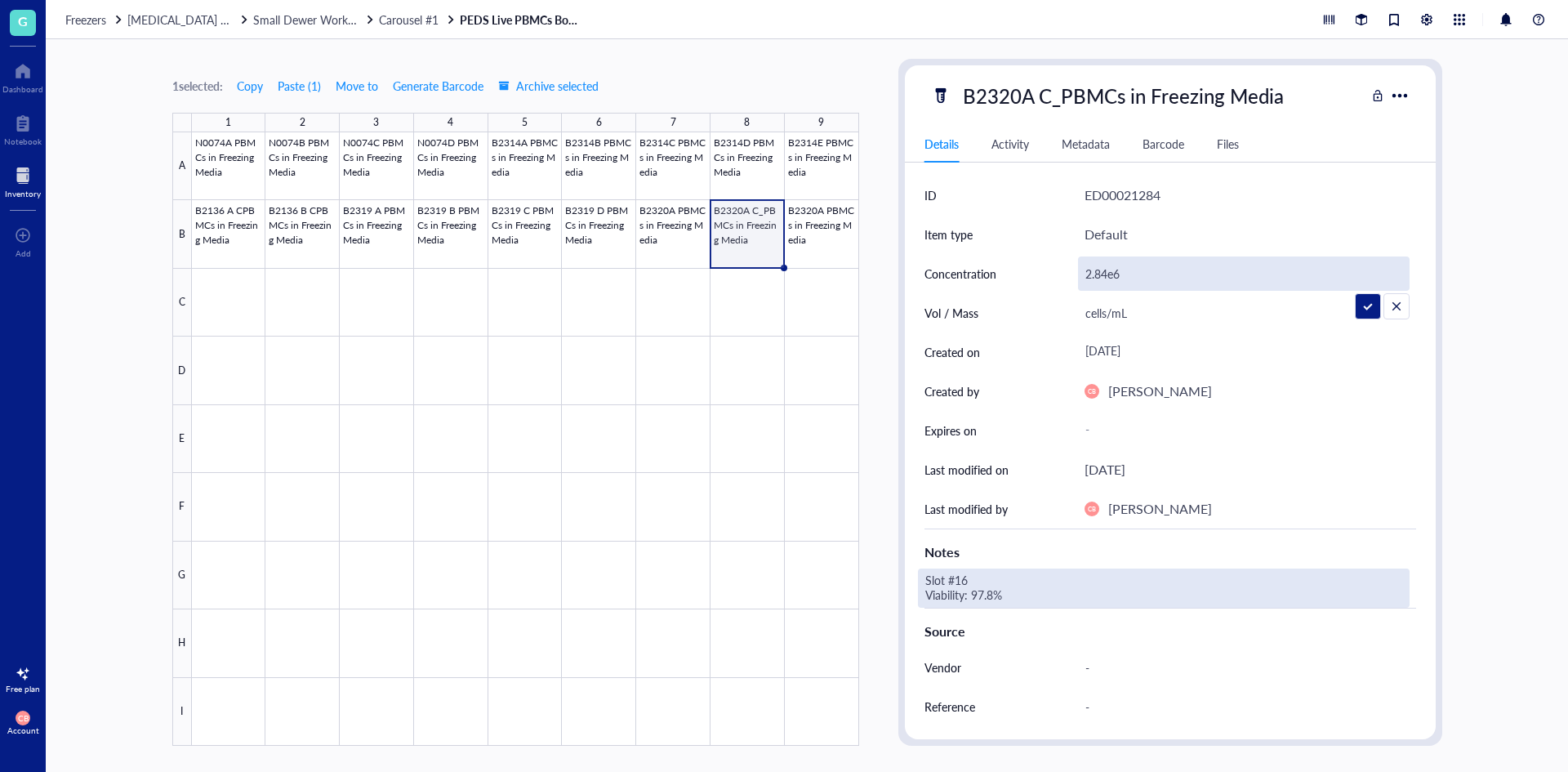
click at [969, 586] on div "Slot #16 Viability: 97.8%" at bounding box center [1164, 588] width 492 height 39
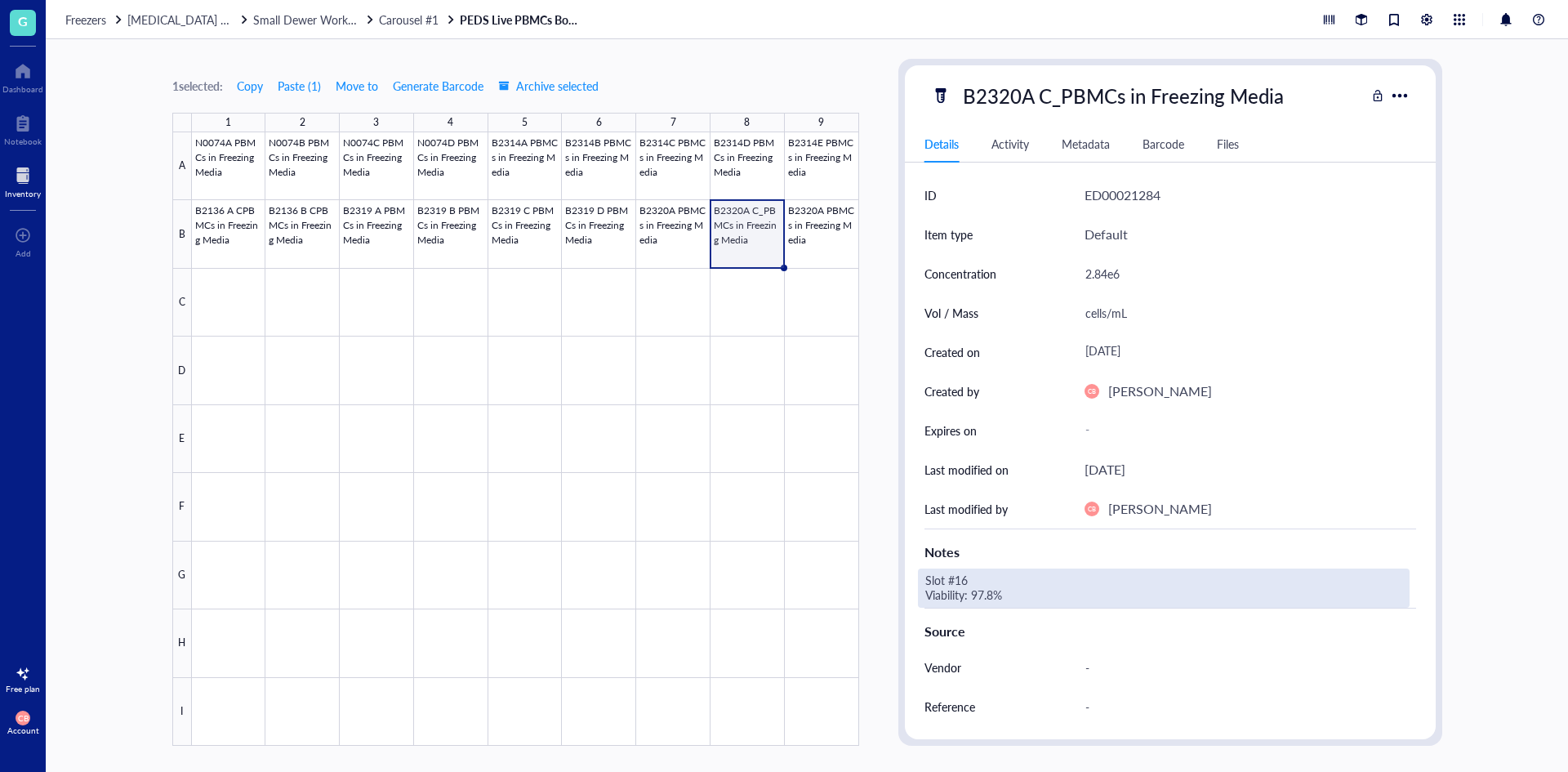
click at [967, 582] on div "Slot #16 Viability: 97.8%" at bounding box center [1164, 588] width 492 height 39
click at [967, 582] on textarea "Slot #16 Viability: 97.8%" at bounding box center [1046, 588] width 255 height 36
click at [982, 590] on textarea "Slot #17 Viability: 97.8%" at bounding box center [1046, 588] width 255 height 36
type textarea "Slot #17 Viability: 92.9%"
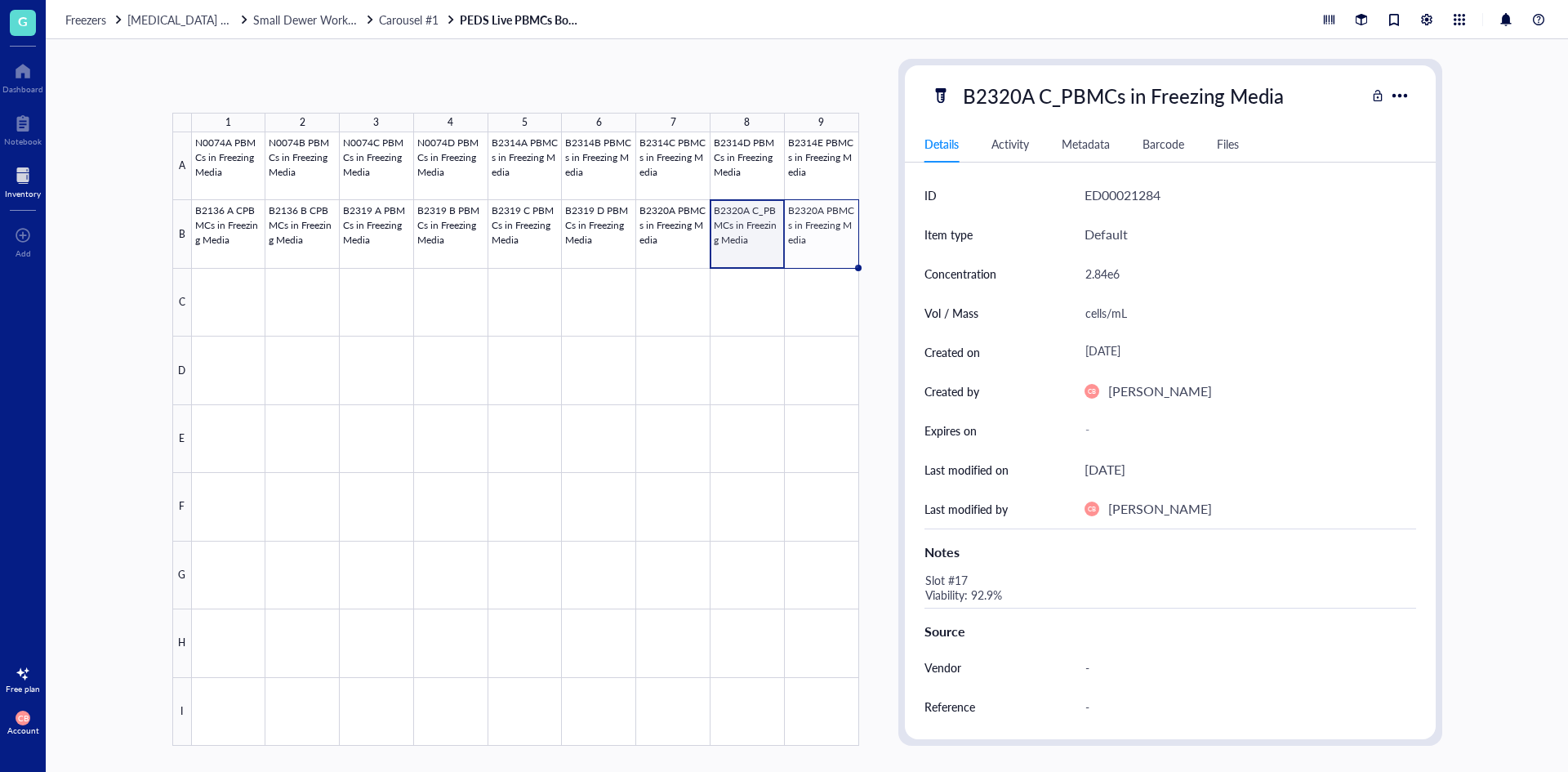
drag, startPoint x: 784, startPoint y: 271, endPoint x: 837, endPoint y: 264, distance: 53.5
click at [0, 0] on div "N0074A PBMCs in Freezing Media N0074B PBMCs in Freezing Media N0074C PBMCs in F…" at bounding box center [0, 0] width 0 height 0
click at [731, 250] on div at bounding box center [525, 439] width 668 height 614
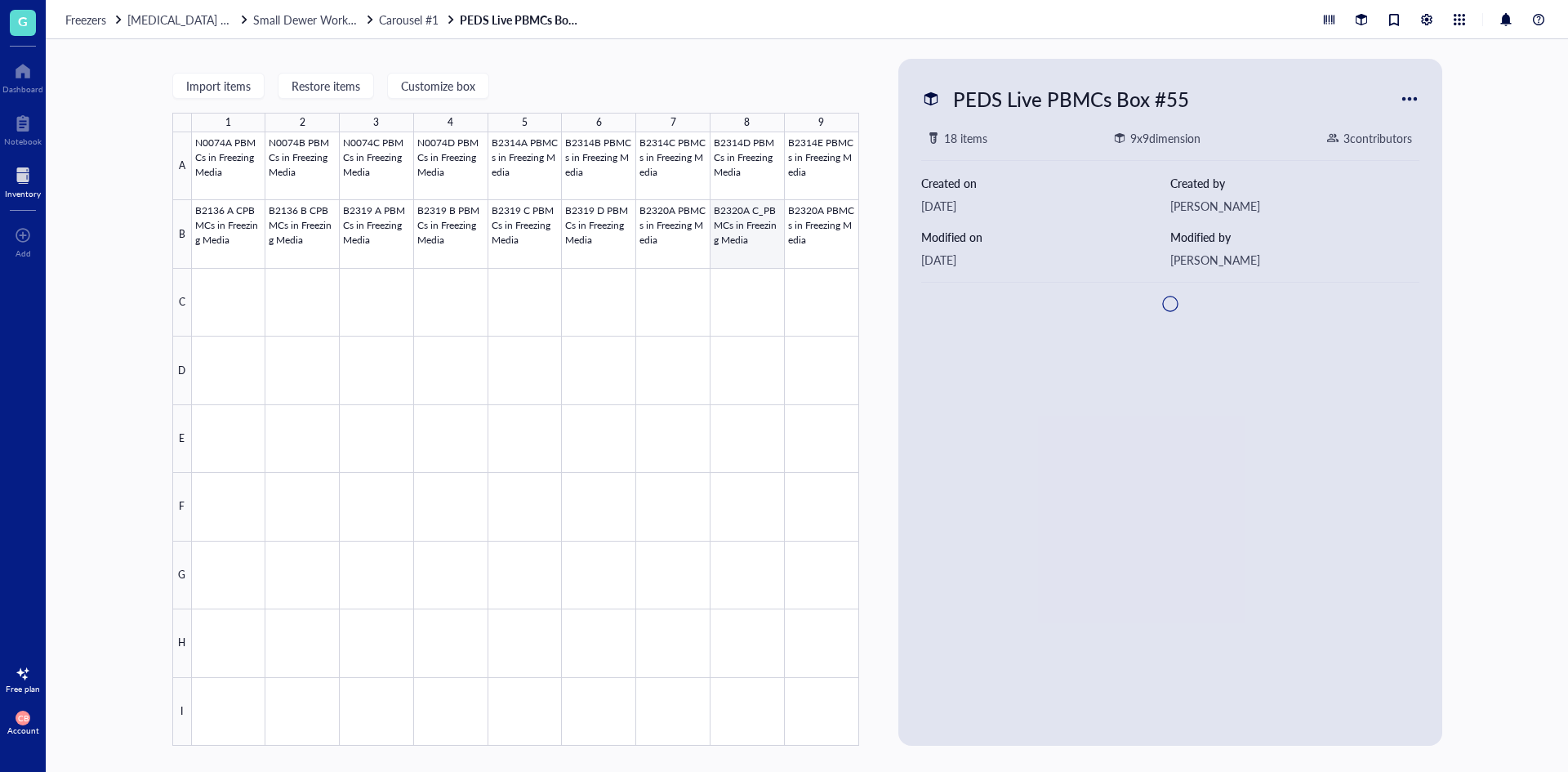
click at [744, 239] on div at bounding box center [525, 439] width 668 height 614
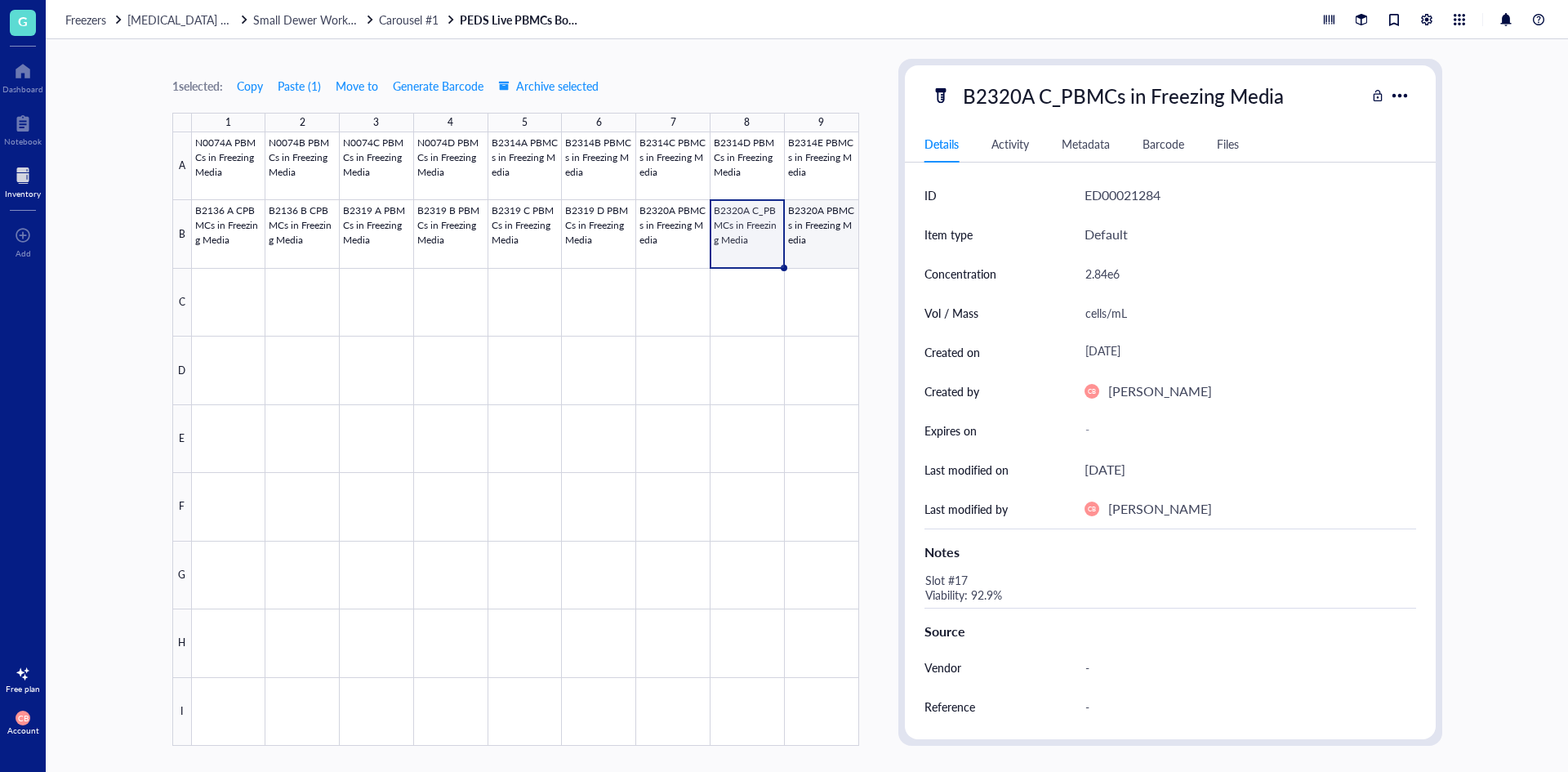
click at [847, 224] on div at bounding box center [525, 439] width 668 height 614
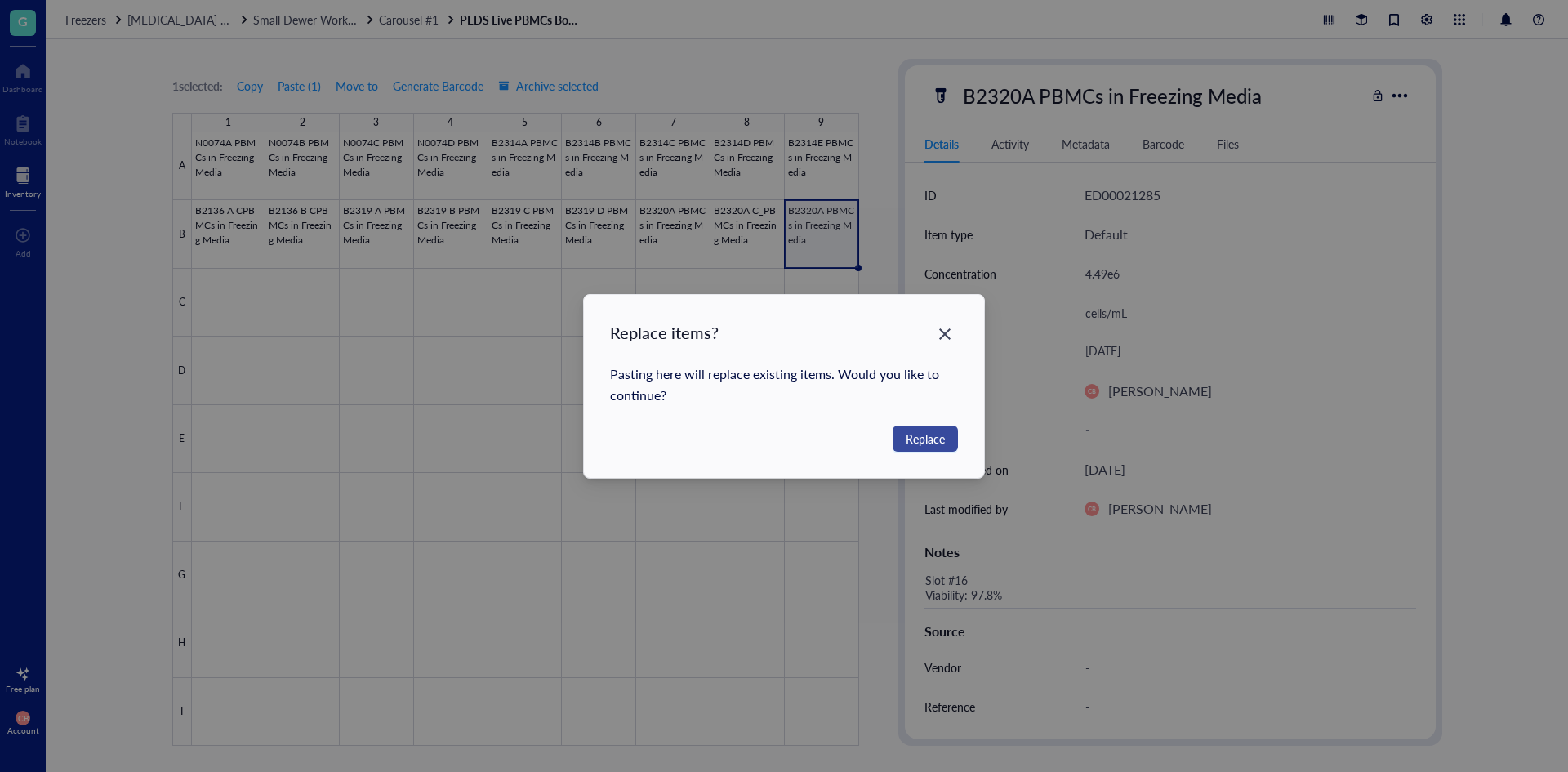
click at [929, 438] on span "Replace" at bounding box center [925, 438] width 39 height 18
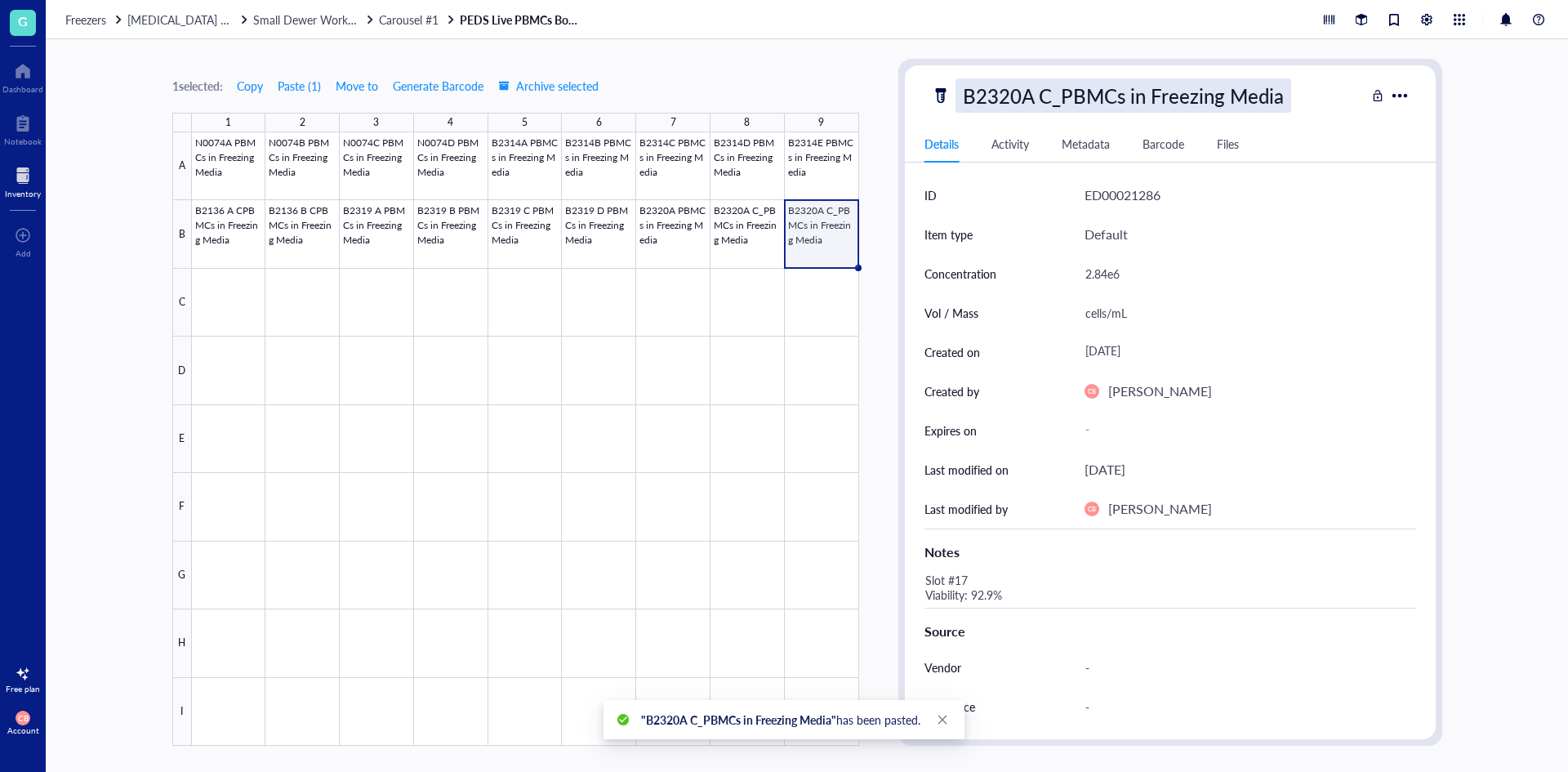
click at [1050, 86] on div "B2320A C_PBMCs in Freezing Media" at bounding box center [1123, 96] width 335 height 34
click at [1027, 100] on input "B2320A C_PBMCs in Freezing Media" at bounding box center [1151, 95] width 389 height 33
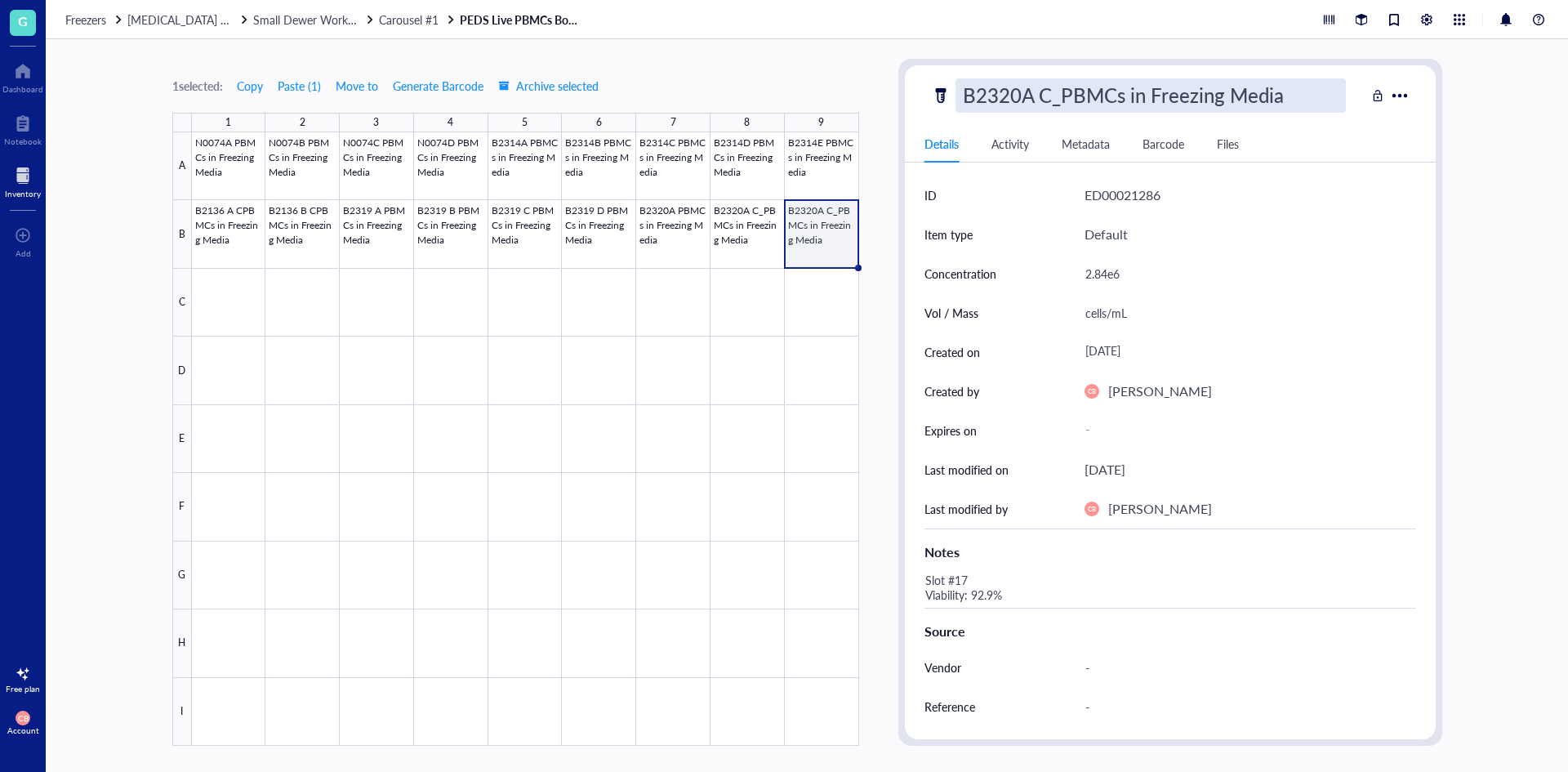
type input "B2320B C_PBMCs in Freezing Media"
click at [1171, 258] on div "2.84e6" at bounding box center [1244, 274] width 331 height 34
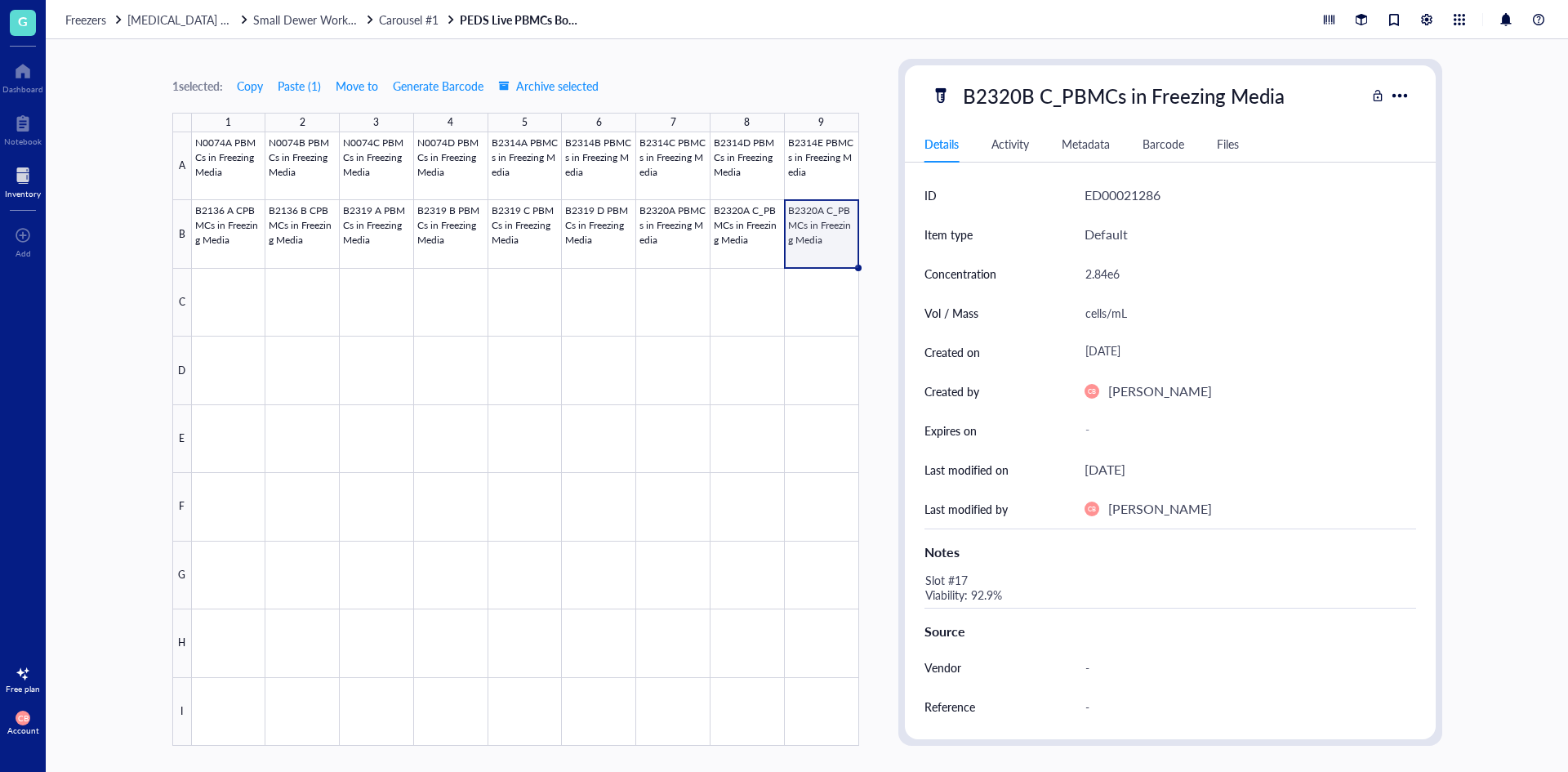
click at [1160, 276] on div "2.84e6" at bounding box center [1244, 274] width 331 height 34
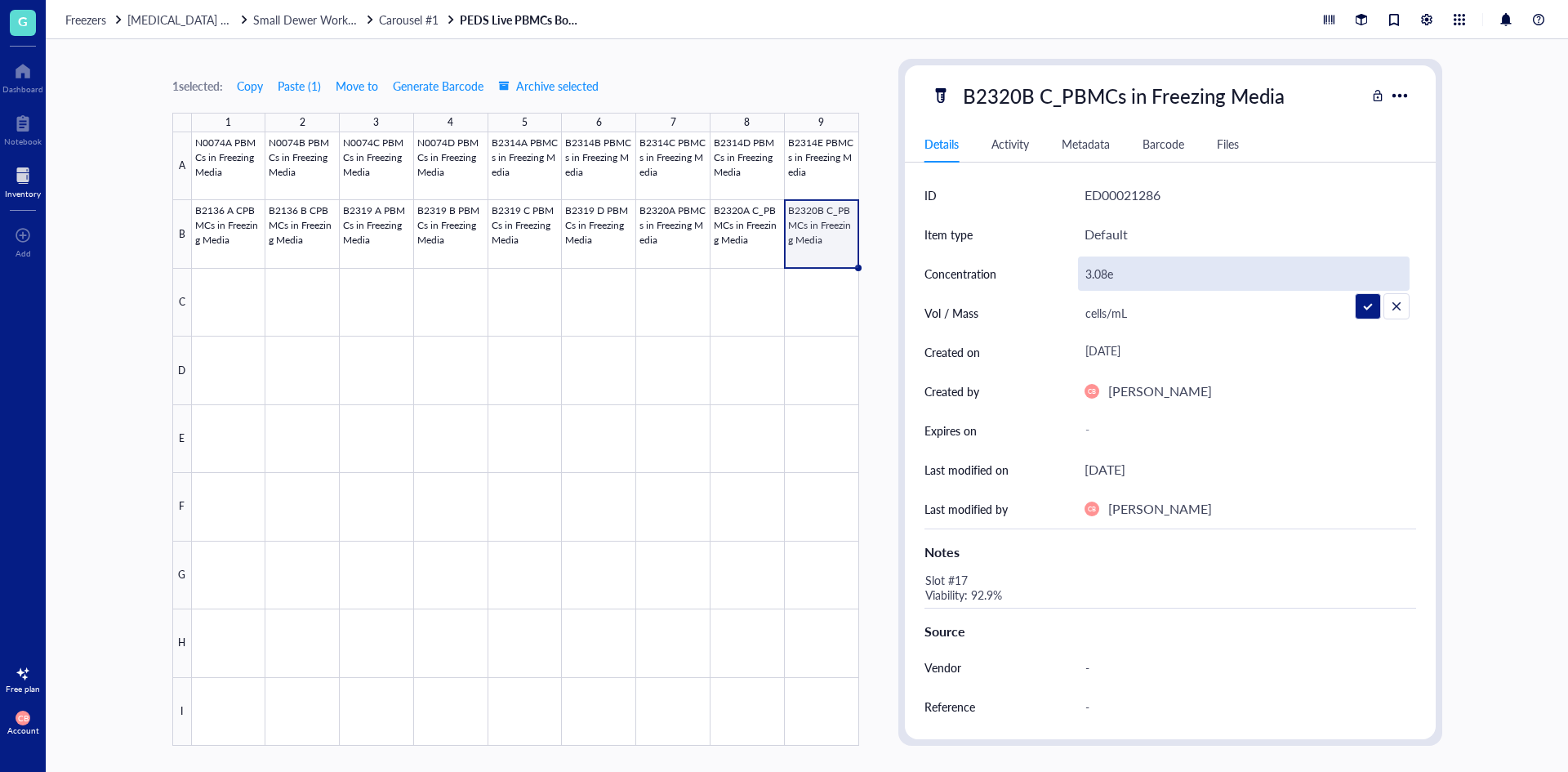
type input "3.08e6"
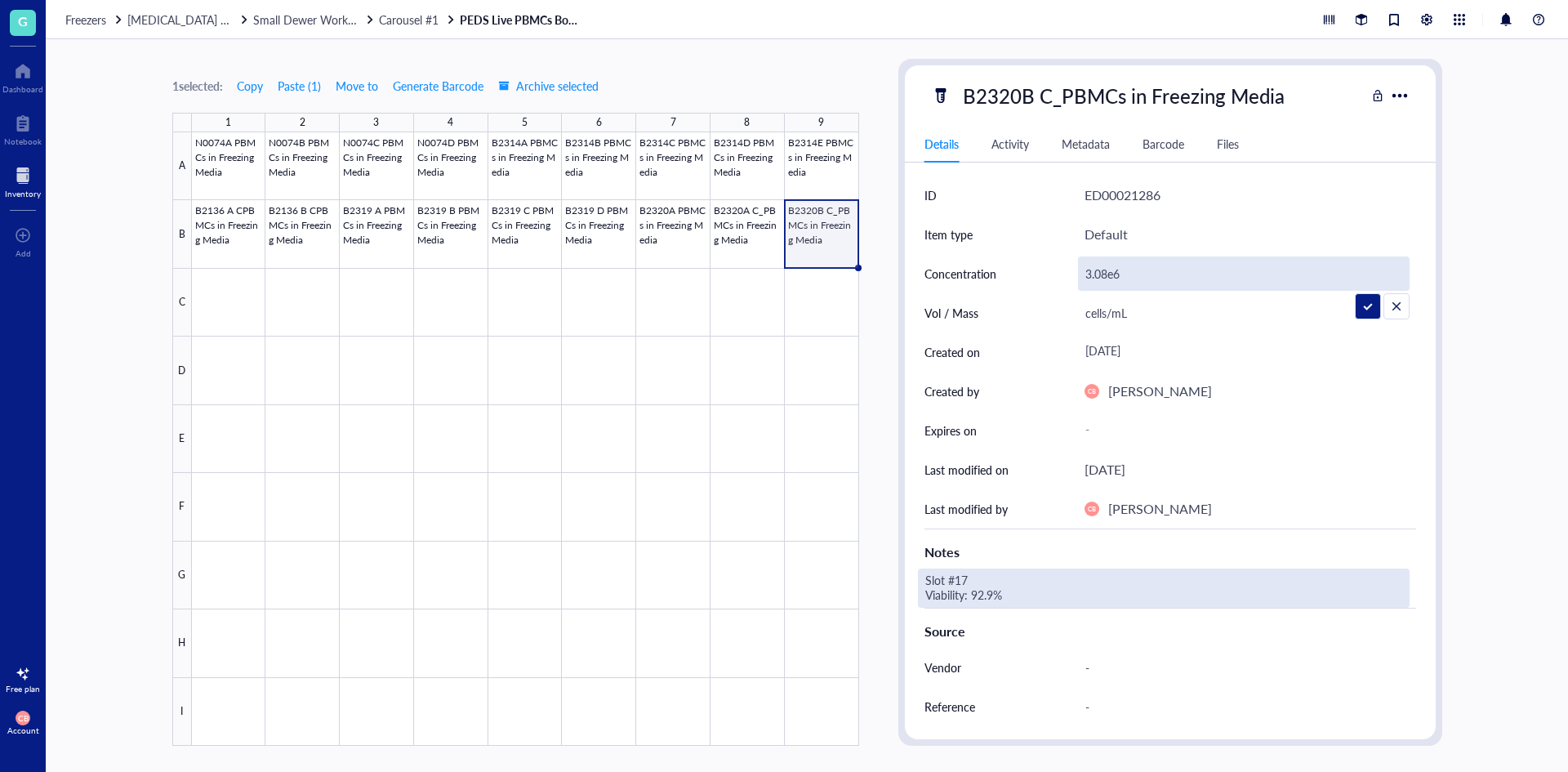
click at [965, 587] on div "Slot #17 Viability: 92.9%" at bounding box center [1164, 588] width 492 height 39
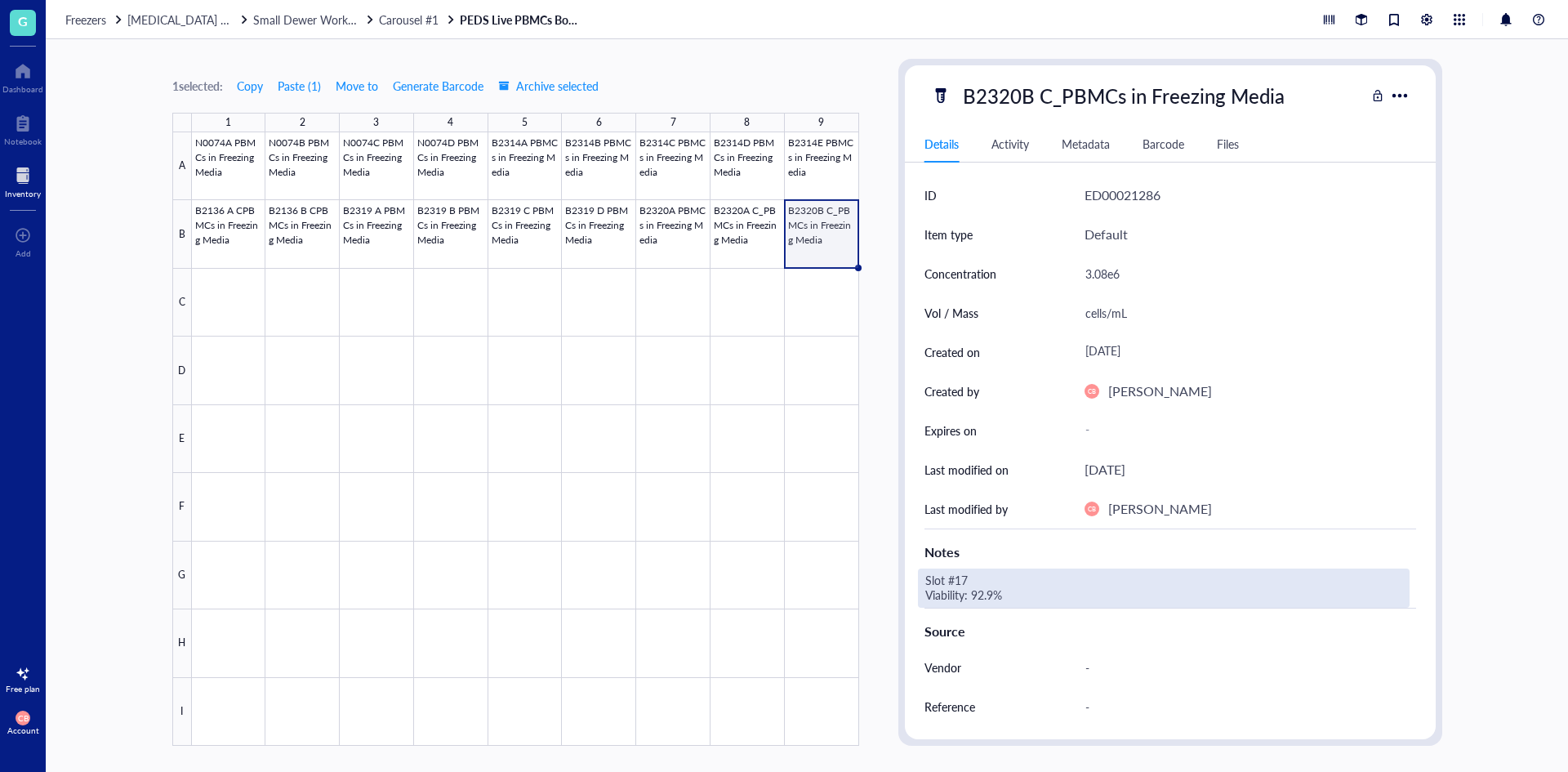
click at [966, 577] on div "Slot #17 Viability: 92.9%" at bounding box center [1164, 588] width 492 height 39
click at [963, 576] on textarea "Slot #17 Viability: 92.9%" at bounding box center [1046, 588] width 255 height 36
click at [979, 597] on textarea "Slot #18 Viability: 92.9%" at bounding box center [1046, 588] width 255 height 36
type textarea "Slot #18 Viability: 93.6%"
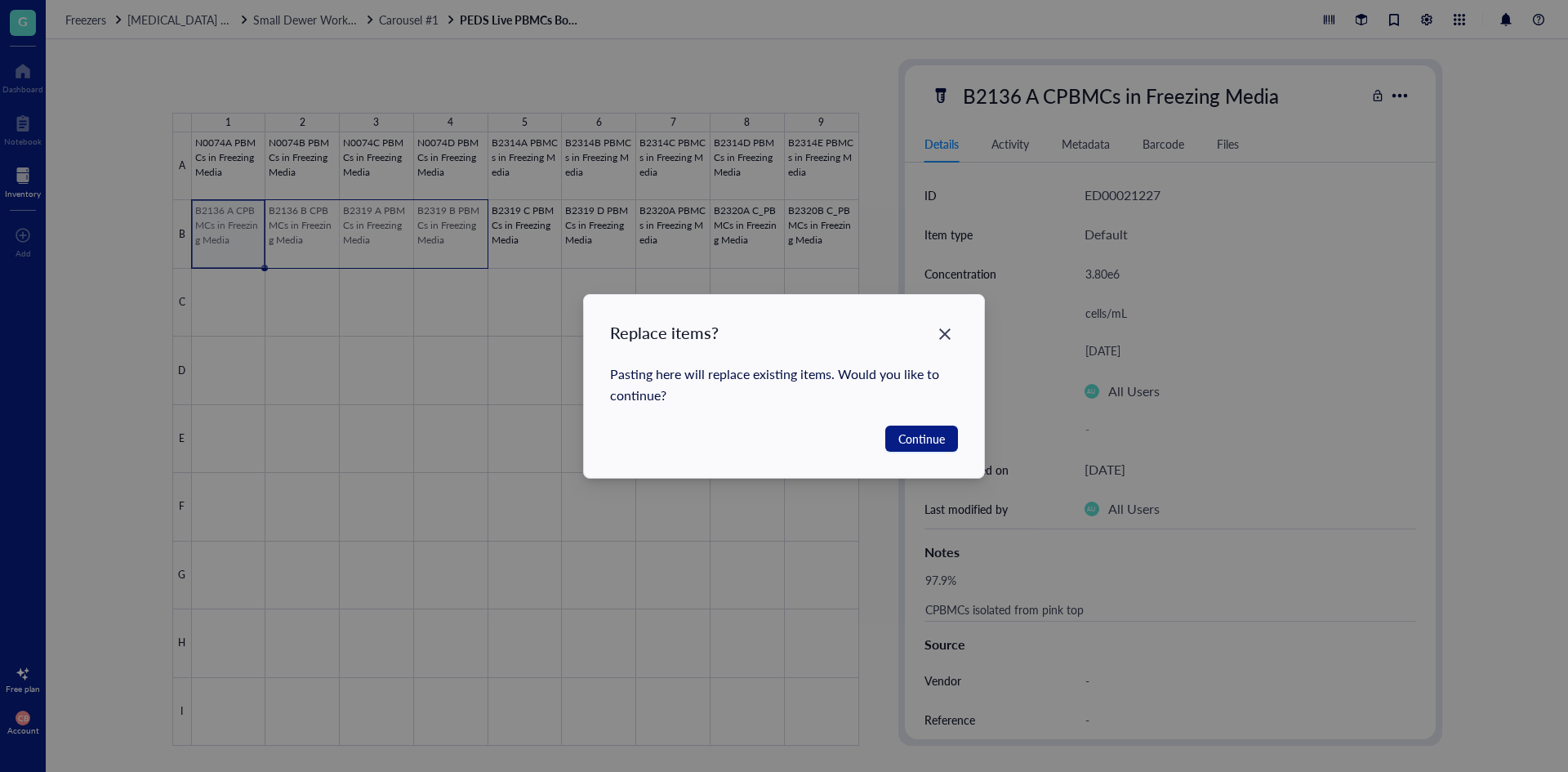
drag, startPoint x: 236, startPoint y: 224, endPoint x: 442, endPoint y: 210, distance: 206.5
click at [483, 214] on body "G Dashboard Notebook Inventory To pick up a draggable item, press the space bar…" at bounding box center [784, 386] width 1568 height 772
click at [951, 329] on icon "Close" at bounding box center [945, 335] width 16 height 16
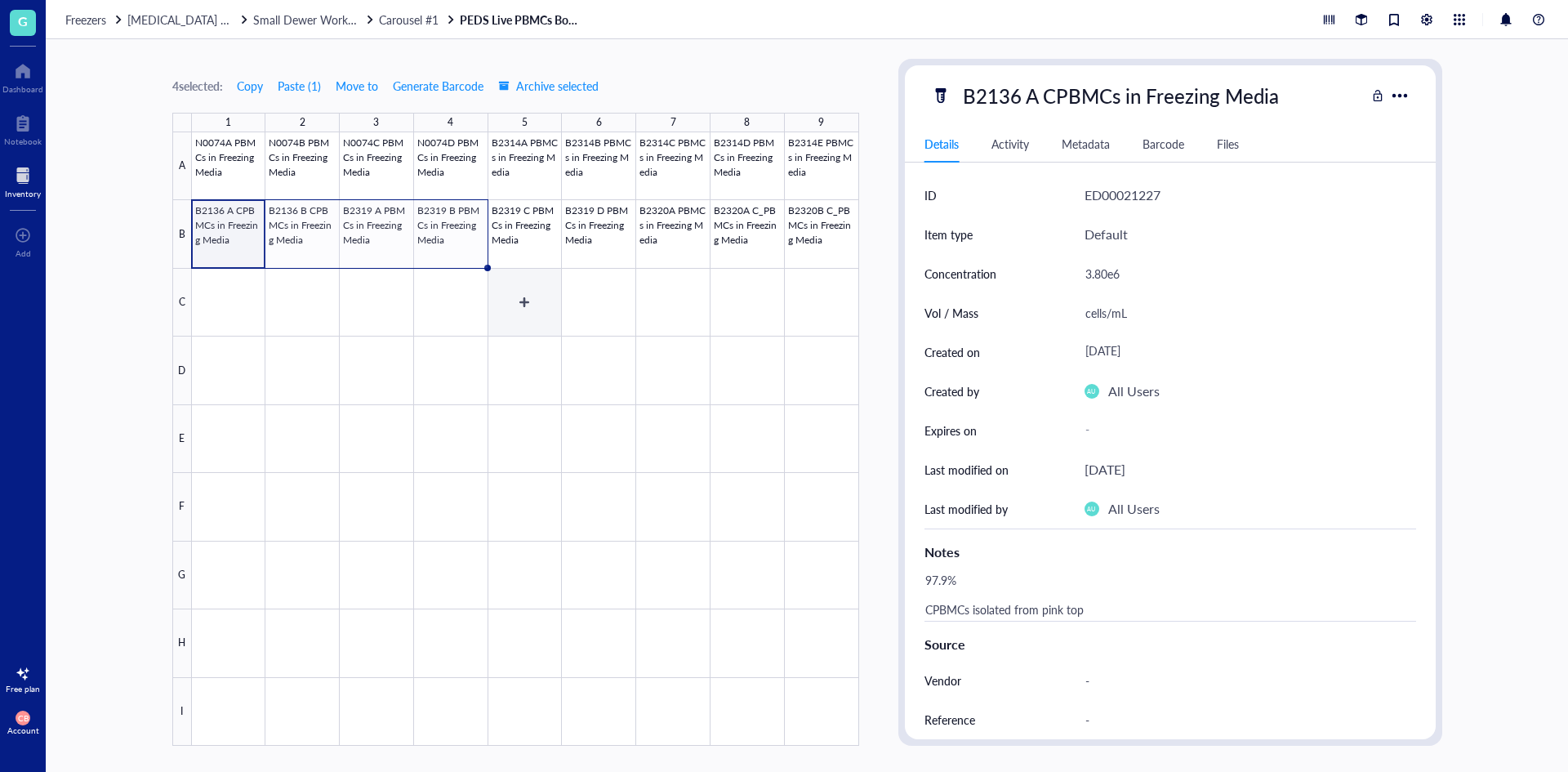
click at [490, 288] on div at bounding box center [525, 439] width 668 height 614
drag, startPoint x: 251, startPoint y: 233, endPoint x: 286, endPoint y: 241, distance: 35.9
click at [286, 241] on div at bounding box center [525, 439] width 668 height 614
click at [345, 277] on div at bounding box center [525, 439] width 668 height 614
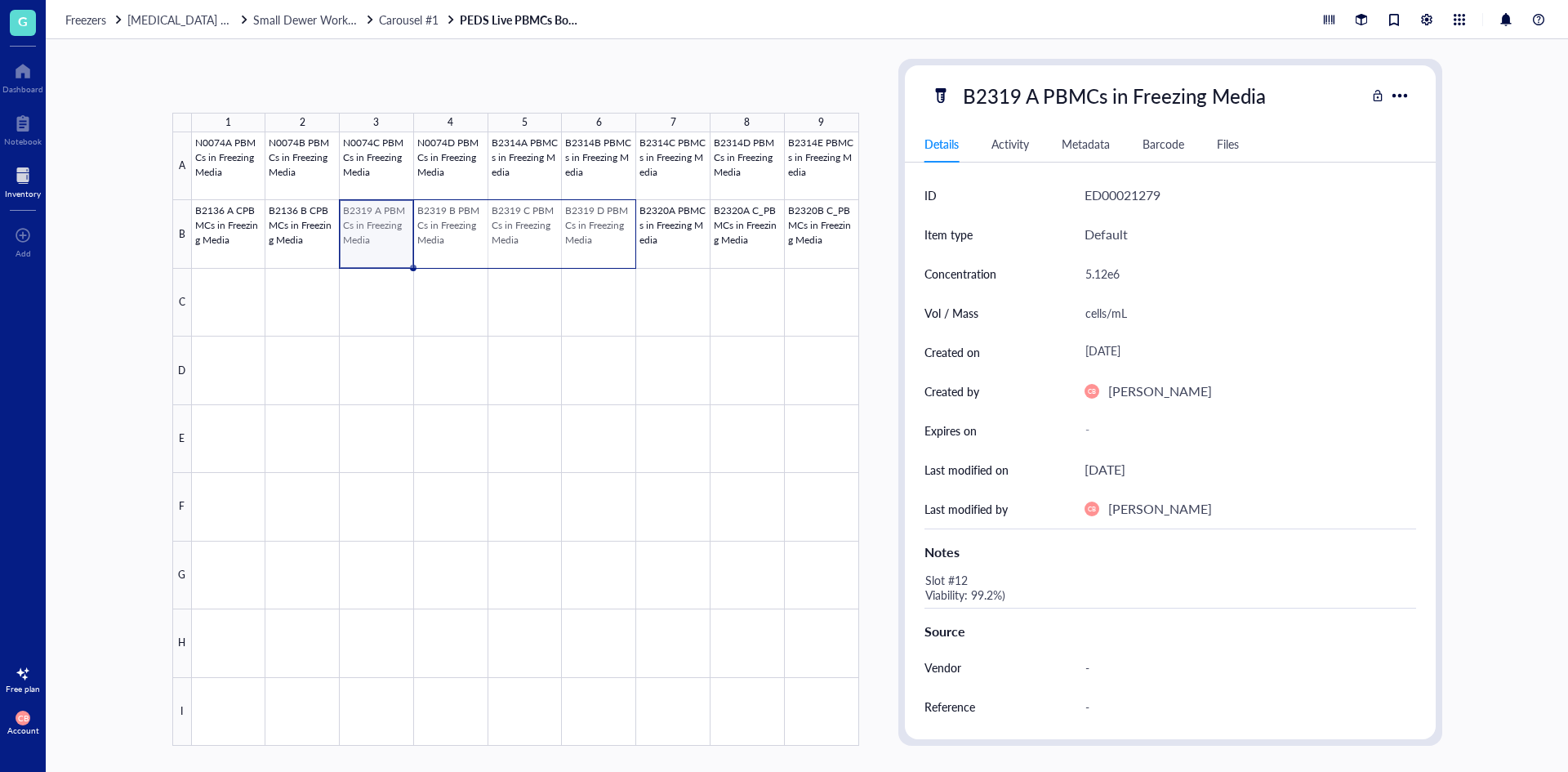
drag, startPoint x: 371, startPoint y: 232, endPoint x: 577, endPoint y: 232, distance: 206.0
click at [577, 232] on div at bounding box center [525, 439] width 668 height 614
click at [248, 295] on div at bounding box center [525, 439] width 668 height 614
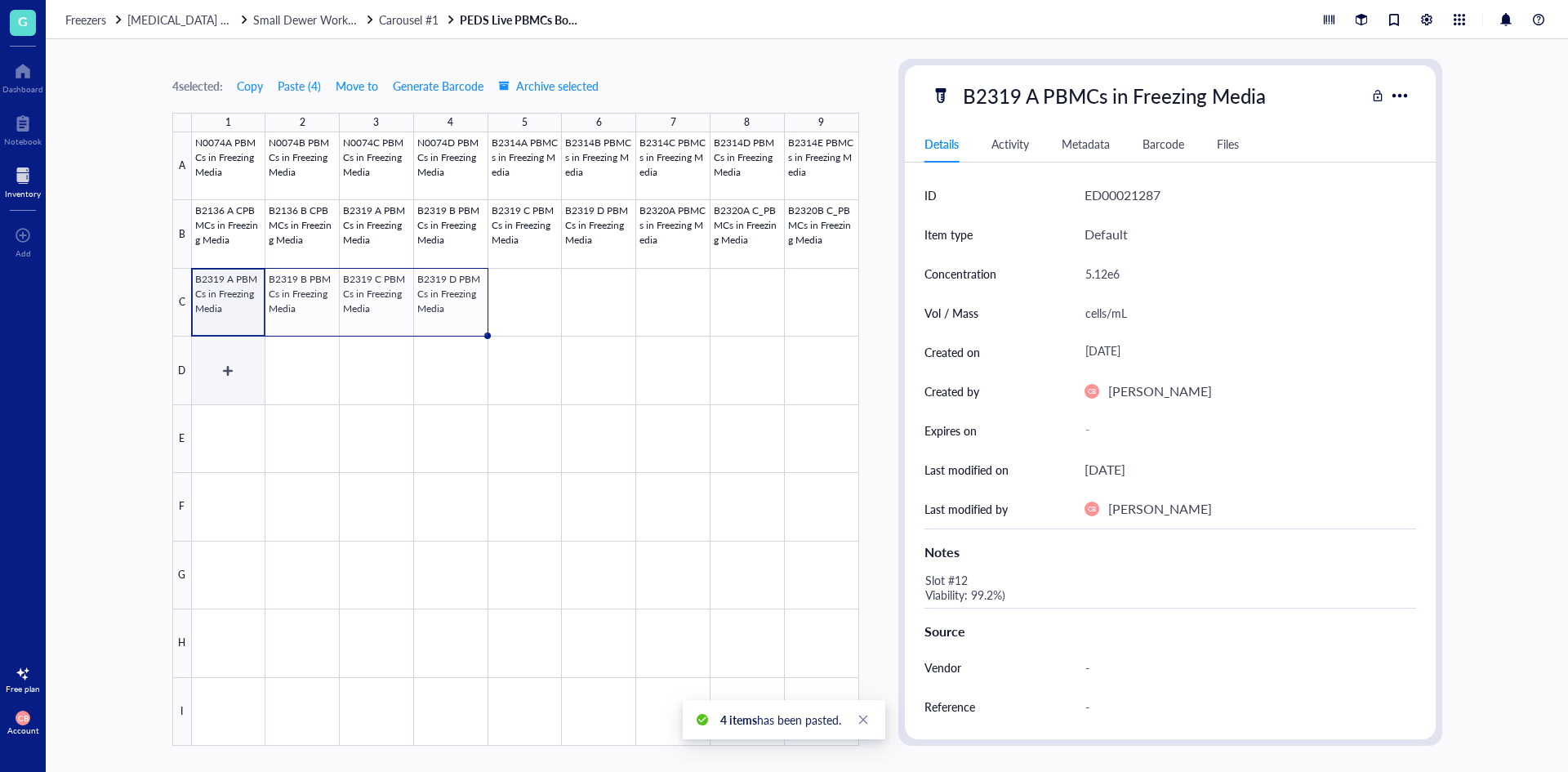
click at [263, 354] on div at bounding box center [525, 439] width 668 height 614
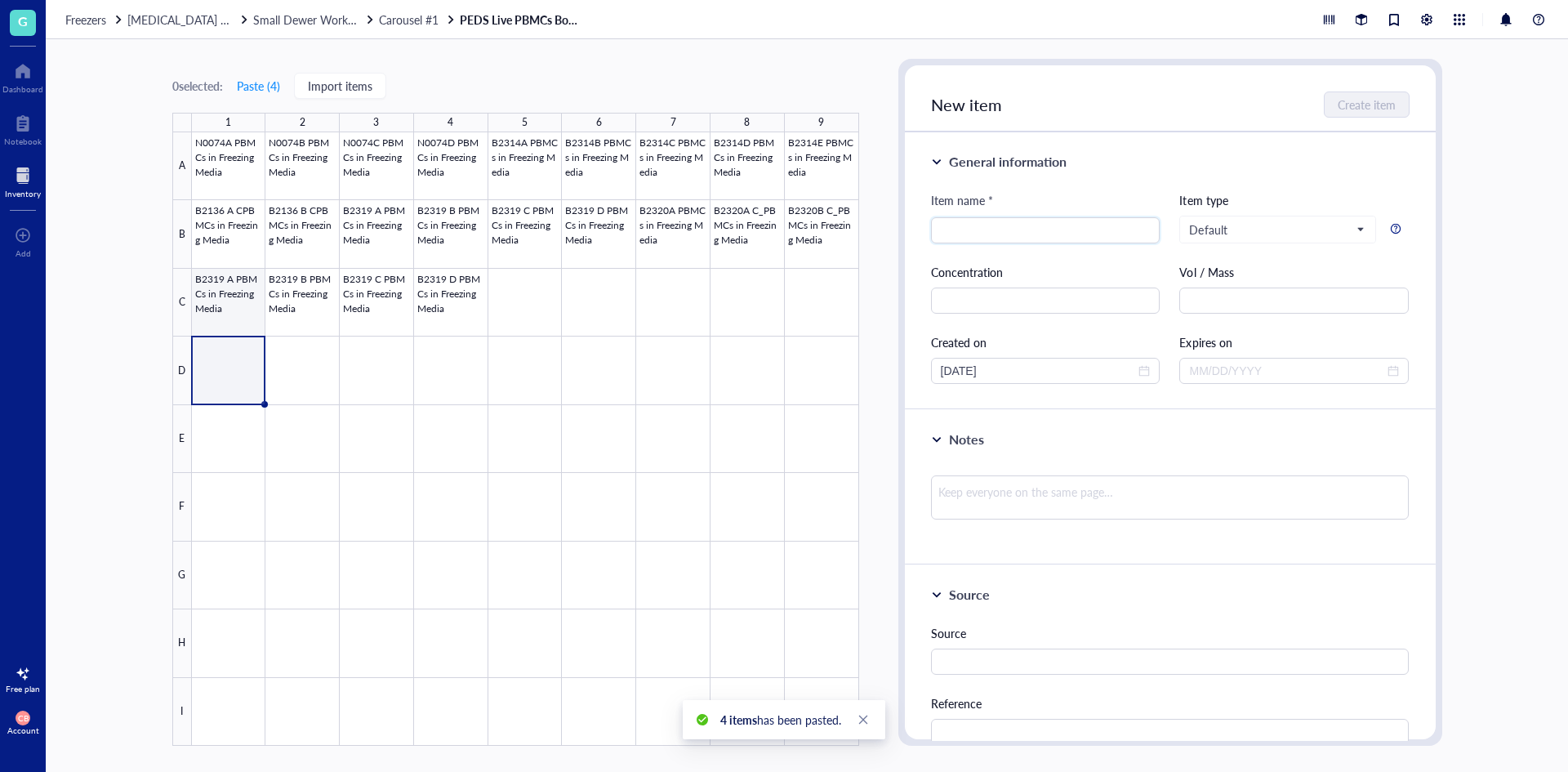
click at [244, 313] on div at bounding box center [525, 439] width 668 height 614
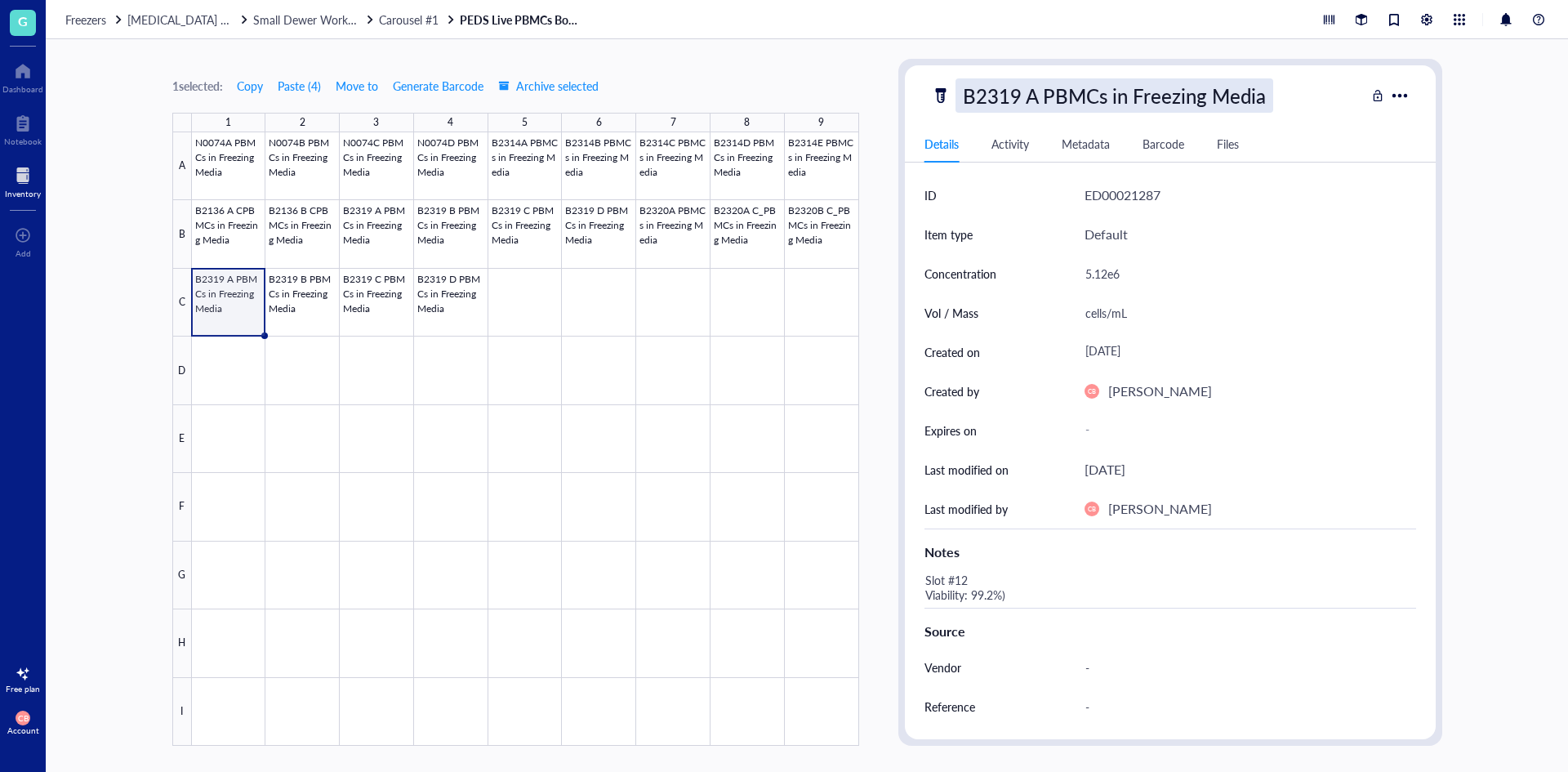
click at [1037, 101] on div "B2319 A PBMCs in Freezing Media" at bounding box center [1114, 96] width 317 height 34
drag, startPoint x: 1037, startPoint y: 101, endPoint x: 1023, endPoint y: 101, distance: 14.0
click at [1023, 101] on input "B2319 A PBMCs in Freezing Media" at bounding box center [1145, 95] width 377 height 33
type input "B2321A PBMCs in Freezing Media"
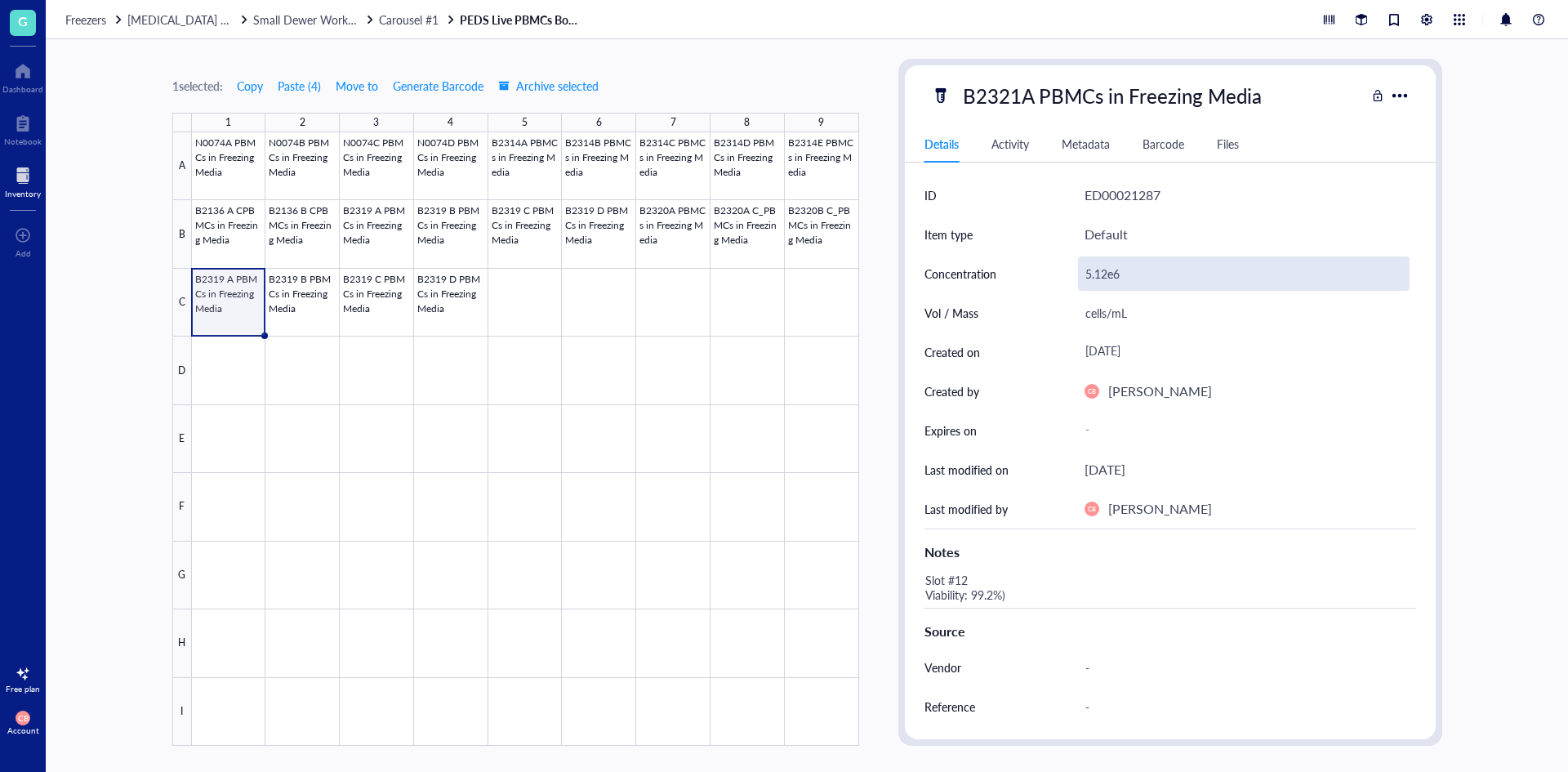
click at [1112, 269] on div "5.12e6" at bounding box center [1244, 274] width 331 height 34
click at [1112, 269] on input "5.12e6" at bounding box center [1244, 274] width 330 height 33
type input "8.00e6"
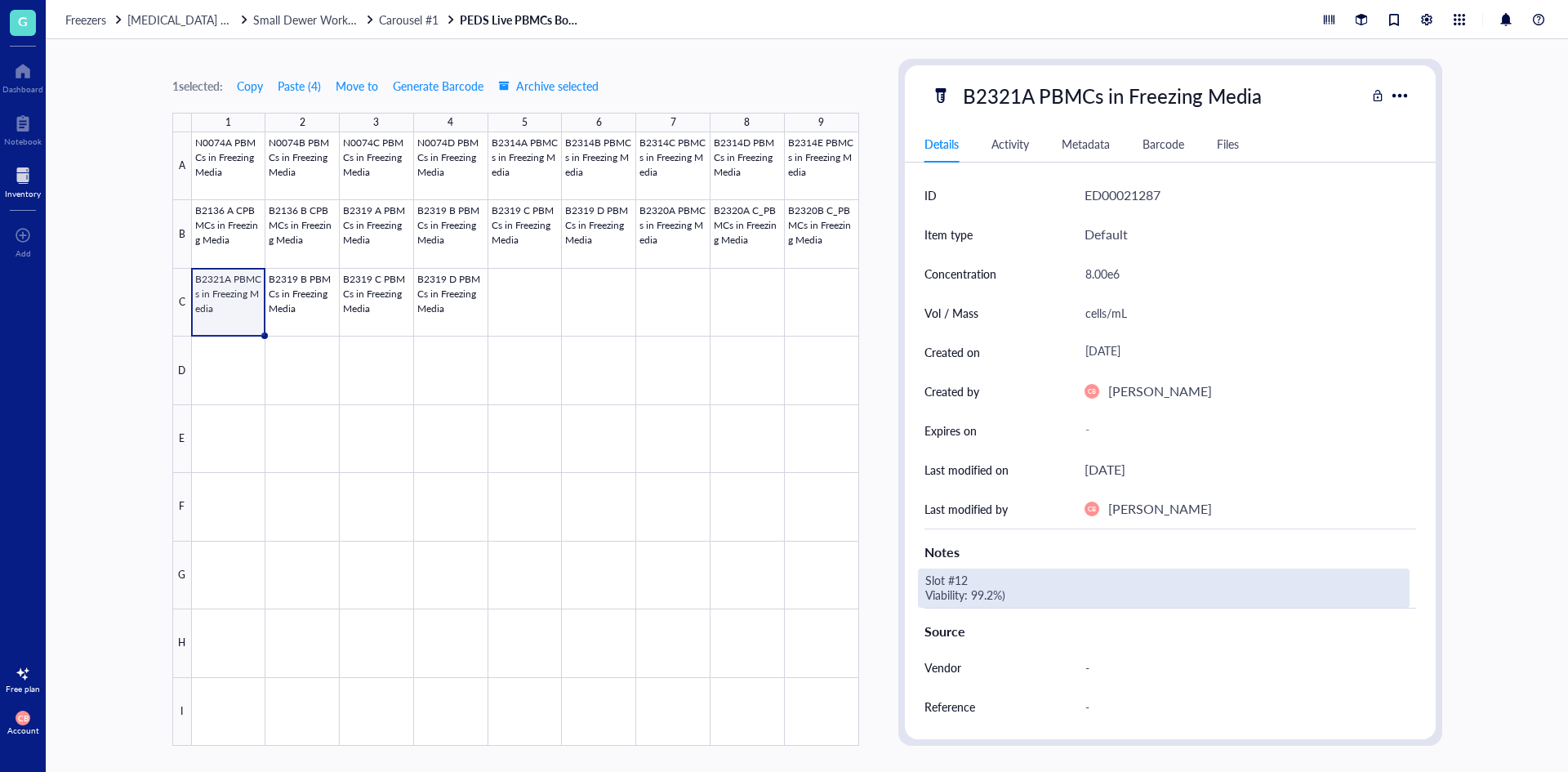
click at [995, 594] on div "Slot #12 Viability: 99.2%)" at bounding box center [1164, 588] width 492 height 39
click at [970, 579] on div "Slot #12 Viability: 99.2%)" at bounding box center [1164, 588] width 492 height 39
click at [962, 578] on textarea "Slot #12 Viability: 99.2%)" at bounding box center [1050, 588] width 261 height 36
drag, startPoint x: 1007, startPoint y: 591, endPoint x: 1000, endPoint y: 602, distance: 13.0
click at [1007, 592] on textarea "Slot #19 Viability: 99.2%)" at bounding box center [1050, 588] width 261 height 36
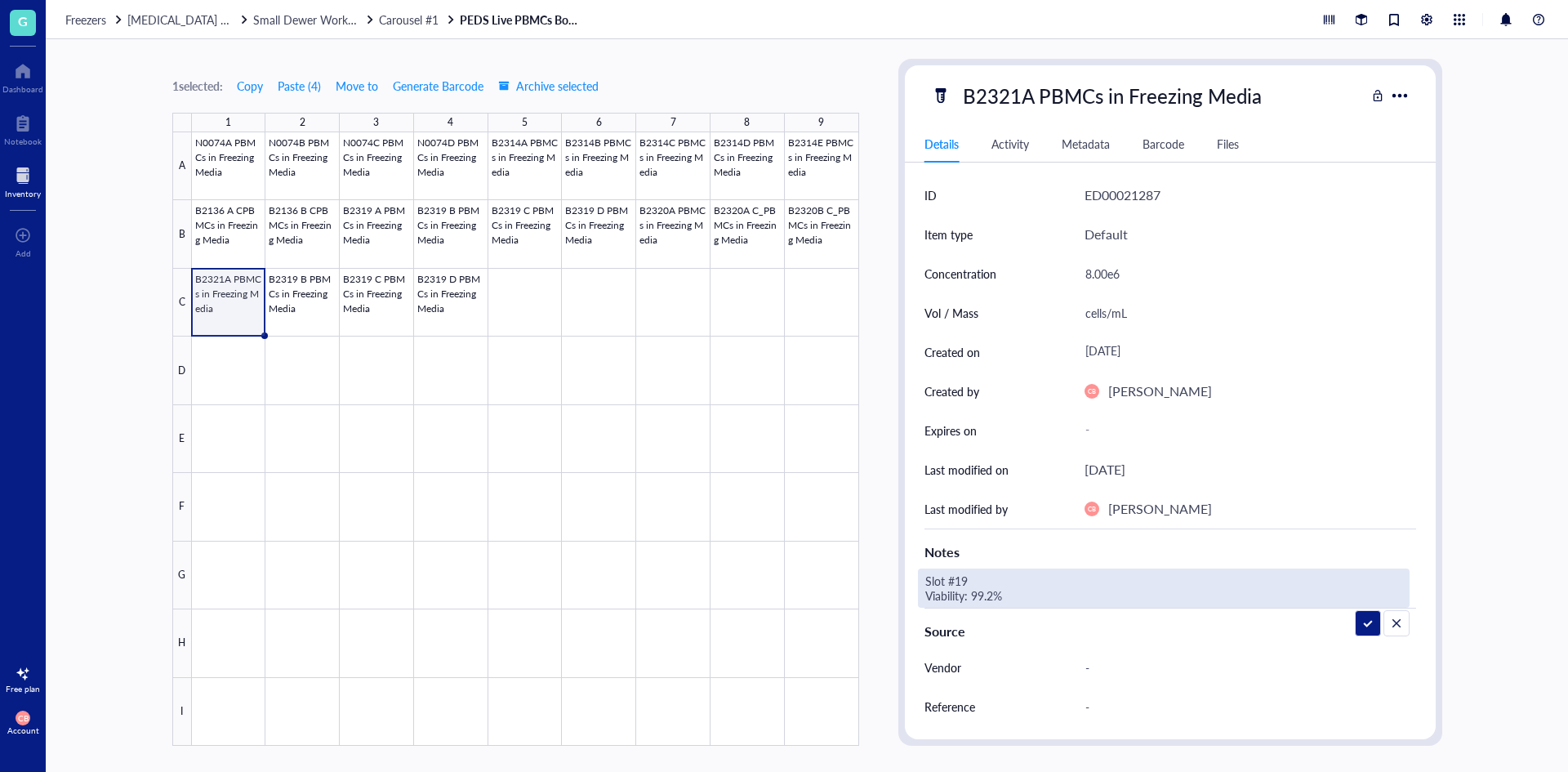
click at [983, 594] on textarea "Slot #19 Viability: 99.2%" at bounding box center [1046, 588] width 255 height 36
type textarea "Slot #19 Viability: 96.3%"
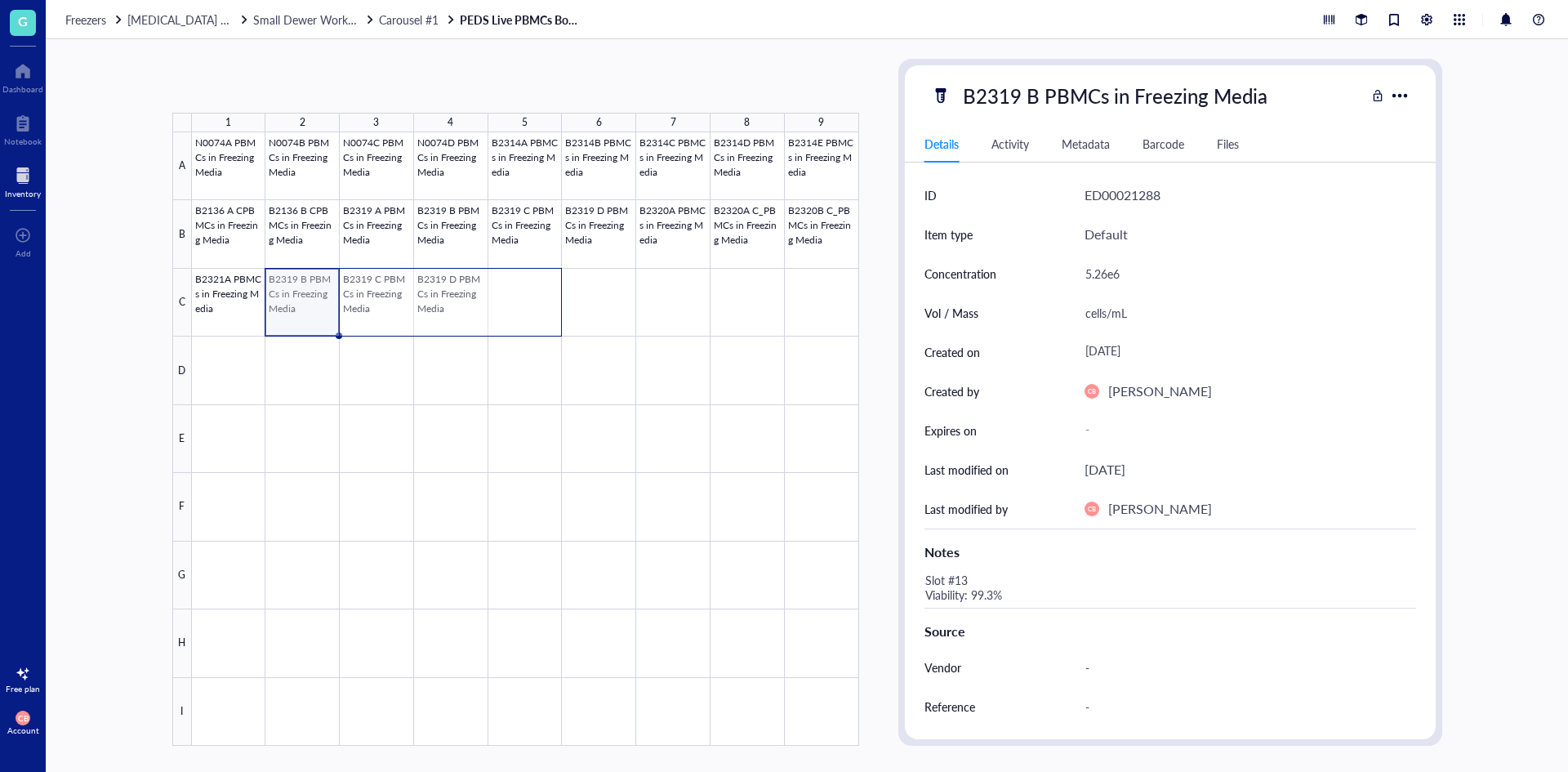
drag, startPoint x: 301, startPoint y: 306, endPoint x: 510, endPoint y: 299, distance: 209.1
click at [510, 299] on div at bounding box center [525, 439] width 668 height 614
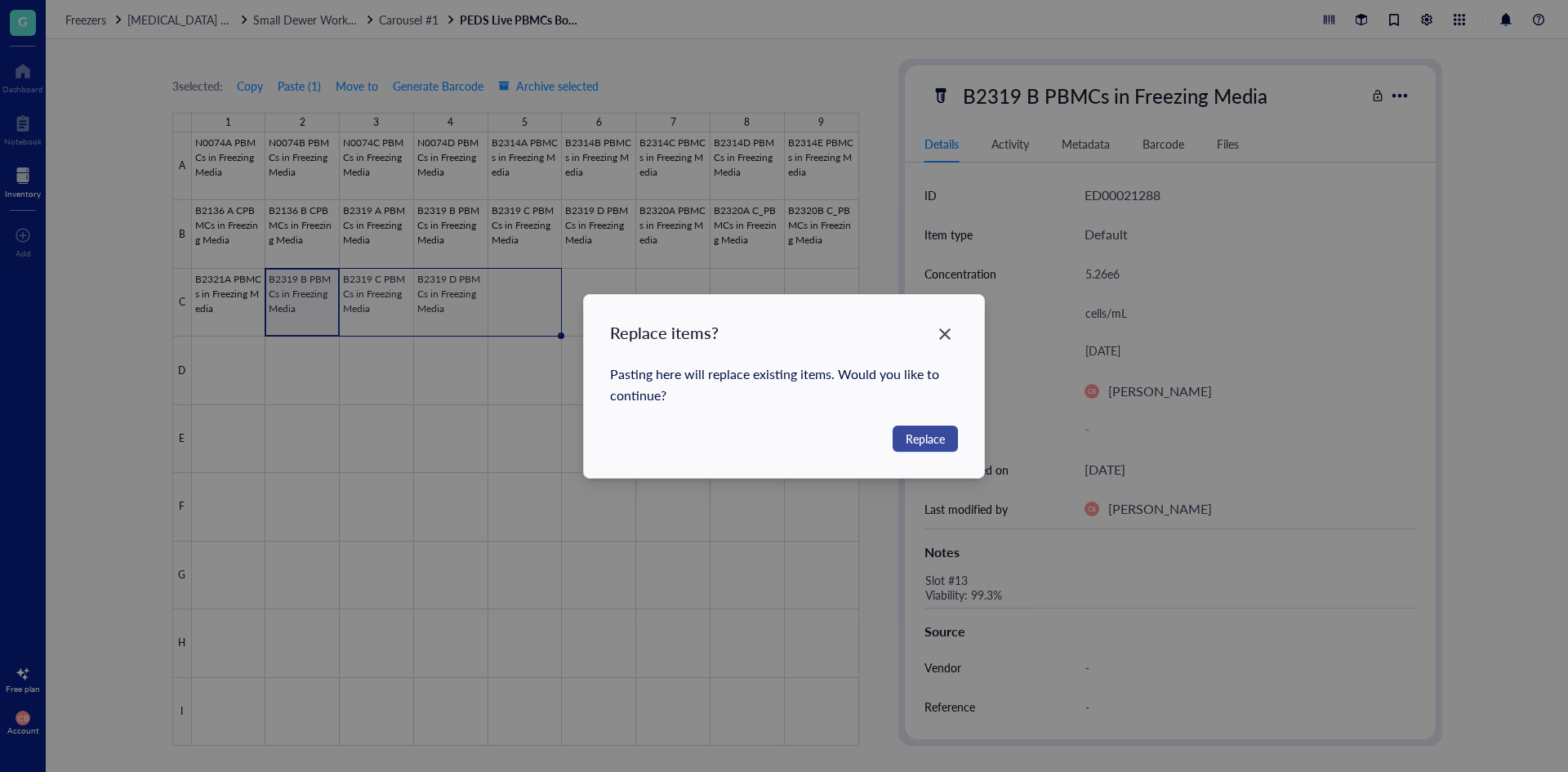
click at [934, 429] on span "Replace" at bounding box center [925, 438] width 39 height 18
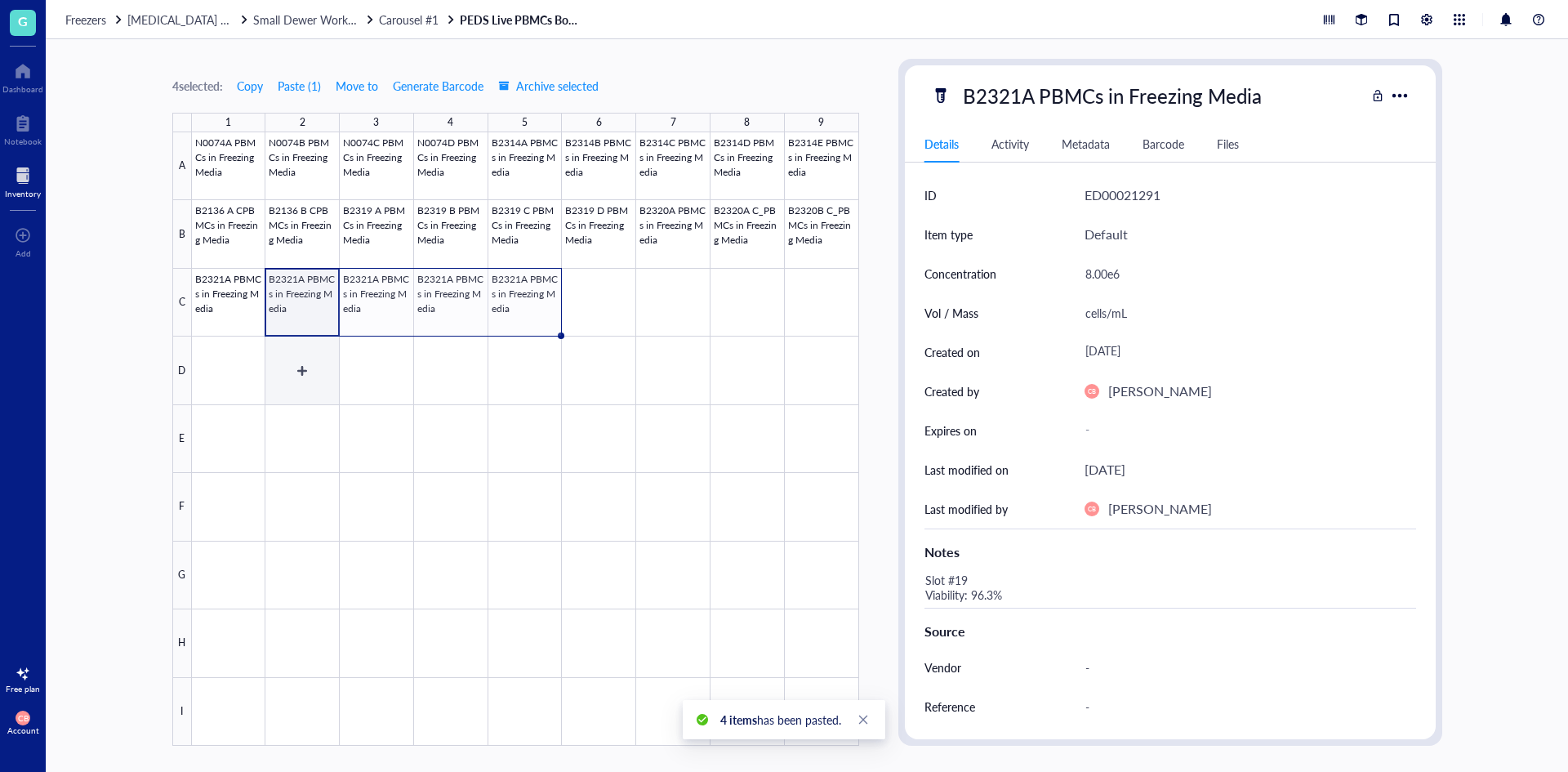
click at [319, 359] on div at bounding box center [525, 439] width 668 height 614
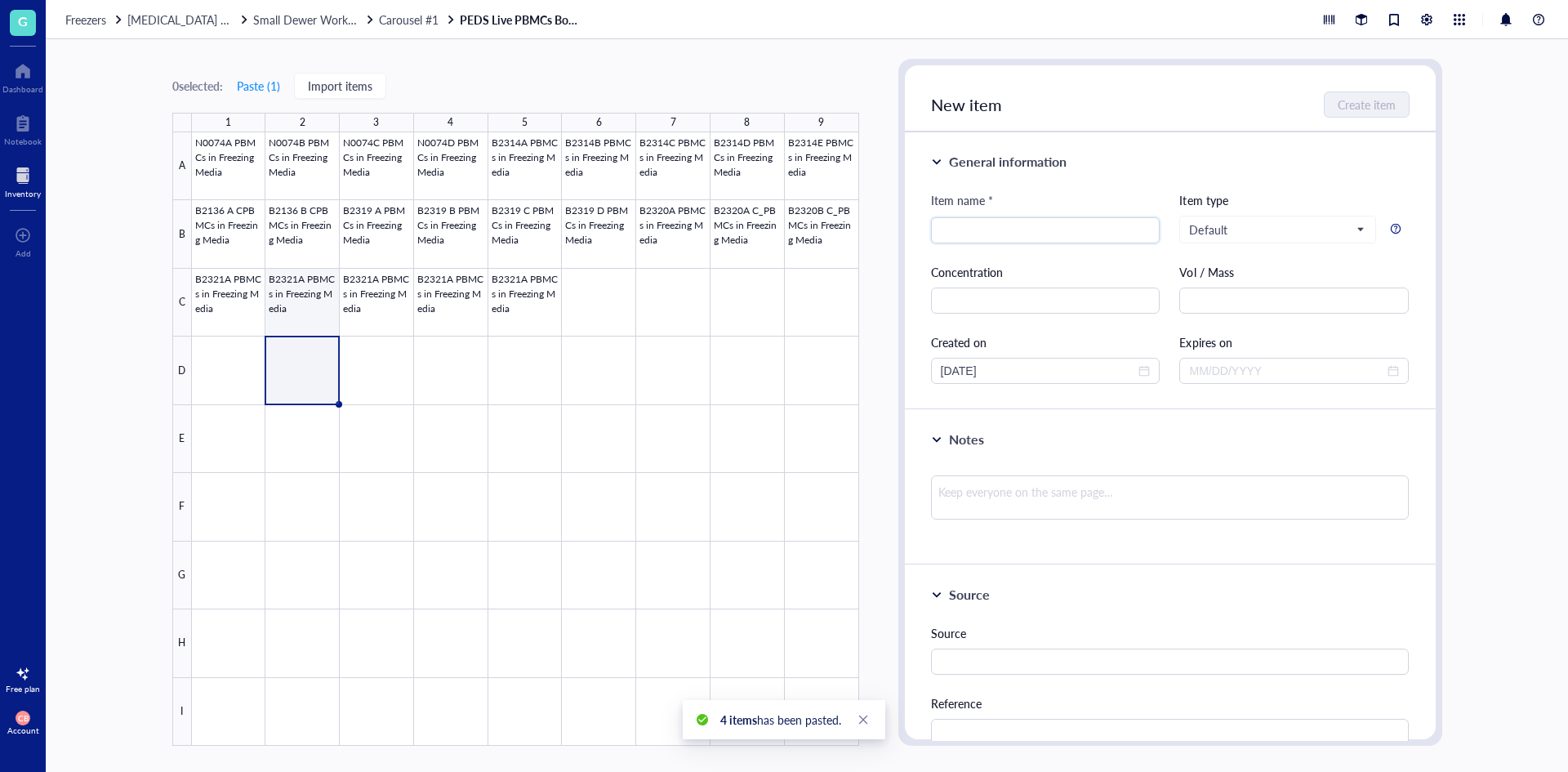
click at [316, 325] on div at bounding box center [525, 439] width 668 height 614
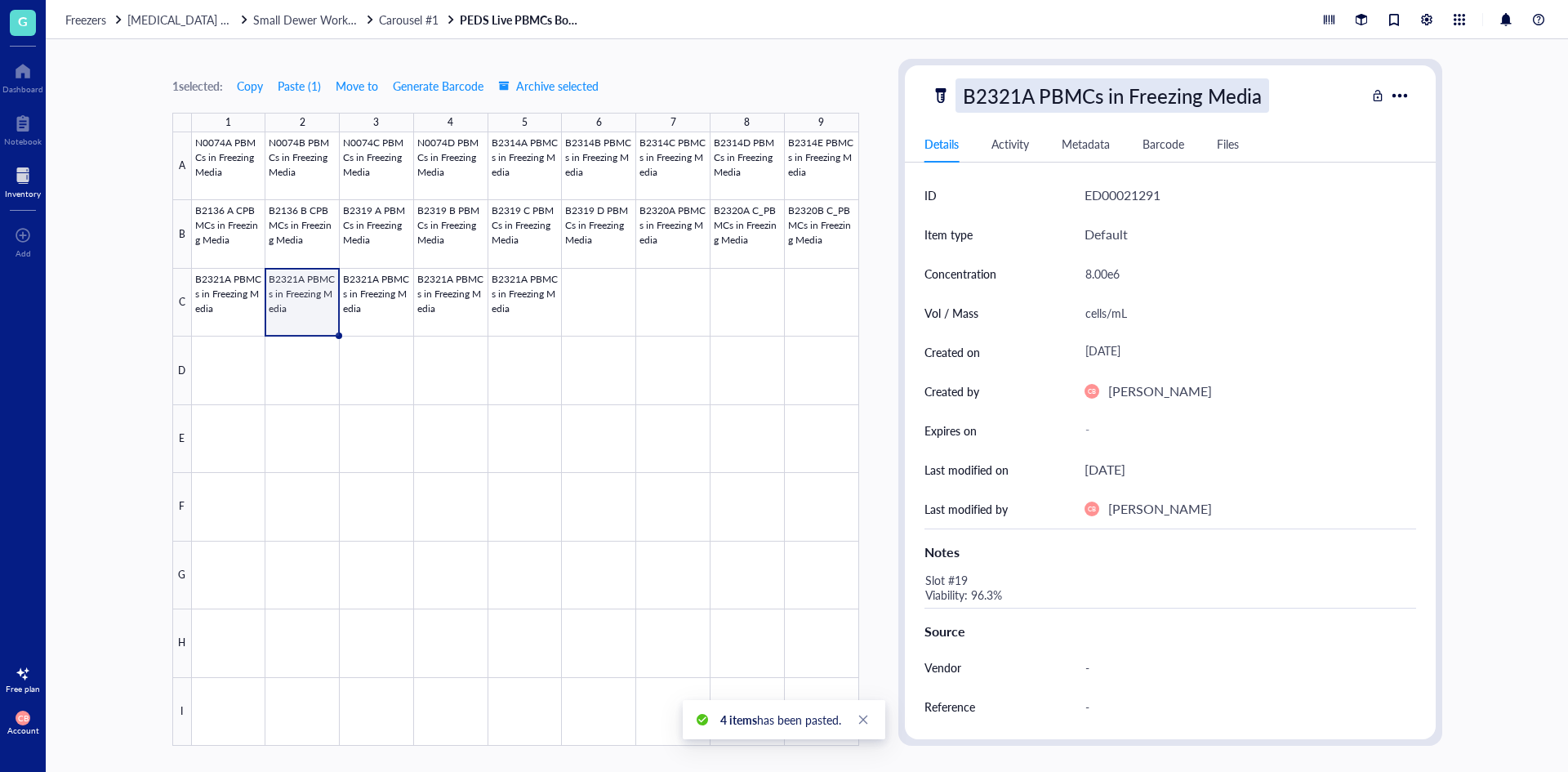
click at [1034, 104] on div "B2321A PBMCs in Freezing Media" at bounding box center [1112, 96] width 313 height 34
click at [1026, 97] on input "B2321A PBMCs in Freezing Media" at bounding box center [1139, 95] width 366 height 33
type input "B2321B PBMCs in Freezing Media"
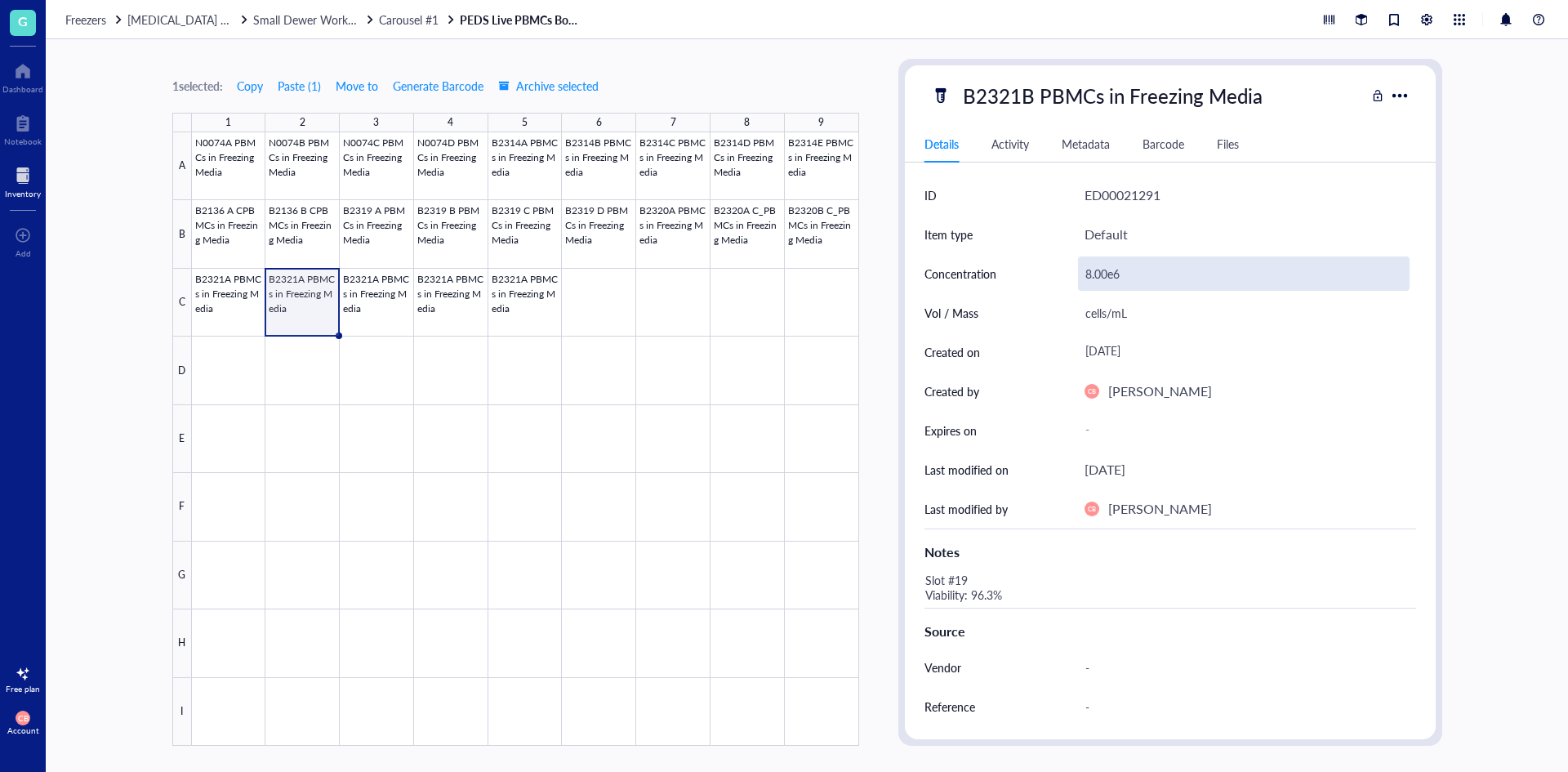
click at [1097, 275] on div "8.00e6" at bounding box center [1244, 274] width 331 height 34
drag, startPoint x: 1097, startPoint y: 275, endPoint x: 980, endPoint y: 173, distance: 155.2
click at [1068, 259] on div "Concentration 8.00e6" at bounding box center [1170, 273] width 492 height 39
click at [960, 160] on div "Details Activity Metadata Barcode Files" at bounding box center [1171, 144] width 531 height 37
click at [1098, 276] on div "8.00e6" at bounding box center [1244, 274] width 331 height 34
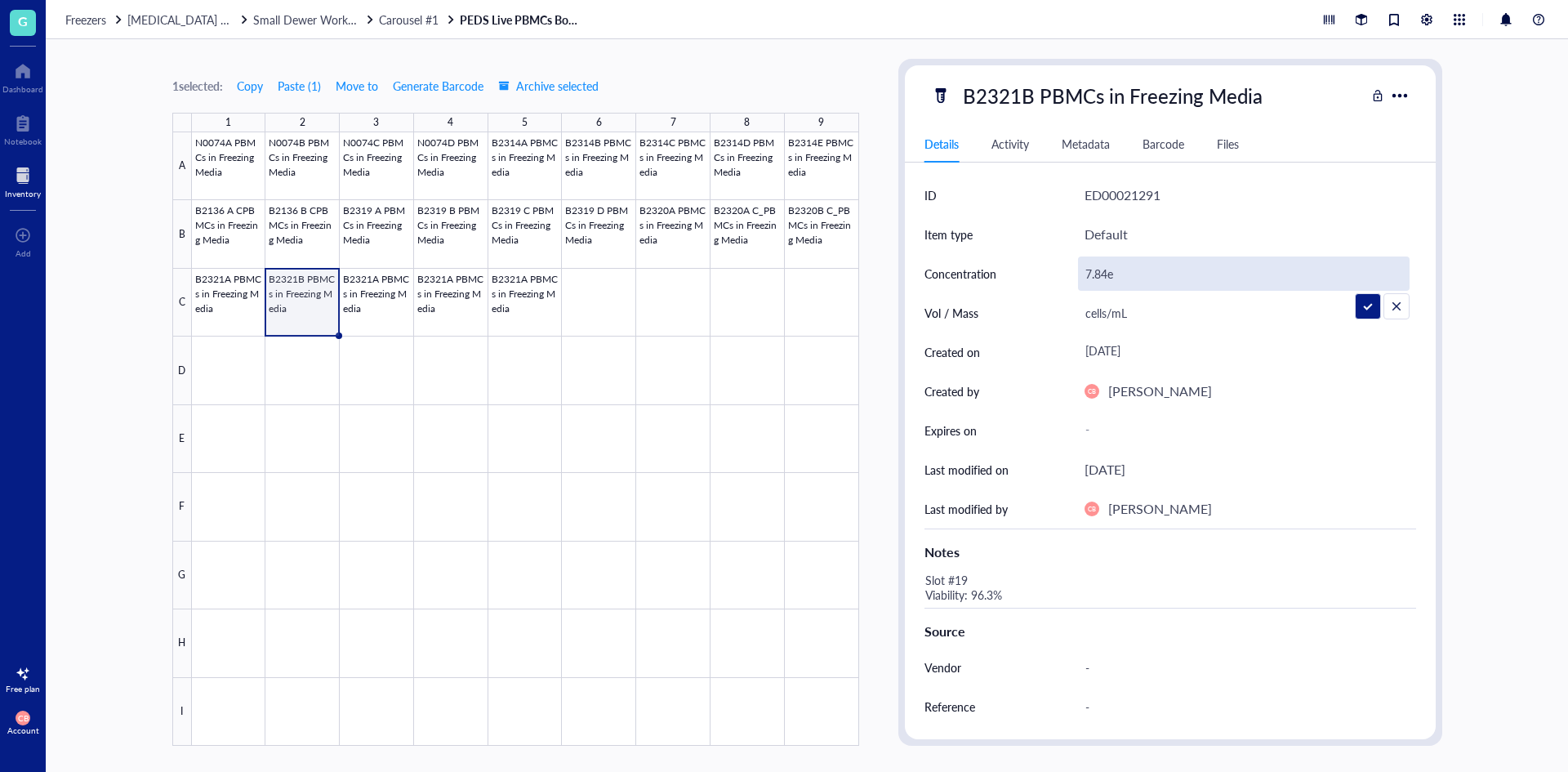
type input "7.84e6"
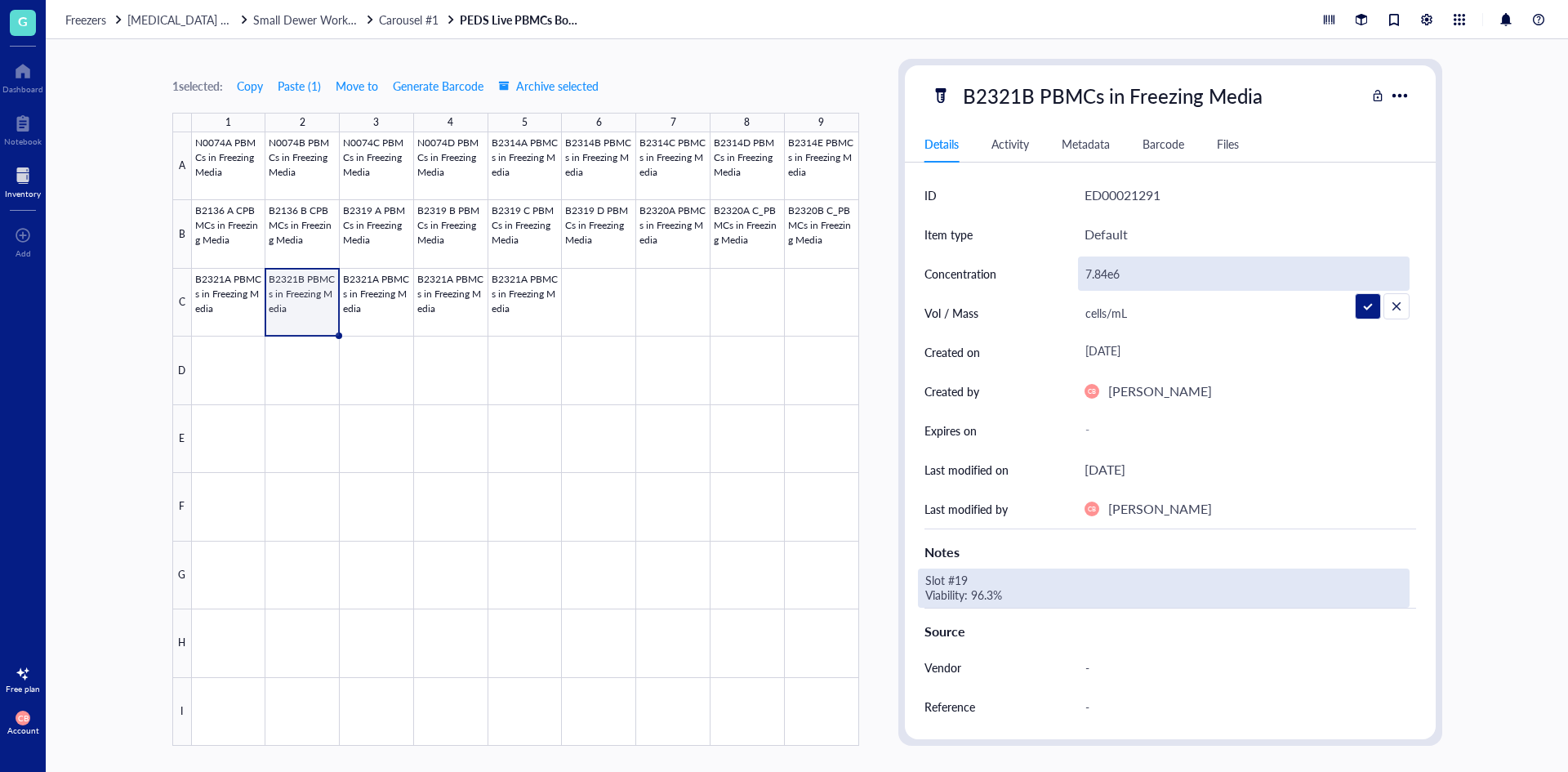
click at [983, 569] on div "Slot #19 Viability: 96.3%" at bounding box center [1164, 588] width 492 height 39
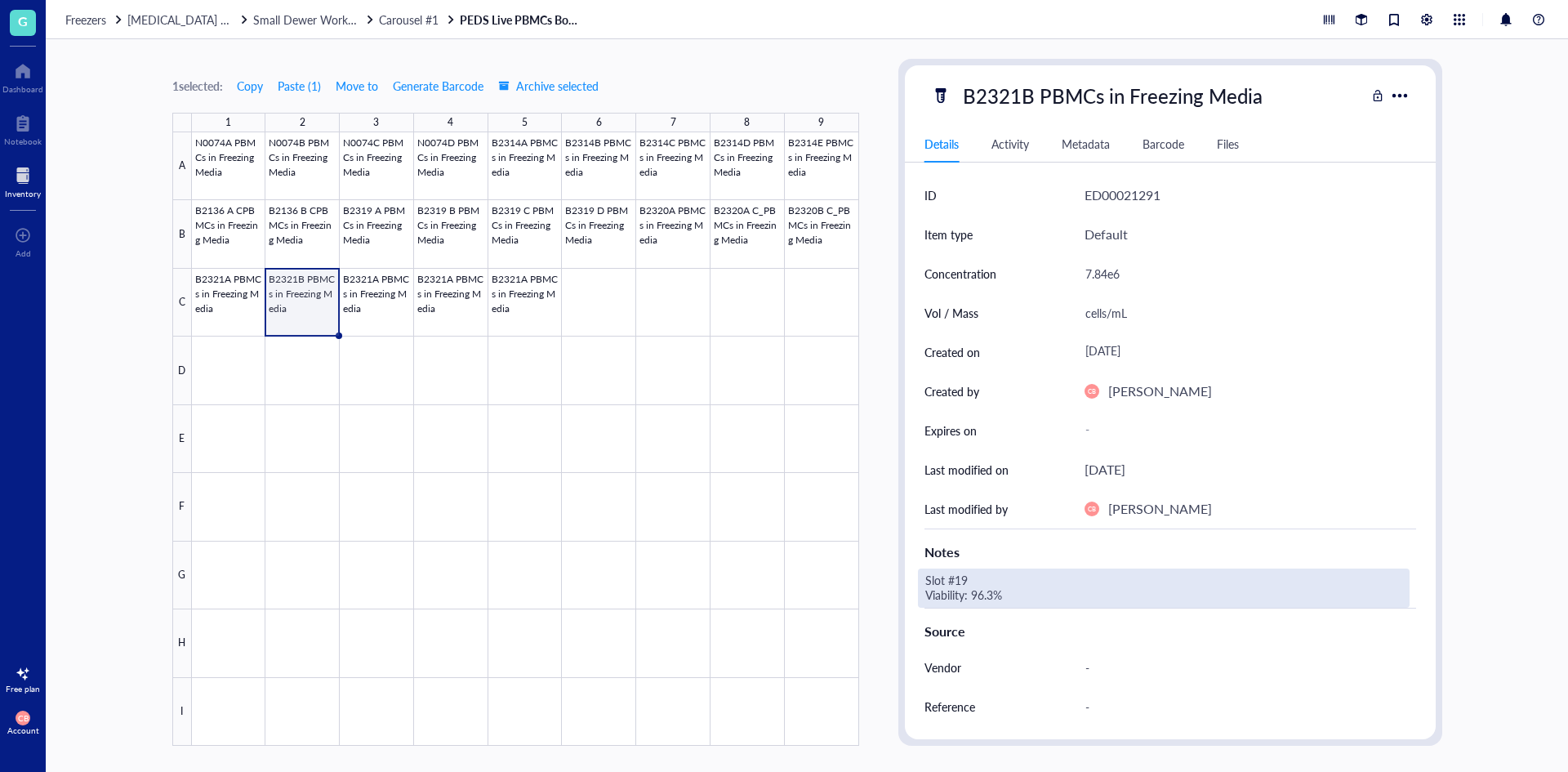
click at [964, 575] on div "Slot #19 Viability: 96.3%" at bounding box center [1164, 588] width 492 height 39
click at [962, 577] on textarea "Slot #19 Viability: 96.3%" at bounding box center [1046, 588] width 255 height 36
click at [982, 589] on textarea "Slot #20 Viability: 96.3%" at bounding box center [1046, 588] width 255 height 36
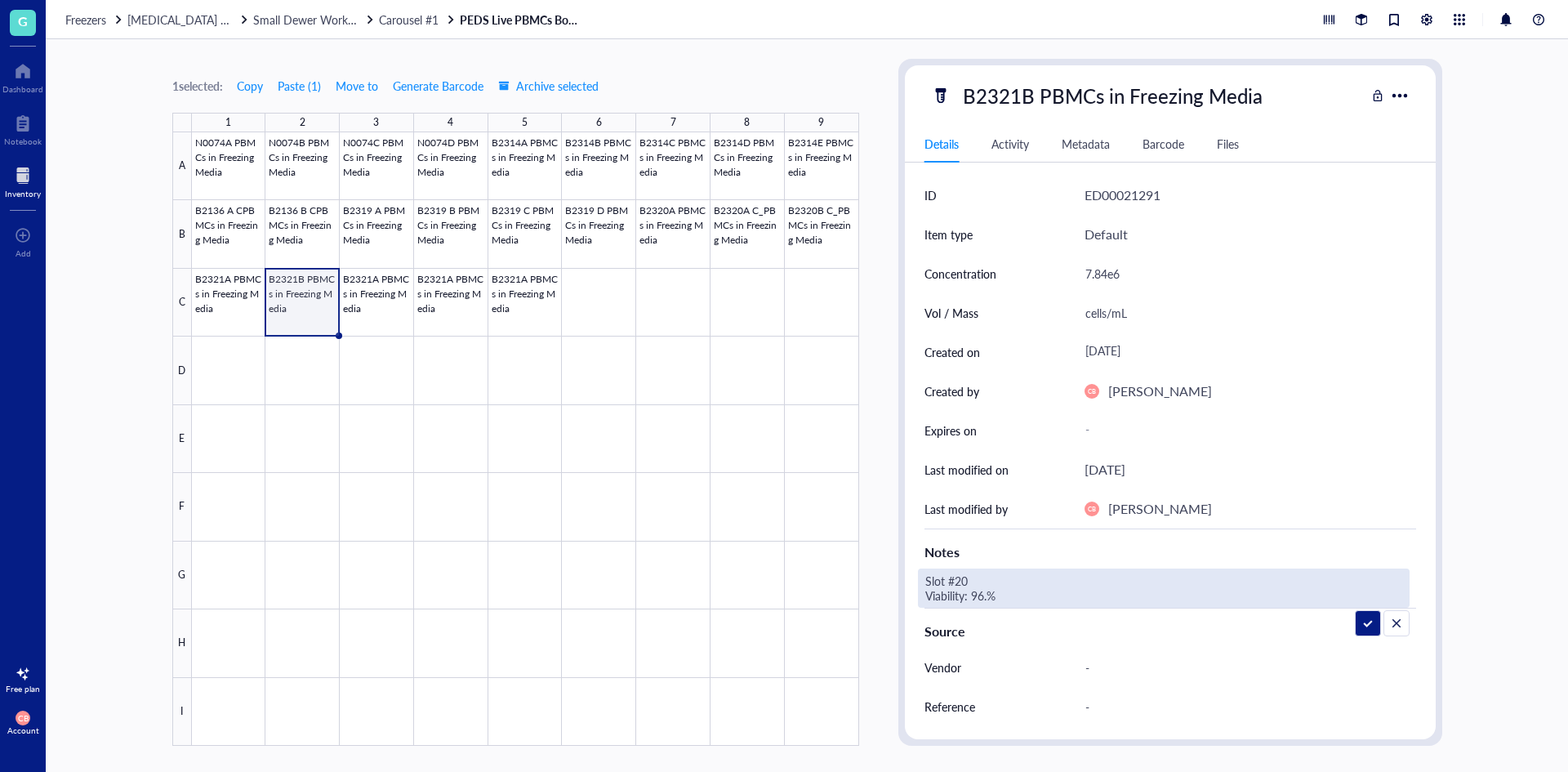
type textarea "Slot #20 Viability: 96.2%"
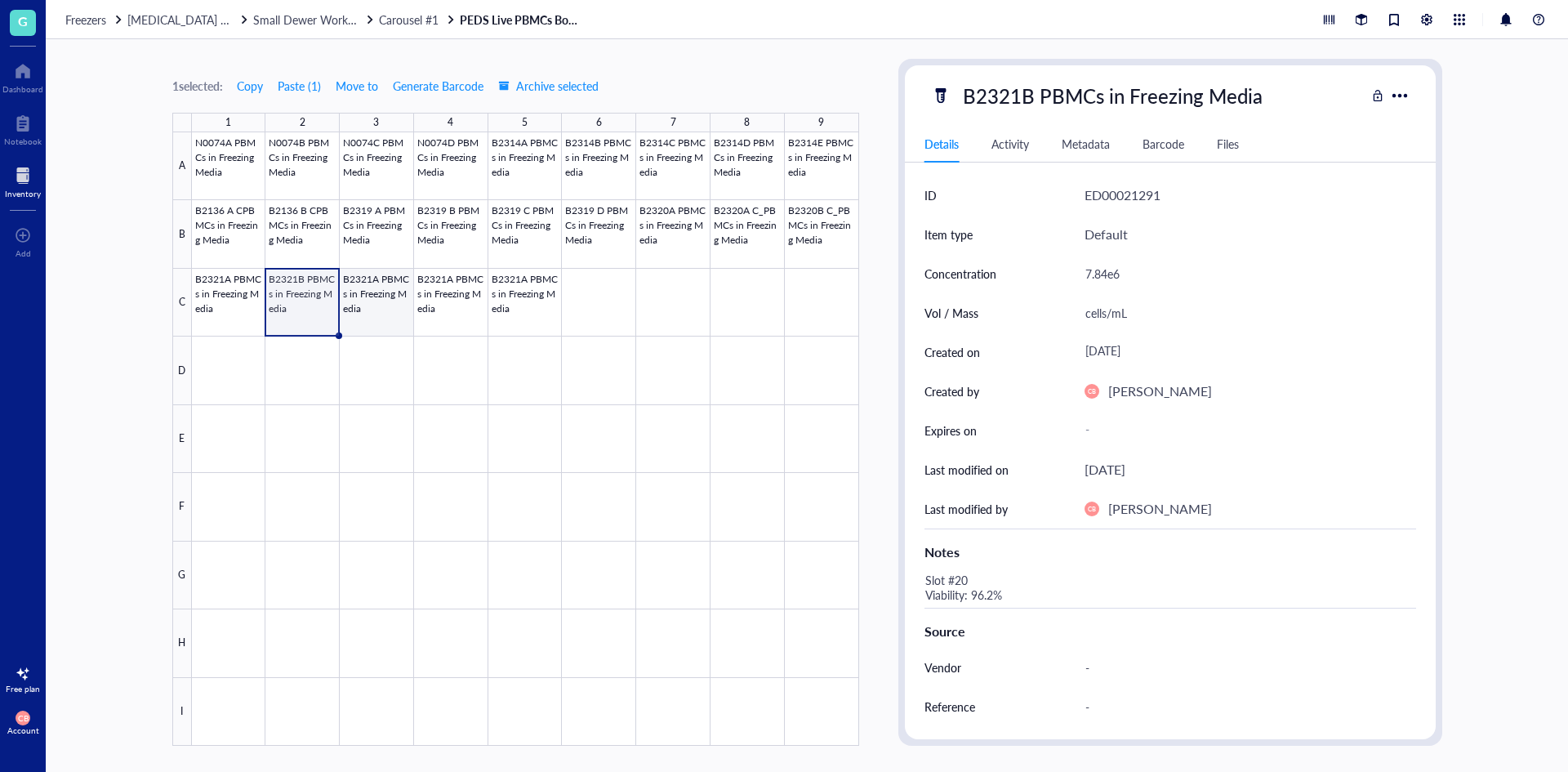
click at [384, 298] on div at bounding box center [525, 439] width 668 height 614
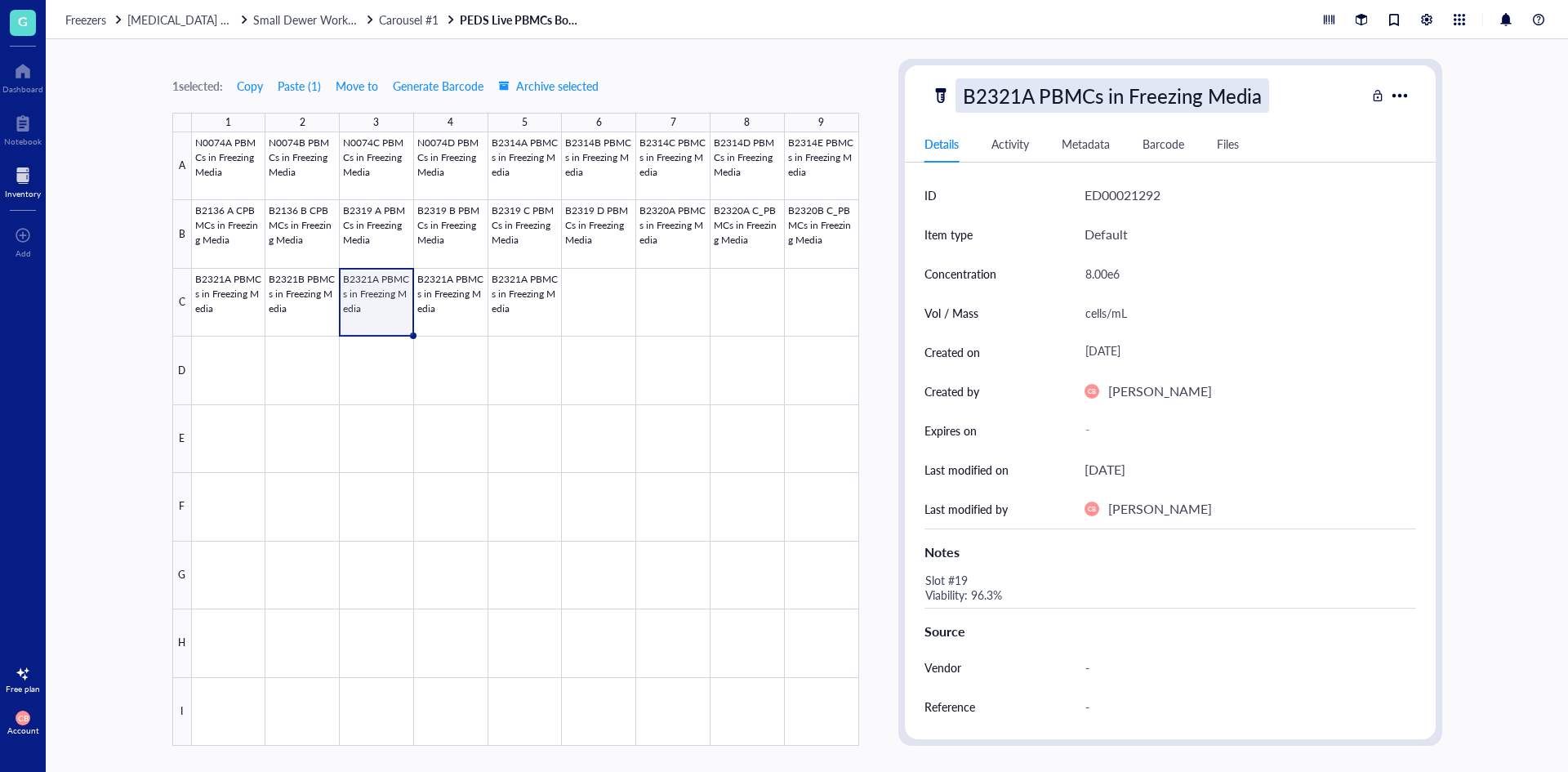
click at [1014, 99] on div "B2321A PBMCs in Freezing Media" at bounding box center [1112, 96] width 313 height 34
drag, startPoint x: 1014, startPoint y: 99, endPoint x: 1030, endPoint y: 94, distance: 16.8
click at [1030, 94] on input "B2321A PBMCs in Freezing Media" at bounding box center [1139, 95] width 366 height 33
type input "B2321C PBMCs in Freezing Media"
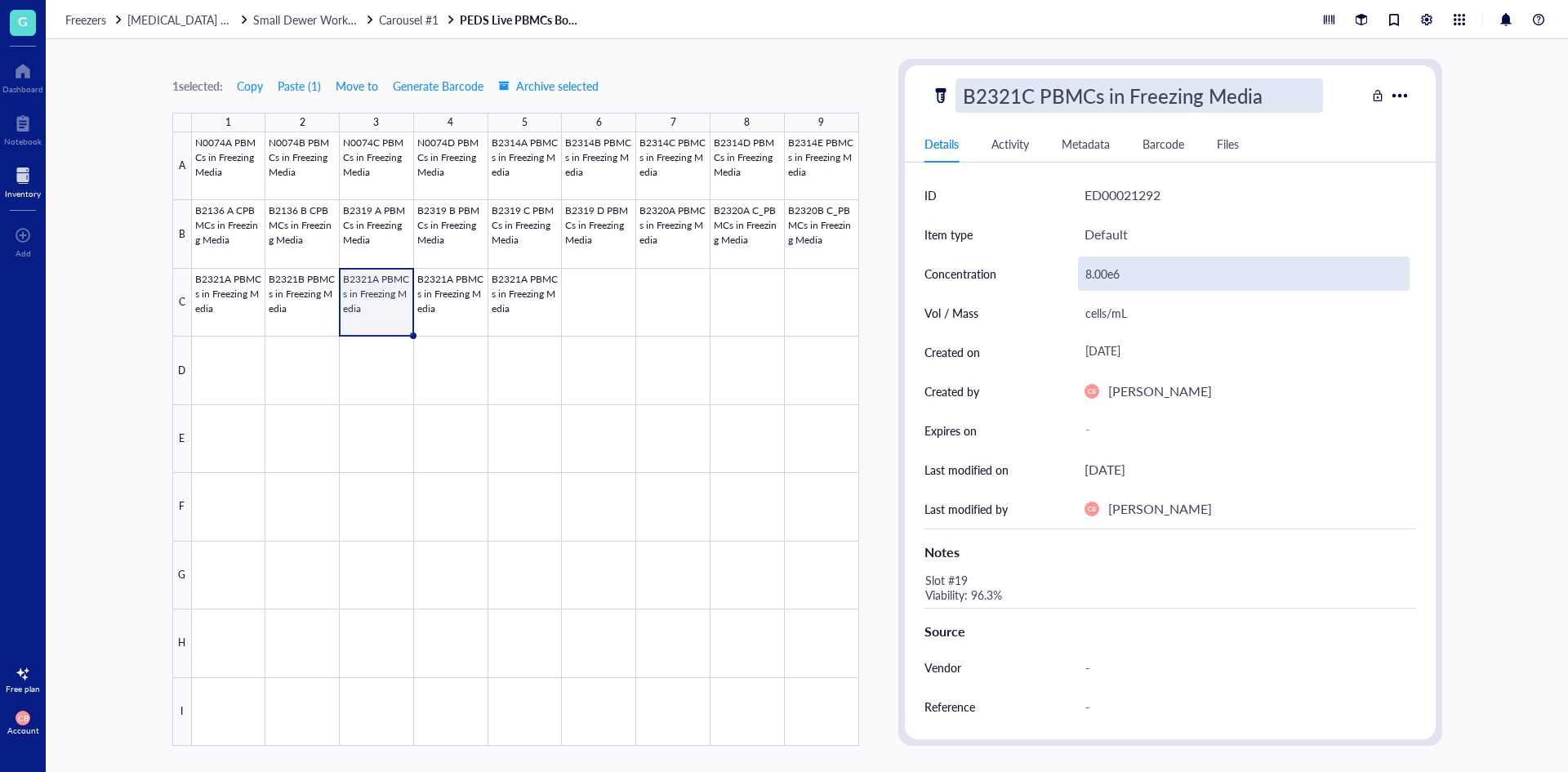
click at [1122, 285] on div "8.00e6" at bounding box center [1244, 274] width 331 height 34
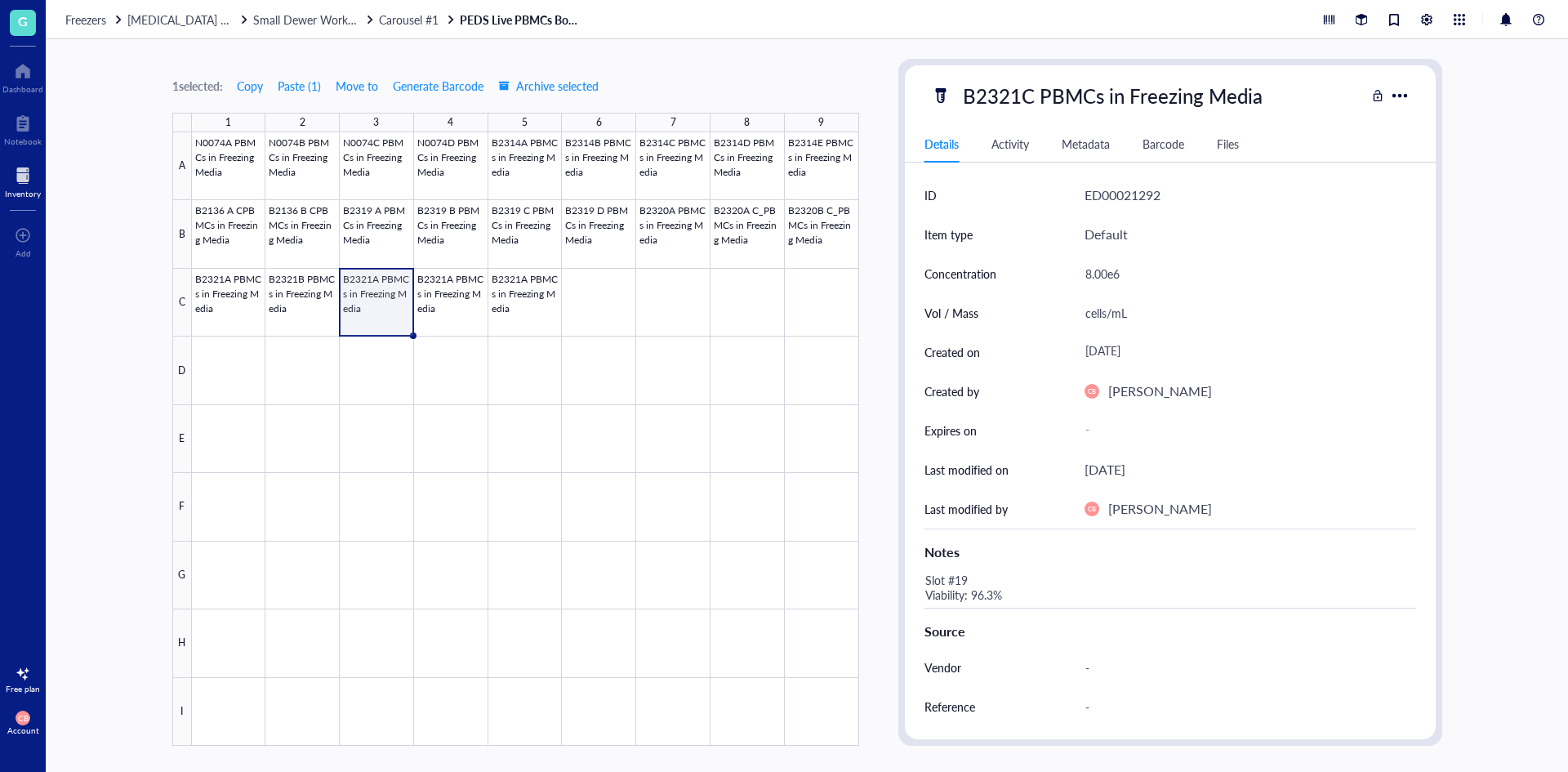
click at [1122, 281] on div "8.00e6" at bounding box center [1244, 274] width 331 height 34
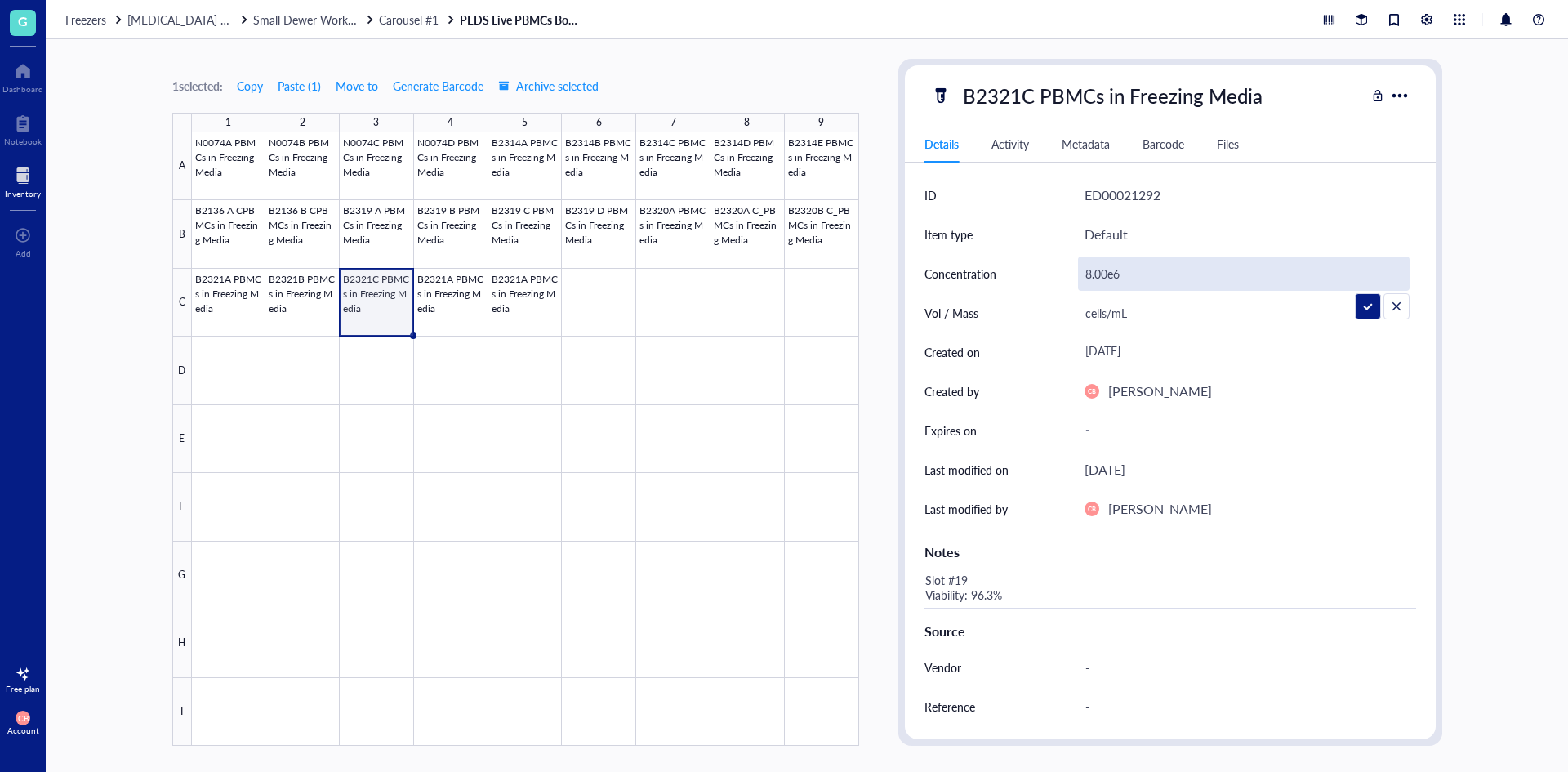
click at [1122, 281] on input "8.00e6" at bounding box center [1244, 274] width 330 height 33
type input "7.42e6"
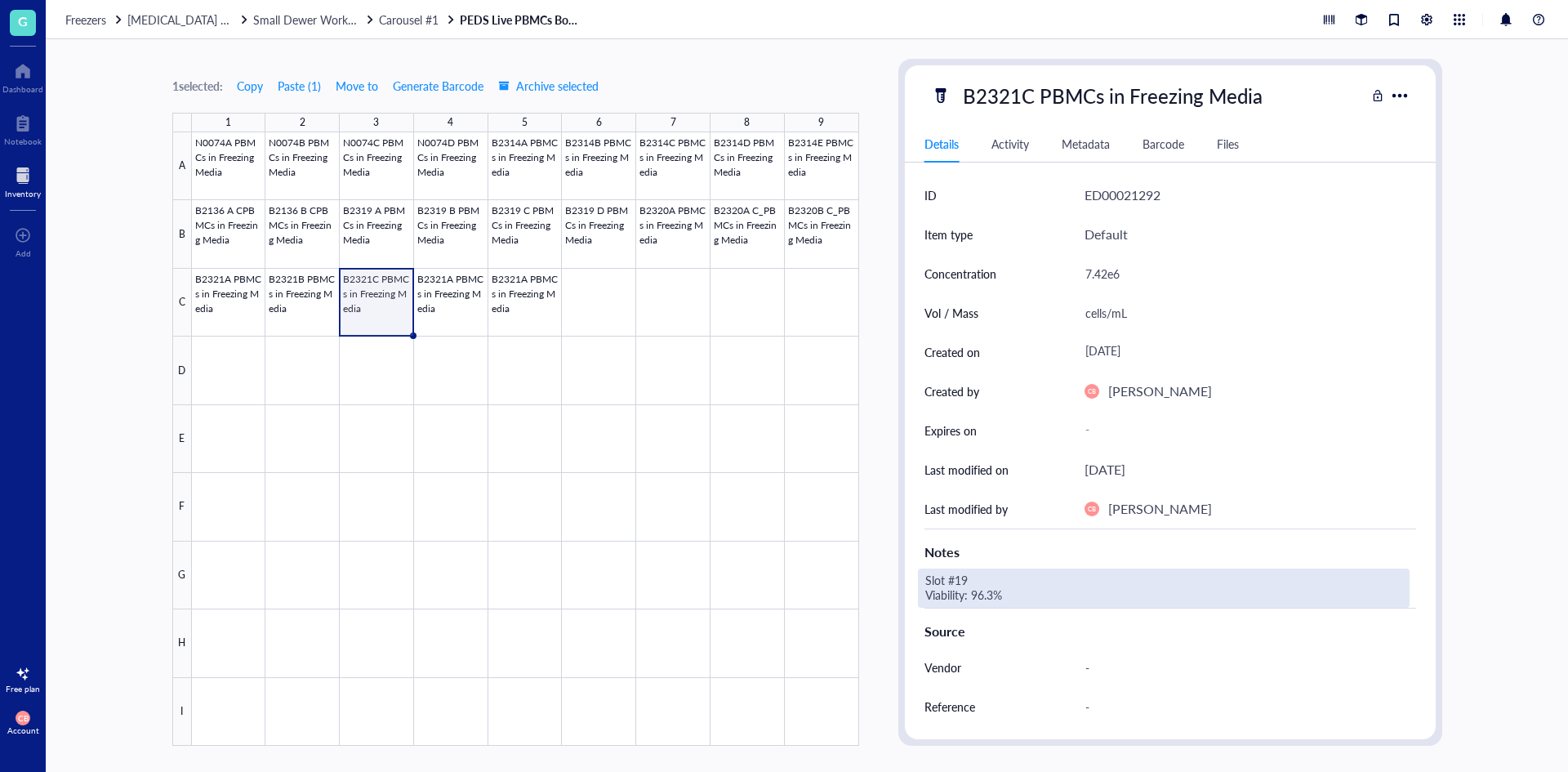
click at [988, 578] on div "Slot #19 Viability: 96.3%" at bounding box center [1164, 588] width 492 height 39
click at [965, 583] on div "Slot #19 Viability: 96.3%" at bounding box center [1164, 588] width 492 height 39
drag, startPoint x: 964, startPoint y: 582, endPoint x: 955, endPoint y: 581, distance: 9.1
click at [955, 581] on textarea "Slot #19 Viability: 96.3%" at bounding box center [1046, 588] width 255 height 36
click at [988, 592] on textarea "Slot #21 Viability: 96.3%" at bounding box center [1046, 588] width 255 height 36
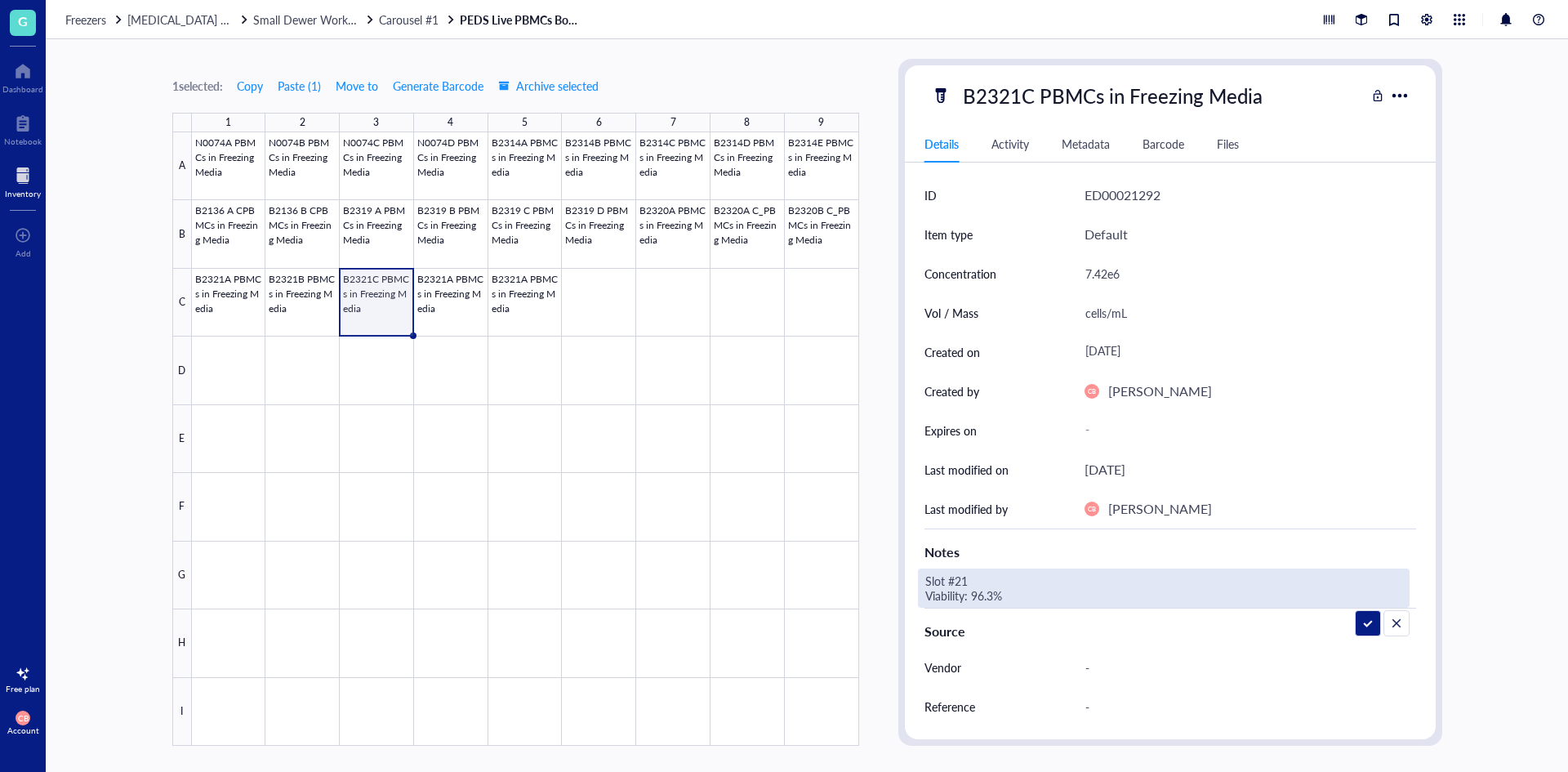
click at [988, 592] on textarea "Slot #21 Viability: 96.3%" at bounding box center [1046, 588] width 255 height 36
type textarea "Slot #21 Viability: 94.8%"
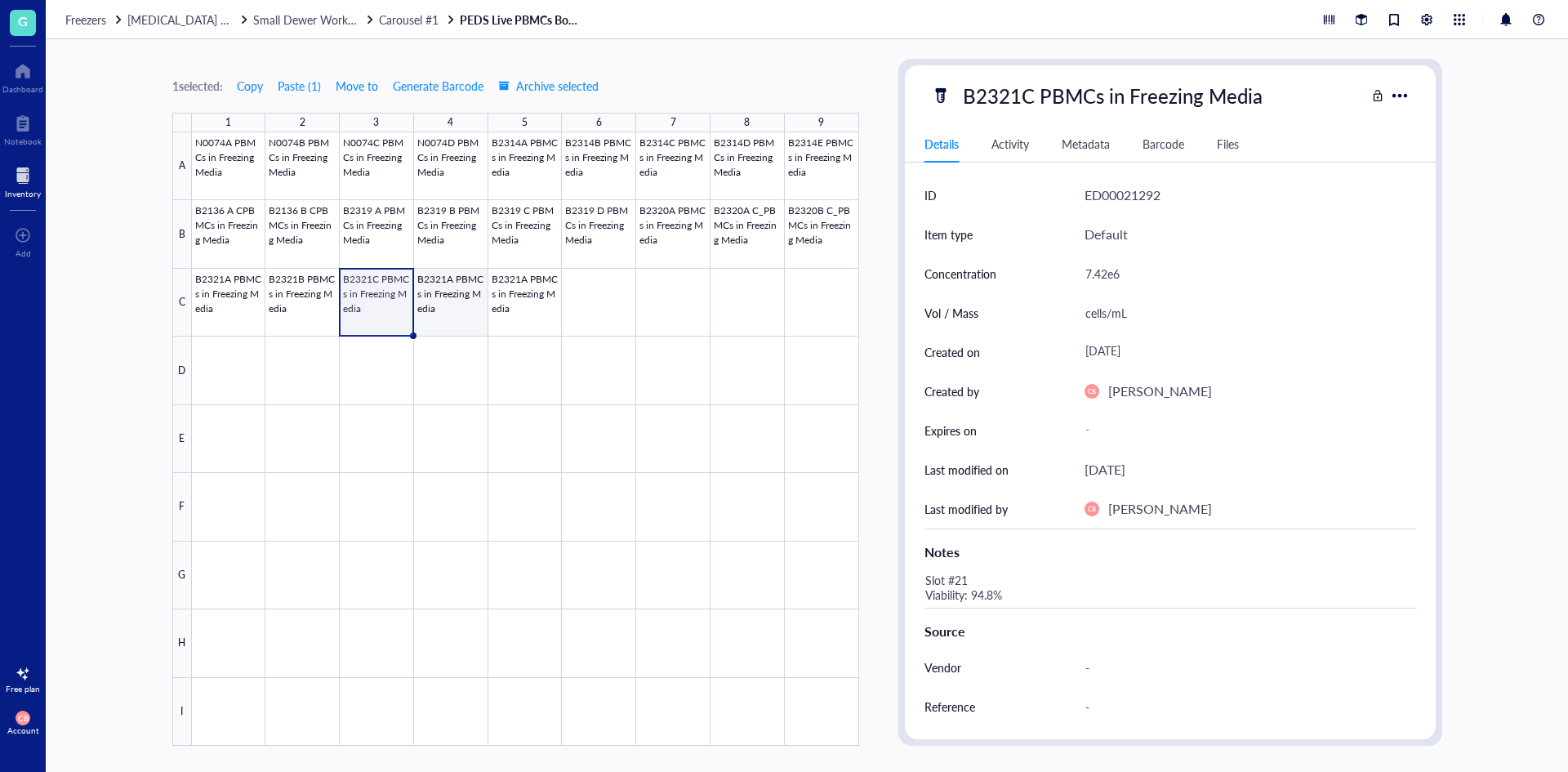
click at [481, 318] on div at bounding box center [525, 439] width 668 height 614
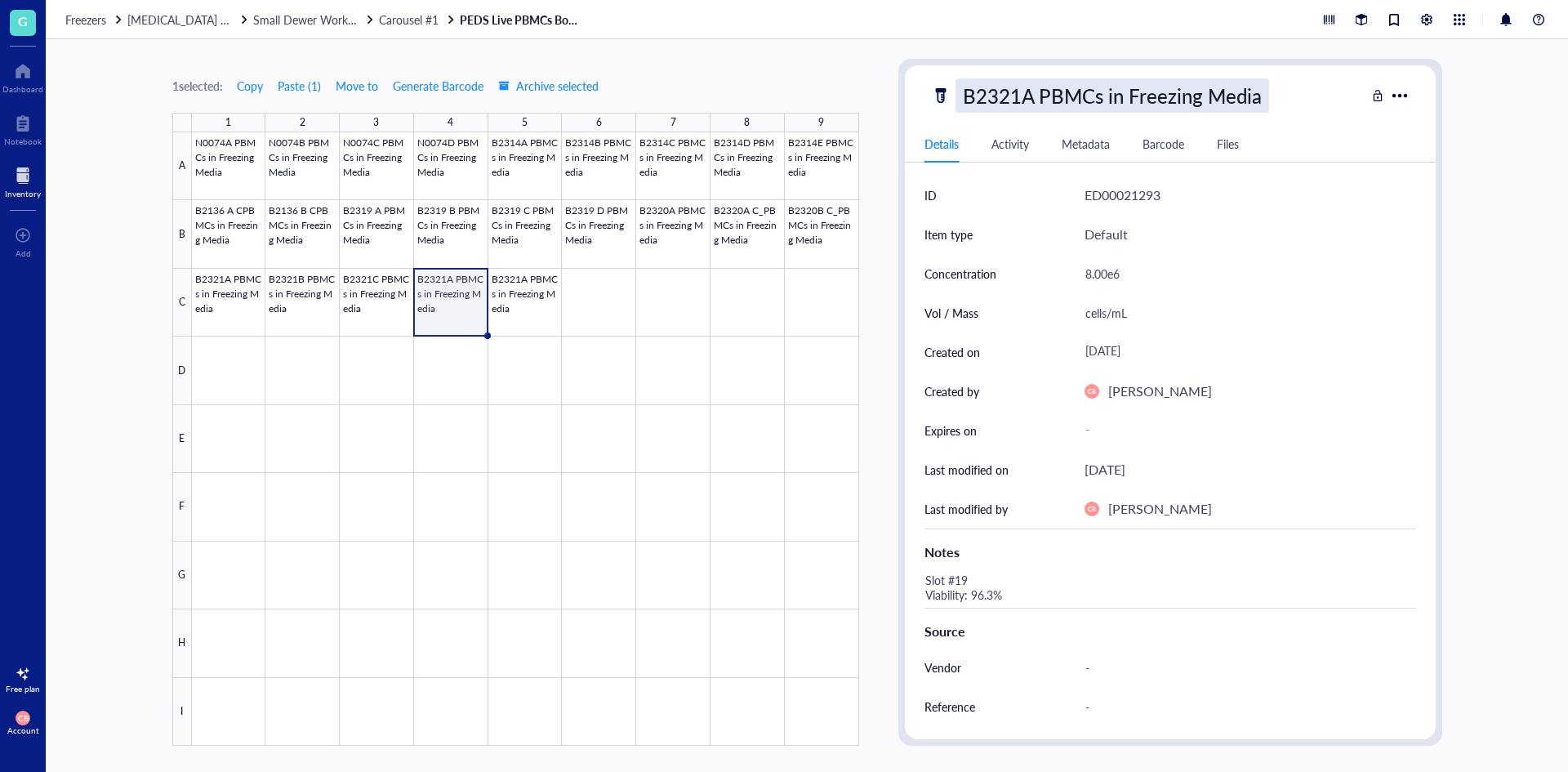
click at [1036, 94] on div "B2321A PBMCs in Freezing Media" at bounding box center [1112, 96] width 313 height 34
click at [1023, 98] on input "B2321A PBMCs in Freezing Media" at bounding box center [1139, 95] width 366 height 33
type input "B2321D PBMCs in Freezing Media"
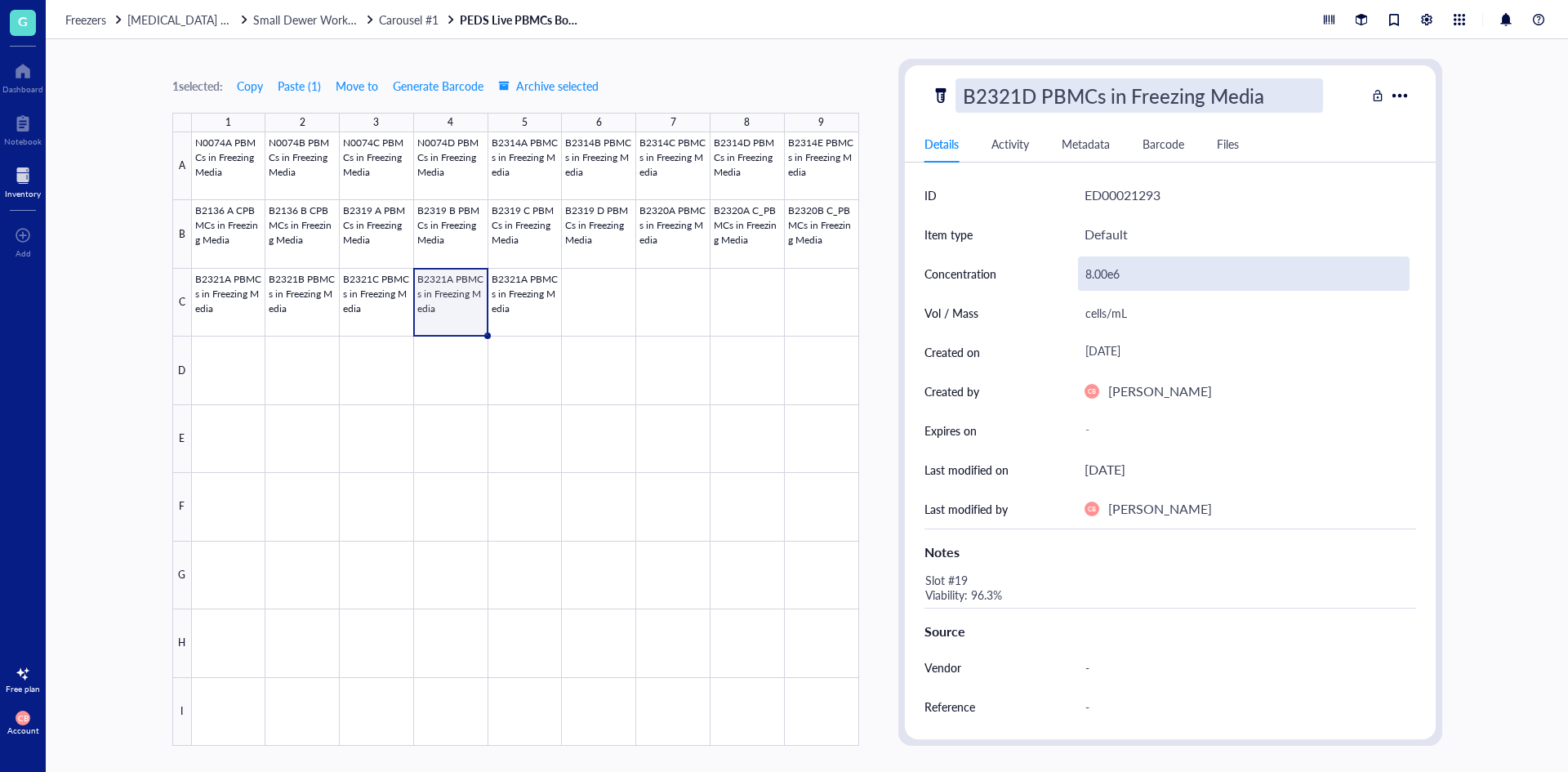
click at [1109, 266] on div "8.00e6" at bounding box center [1244, 274] width 331 height 34
click at [1109, 266] on input "8.00e6" at bounding box center [1244, 274] width 330 height 33
type input "6.94e6"
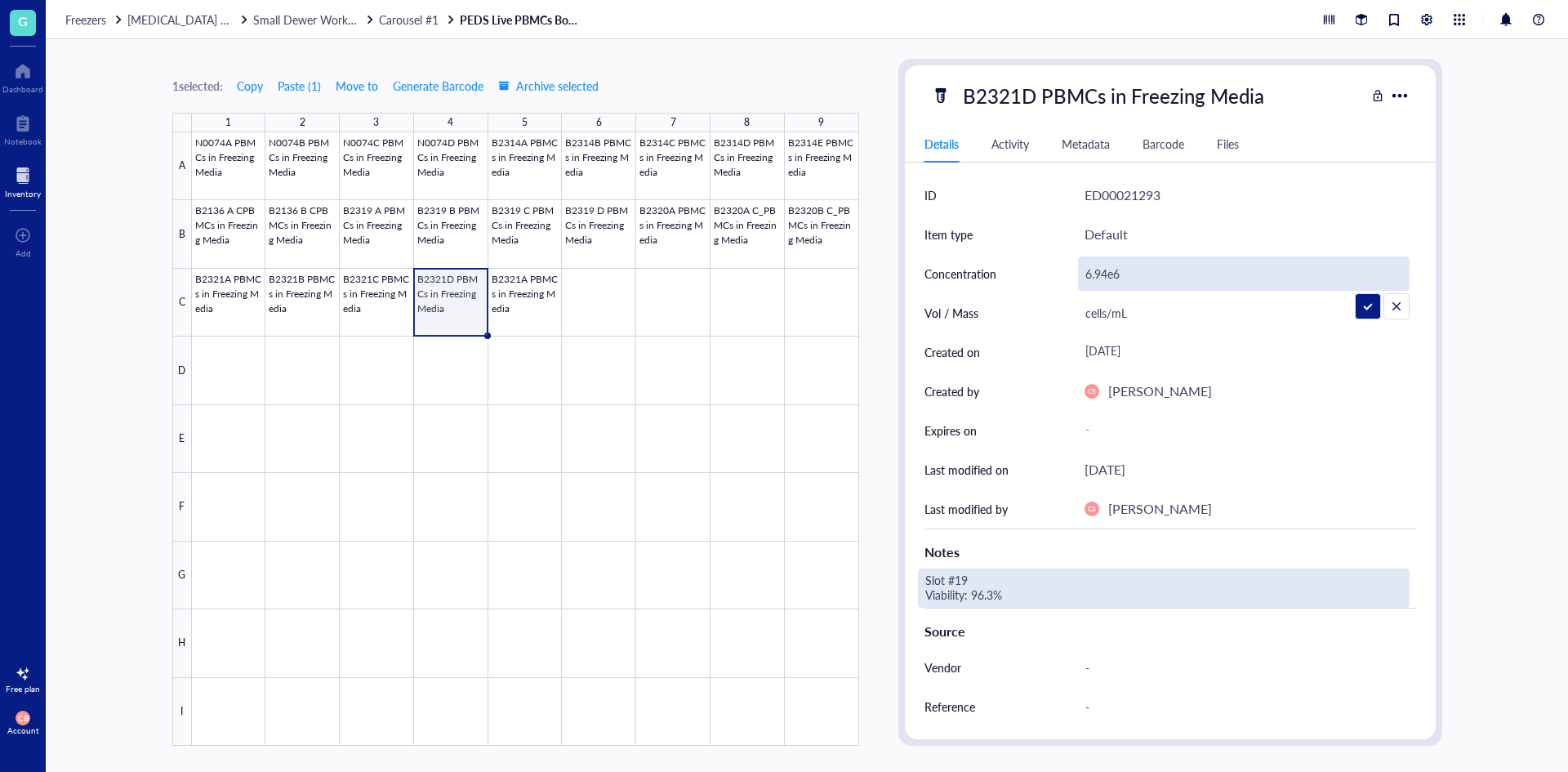
click at [981, 578] on div "Slot #19 Viability: 96.3%" at bounding box center [1164, 588] width 492 height 39
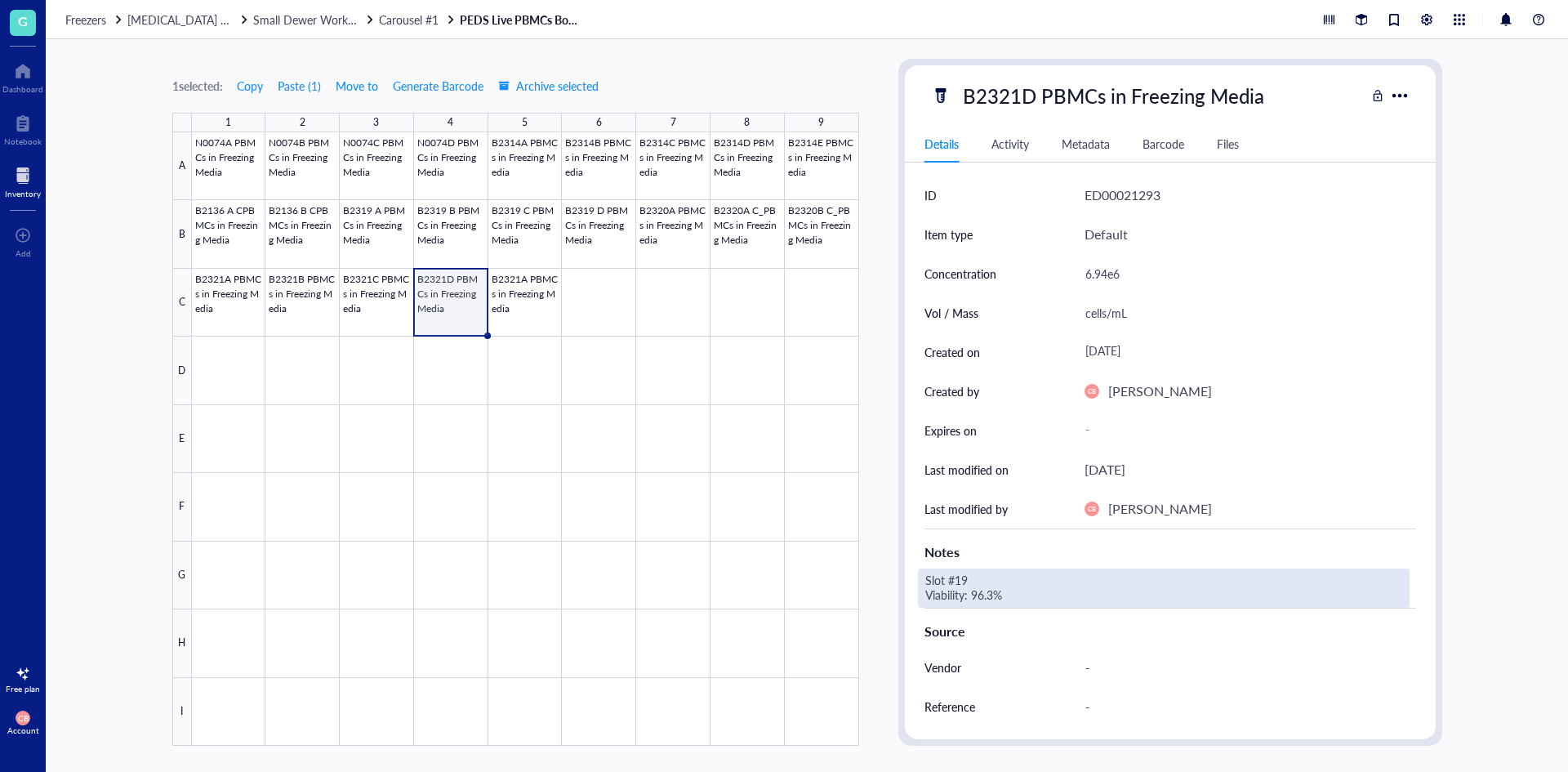
click at [969, 579] on div "Slot #19 Viability: 96.3%" at bounding box center [1164, 588] width 492 height 39
click at [962, 579] on textarea "Slot #19 Viability: 96.3%" at bounding box center [1046, 588] width 255 height 36
click at [982, 591] on textarea "Slot #22 Viability: 96.3%" at bounding box center [1046, 588] width 255 height 36
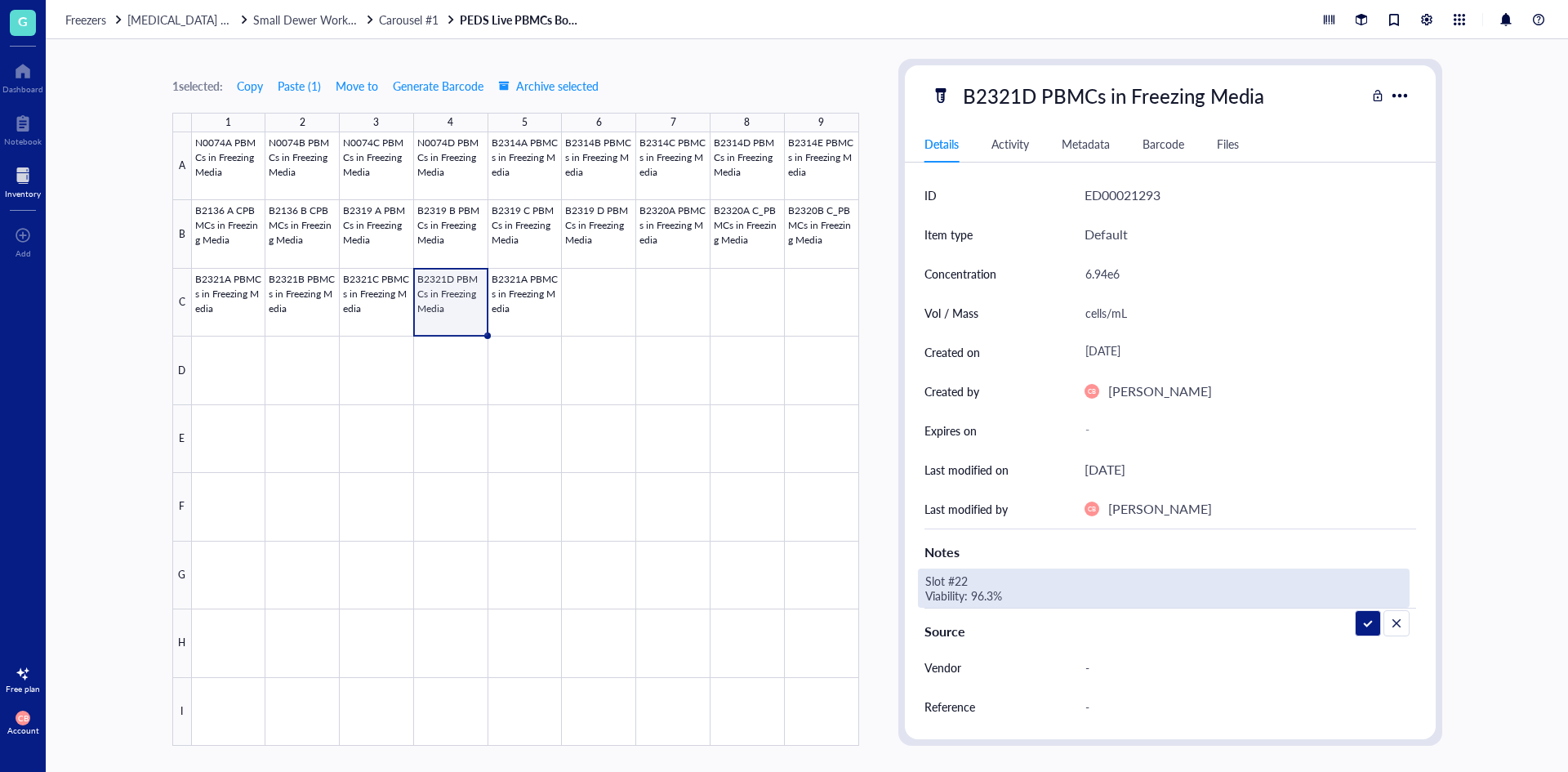
click at [982, 591] on textarea "Slot #22 Viability: 96.3%" at bounding box center [1046, 588] width 255 height 36
click at [994, 591] on textarea "Slot #22 Viability: 96.3%" at bounding box center [1046, 588] width 255 height 36
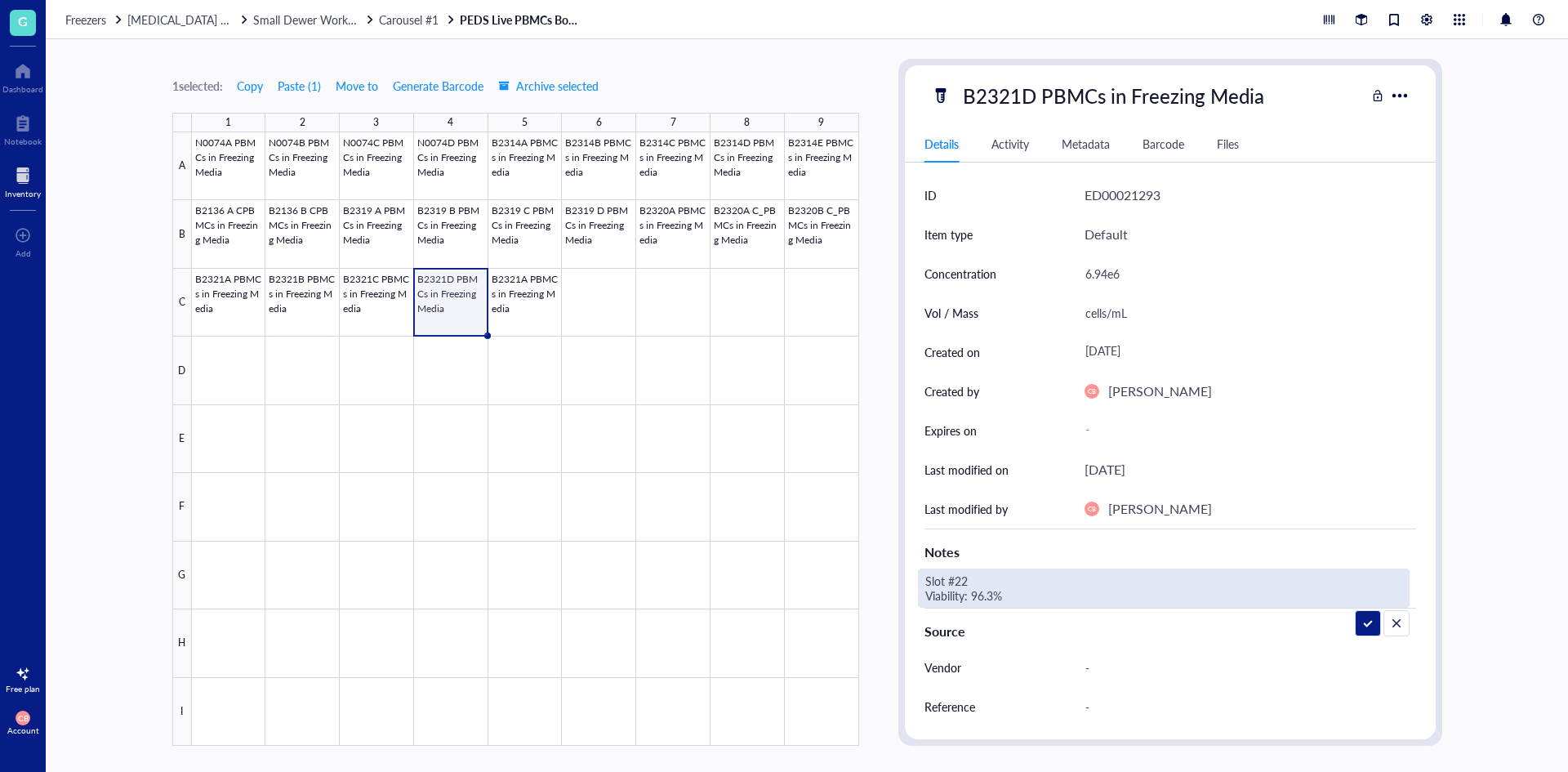
click at [976, 596] on textarea "Slot #22 Viability: 96.3%" at bounding box center [1046, 588] width 255 height 36
type textarea "Slot #22 Viability: 94.4%"
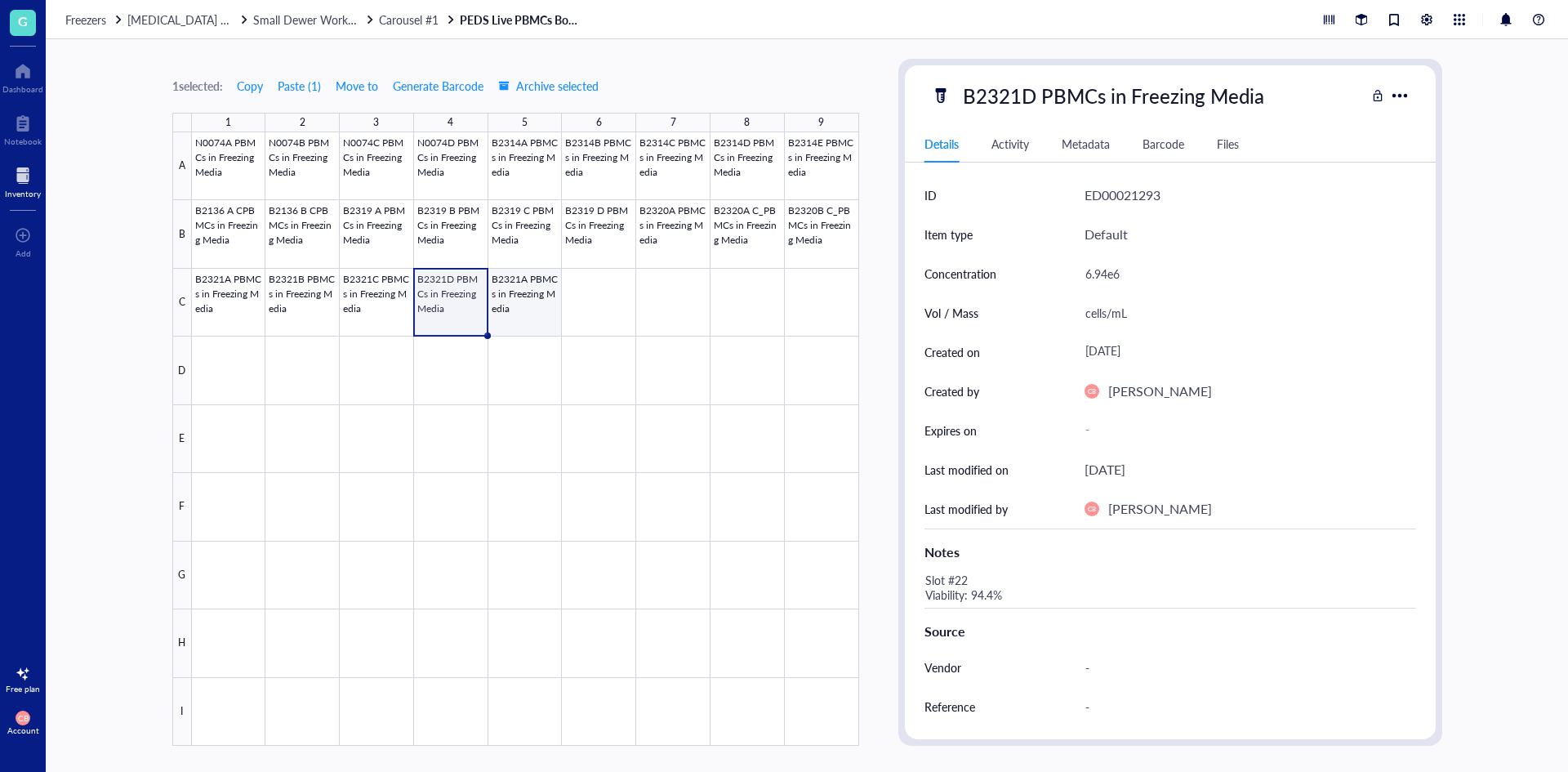
click at [556, 305] on div at bounding box center [525, 439] width 668 height 614
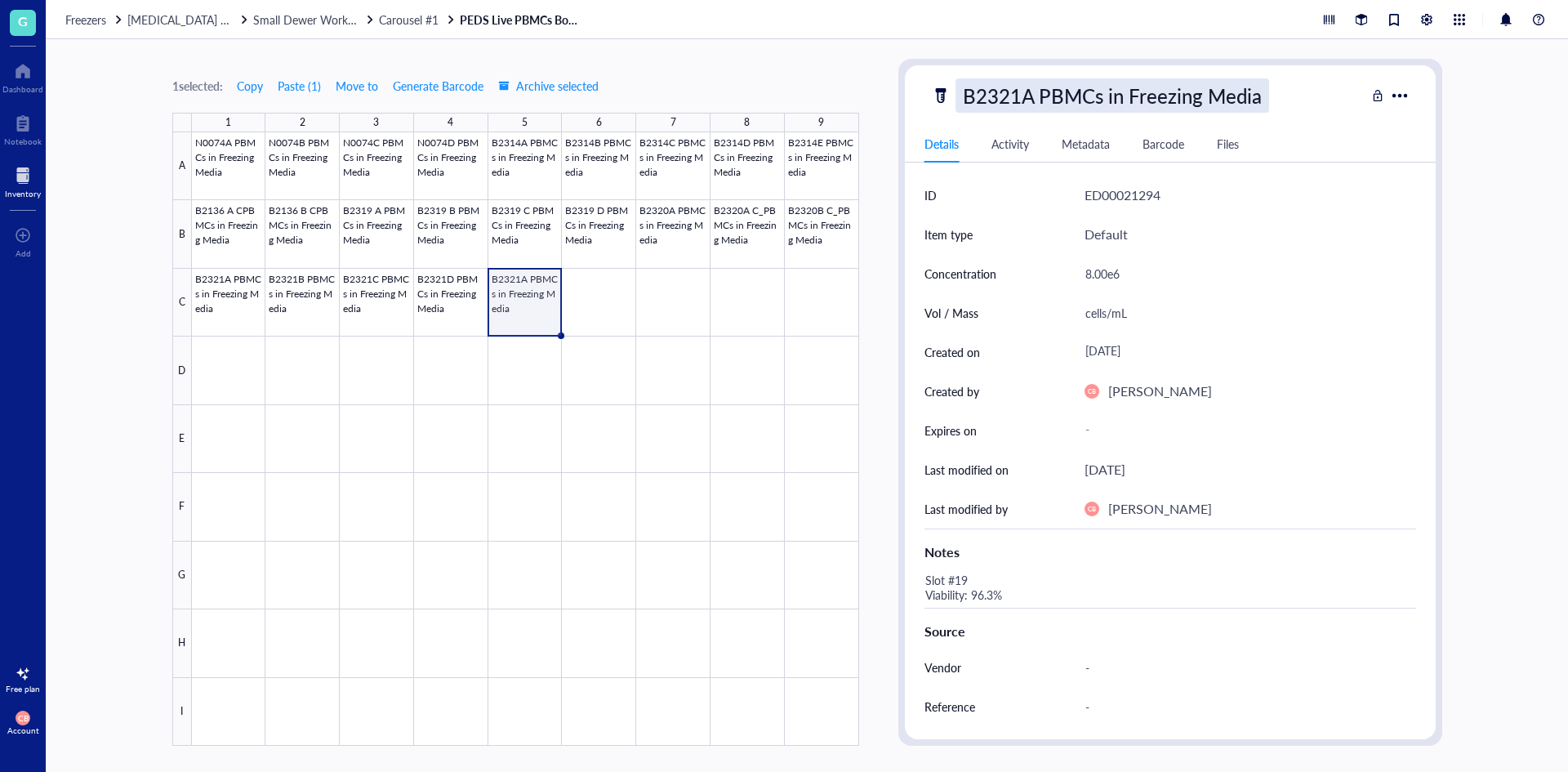
click at [1014, 96] on div "B2321A PBMCs in Freezing Media" at bounding box center [1112, 96] width 313 height 34
click at [1025, 96] on input "B2321A PBMCs in Freezing Media" at bounding box center [1139, 95] width 366 height 33
type input "B2321E PBMCs in Freezing Media"
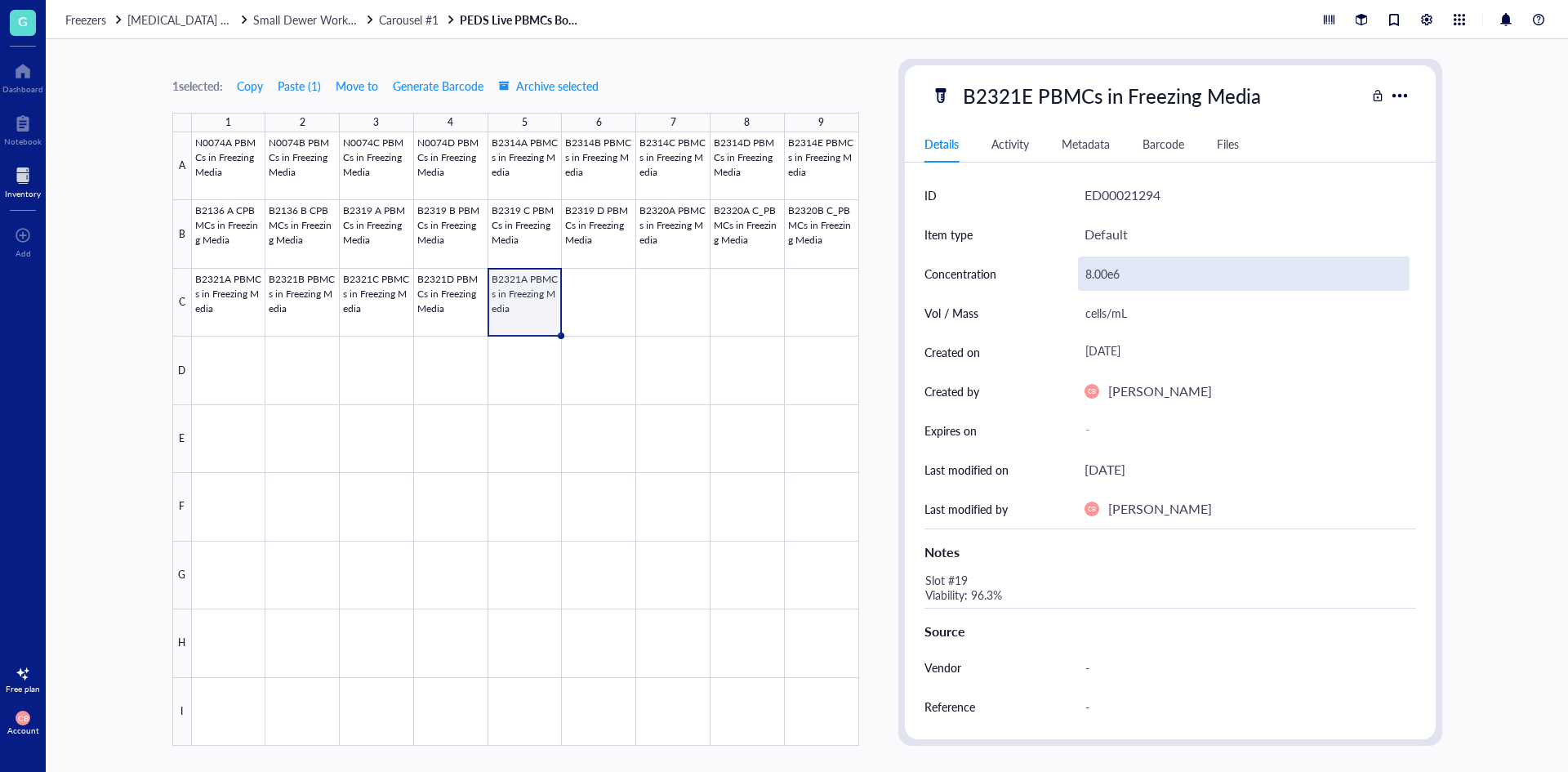
click at [1108, 272] on div "8.00e6" at bounding box center [1244, 274] width 331 height 34
click at [1108, 272] on input "8.00e6" at bounding box center [1244, 274] width 330 height 33
type input "6.73e6"
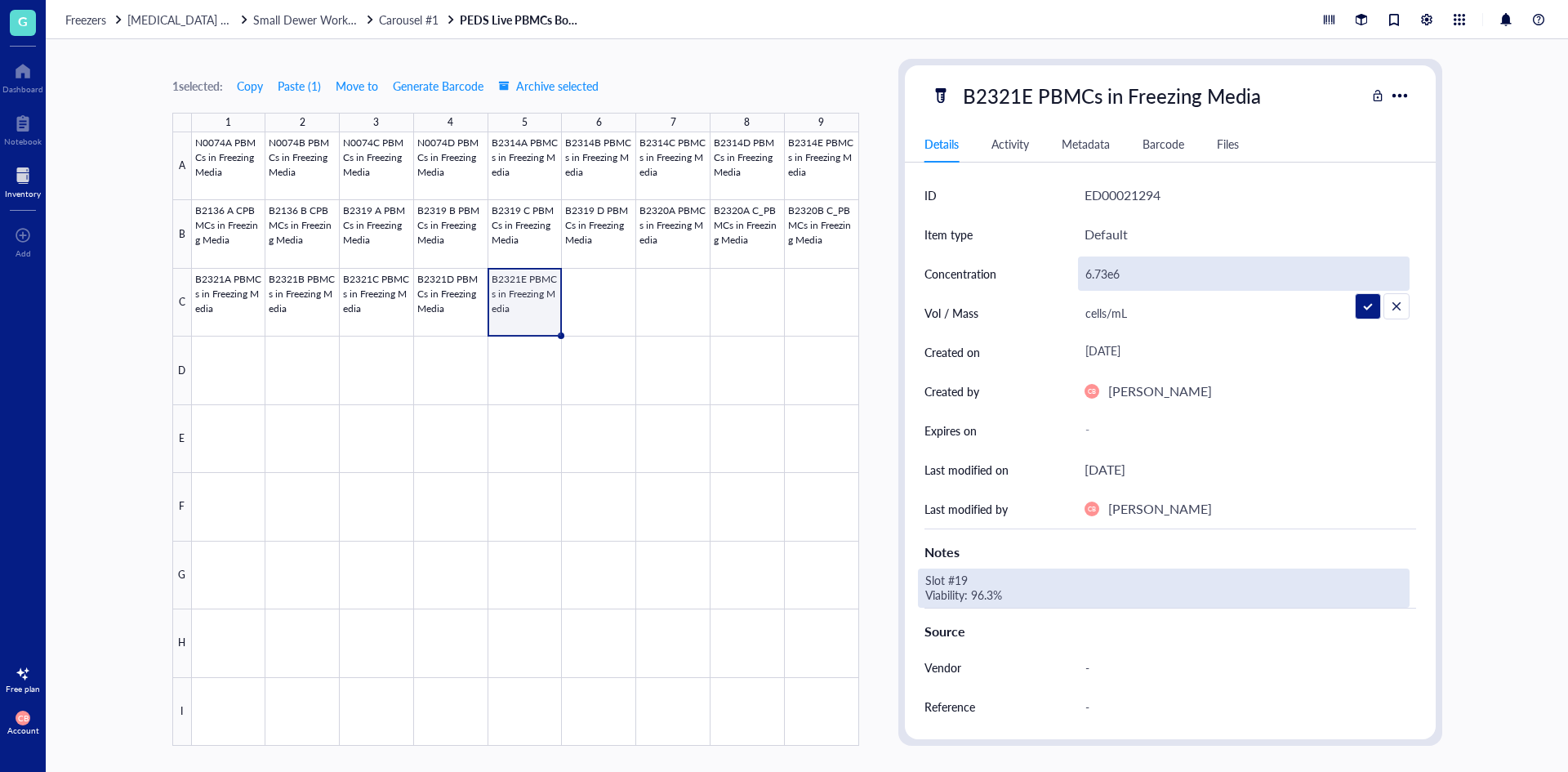
click at [996, 592] on div "Slot #19 Viability: 96.3%" at bounding box center [1164, 588] width 492 height 39
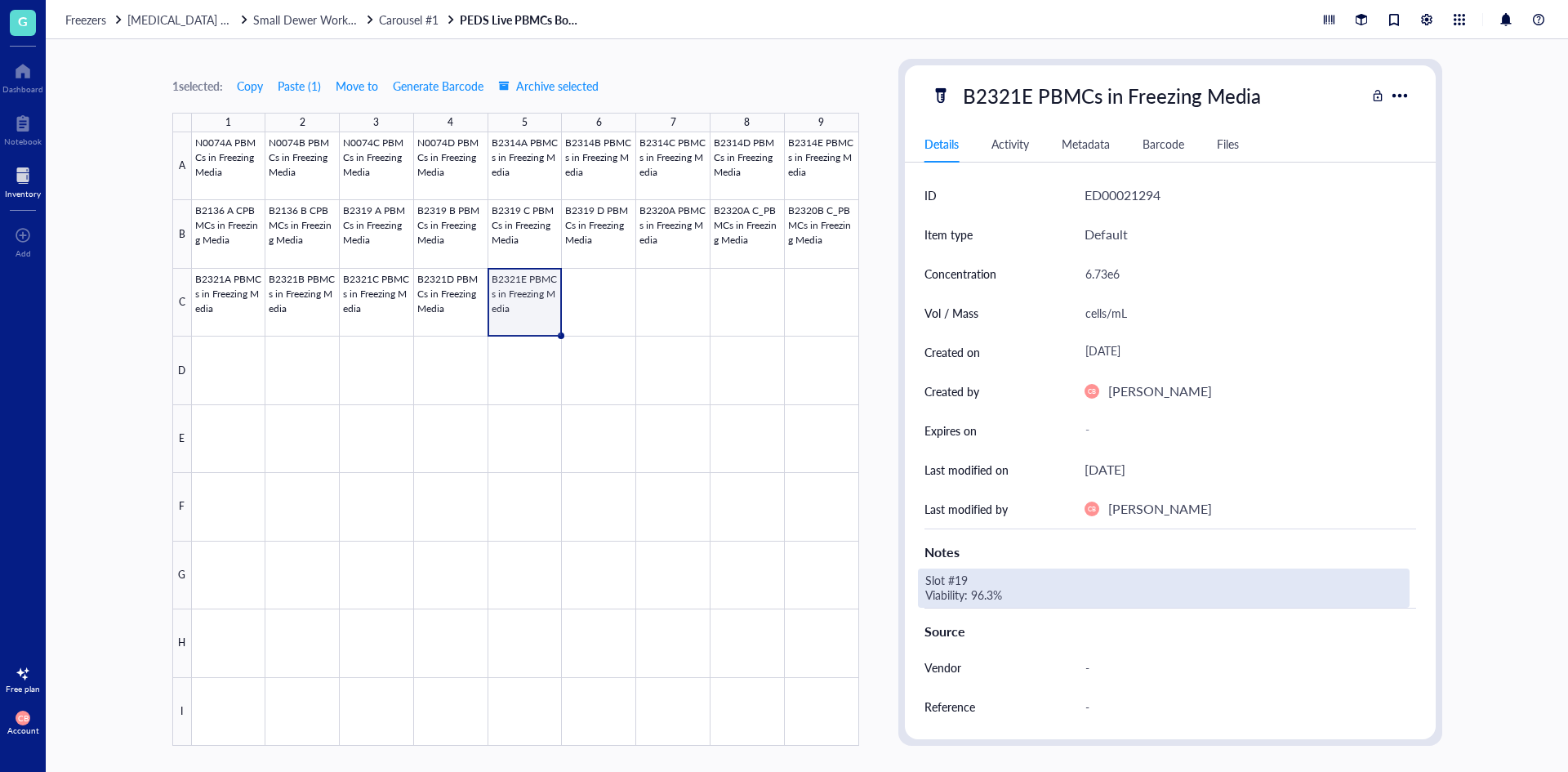
click at [962, 577] on div "Slot #19 Viability: 96.3%" at bounding box center [1164, 588] width 492 height 39
click at [962, 577] on textarea "Slot #19 Viability: 96.3%" at bounding box center [1046, 588] width 255 height 36
click at [987, 579] on textarea "Slot #19 Viability: 96.3%" at bounding box center [1046, 588] width 255 height 36
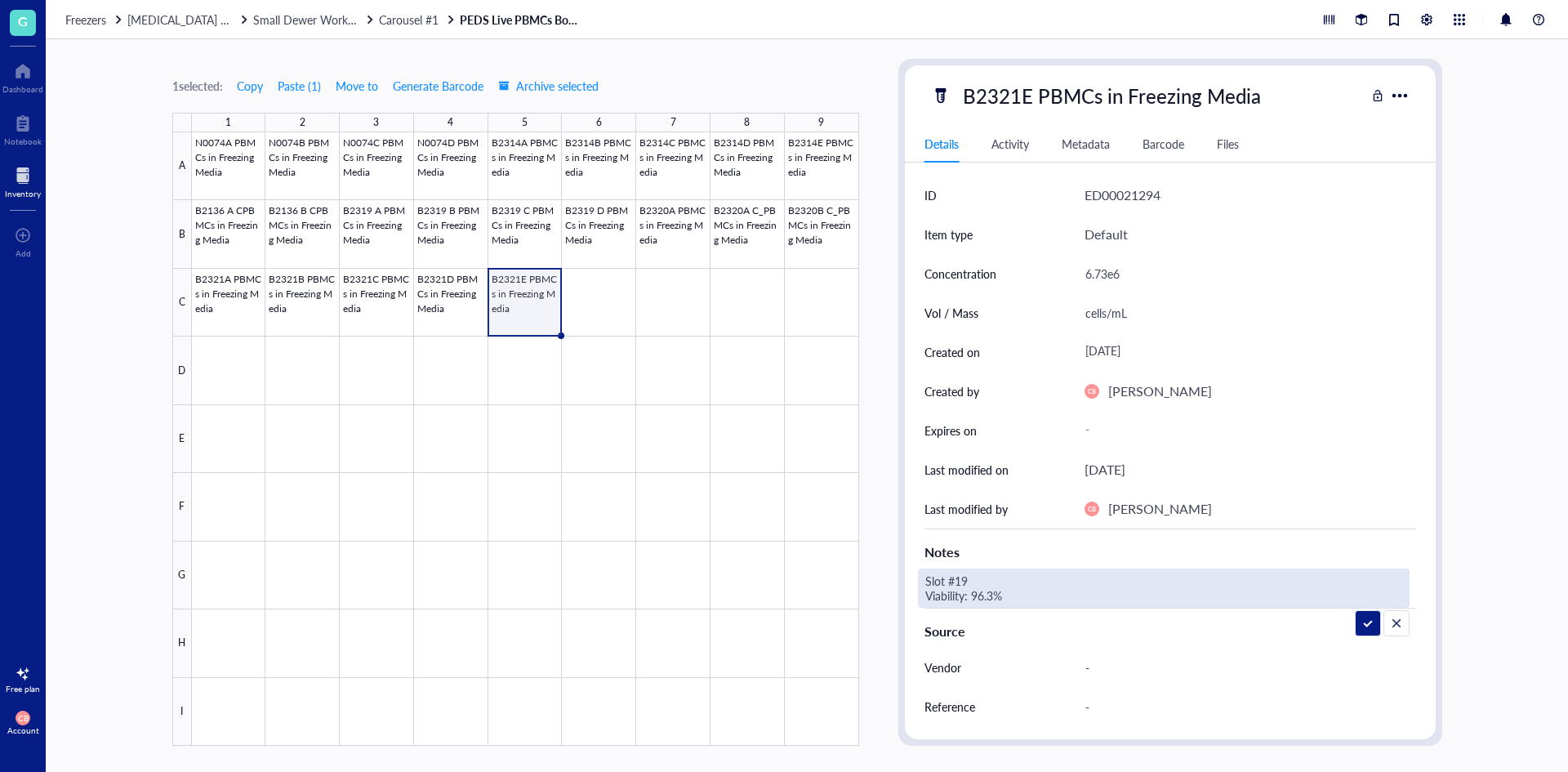
click at [961, 581] on textarea "Slot #19 Viability: 96.3%" at bounding box center [1046, 588] width 255 height 36
click at [982, 593] on textarea "Slot #23 Viability: 96.3%" at bounding box center [1046, 588] width 255 height 36
type textarea "Slot #23 Viability: 94.9%"
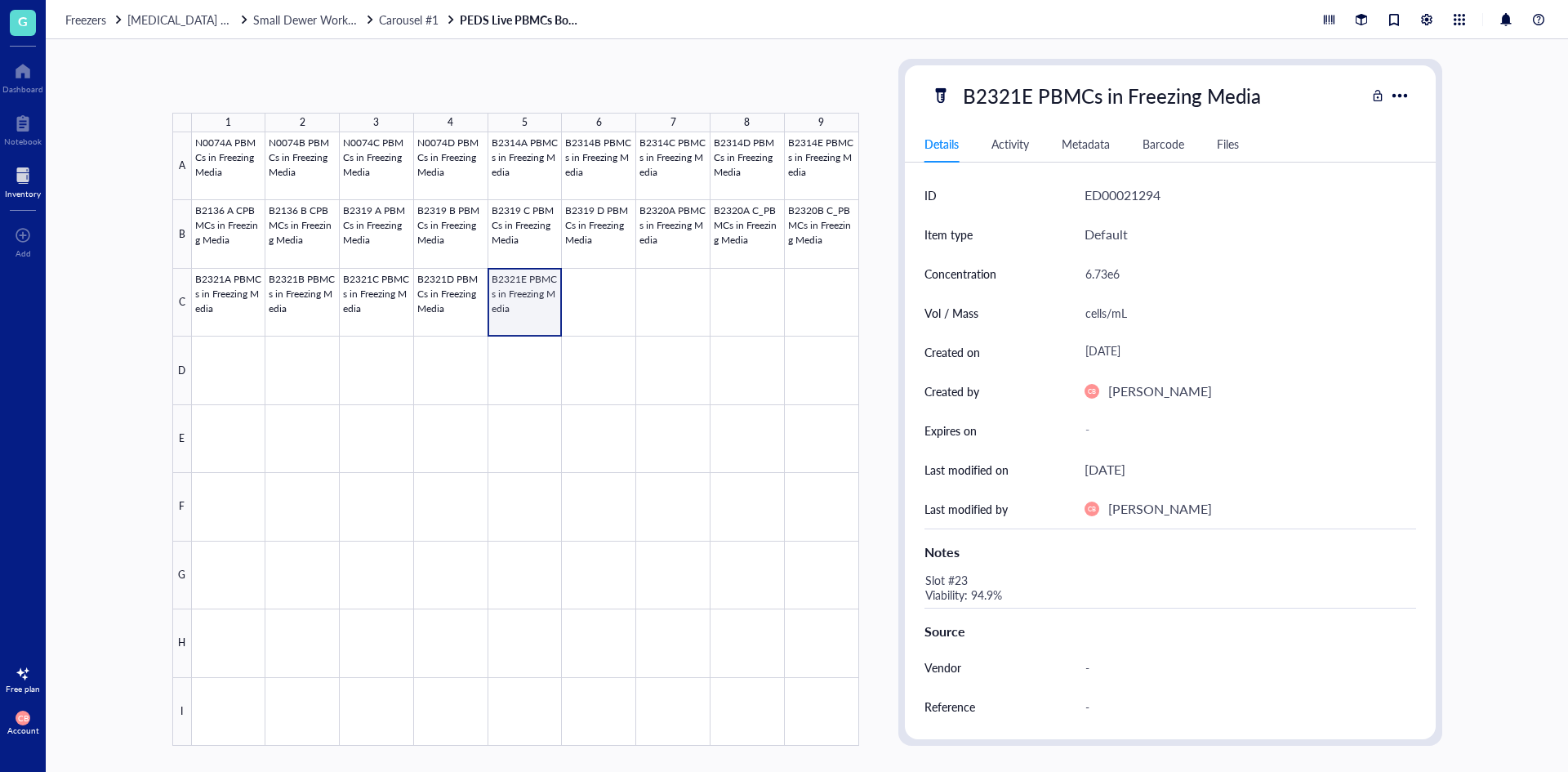
click at [517, 279] on div at bounding box center [525, 439] width 668 height 614
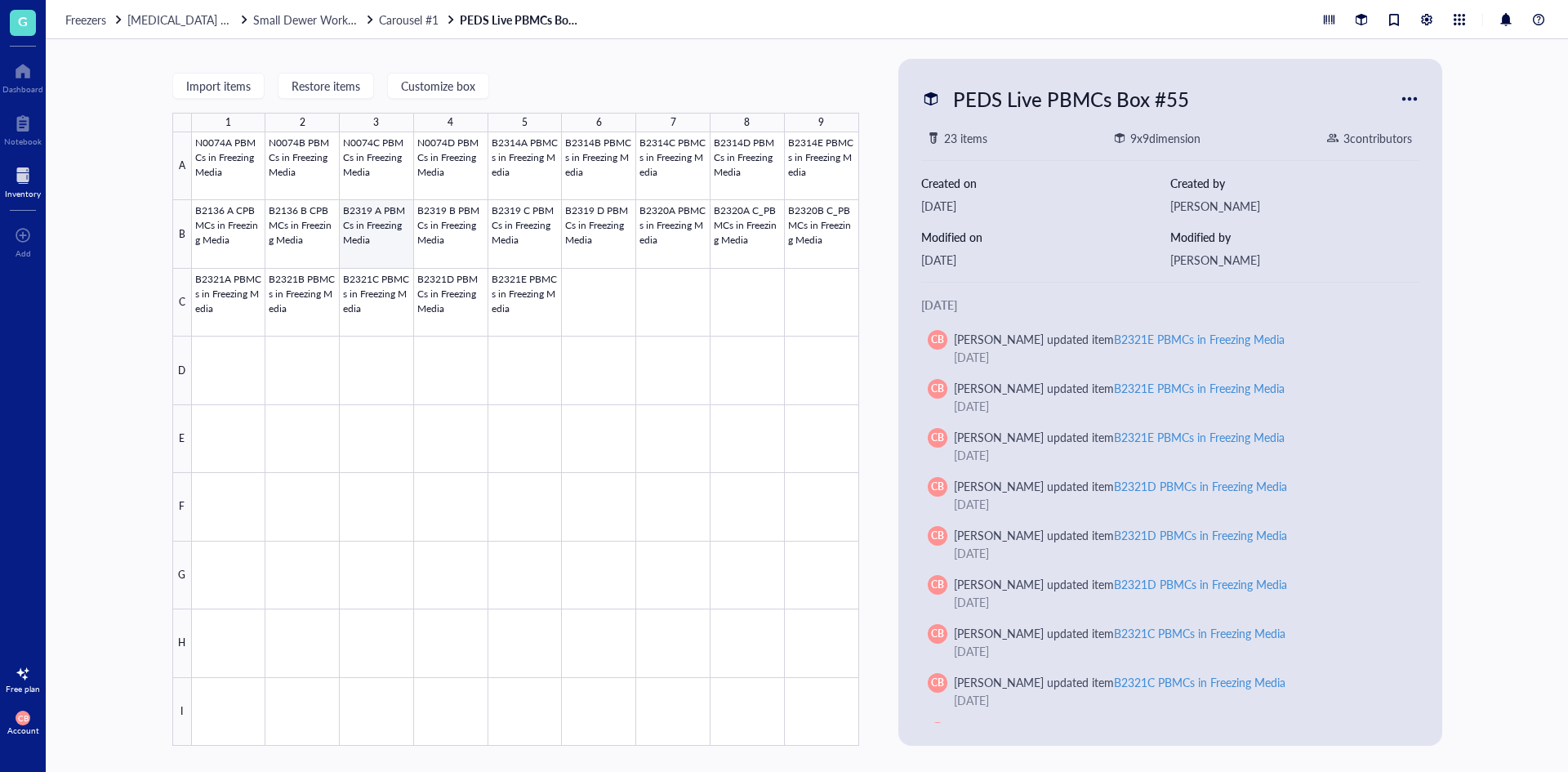
click at [376, 245] on div at bounding box center [525, 439] width 668 height 614
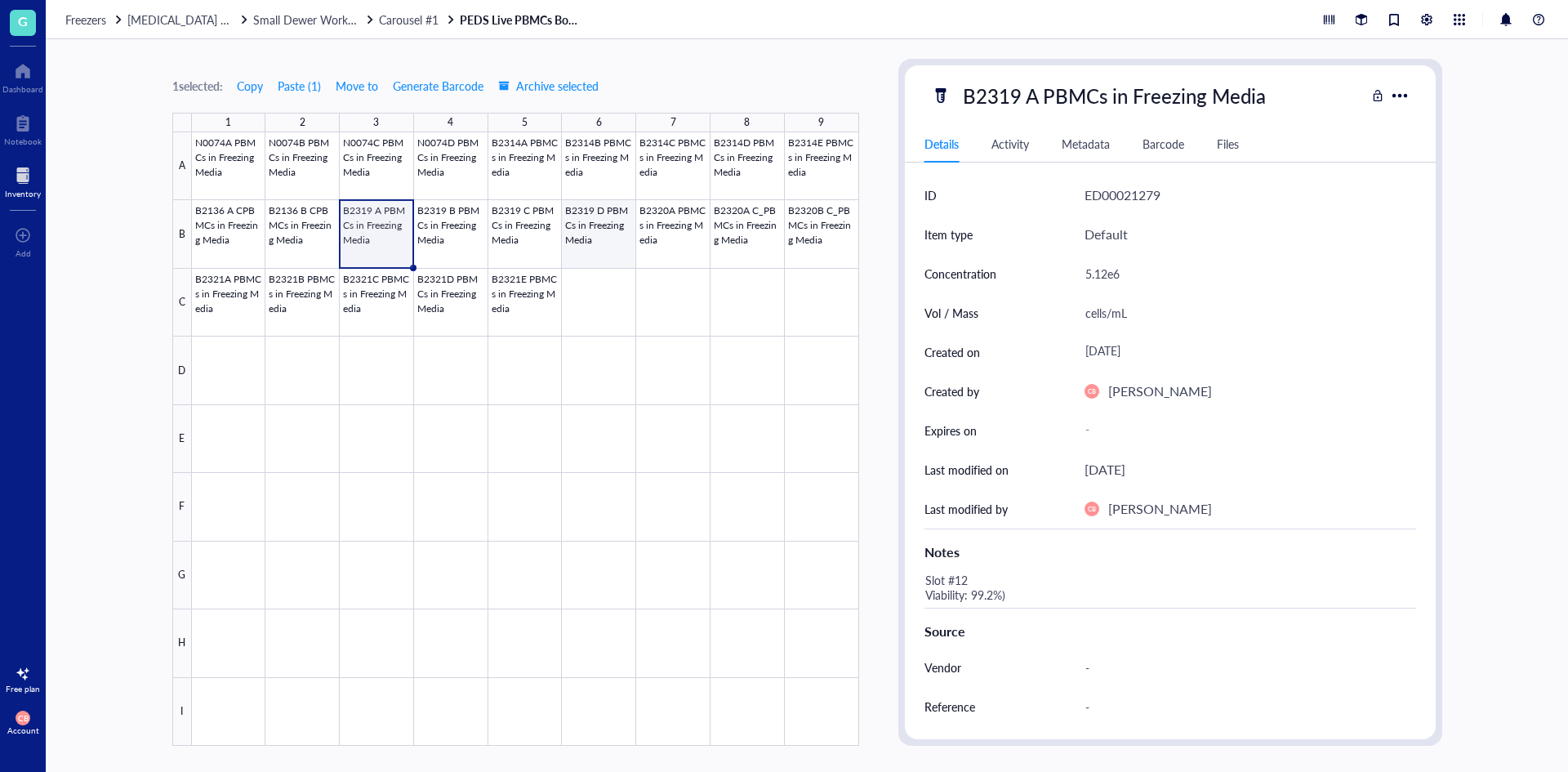
click at [607, 202] on div at bounding box center [525, 439] width 668 height 614
click at [237, 297] on div at bounding box center [525, 439] width 668 height 614
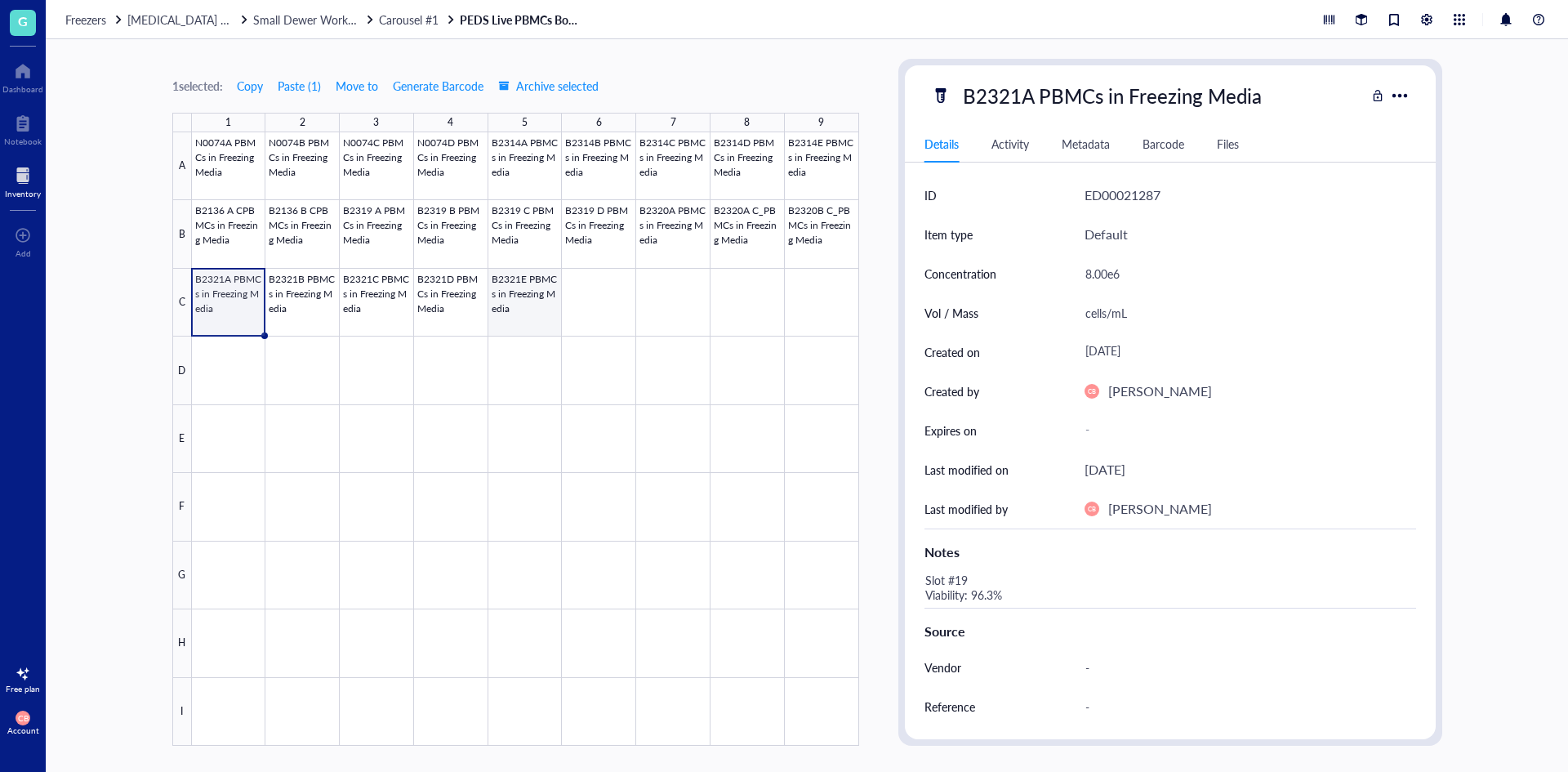
click at [497, 312] on div at bounding box center [525, 439] width 668 height 614
